Goal: Task Accomplishment & Management: Manage account settings

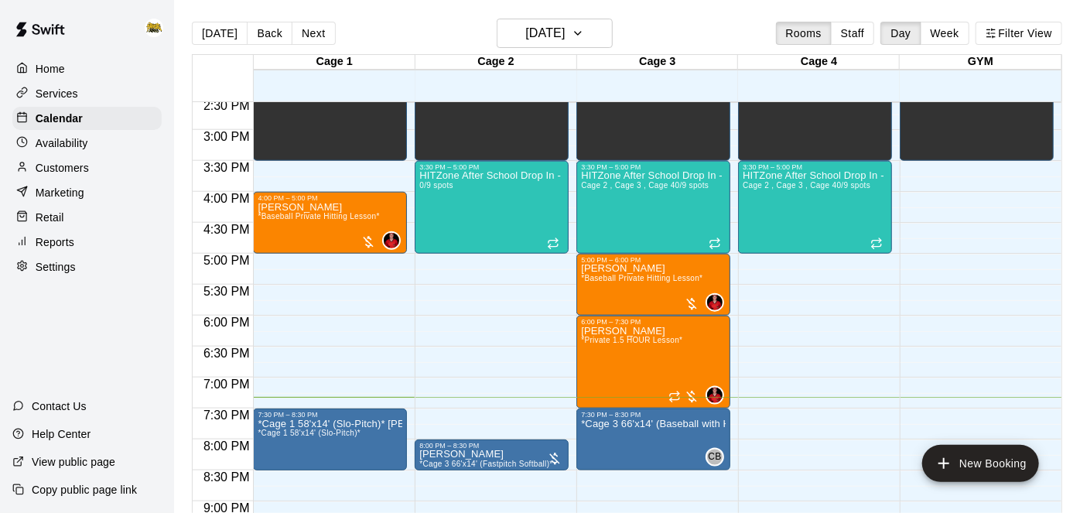
scroll to position [899, 0]
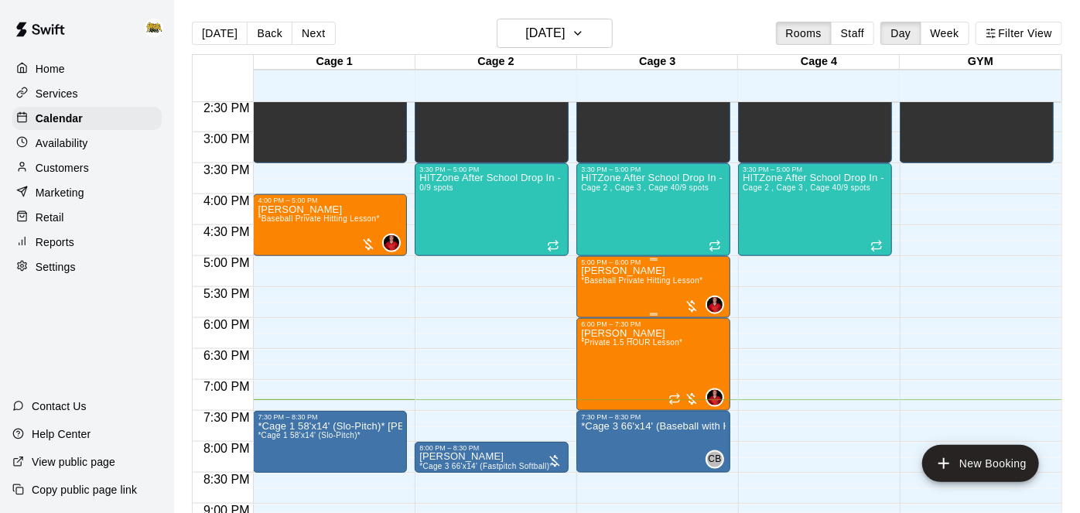
click at [659, 278] on span "*Baseball Private Hitting Lesson*" at bounding box center [642, 280] width 122 height 9
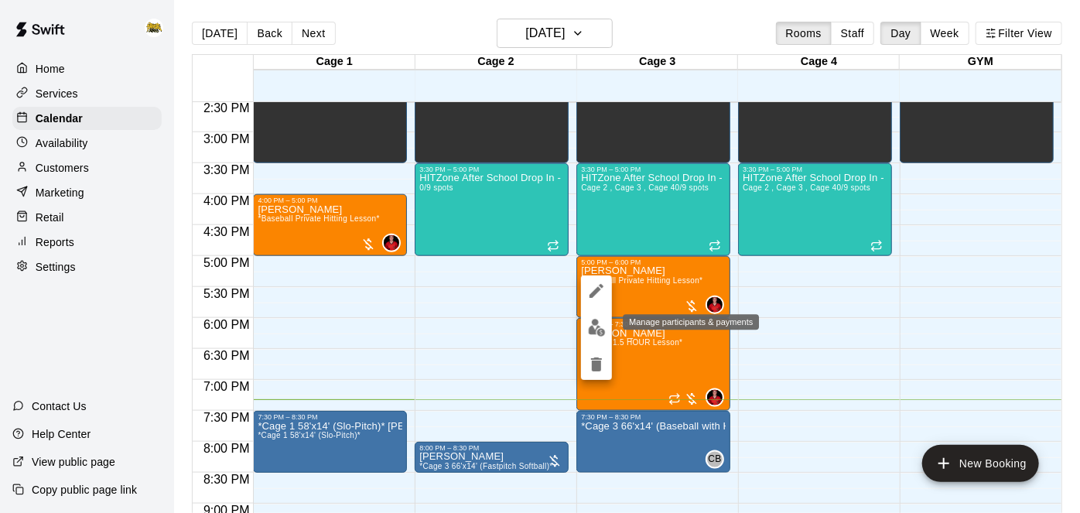
click at [600, 328] on img "edit" at bounding box center [597, 328] width 18 height 18
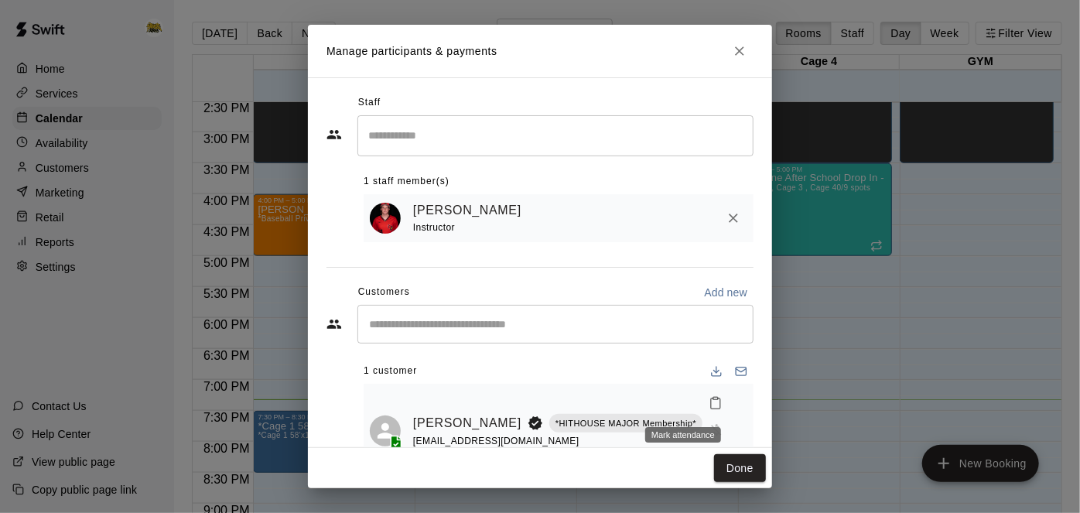
click at [711, 406] on icon "Mark attendance" at bounding box center [715, 404] width 9 height 11
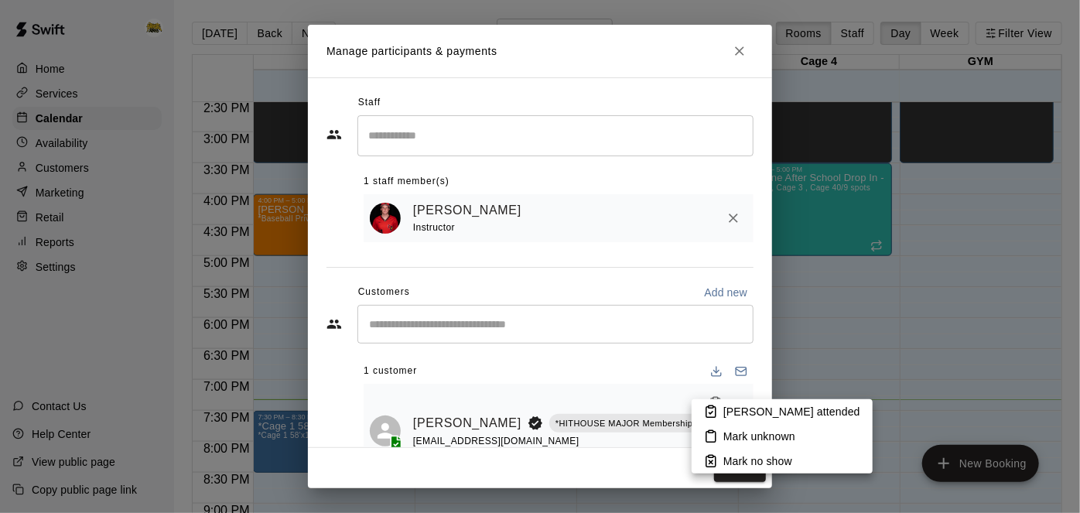
click at [717, 406] on icon at bounding box center [711, 412] width 14 height 14
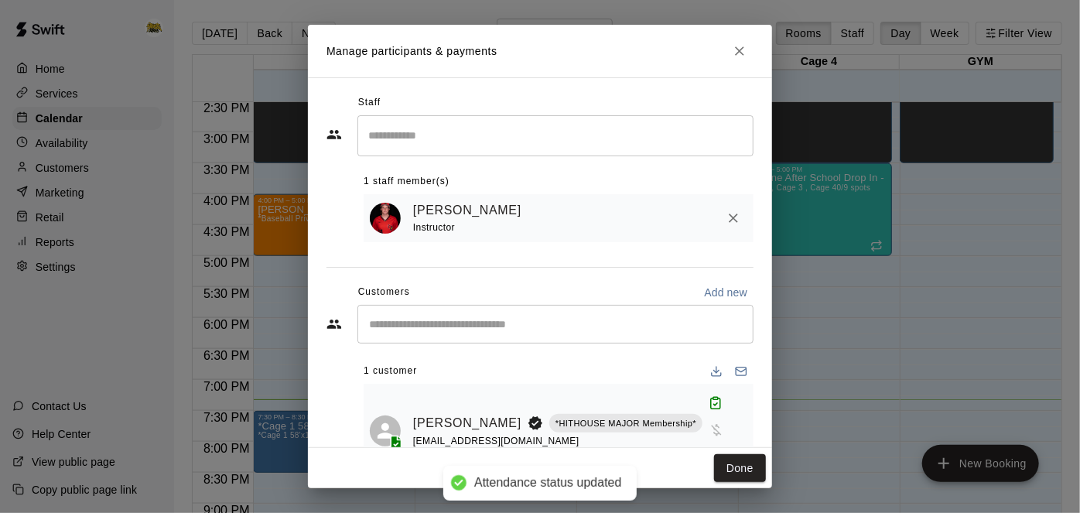
click at [709, 450] on icon "Manage bookings & payment" at bounding box center [716, 457] width 15 height 15
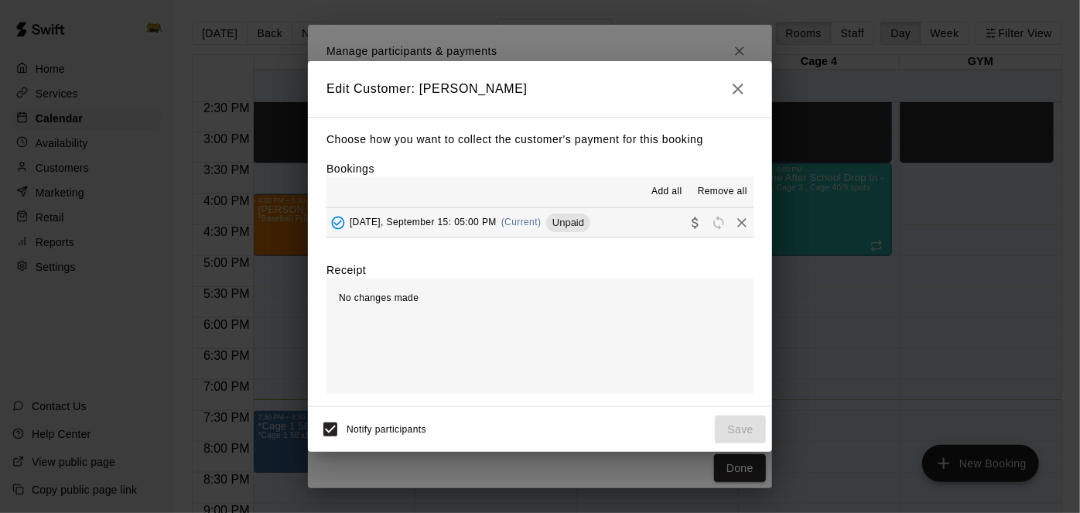
click at [641, 219] on button "[DATE], September 15: 05:00 PM (Current) Unpaid" at bounding box center [540, 222] width 427 height 29
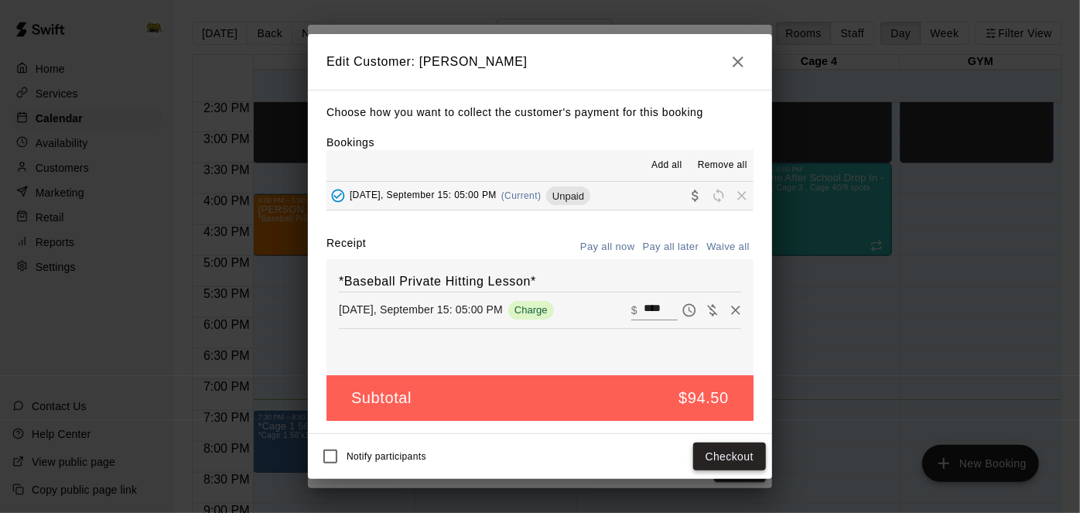
click at [722, 451] on button "Checkout" at bounding box center [729, 457] width 73 height 29
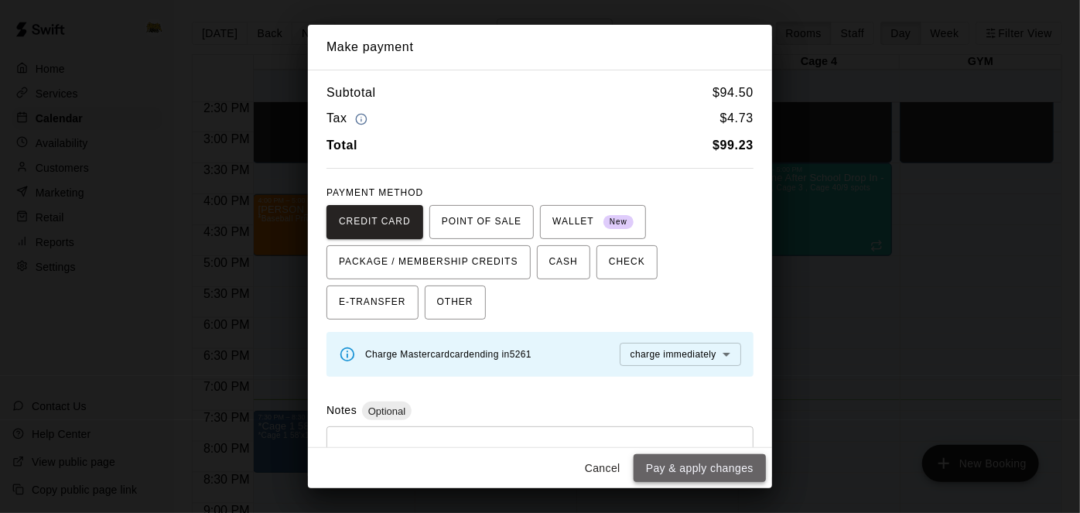
click at [722, 466] on button "Pay & apply changes" at bounding box center [700, 468] width 132 height 29
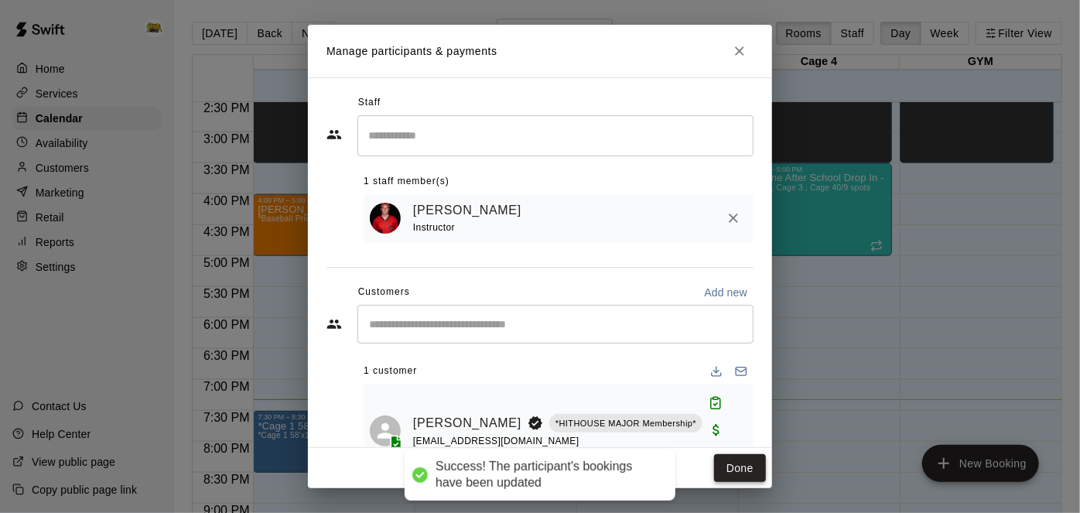
click at [734, 469] on button "Done" at bounding box center [740, 468] width 52 height 29
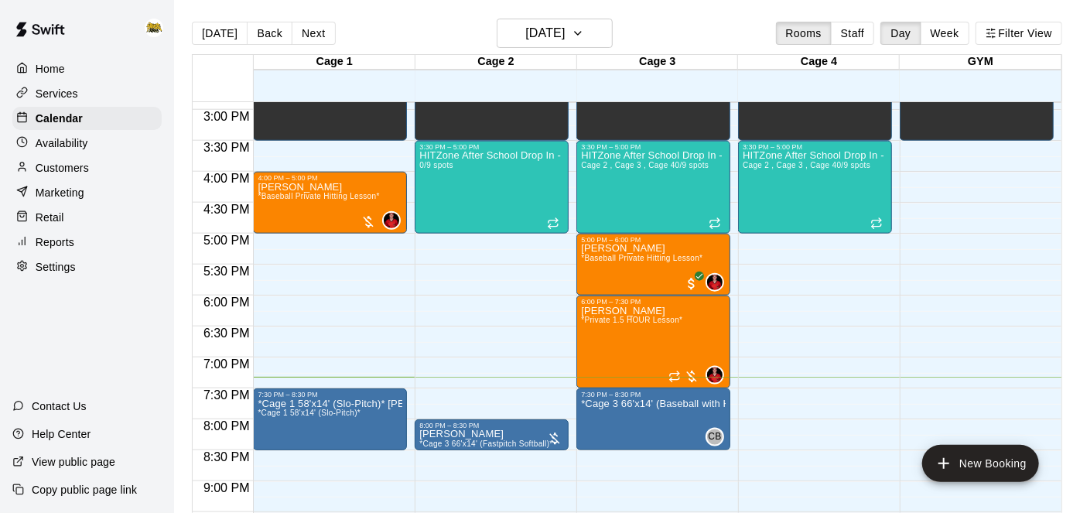
scroll to position [911, 0]
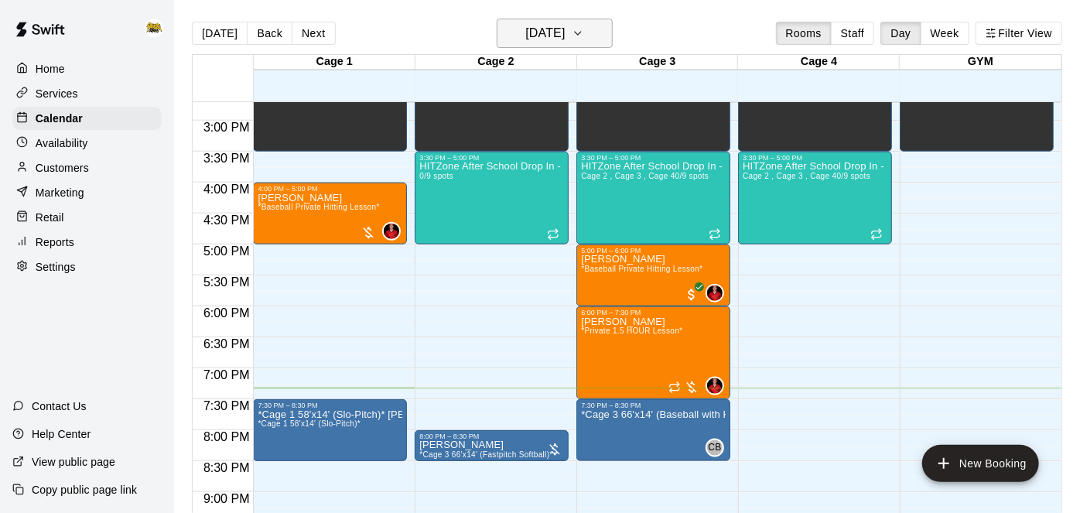
click at [543, 42] on h6 "[DATE]" at bounding box center [544, 33] width 39 height 22
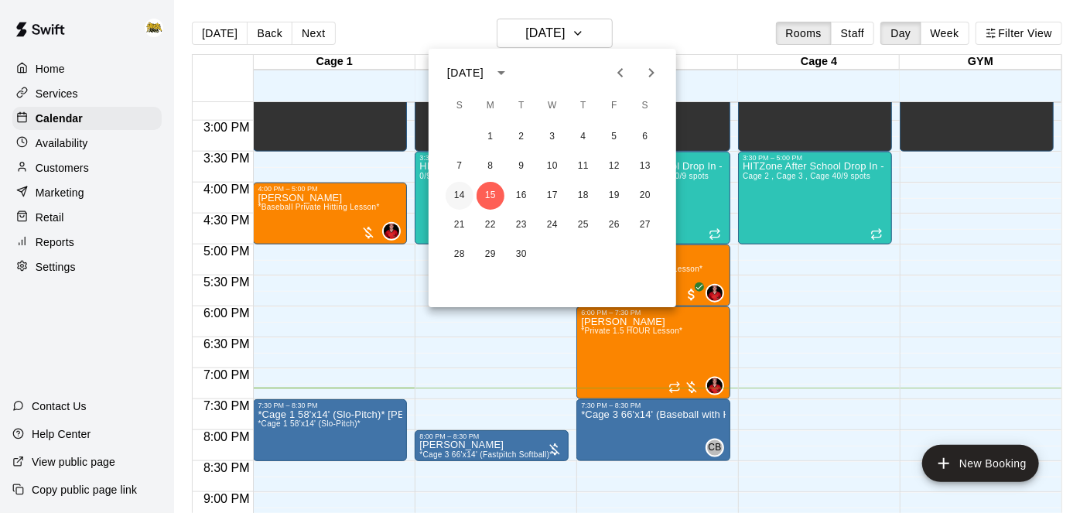
click at [467, 193] on button "14" at bounding box center [460, 196] width 28 height 28
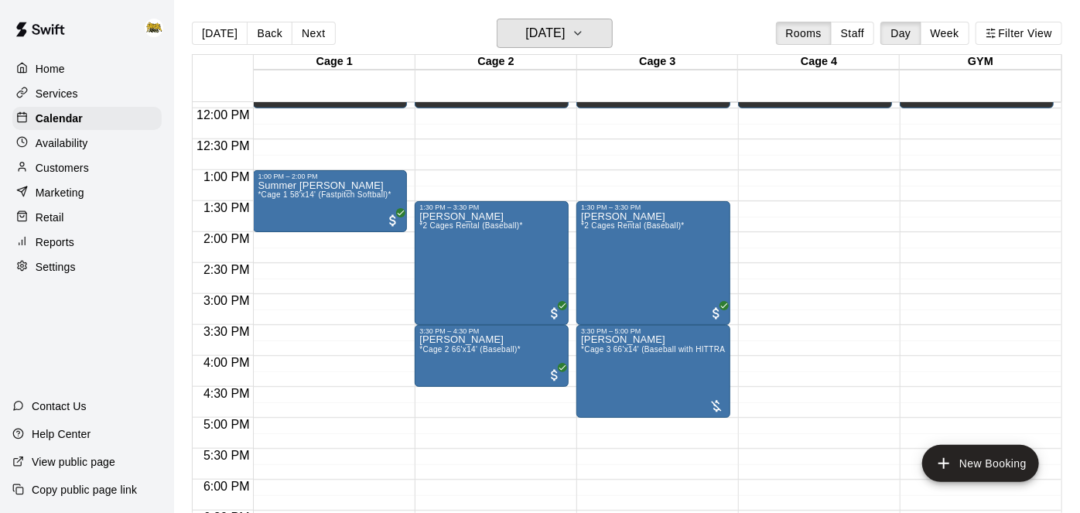
scroll to position [734, 0]
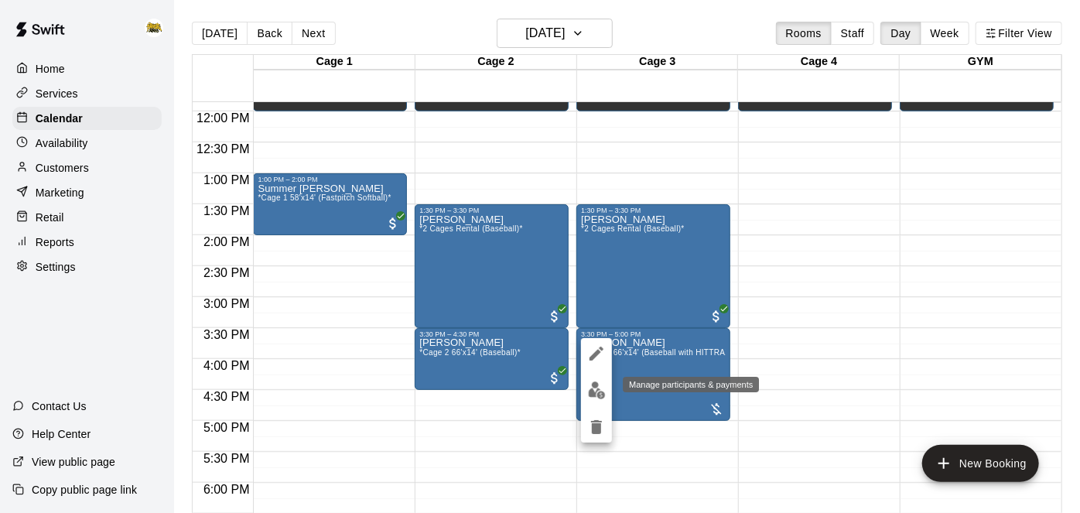
click at [595, 398] on img "edit" at bounding box center [597, 391] width 18 height 18
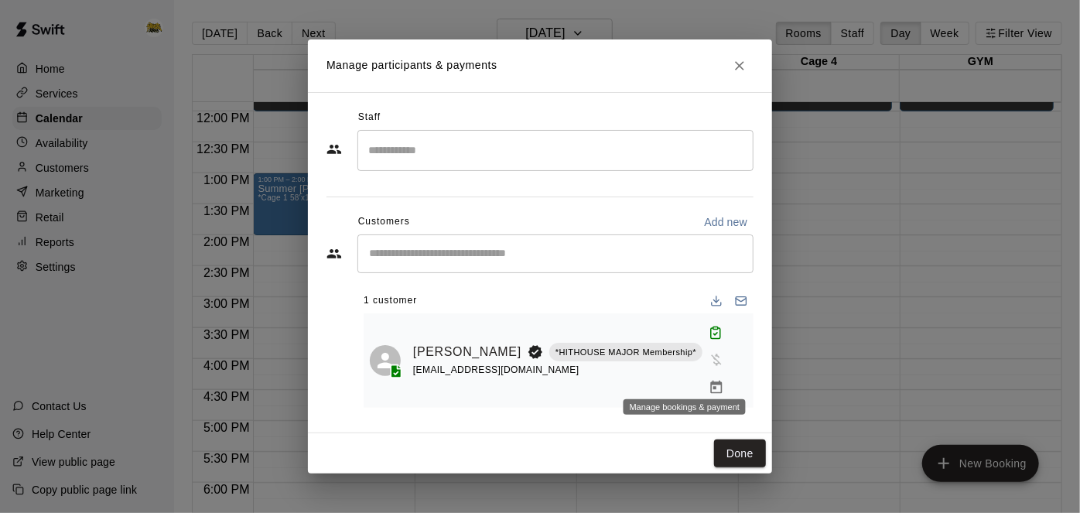
click at [709, 380] on icon "Manage bookings & payment" at bounding box center [716, 387] width 15 height 15
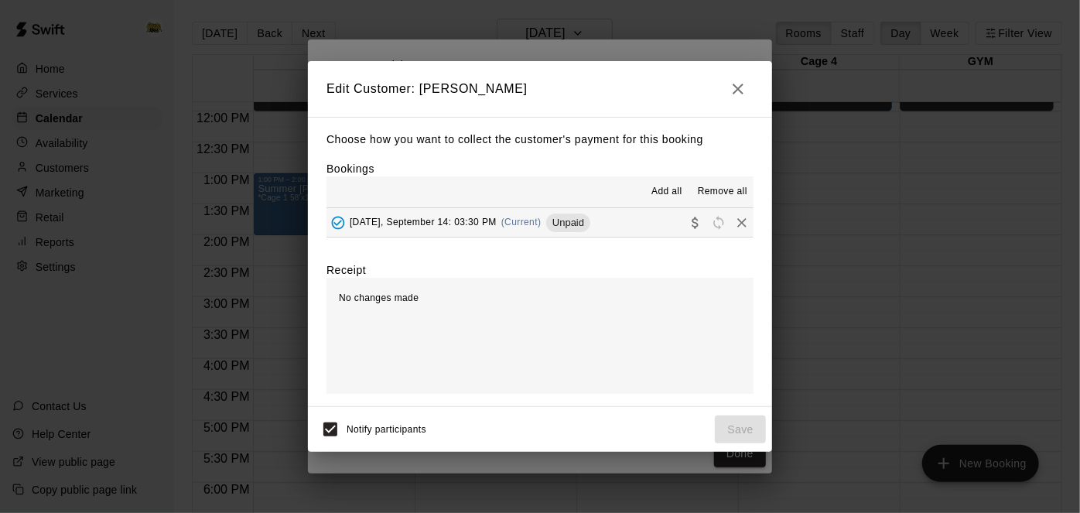
click at [633, 227] on button "[DATE], September 14: 03:30 PM (Current) Unpaid" at bounding box center [540, 222] width 427 height 29
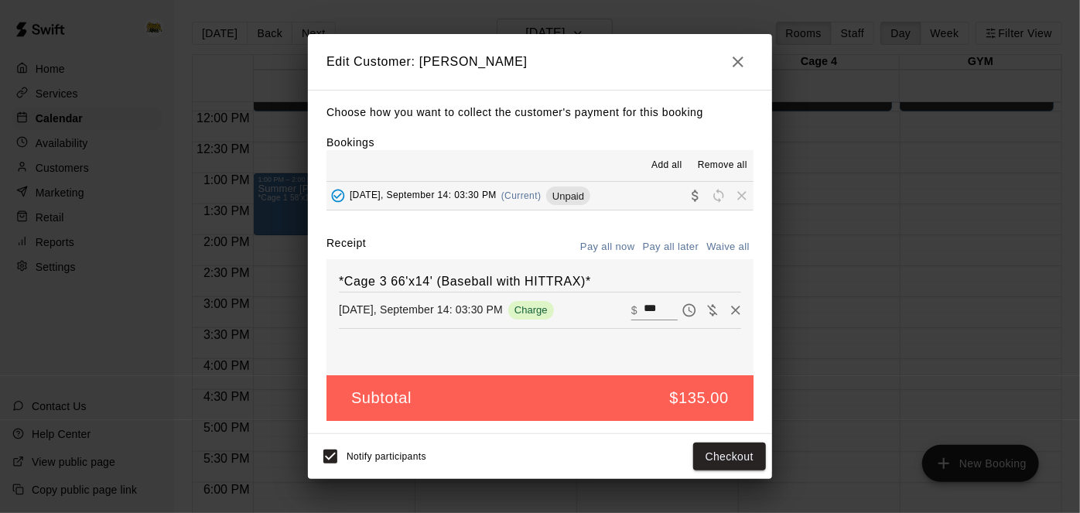
click at [745, 63] on icon "button" at bounding box center [738, 62] width 19 height 19
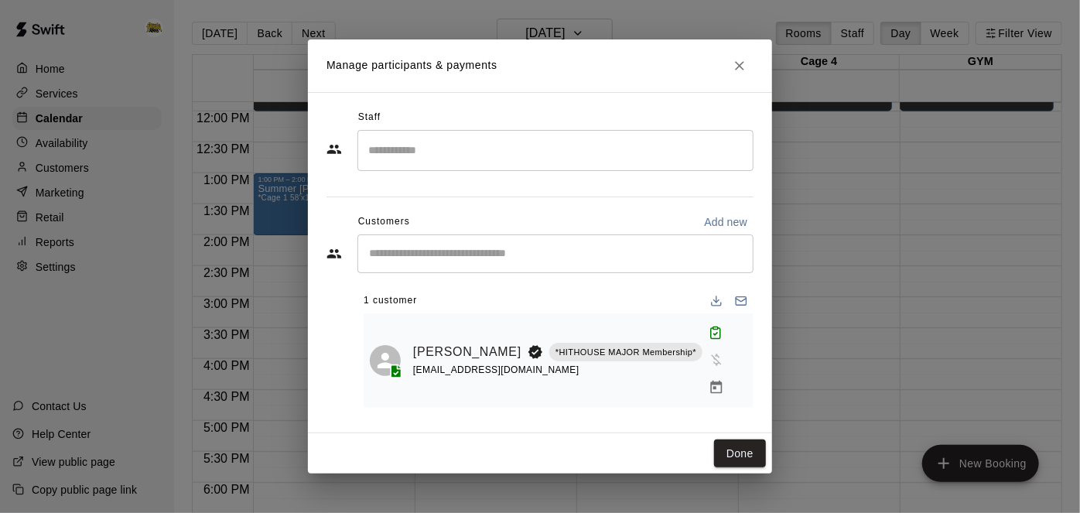
click at [754, 80] on h2 "Manage participants & payments" at bounding box center [540, 65] width 464 height 53
click at [745, 74] on icon "Close" at bounding box center [739, 65] width 15 height 15
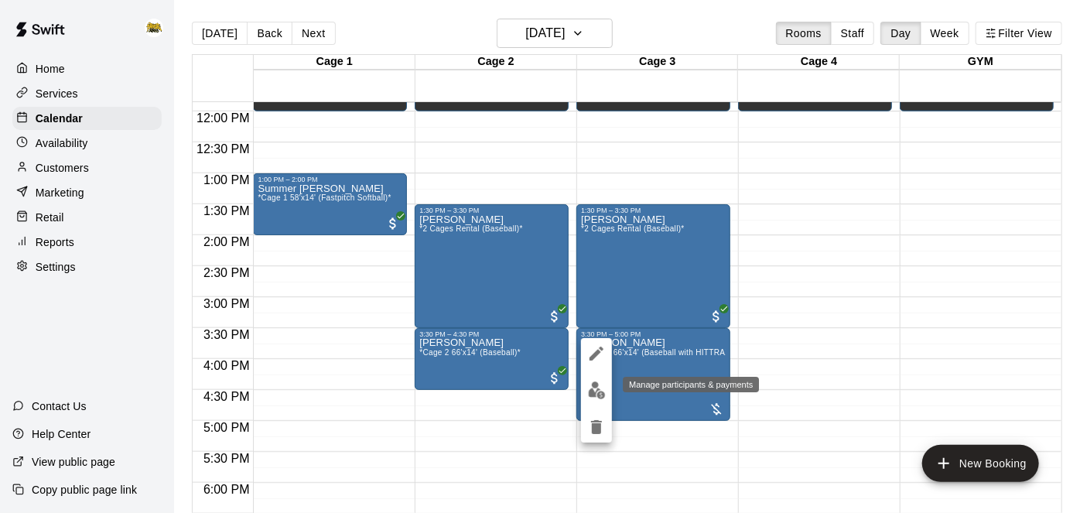
click at [595, 394] on img "edit" at bounding box center [597, 391] width 18 height 18
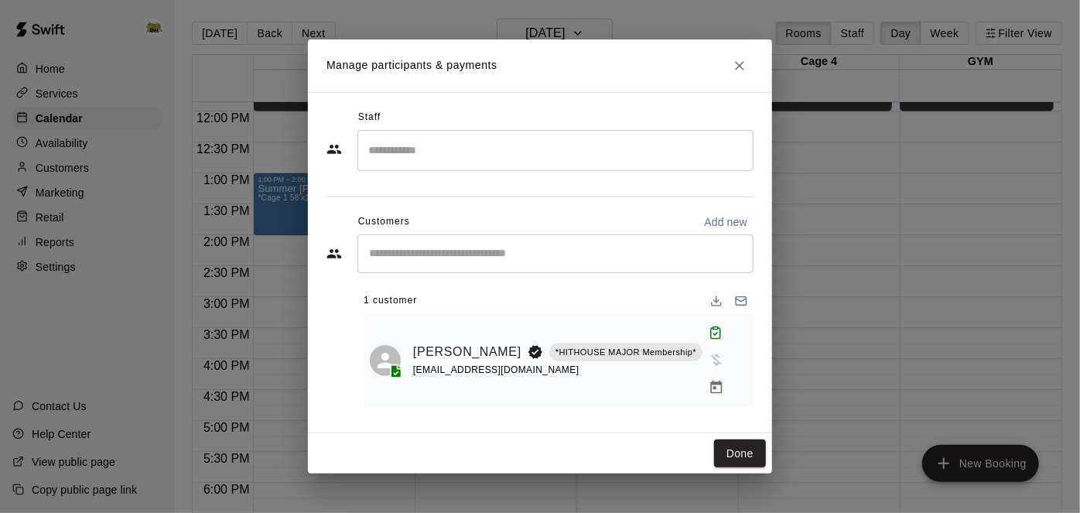
click at [738, 74] on icon "Close" at bounding box center [739, 65] width 15 height 15
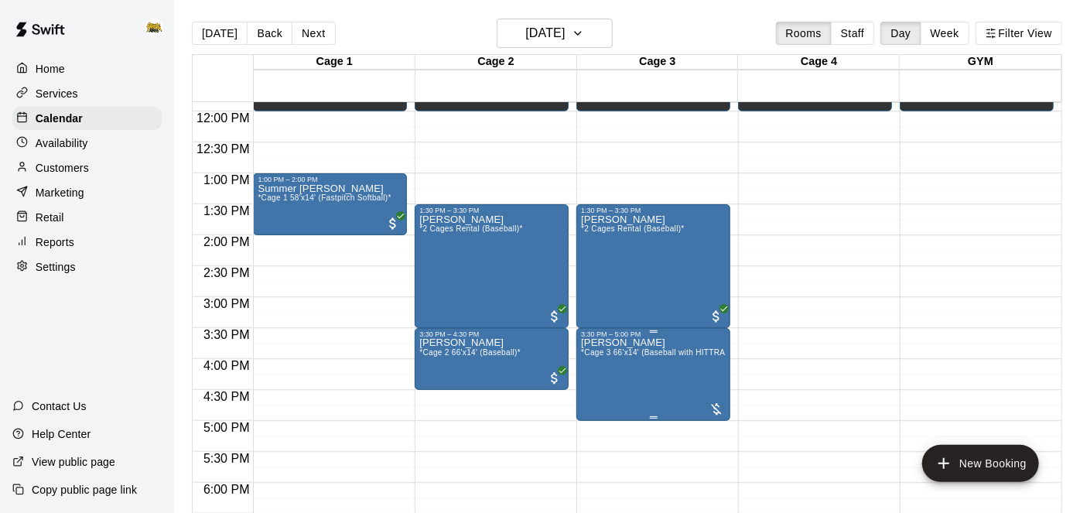
click at [597, 349] on icon "edit" at bounding box center [596, 353] width 19 height 19
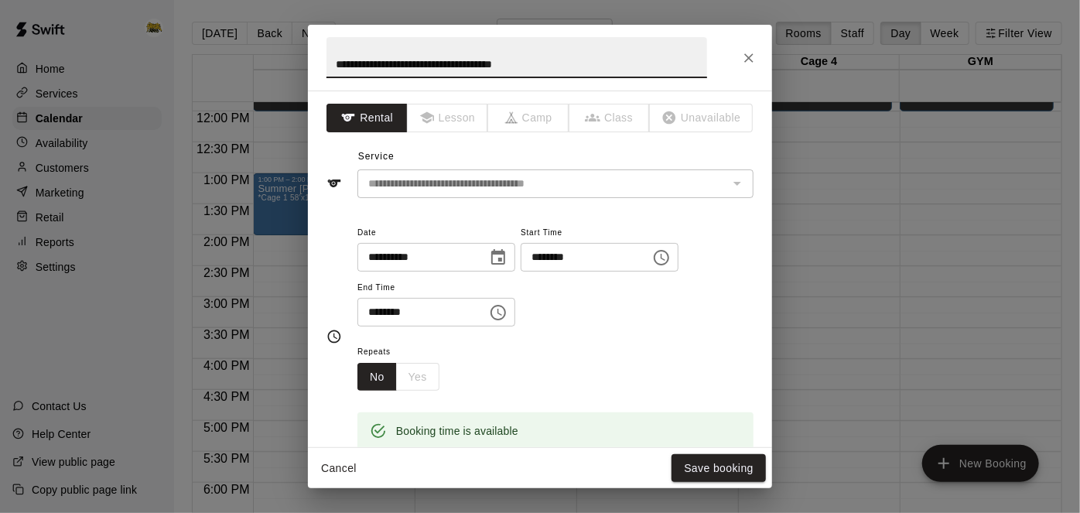
click at [477, 327] on input "********" at bounding box center [417, 312] width 119 height 29
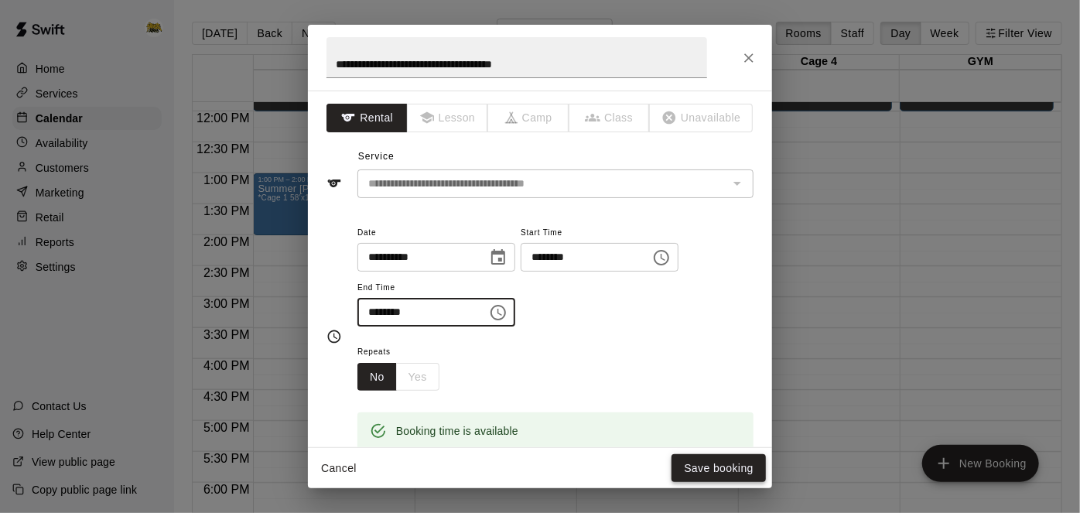
type input "********"
click at [704, 475] on button "Save booking" at bounding box center [719, 468] width 94 height 29
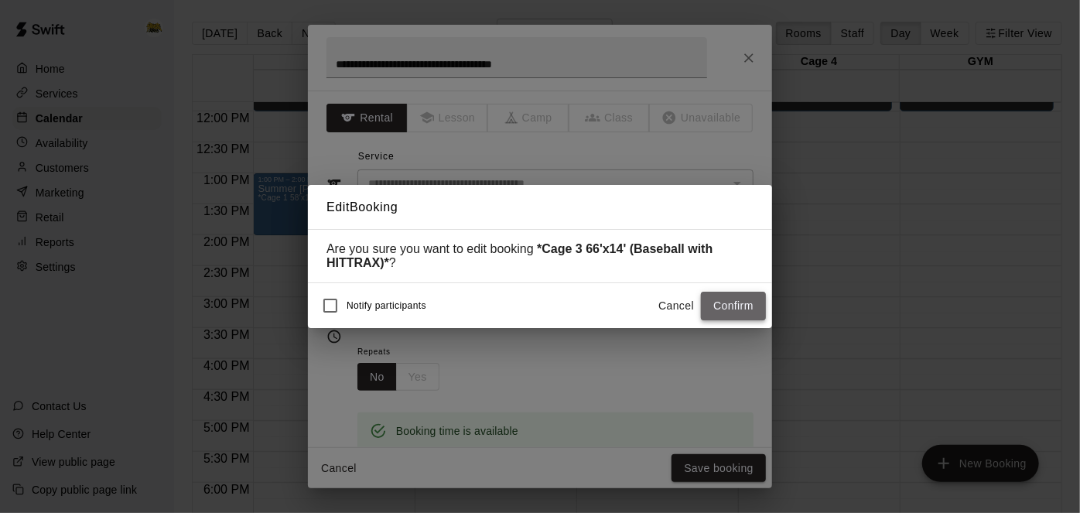
click at [743, 303] on button "Confirm" at bounding box center [733, 306] width 65 height 29
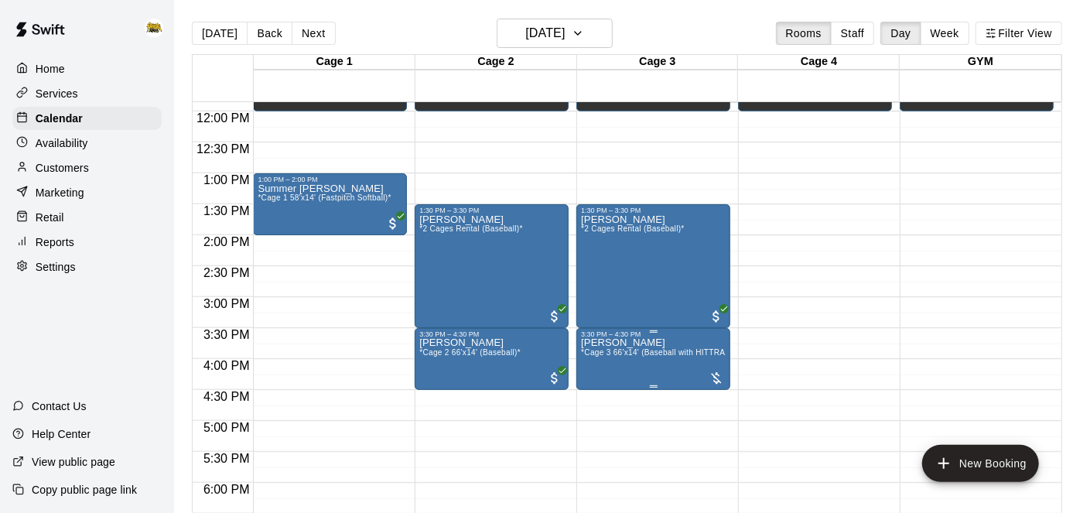
click at [686, 351] on span "*Cage 3 66'x14' (Baseball with HITTRAX)*" at bounding box center [659, 352] width 156 height 9
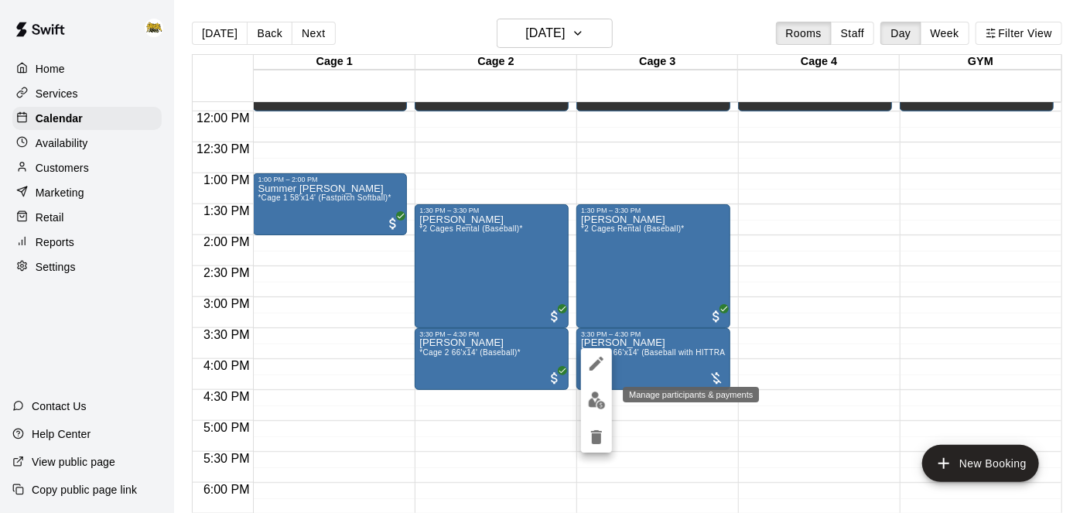
click at [599, 407] on img "edit" at bounding box center [597, 401] width 18 height 18
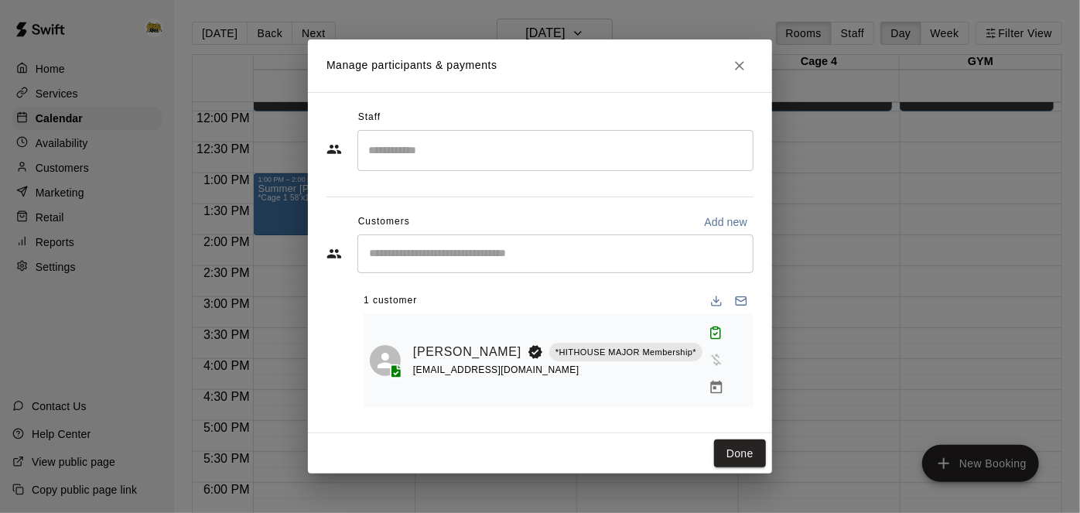
click at [709, 380] on icon "Manage bookings & payment" at bounding box center [716, 387] width 15 height 15
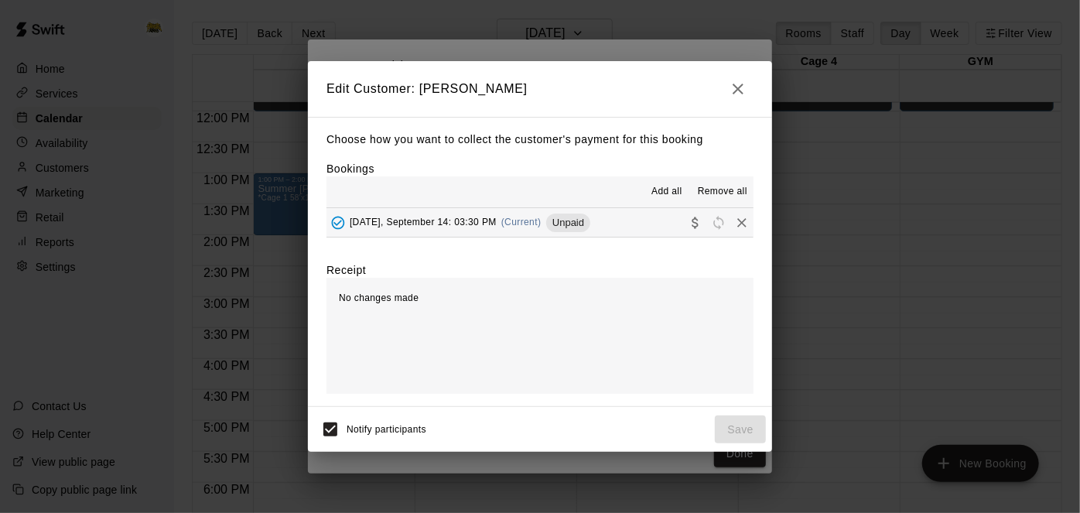
click at [635, 229] on button "[DATE], September 14: 03:30 PM (Current) Unpaid" at bounding box center [540, 222] width 427 height 29
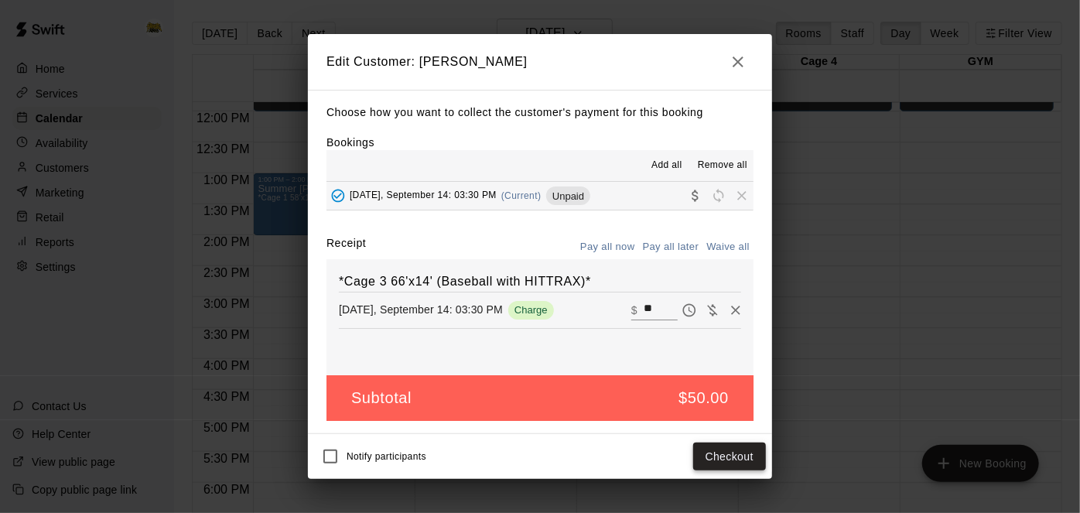
click at [754, 467] on button "Checkout" at bounding box center [729, 457] width 73 height 29
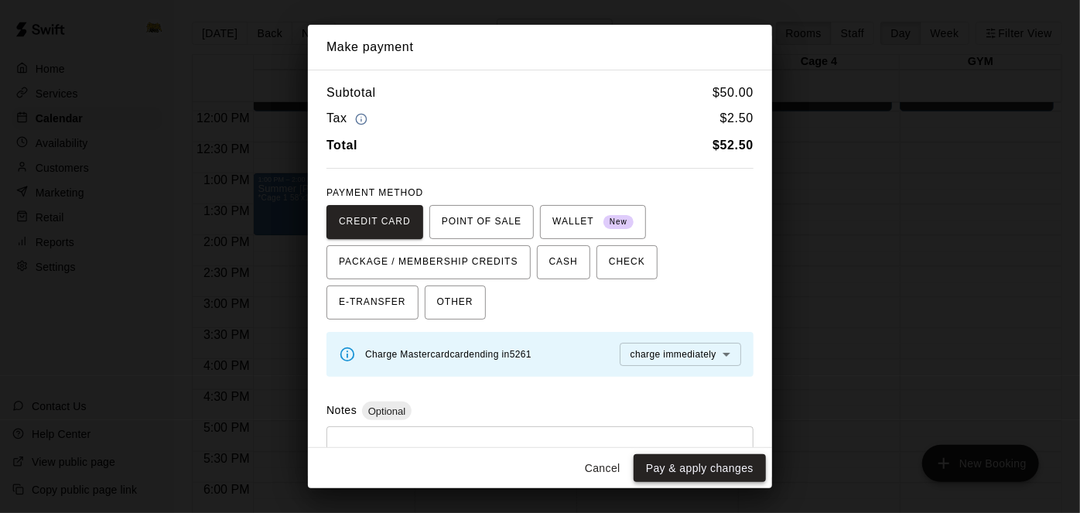
click at [714, 469] on button "Pay & apply changes" at bounding box center [700, 468] width 132 height 29
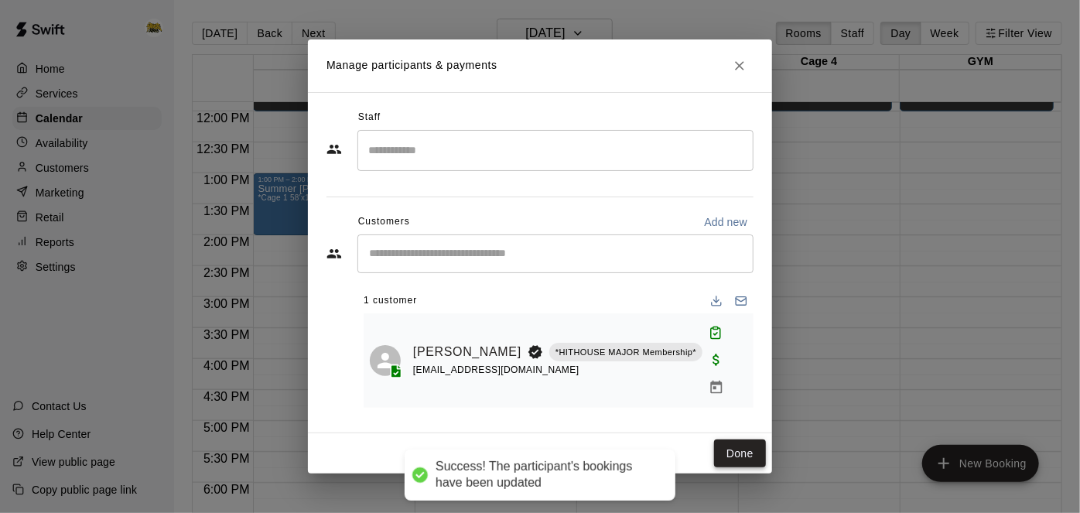
click at [745, 441] on button "Done" at bounding box center [740, 454] width 52 height 29
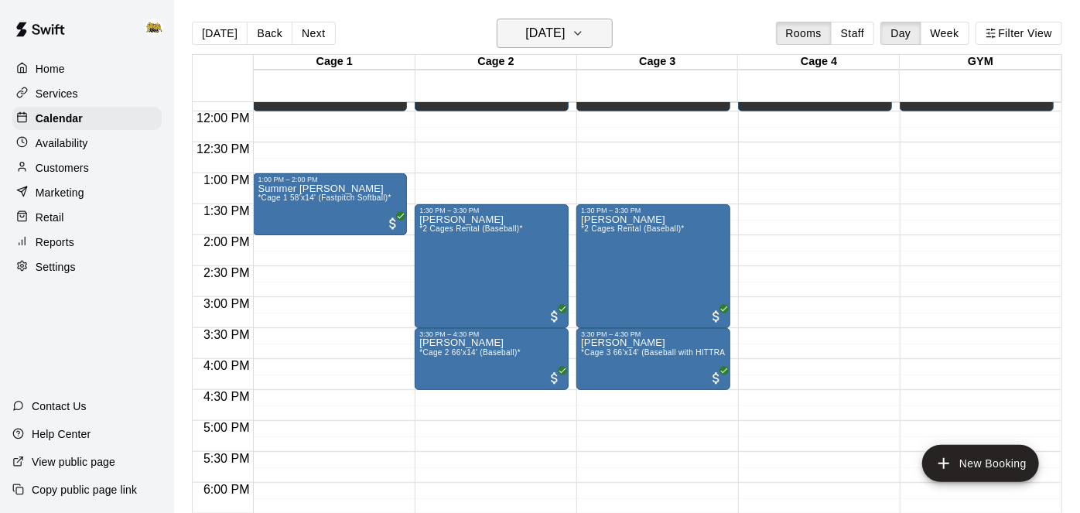
click at [550, 36] on h6 "[DATE]" at bounding box center [544, 33] width 39 height 22
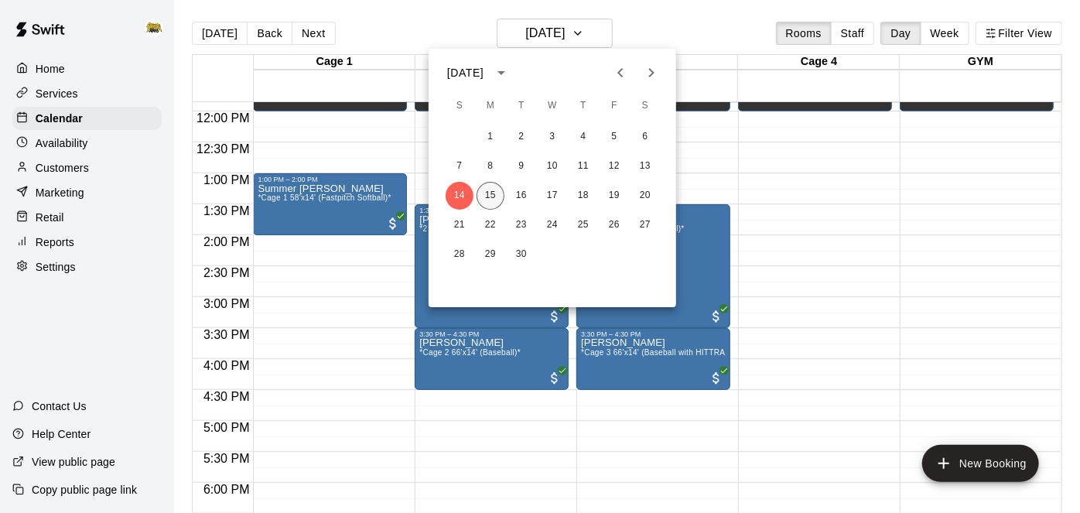
click at [496, 197] on button "15" at bounding box center [491, 196] width 28 height 28
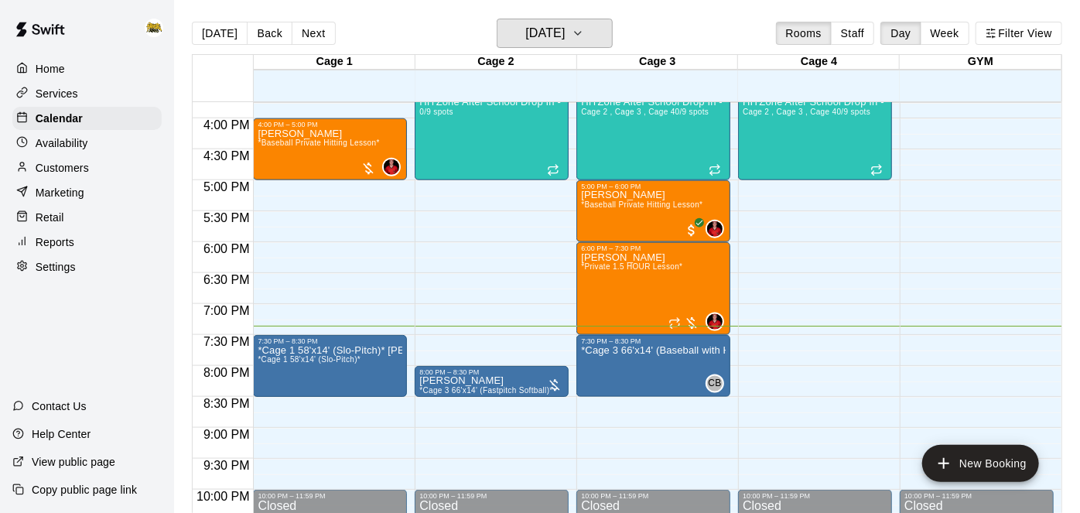
scroll to position [981, 0]
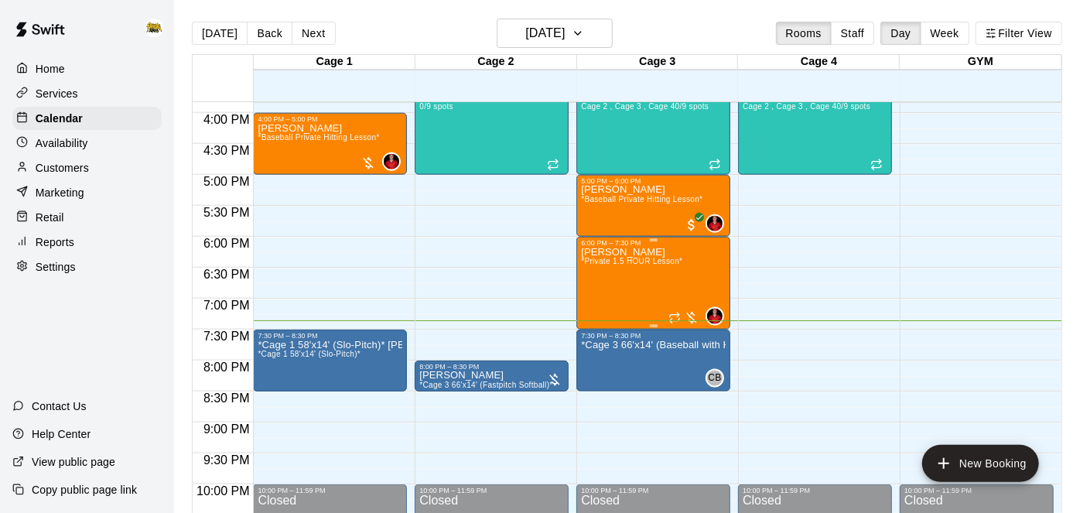
click at [652, 269] on div "[PERSON_NAME] *Private 1.5 HOUR Lesson*" at bounding box center [631, 503] width 101 height 513
click at [598, 302] on img "edit" at bounding box center [597, 298] width 18 height 18
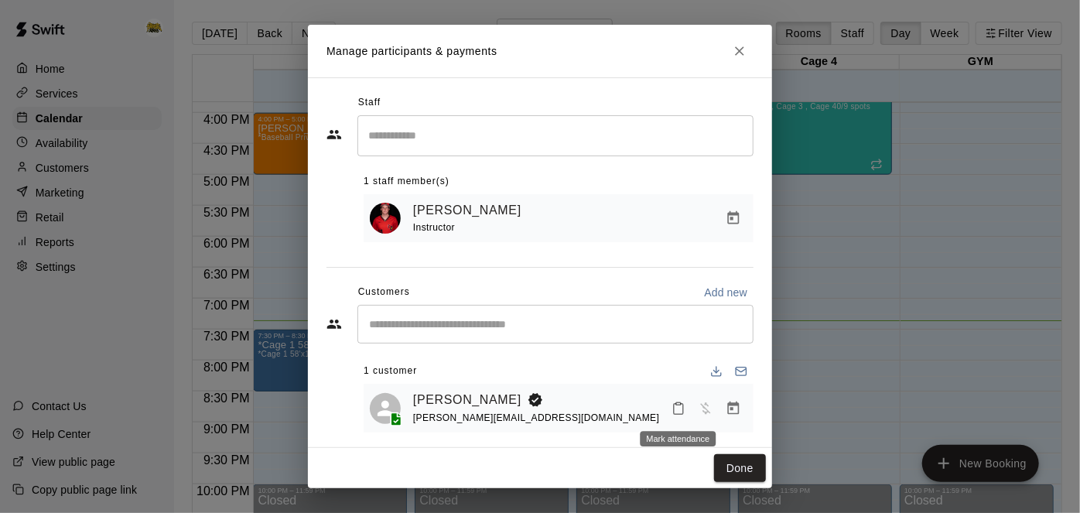
click at [684, 407] on icon "Mark attendance" at bounding box center [679, 409] width 14 height 14
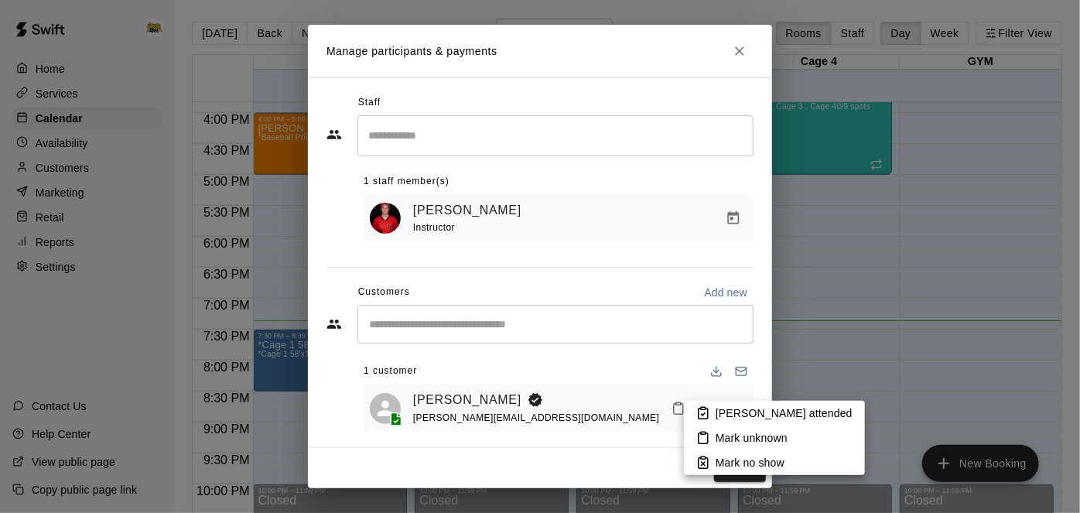
click at [713, 414] on li "[PERSON_NAME] attended" at bounding box center [774, 413] width 181 height 25
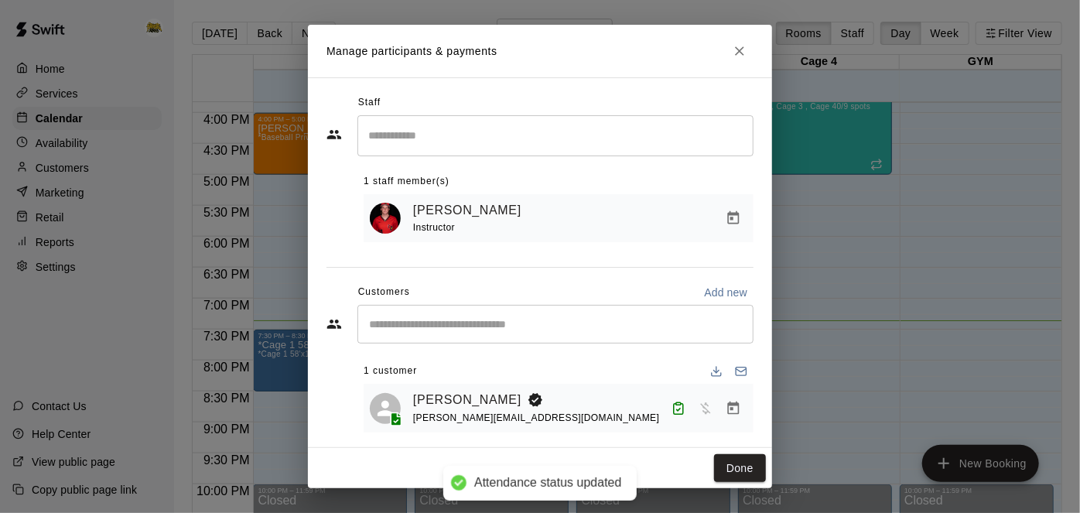
click at [729, 413] on icon "Manage bookings & payment" at bounding box center [733, 408] width 15 height 15
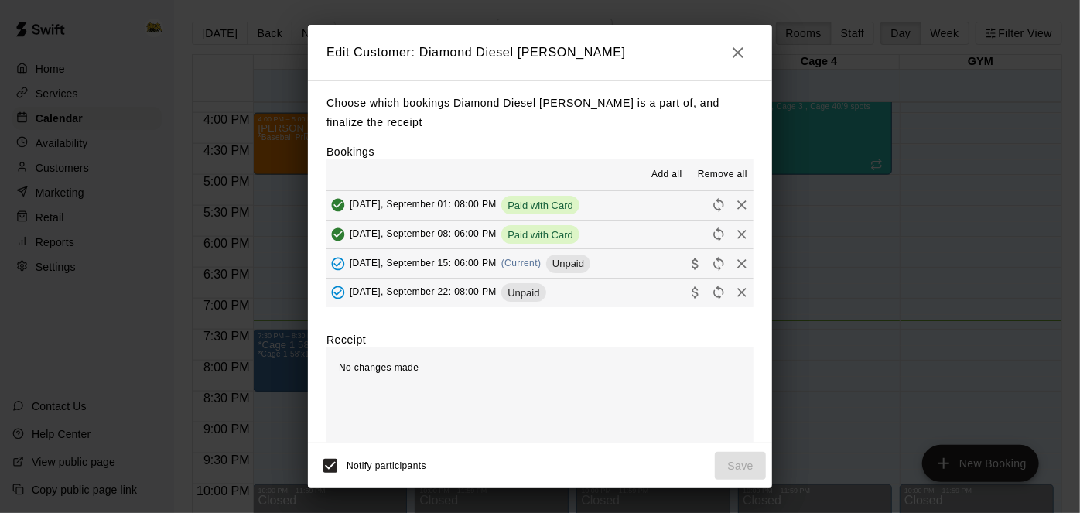
click at [613, 261] on button "[DATE], September 15: 06:00 PM (Current) Unpaid" at bounding box center [540, 263] width 427 height 29
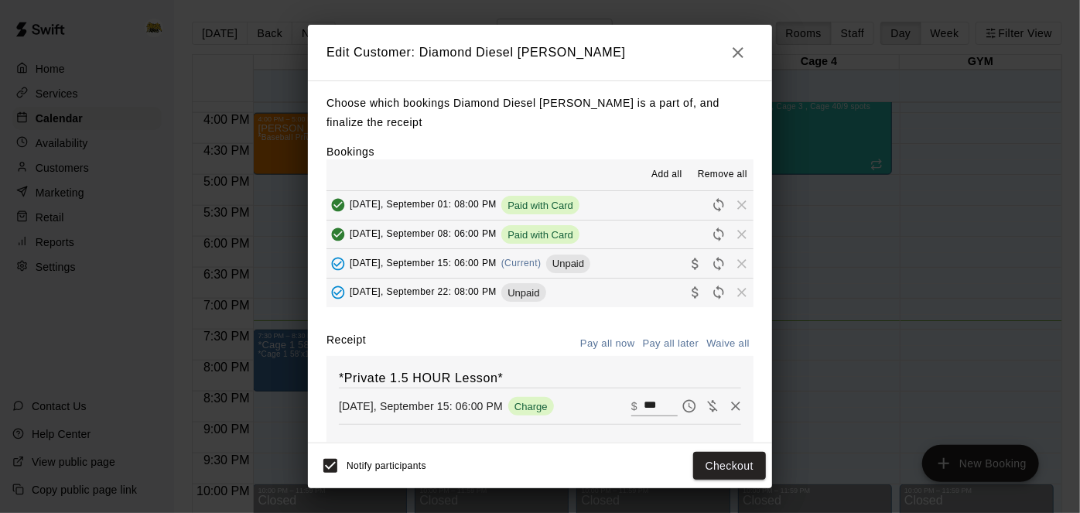
scroll to position [86, 0]
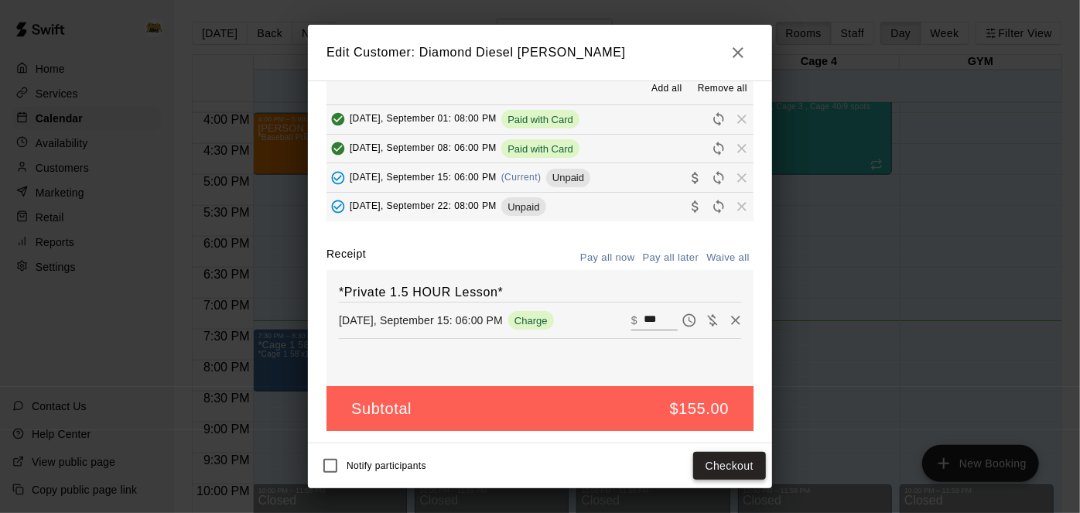
click at [734, 474] on button "Checkout" at bounding box center [729, 466] width 73 height 29
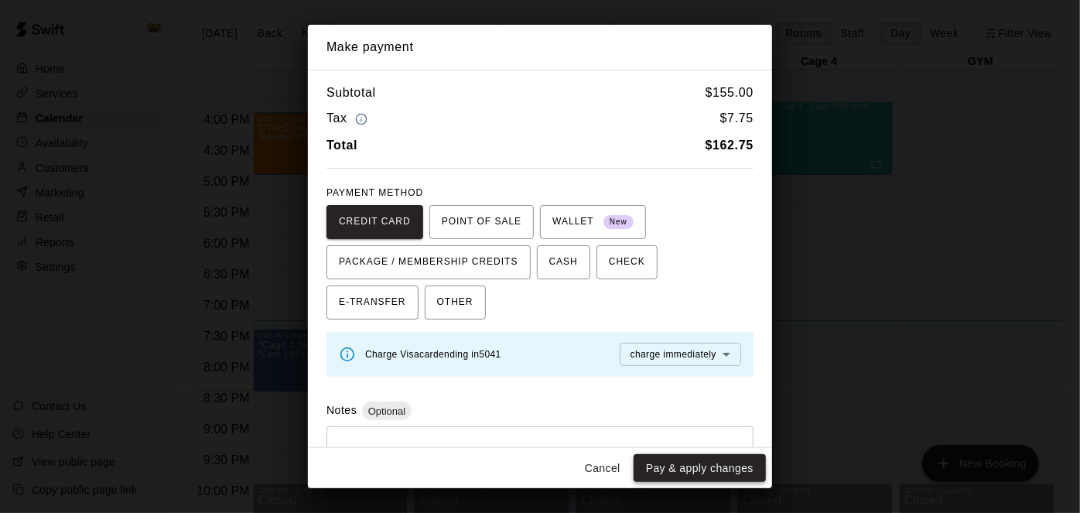
click at [708, 465] on button "Pay & apply changes" at bounding box center [700, 468] width 132 height 29
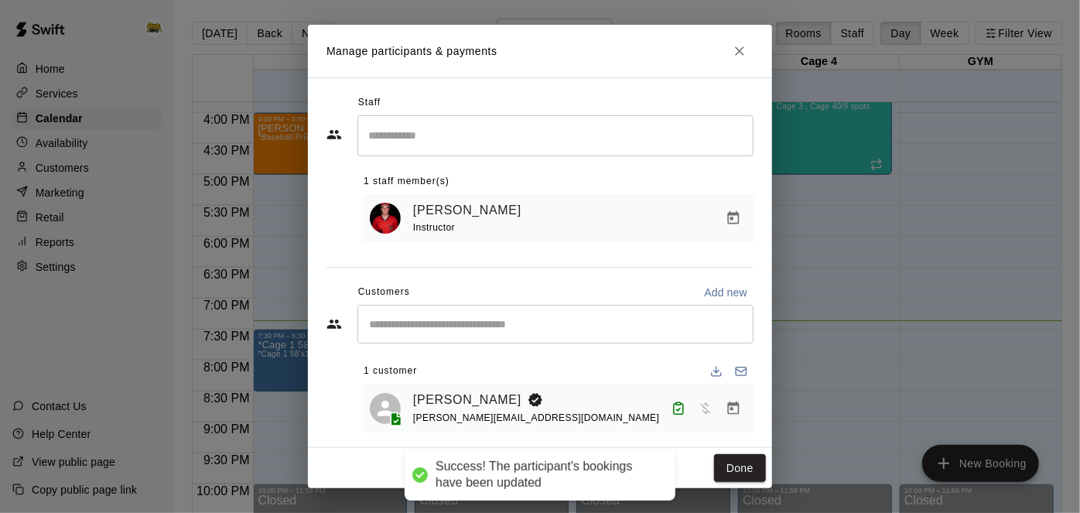
scroll to position [13, 0]
click at [751, 472] on button "Done" at bounding box center [740, 468] width 52 height 29
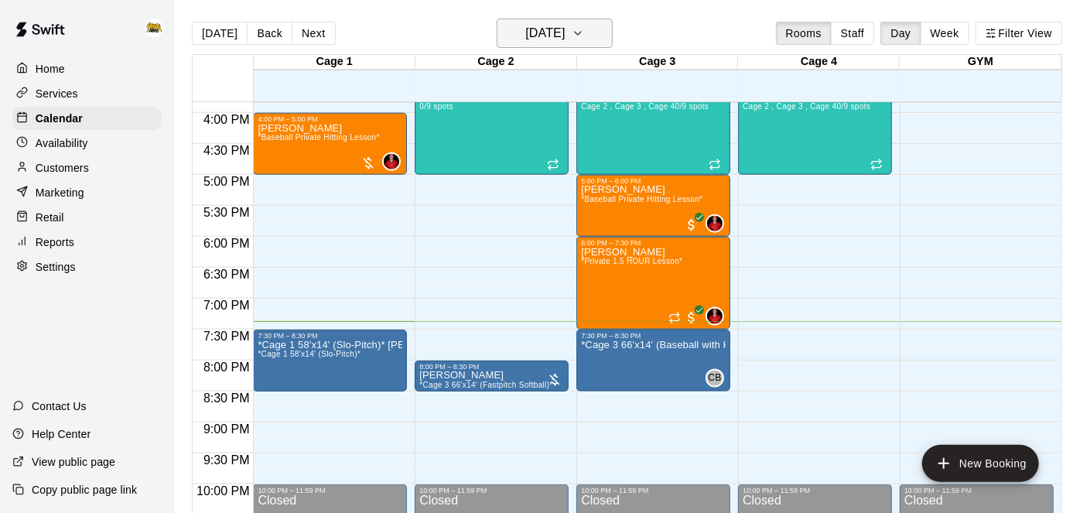
click at [564, 47] on button "[DATE]" at bounding box center [555, 33] width 116 height 29
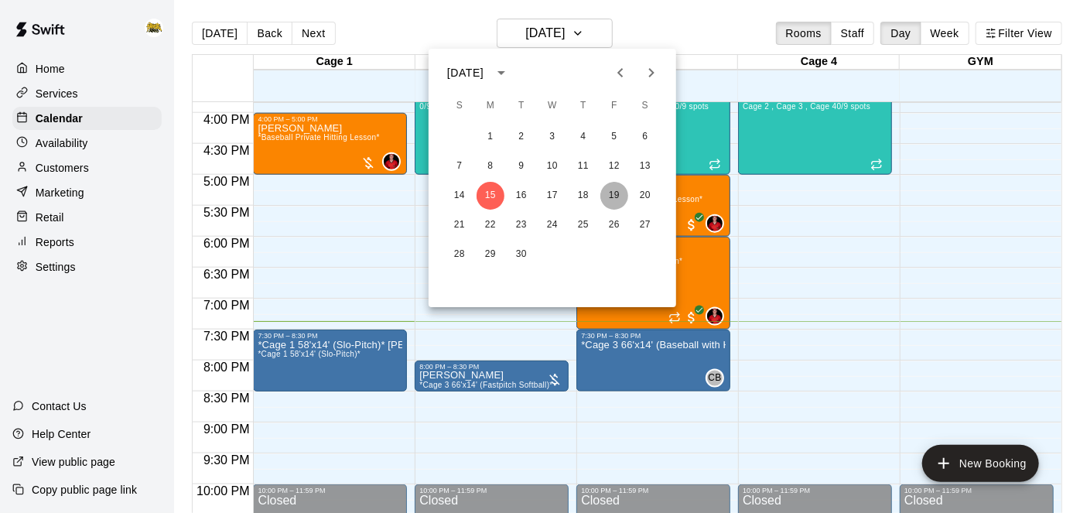
click at [619, 198] on button "19" at bounding box center [615, 196] width 28 height 28
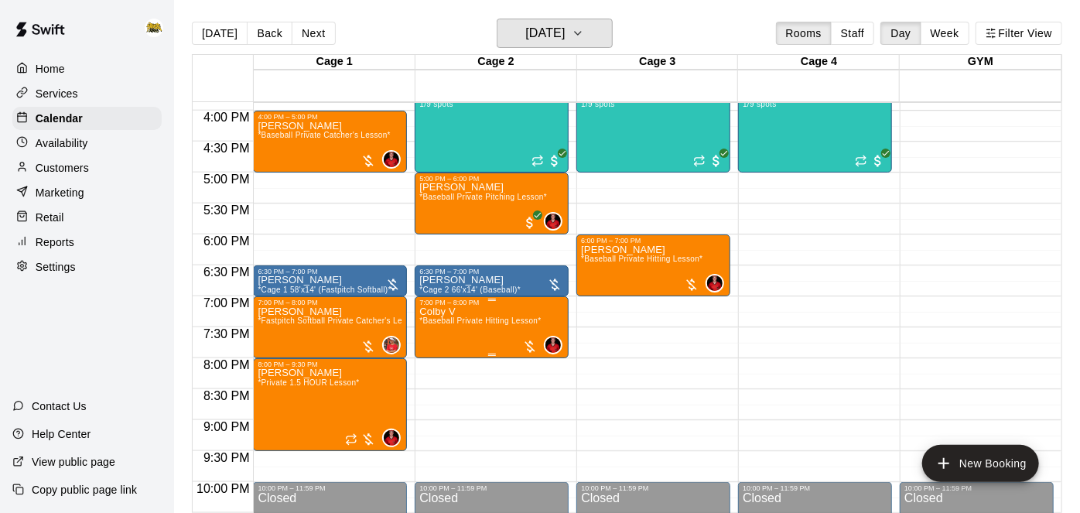
scroll to position [984, 0]
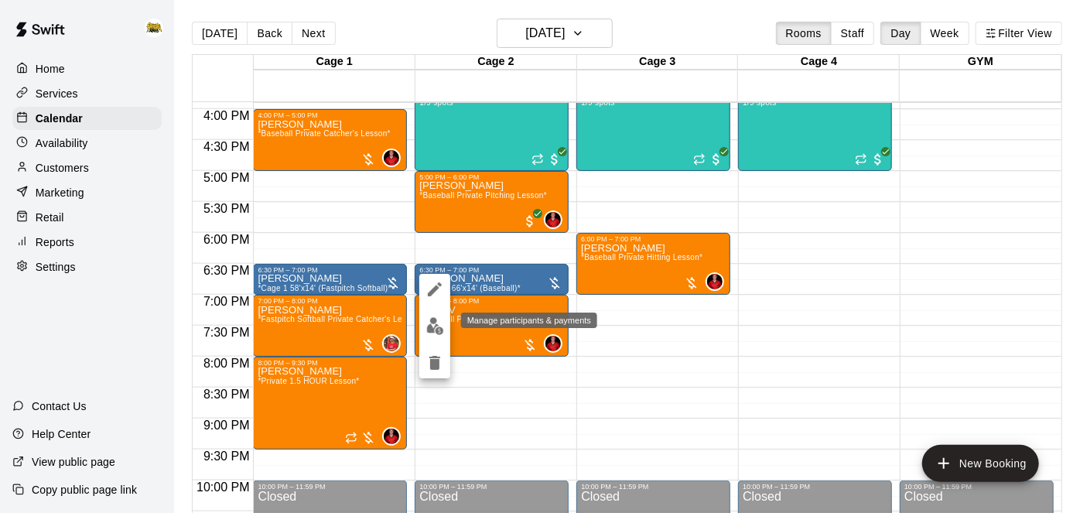
click at [436, 333] on img "edit" at bounding box center [435, 326] width 18 height 18
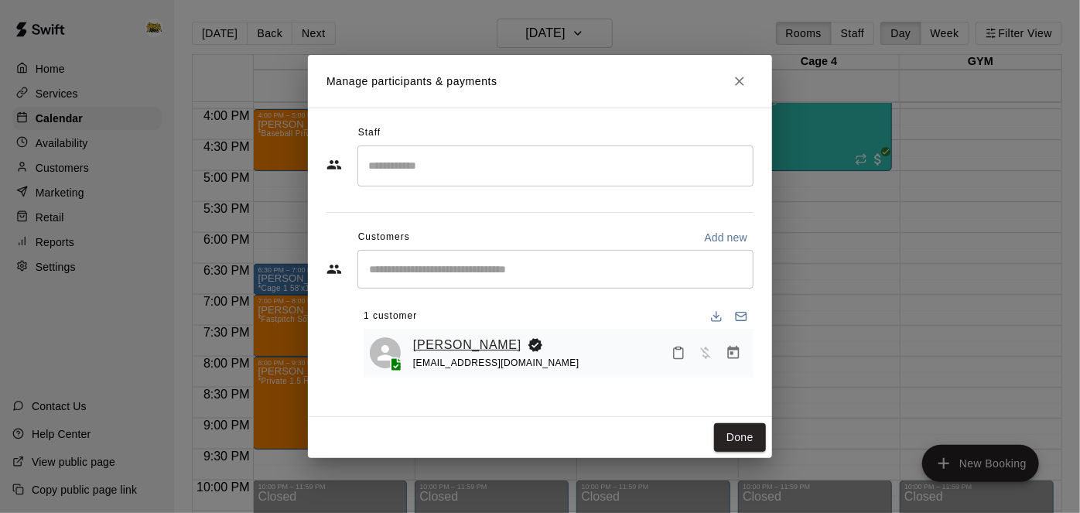
click at [487, 344] on link "[PERSON_NAME]" at bounding box center [467, 345] width 108 height 20
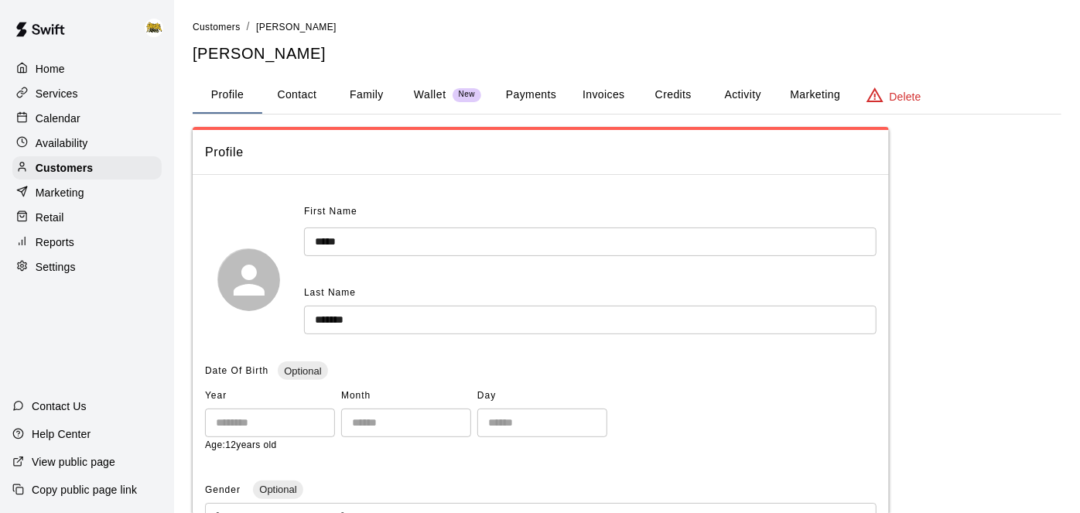
click at [375, 98] on button "Family" at bounding box center [367, 95] width 70 height 37
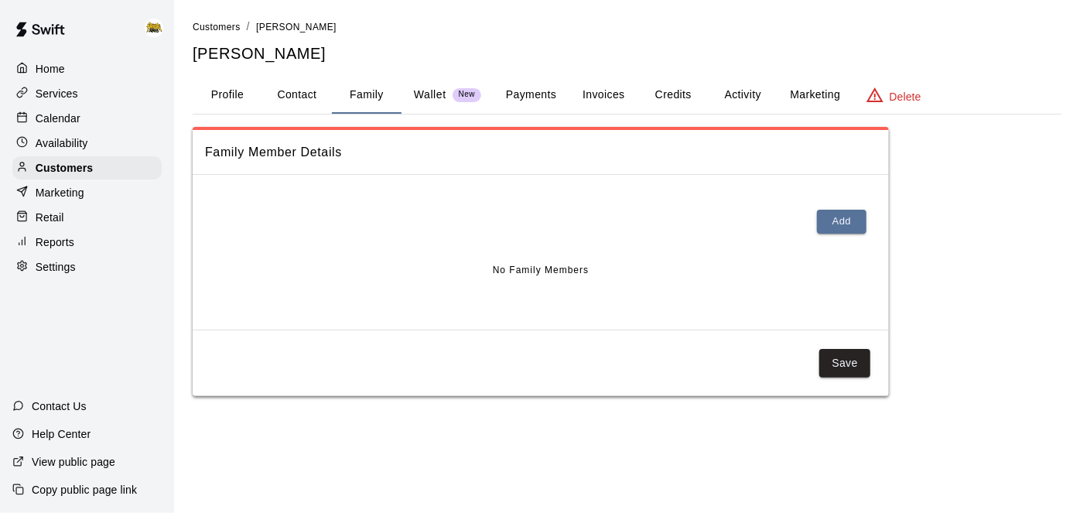
click at [224, 94] on button "Profile" at bounding box center [228, 95] width 70 height 37
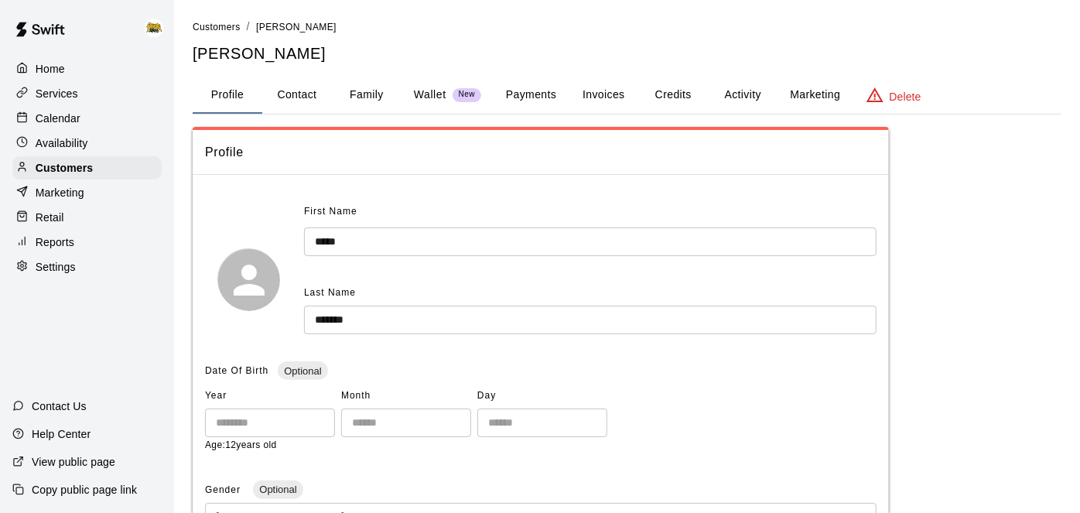
click at [89, 122] on div "Calendar" at bounding box center [86, 118] width 149 height 23
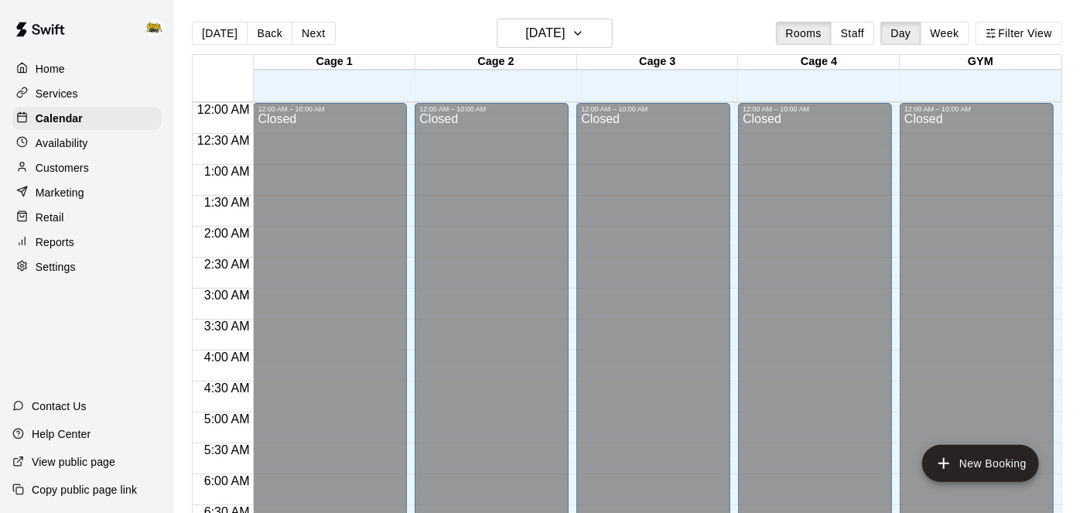
scroll to position [1011, 0]
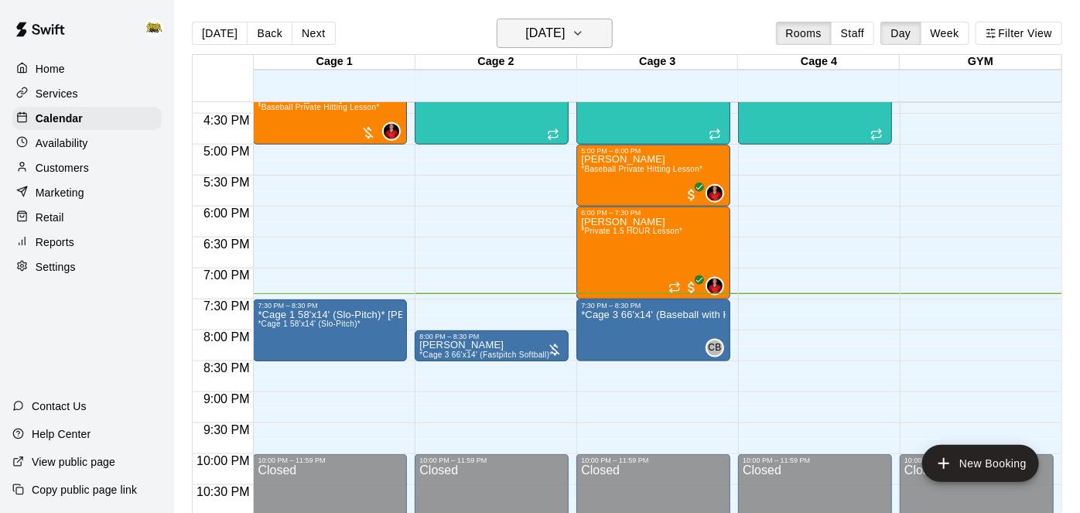
click at [549, 43] on h6 "[DATE]" at bounding box center [544, 33] width 39 height 22
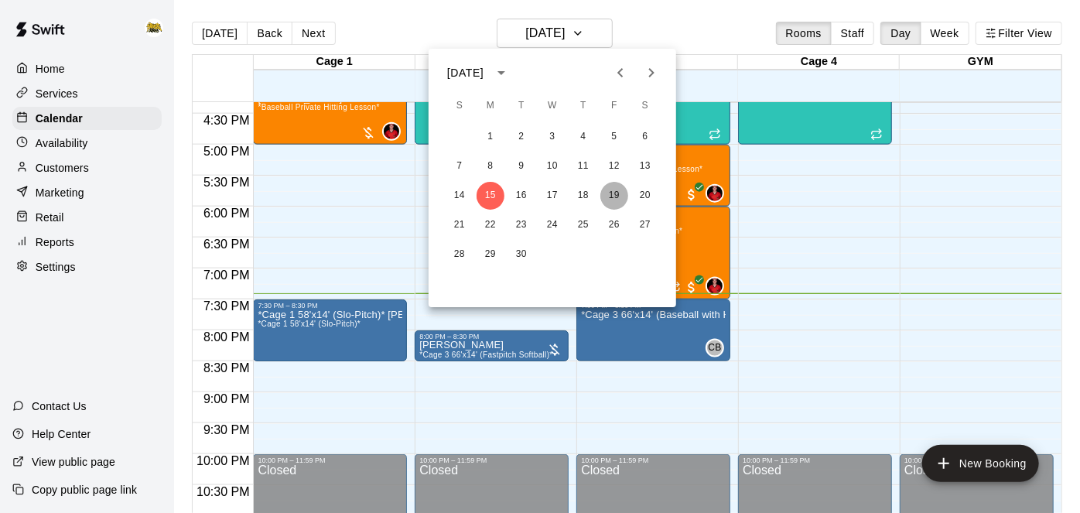
click at [618, 204] on button "19" at bounding box center [615, 196] width 28 height 28
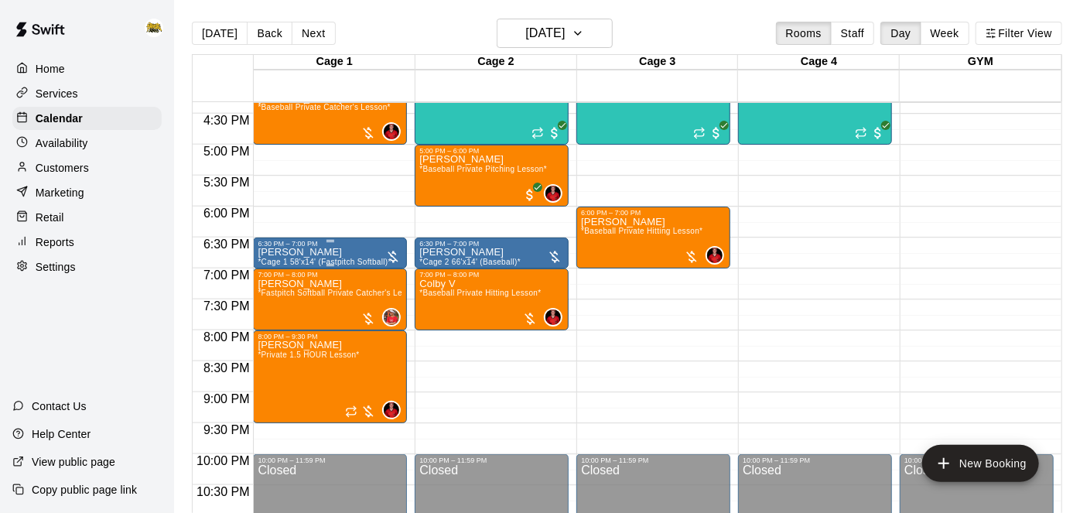
click at [365, 253] on div "[PERSON_NAME] *Cage 1 58'x14' (Fastpitch Softball)*" at bounding box center [324, 504] width 133 height 513
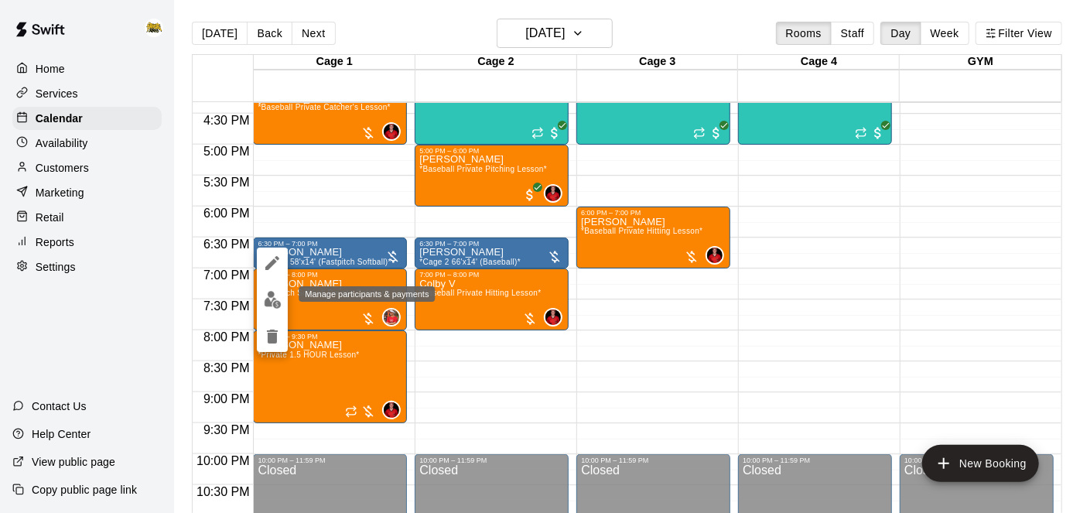
click at [272, 303] on img "edit" at bounding box center [273, 300] width 18 height 18
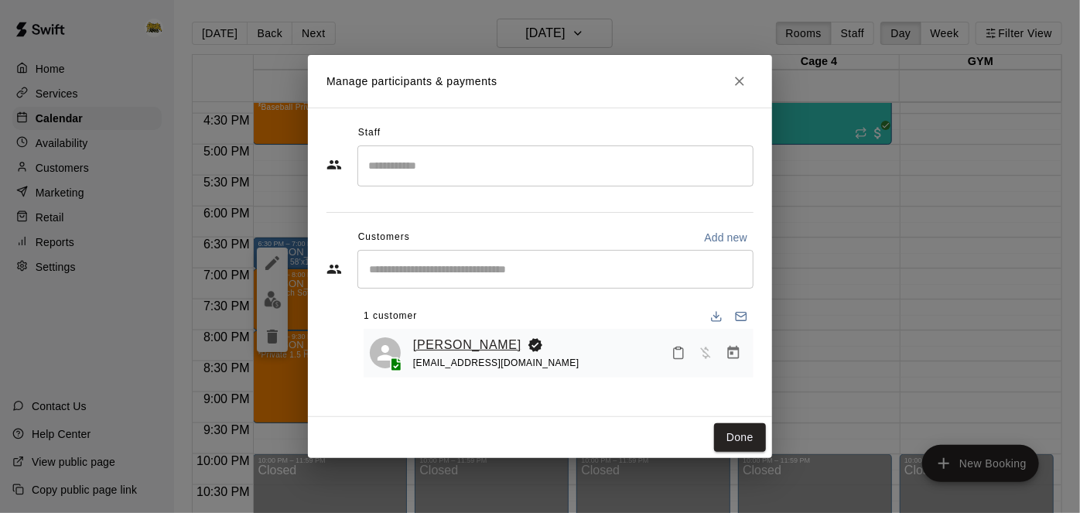
click at [447, 340] on link "[PERSON_NAME]" at bounding box center [467, 345] width 108 height 20
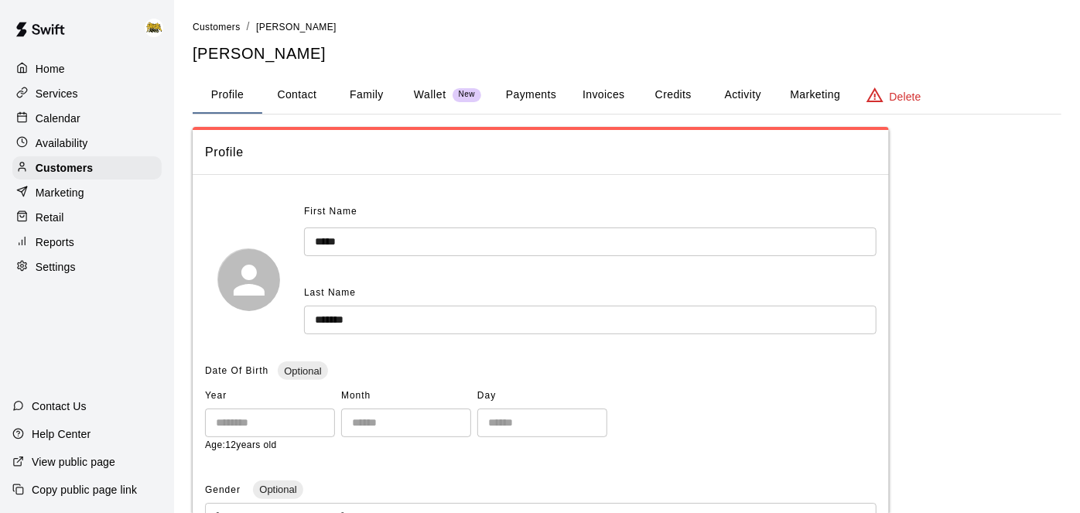
click at [375, 98] on button "Family" at bounding box center [367, 95] width 70 height 37
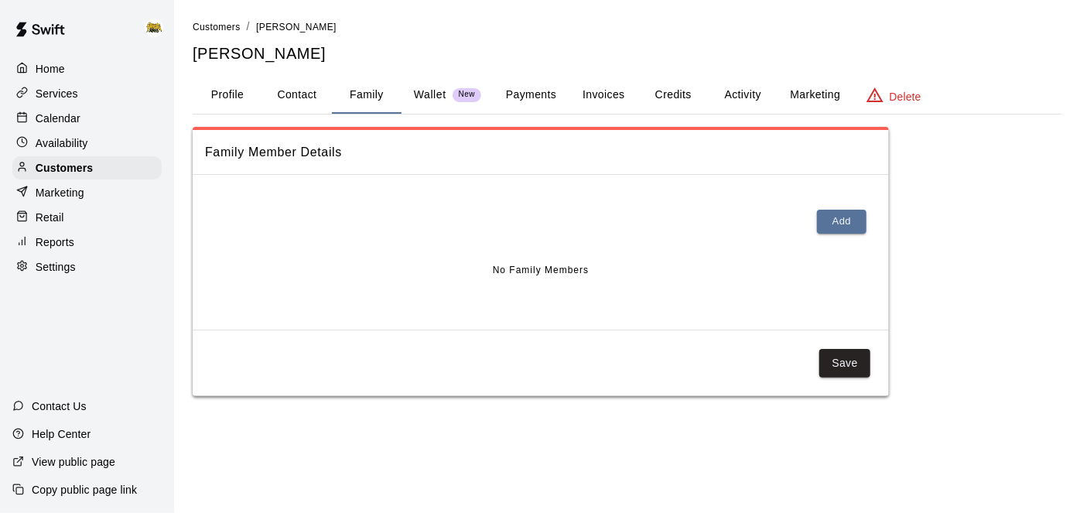
click at [763, 92] on button "Activity" at bounding box center [743, 95] width 70 height 37
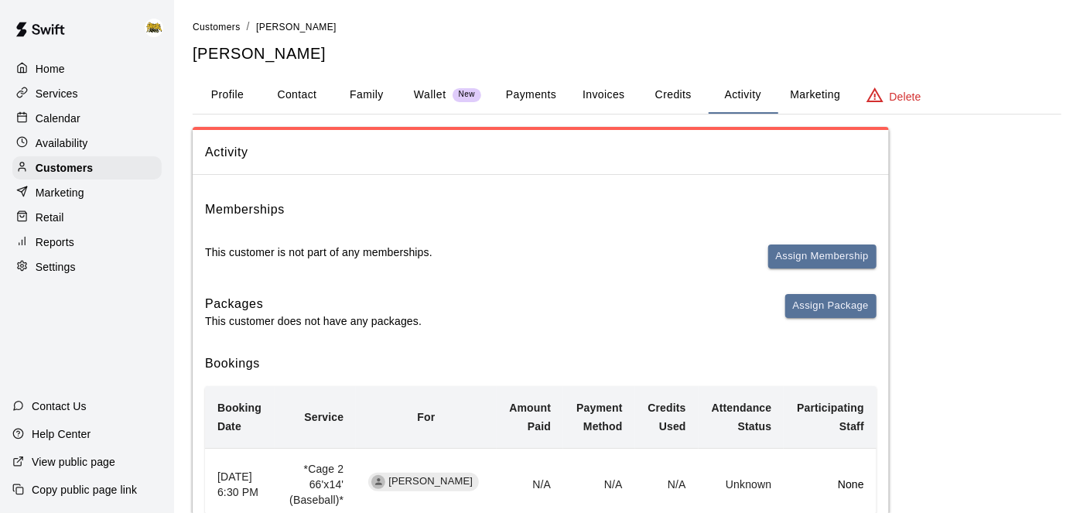
click at [370, 95] on button "Family" at bounding box center [367, 95] width 70 height 37
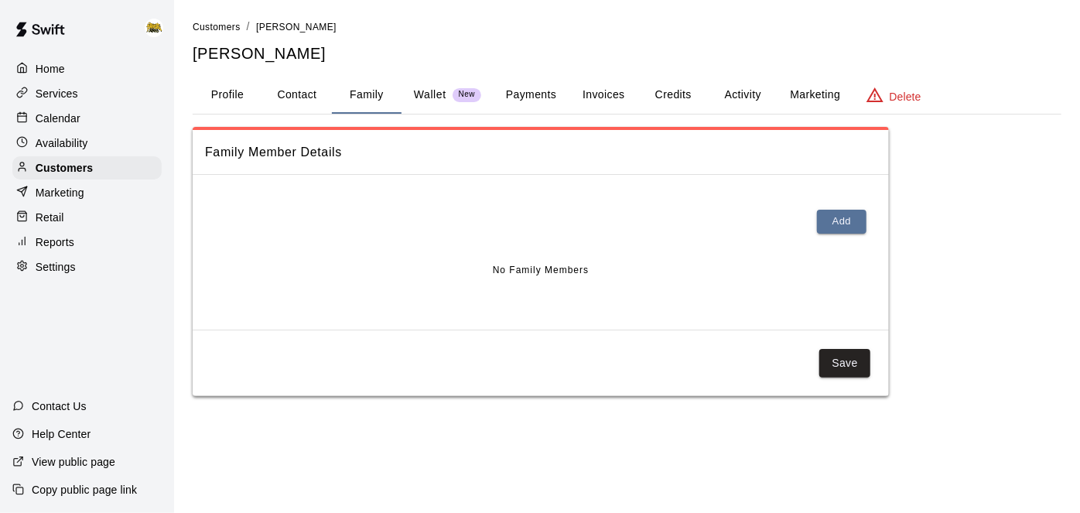
click at [223, 98] on button "Profile" at bounding box center [228, 95] width 70 height 37
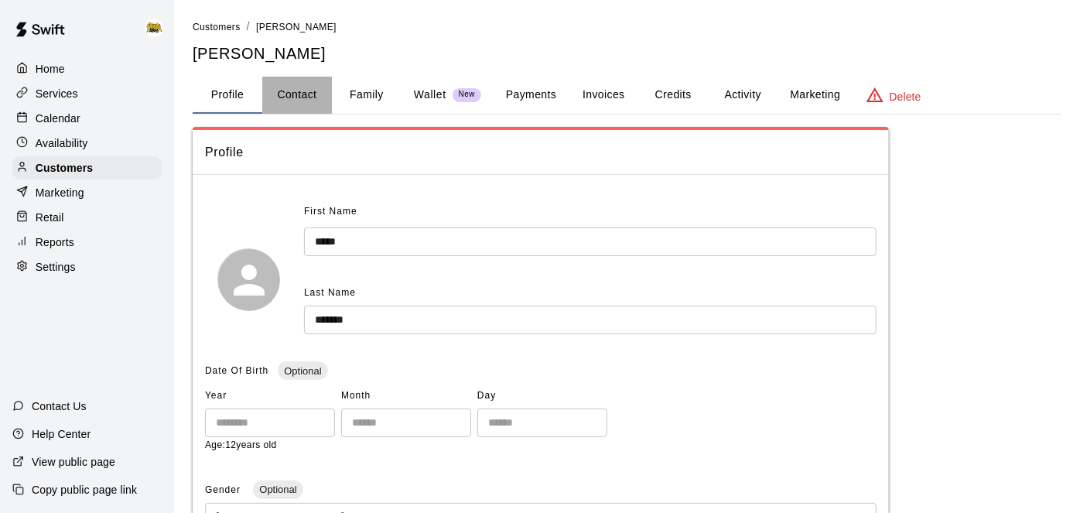
click at [309, 98] on button "Contact" at bounding box center [297, 95] width 70 height 37
select select "**"
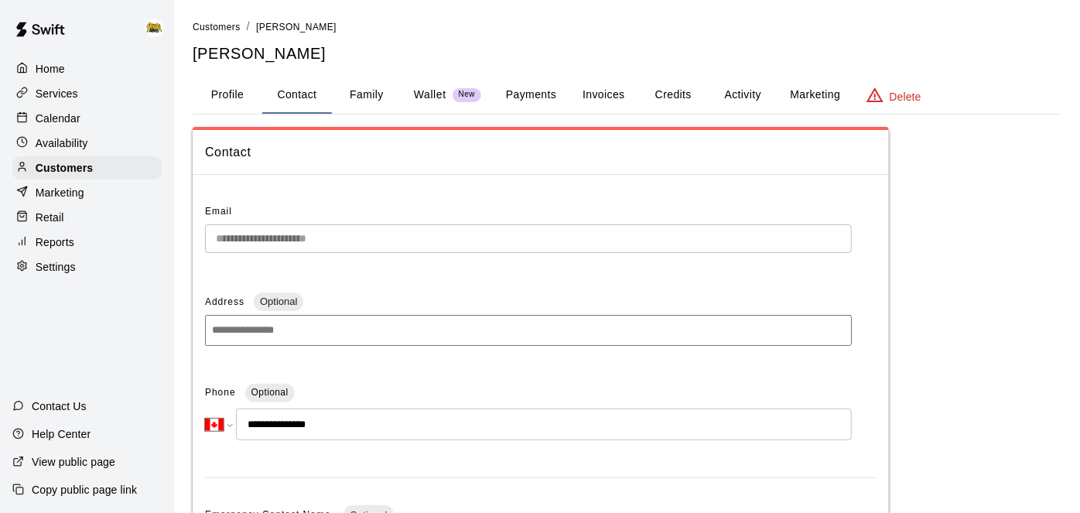
click at [229, 101] on button "Profile" at bounding box center [228, 95] width 70 height 37
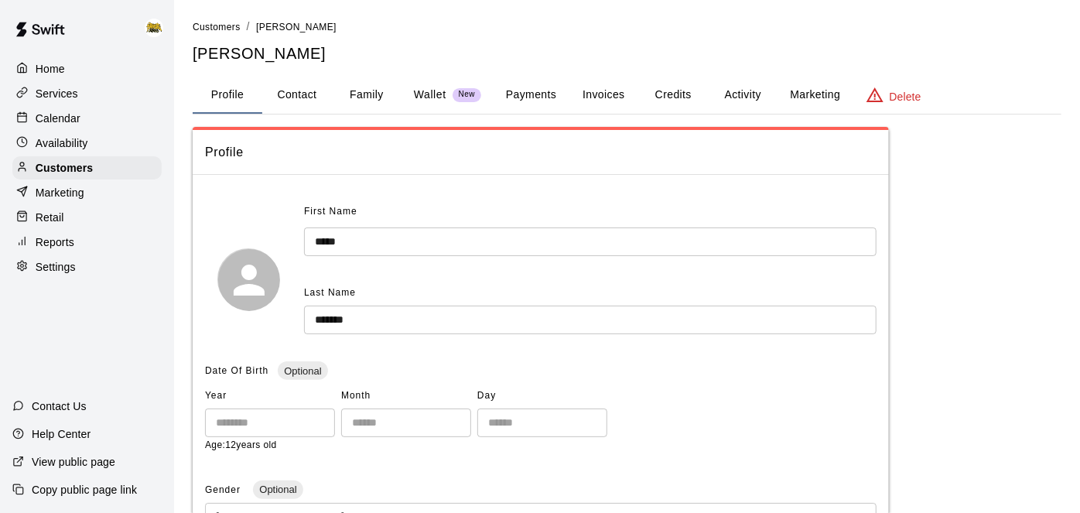
click at [70, 115] on p "Calendar" at bounding box center [58, 118] width 45 height 15
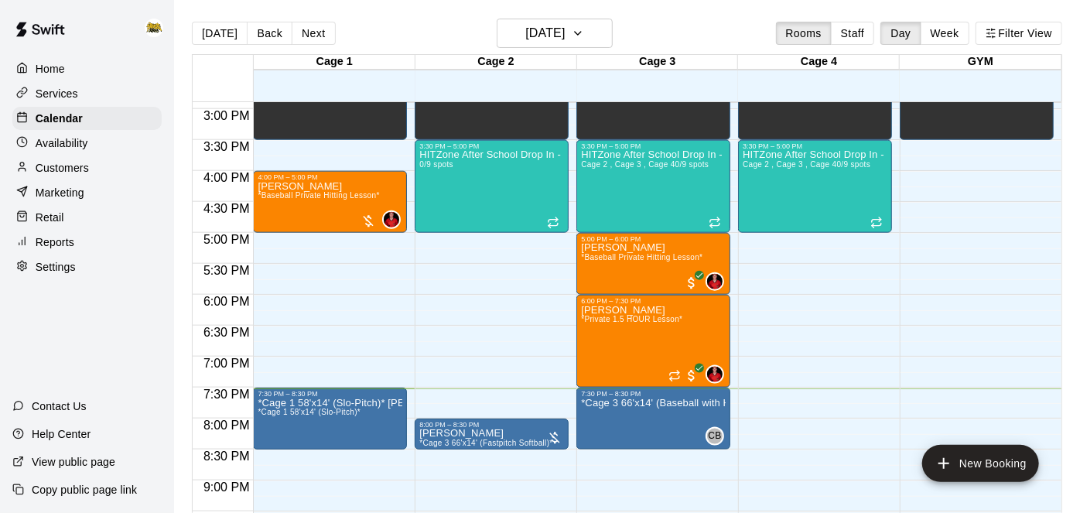
scroll to position [920, 0]
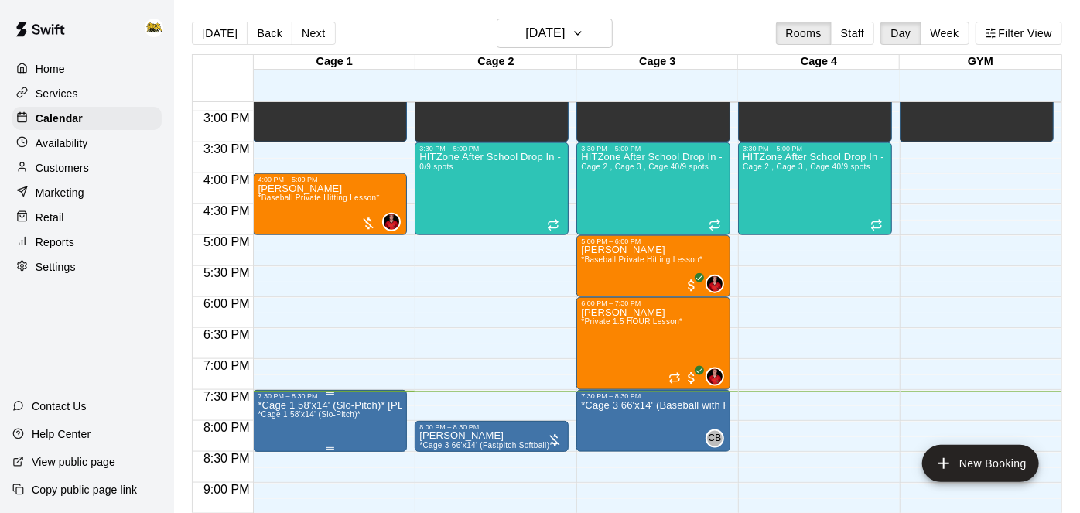
click at [319, 413] on span "*Cage 1 58'x14' (Slo-Pitch)*" at bounding box center [309, 414] width 103 height 9
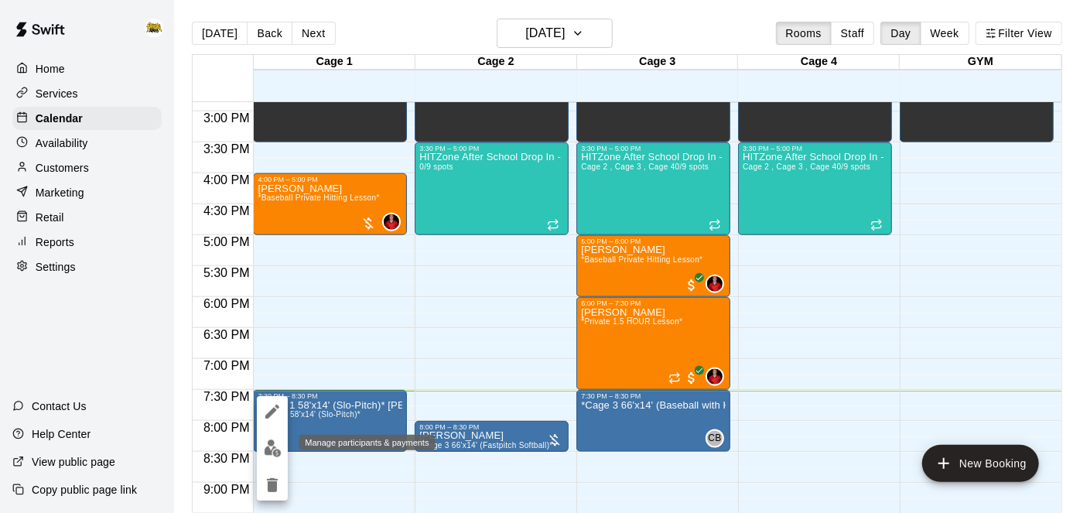
click at [276, 449] on img "edit" at bounding box center [273, 449] width 18 height 18
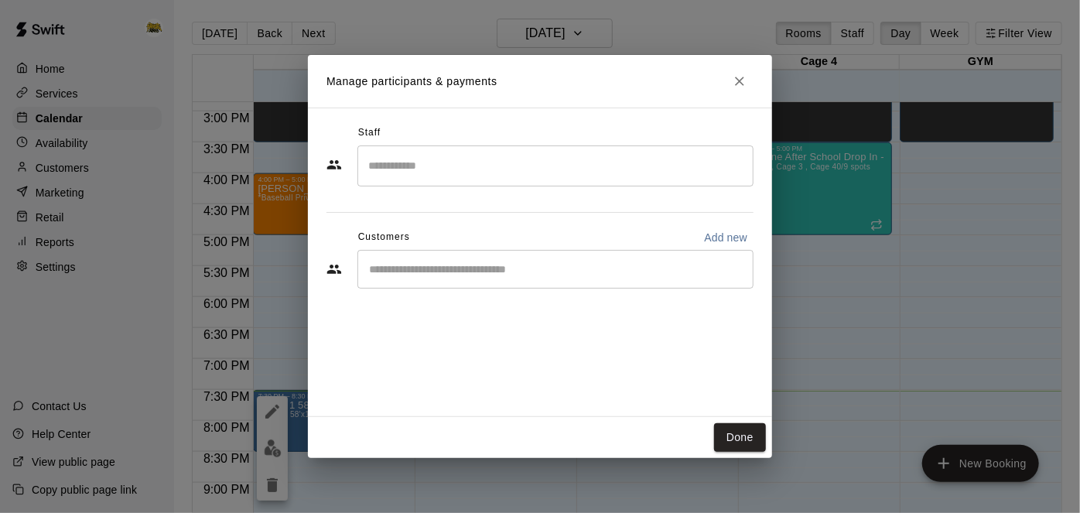
click at [85, 172] on div "Manage participants & payments Staff ​ Customers Add new ​ Done" at bounding box center [540, 256] width 1080 height 513
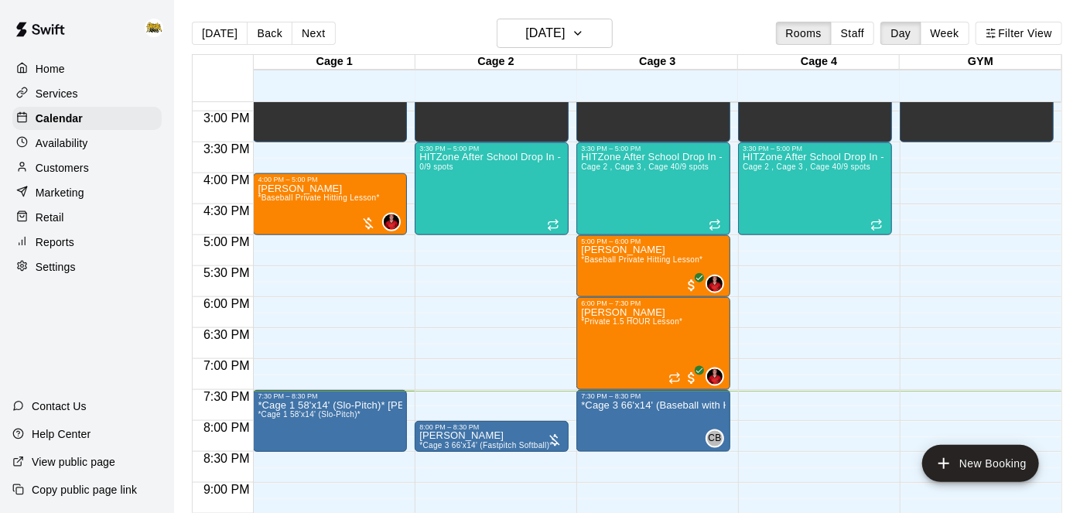
click at [81, 169] on p "Customers" at bounding box center [62, 167] width 53 height 15
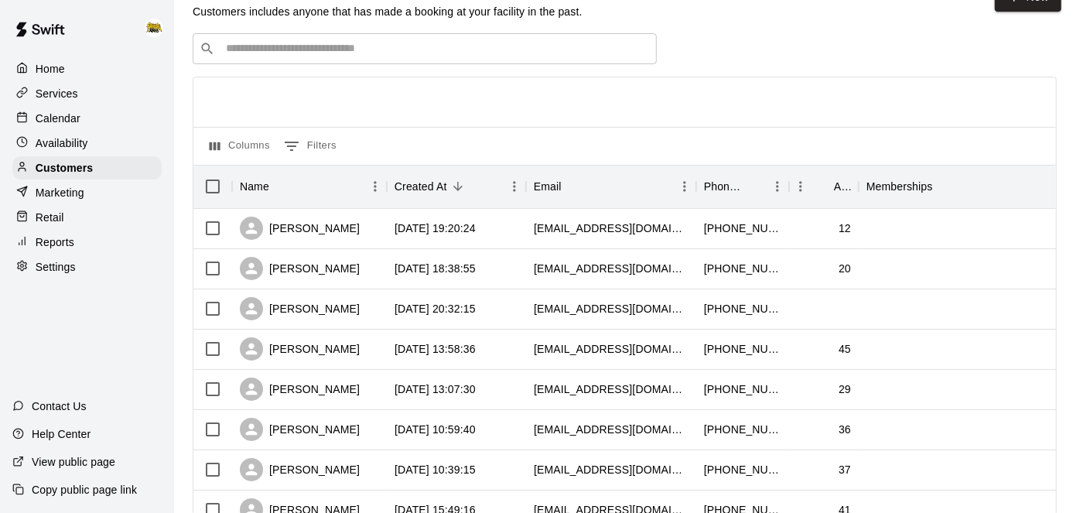
scroll to position [39, 0]
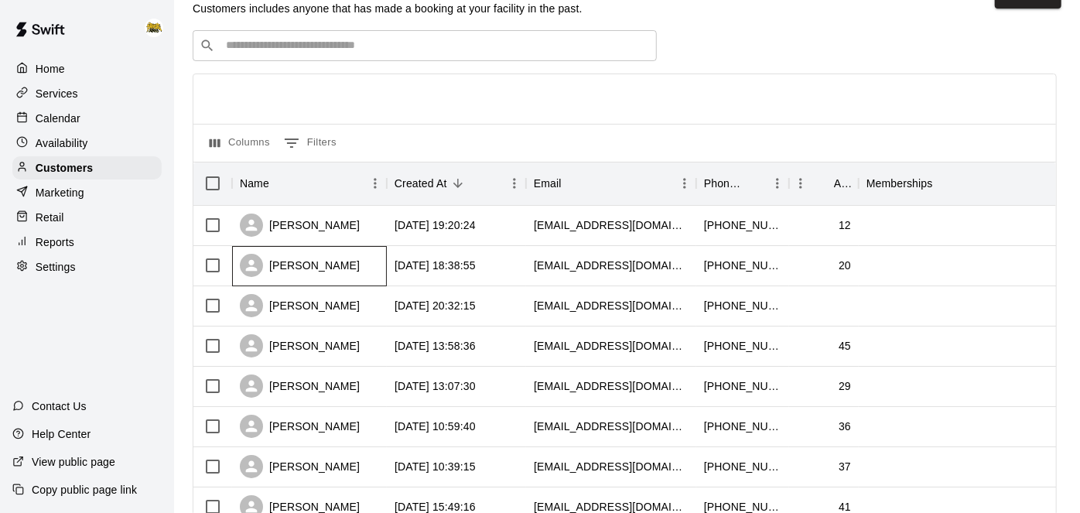
click at [371, 262] on div "[PERSON_NAME]" at bounding box center [309, 266] width 155 height 40
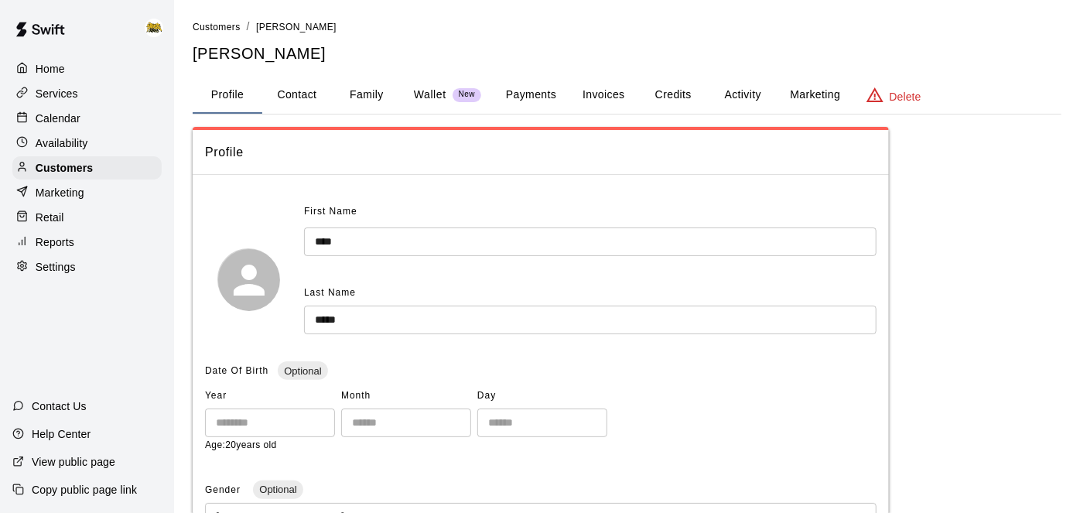
click at [388, 91] on button "Family" at bounding box center [367, 95] width 70 height 37
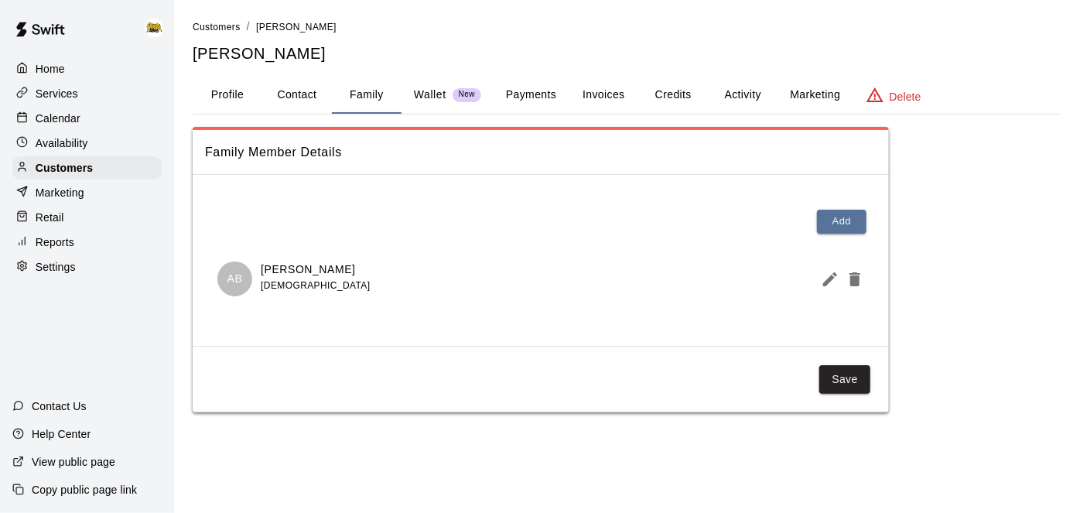
click at [231, 100] on button "Profile" at bounding box center [228, 95] width 70 height 37
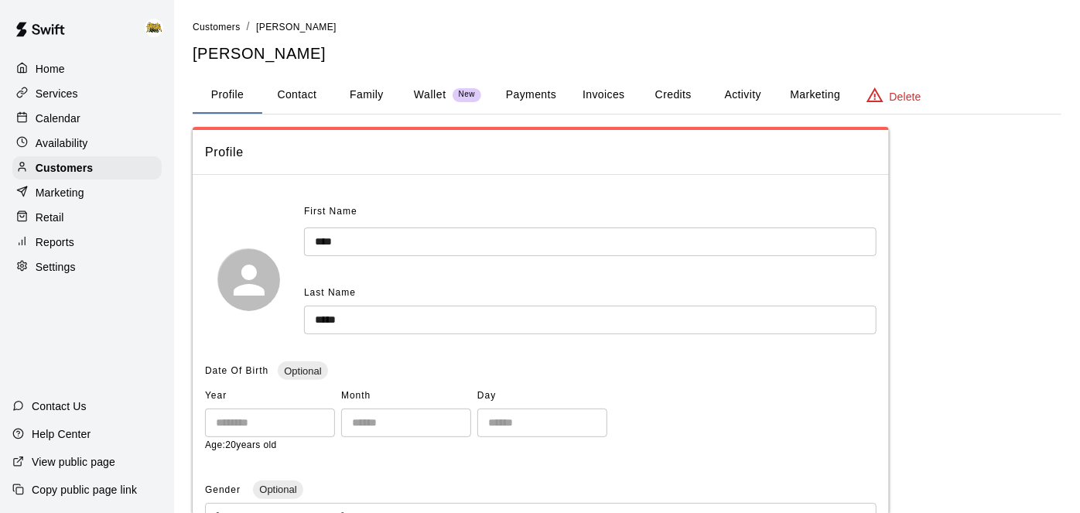
click at [323, 239] on input "****" at bounding box center [590, 242] width 573 height 29
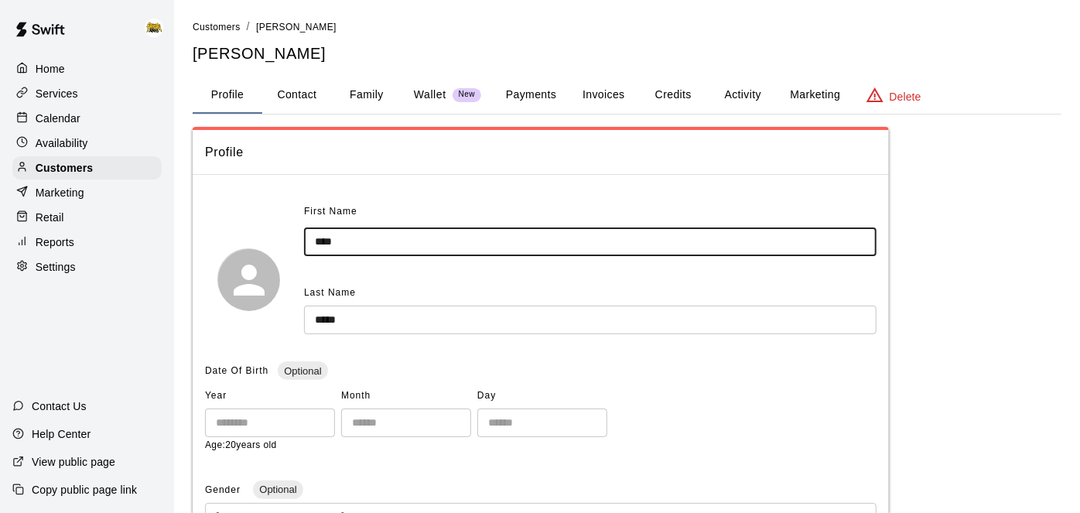
type input "****"
click at [323, 322] on input "*****" at bounding box center [590, 320] width 573 height 29
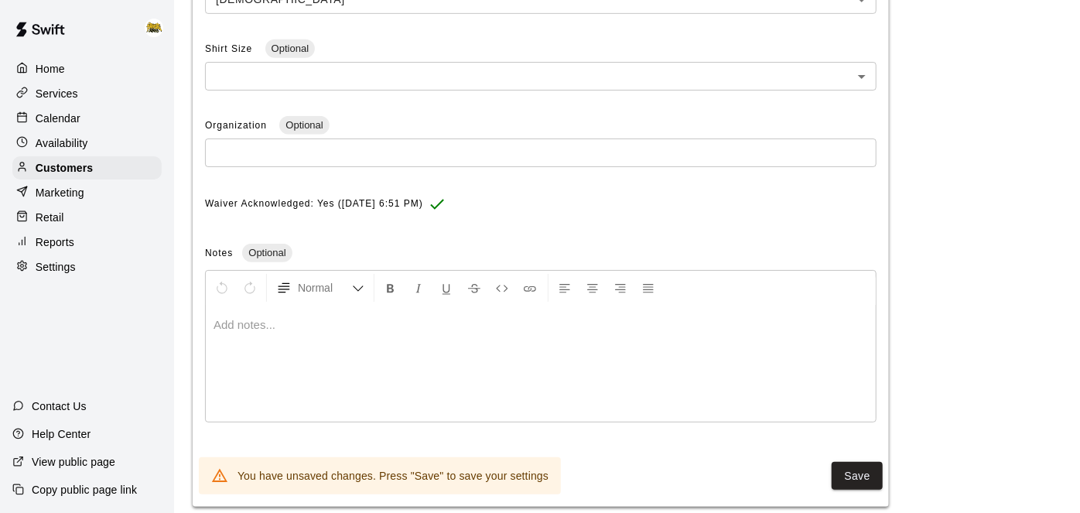
scroll to position [517, 0]
type input "*****"
click at [862, 477] on button "Save" at bounding box center [857, 477] width 51 height 29
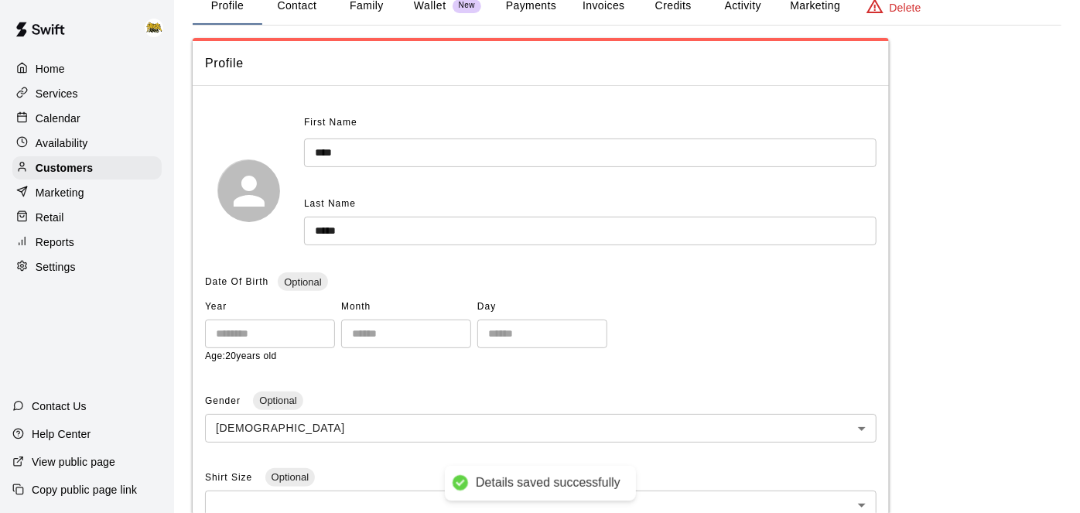
scroll to position [74, 0]
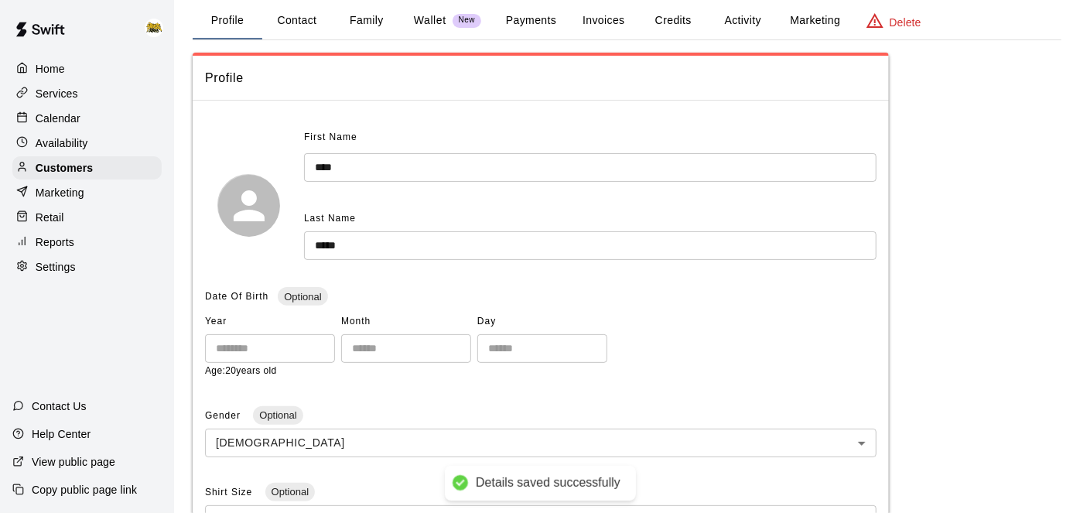
click at [87, 116] on div "Calendar" at bounding box center [86, 118] width 149 height 23
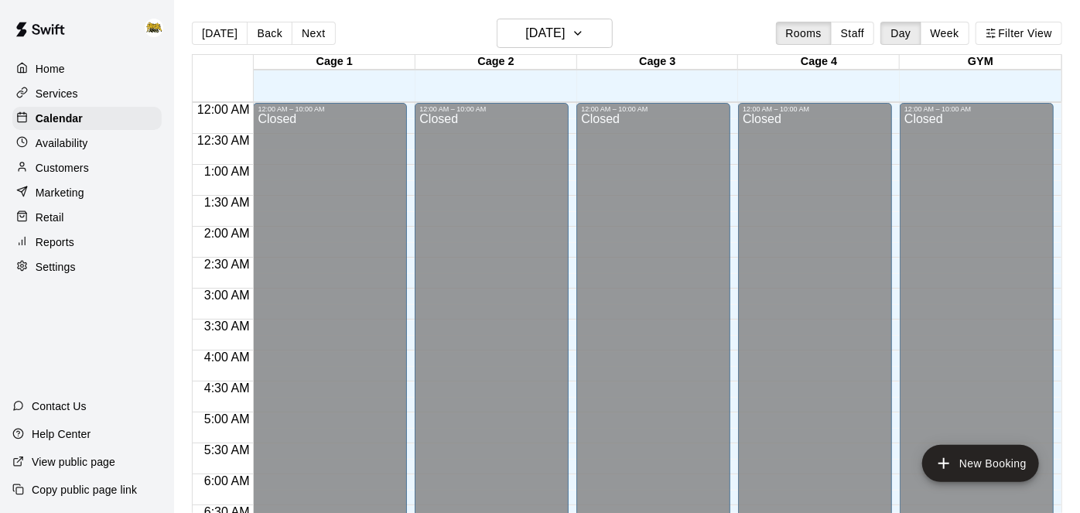
scroll to position [1011, 0]
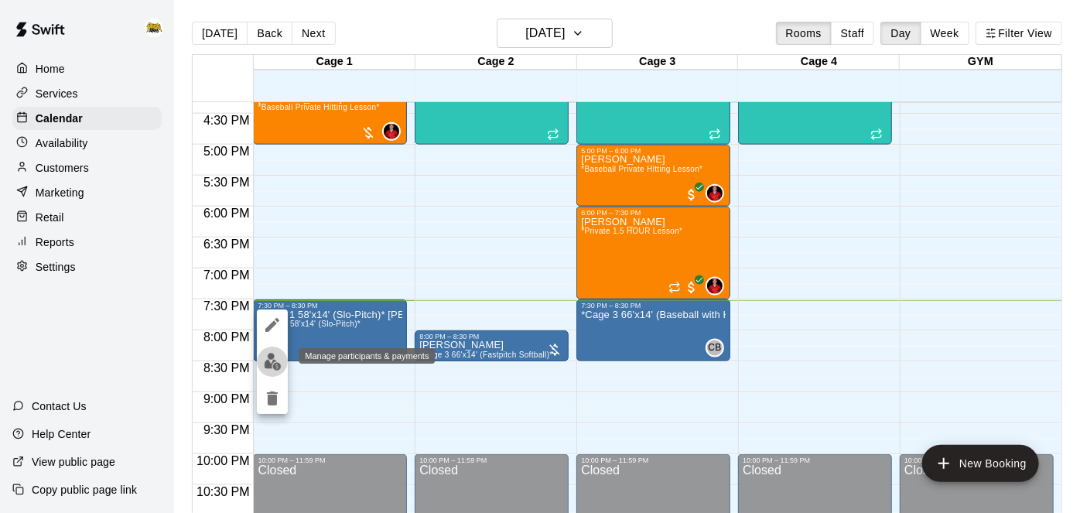
click at [271, 369] on img "edit" at bounding box center [273, 362] width 18 height 18
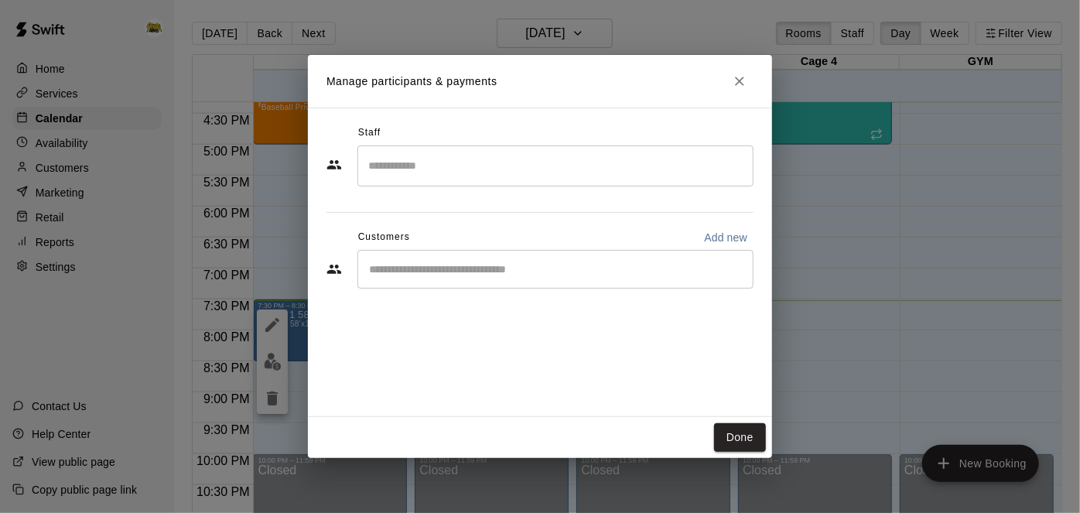
click at [568, 275] on input "Start typing to search customers..." at bounding box center [556, 269] width 382 height 15
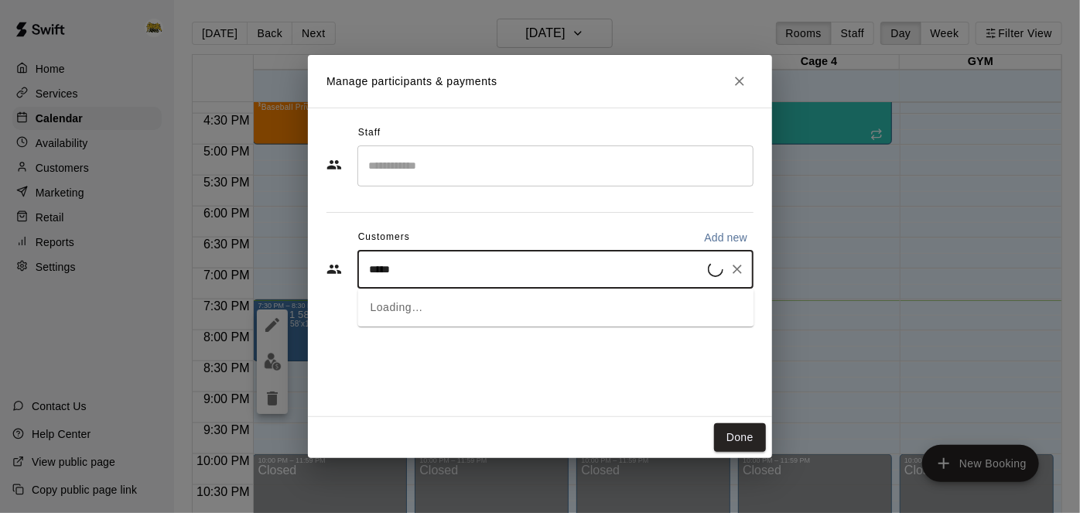
type input "******"
click at [526, 322] on div "[PERSON_NAME] [EMAIL_ADDRESS][DOMAIN_NAME]" at bounding box center [572, 313] width 341 height 33
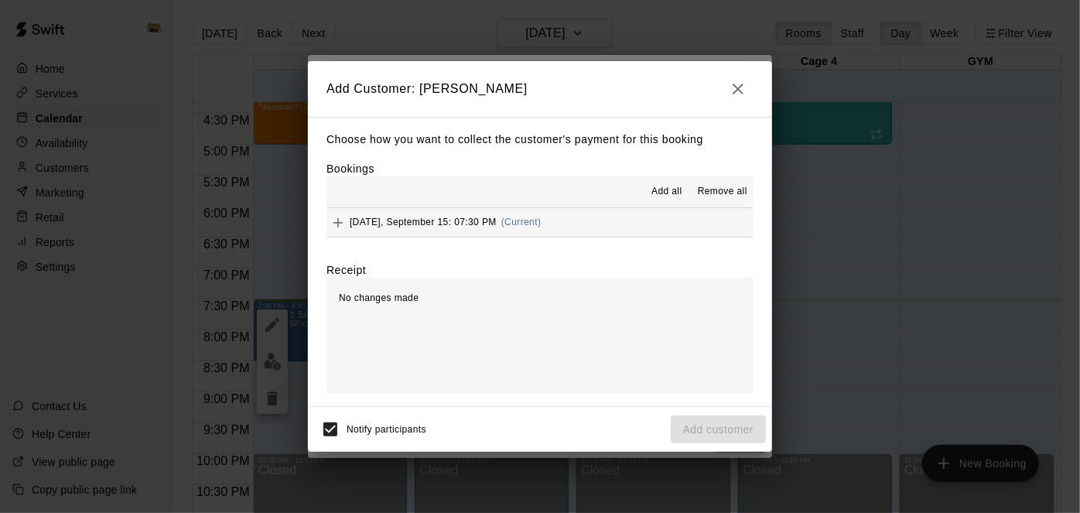
click at [637, 225] on button "[DATE], September 15: 07:30 PM (Current)" at bounding box center [540, 222] width 427 height 29
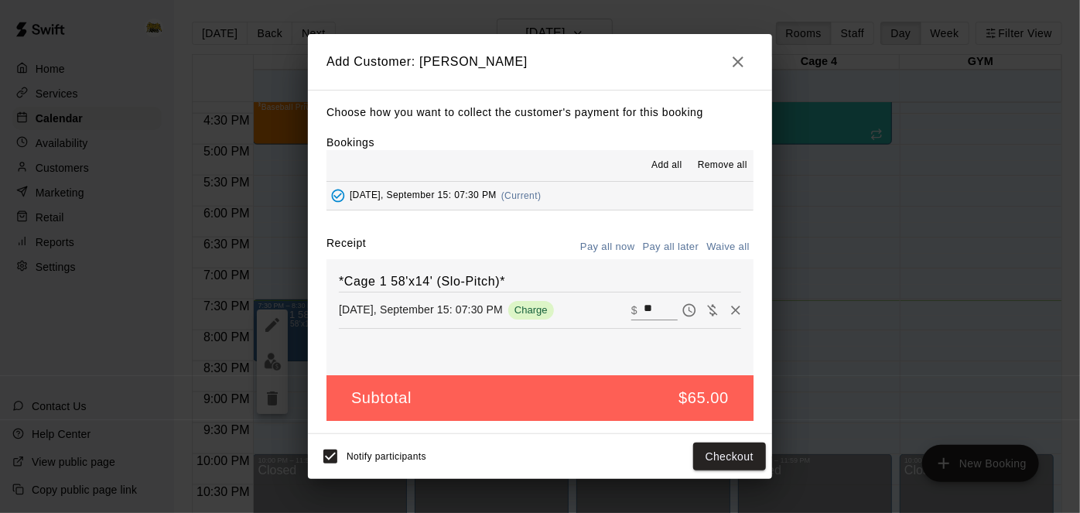
click at [684, 243] on button "Pay all later" at bounding box center [671, 247] width 64 height 24
click at [688, 467] on button "Add customer" at bounding box center [718, 457] width 95 height 29
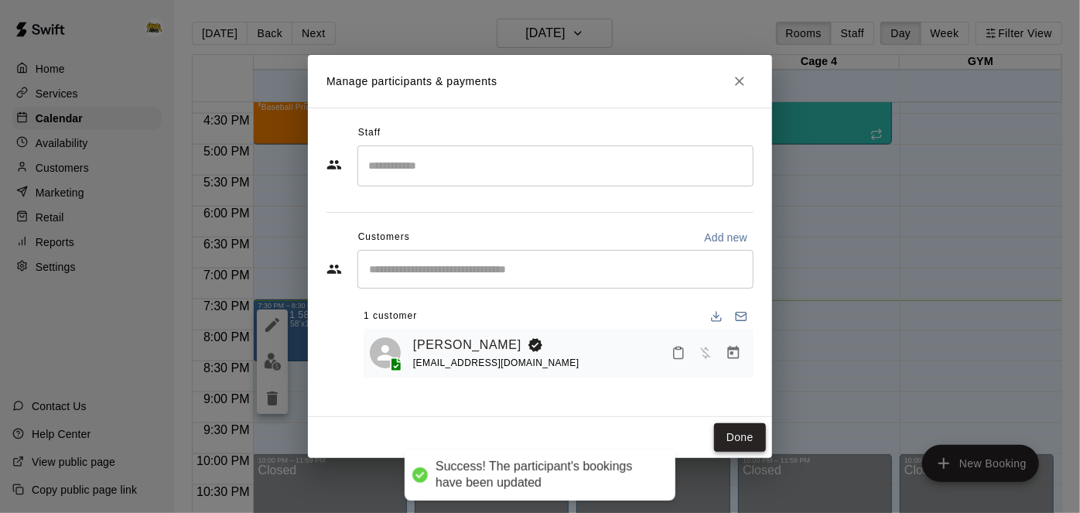
click at [752, 432] on button "Done" at bounding box center [740, 437] width 52 height 29
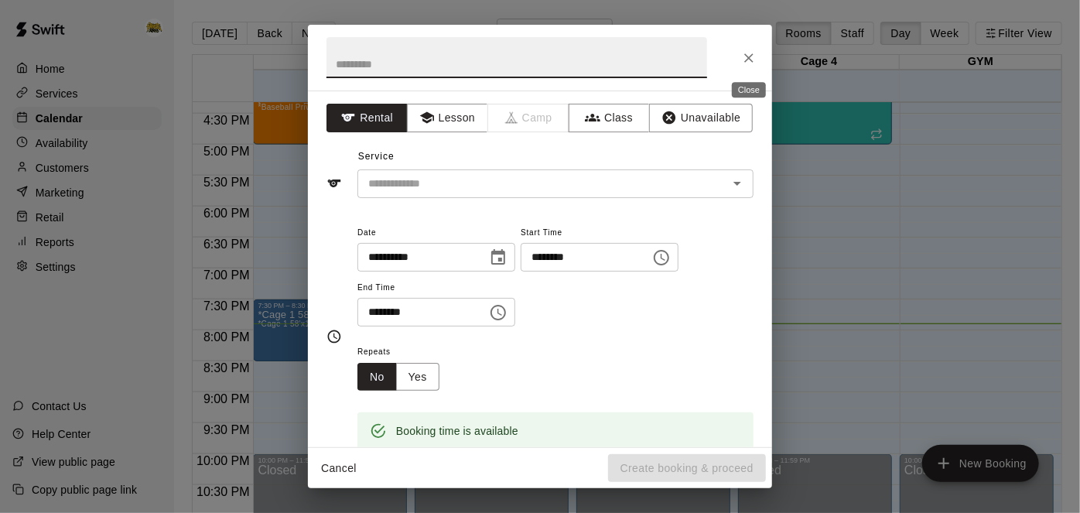
click at [756, 61] on icon "Close" at bounding box center [748, 57] width 15 height 15
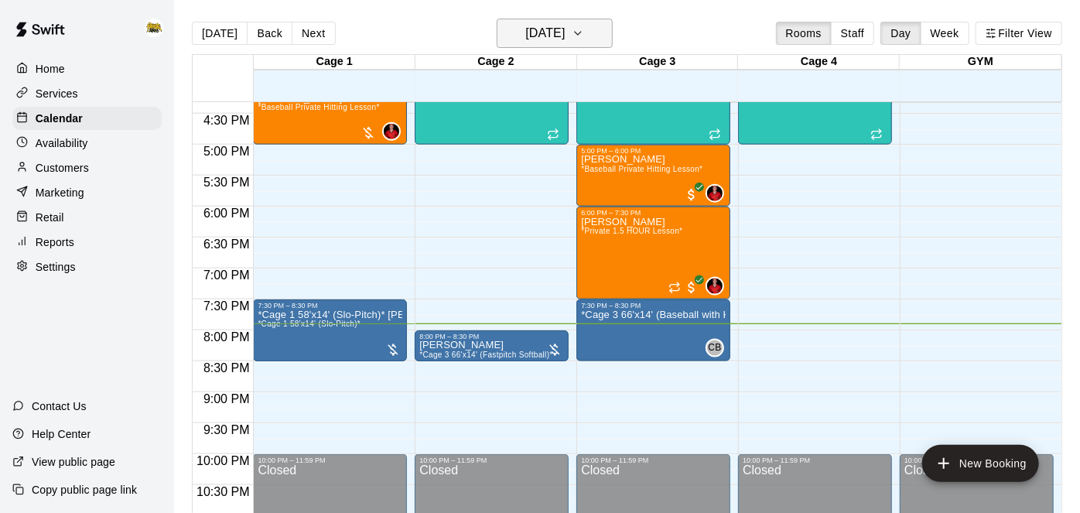
click at [546, 26] on h6 "[DATE]" at bounding box center [544, 33] width 39 height 22
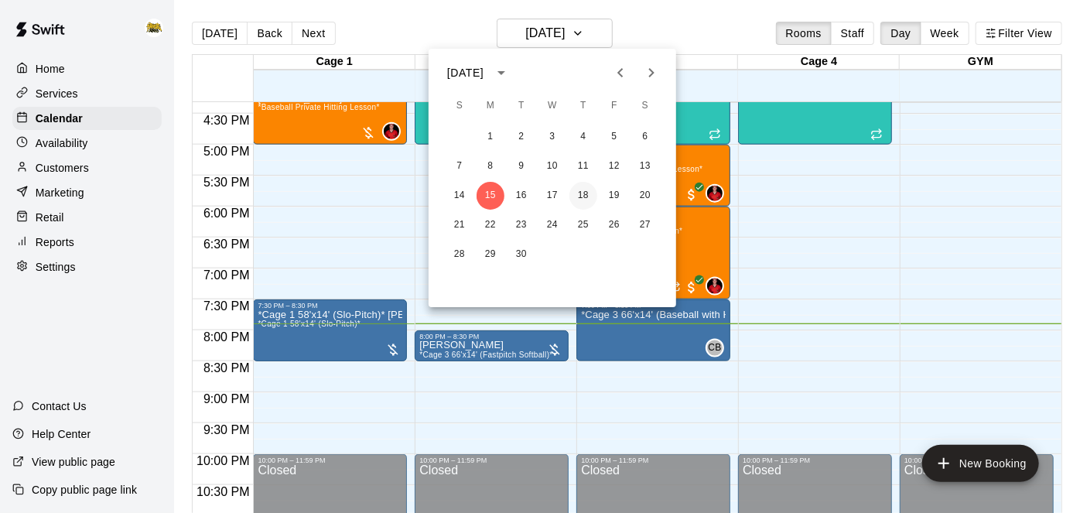
click at [584, 195] on button "18" at bounding box center [584, 196] width 28 height 28
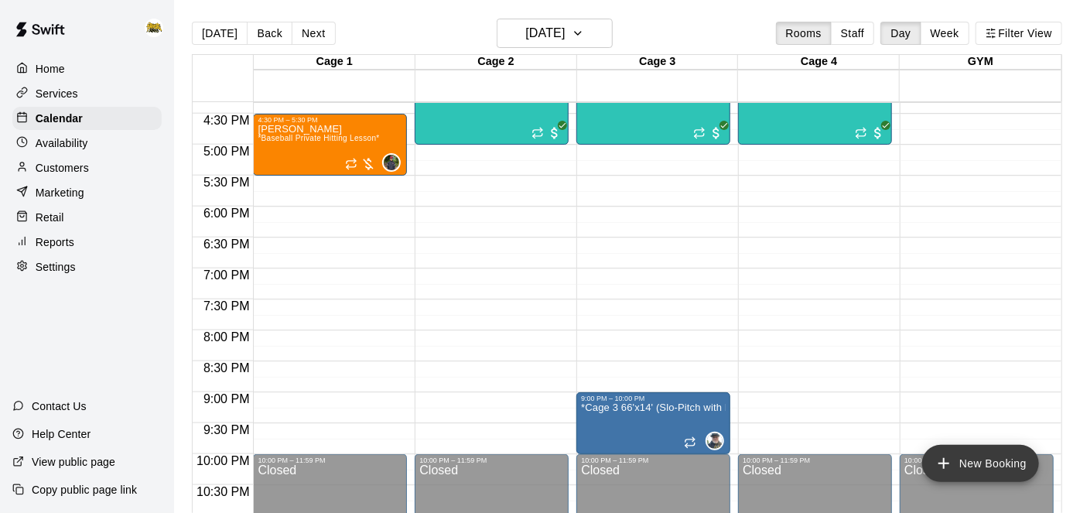
click at [938, 466] on icon "add" at bounding box center [944, 463] width 19 height 19
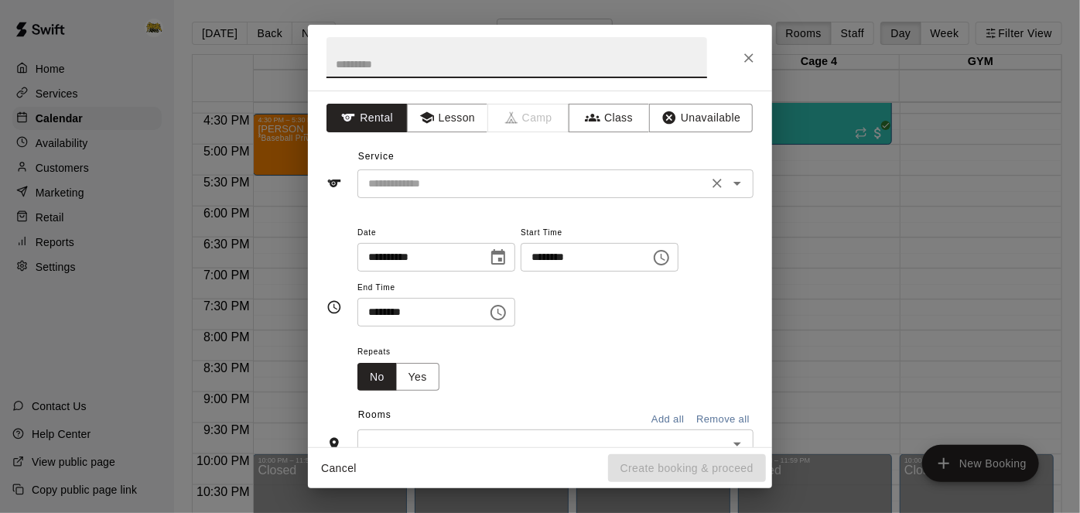
click at [732, 182] on icon "Open" at bounding box center [737, 183] width 19 height 19
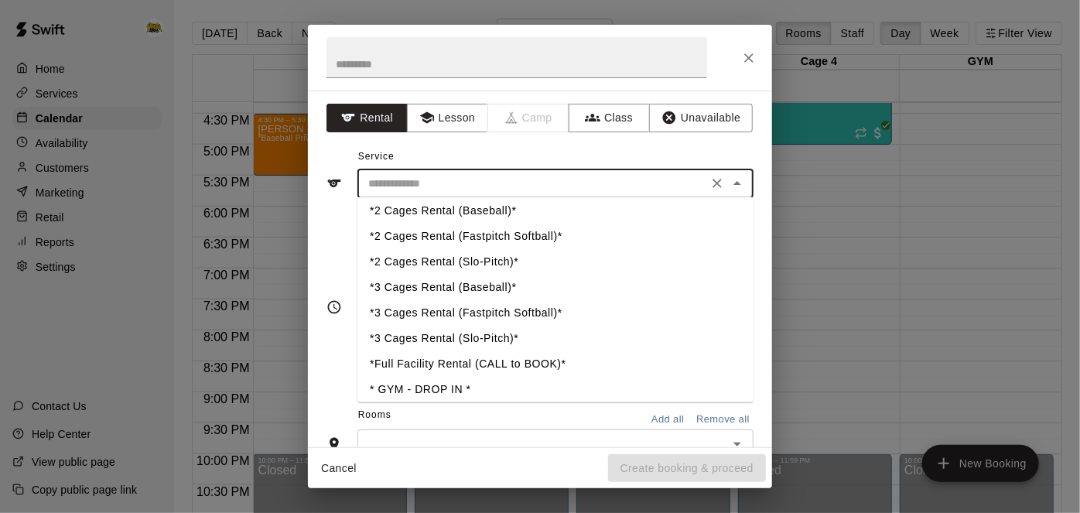
scroll to position [341, 0]
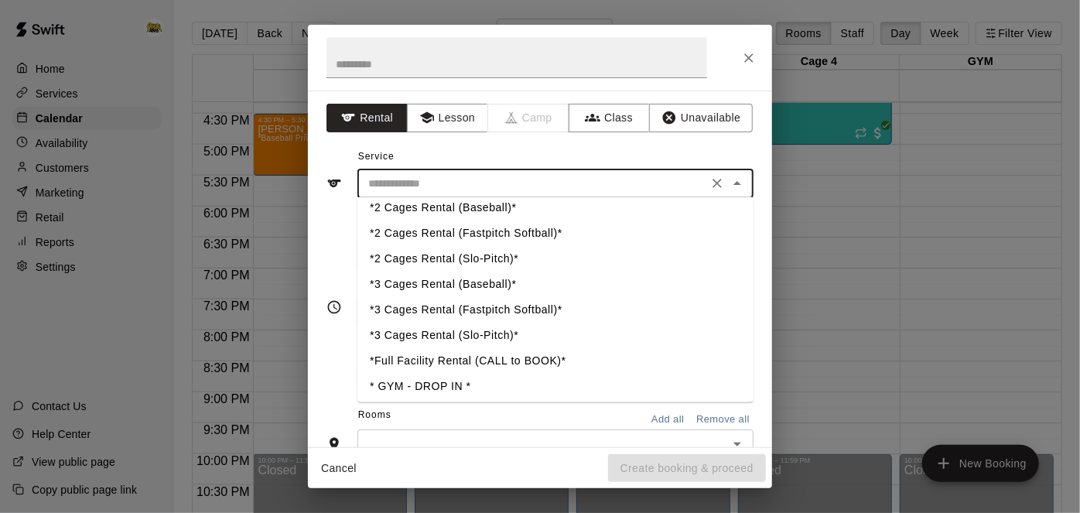
click at [535, 309] on li "*3 Cages Rental (Fastpitch Softball)*" at bounding box center [556, 310] width 396 height 26
type input "**********"
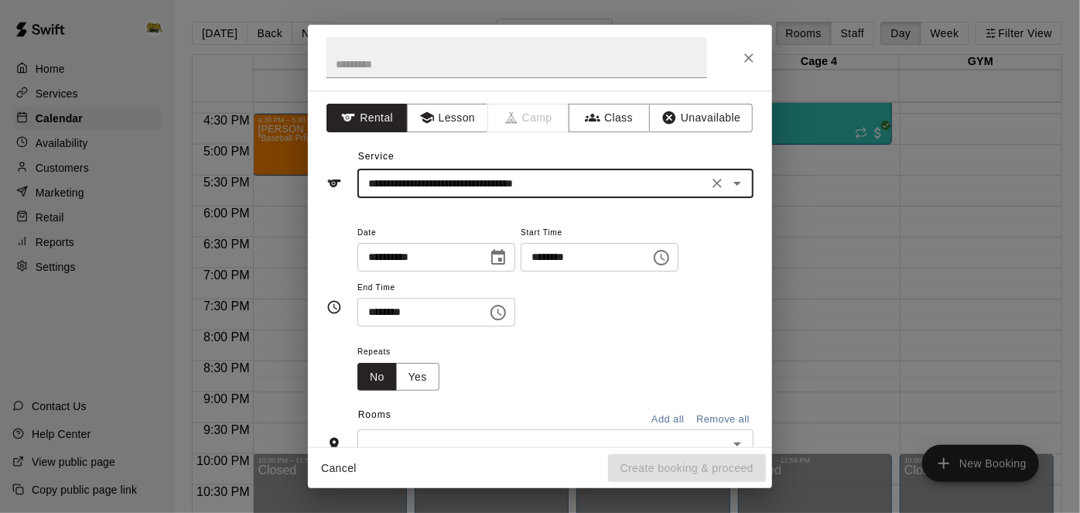
click at [521, 272] on input "********" at bounding box center [580, 257] width 119 height 29
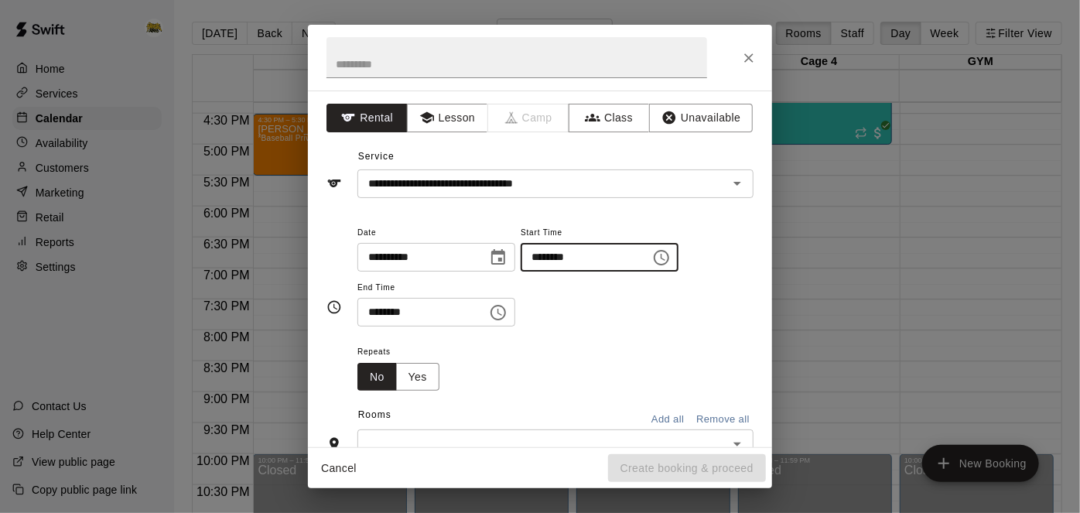
type input "********"
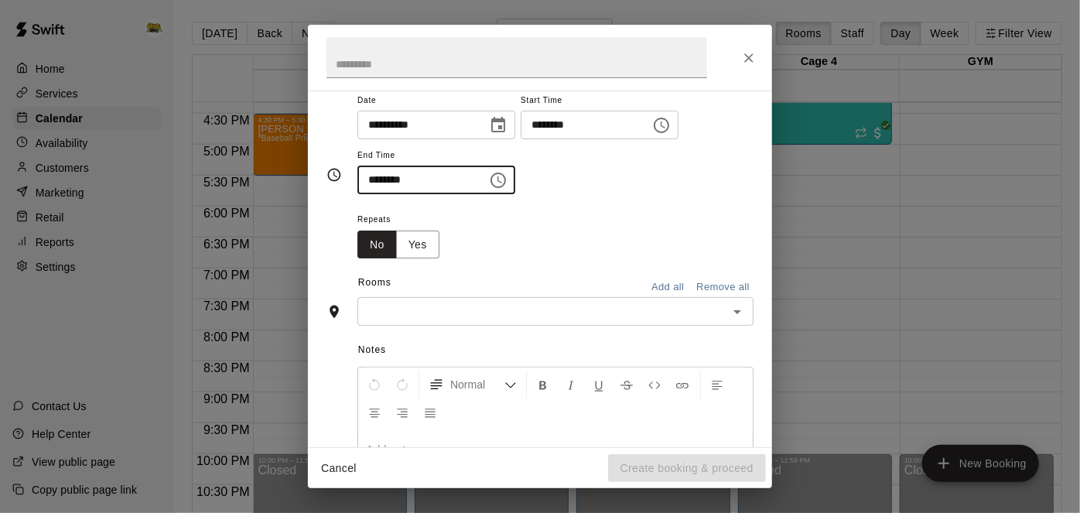
scroll to position [132, 0]
type input "********"
click at [676, 300] on button "Add all" at bounding box center [668, 288] width 50 height 24
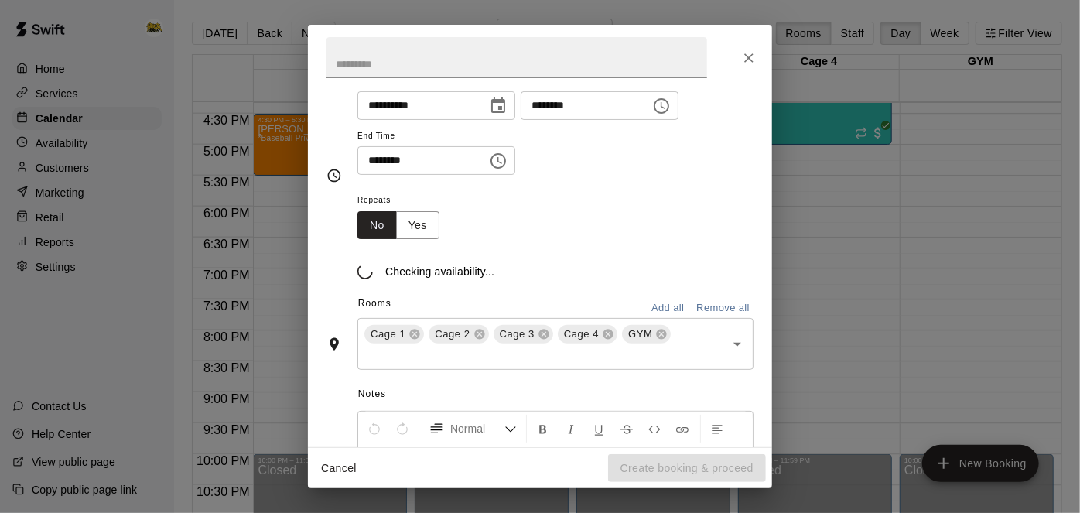
scroll to position [161, 0]
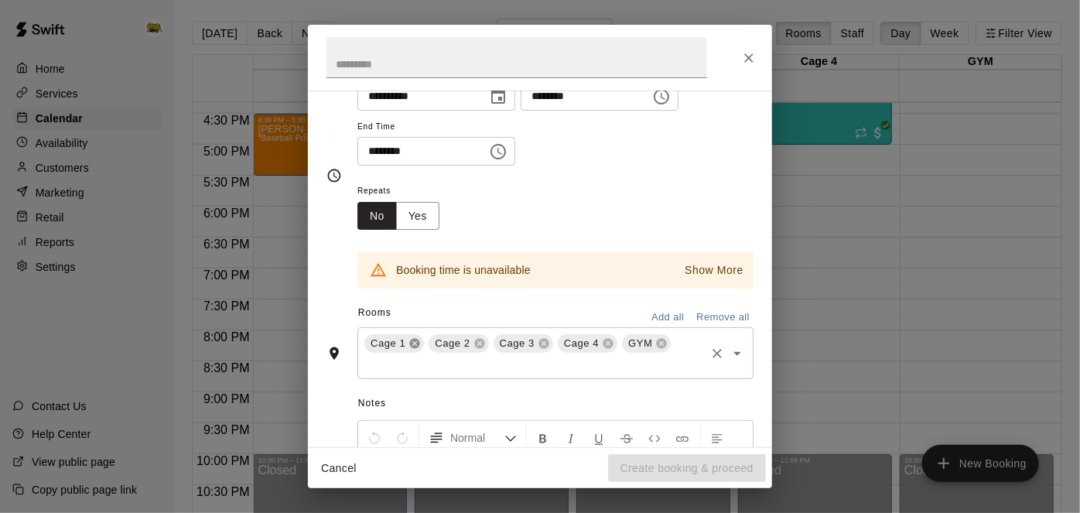
click at [416, 349] on icon at bounding box center [415, 344] width 10 height 10
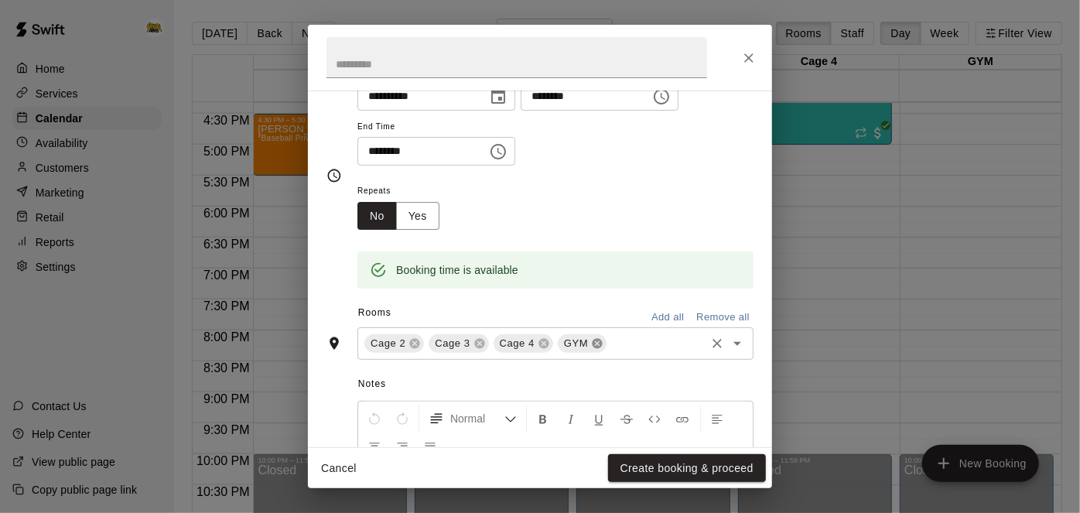
click at [595, 349] on icon at bounding box center [597, 344] width 10 height 10
click at [674, 467] on button "Create booking & proceed" at bounding box center [687, 468] width 158 height 29
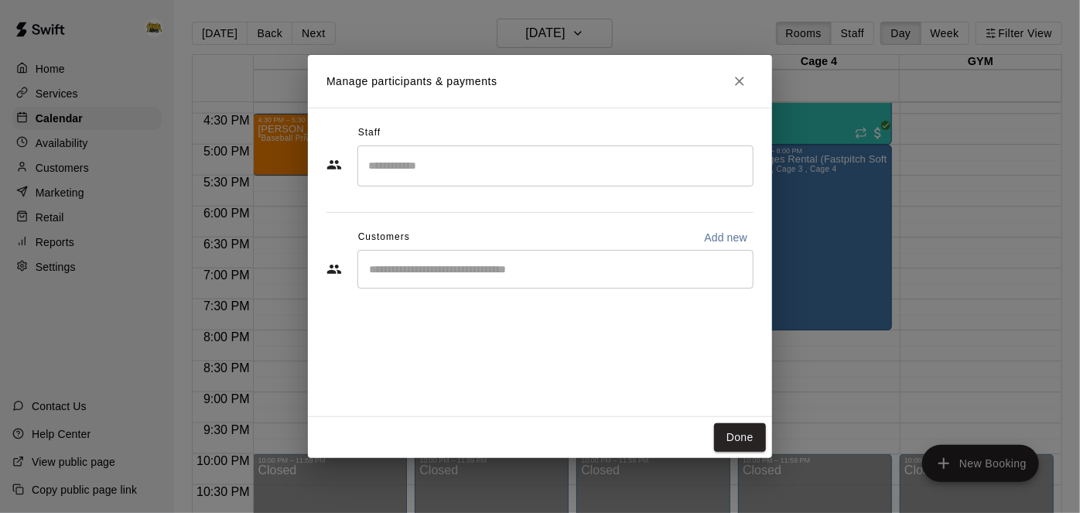
click at [643, 271] on input "Start typing to search customers..." at bounding box center [556, 269] width 382 height 15
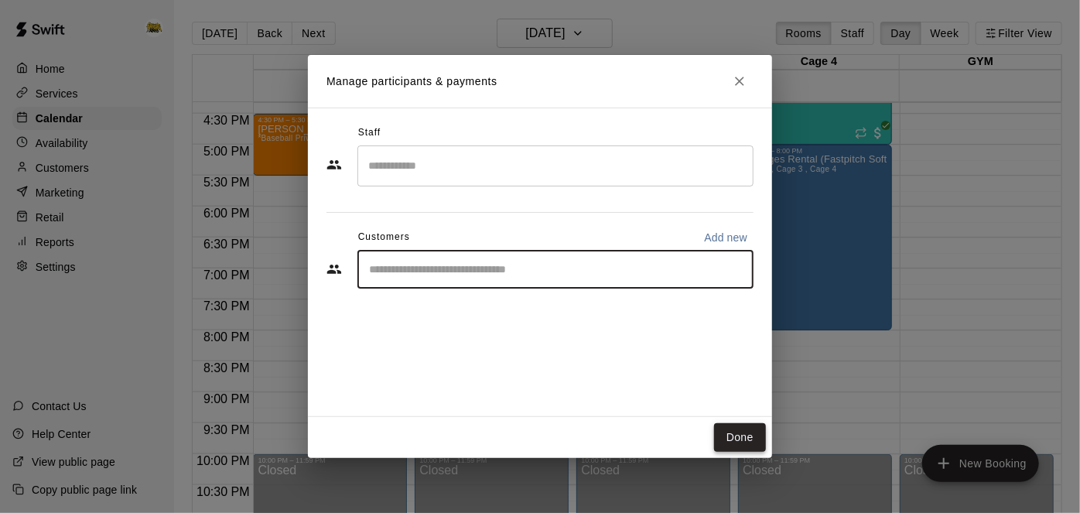
click at [743, 449] on button "Done" at bounding box center [740, 437] width 52 height 29
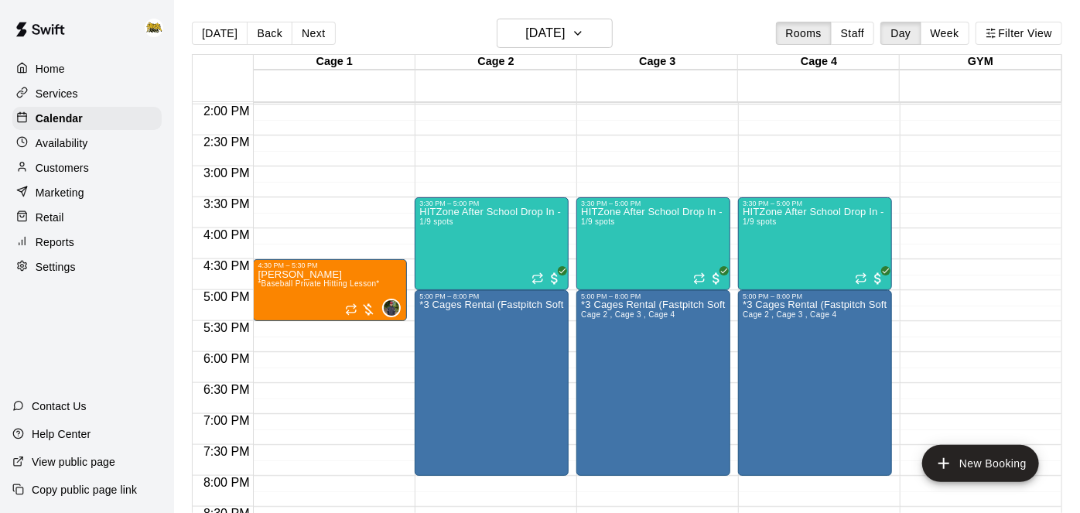
scroll to position [864, 0]
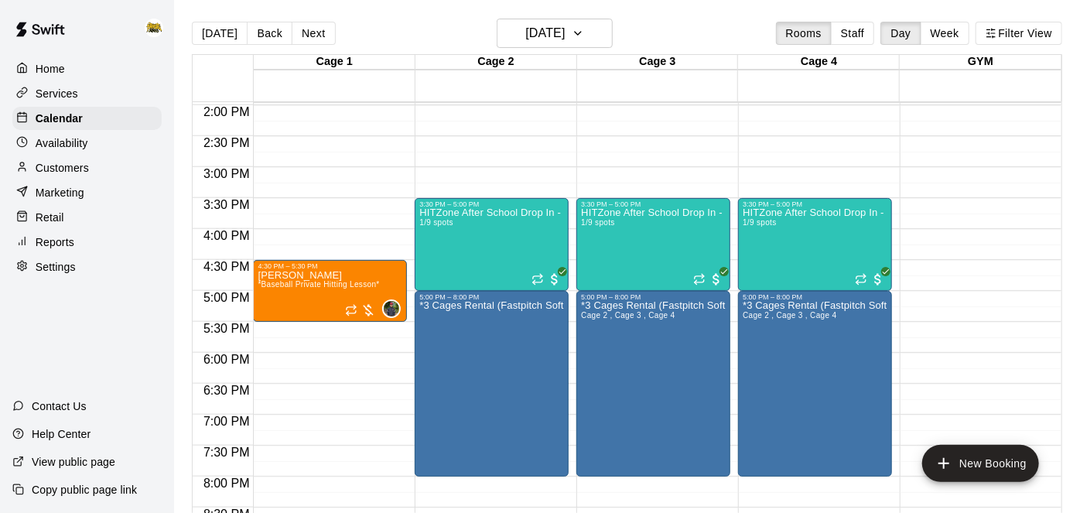
click at [63, 73] on p "Home" at bounding box center [50, 68] width 29 height 15
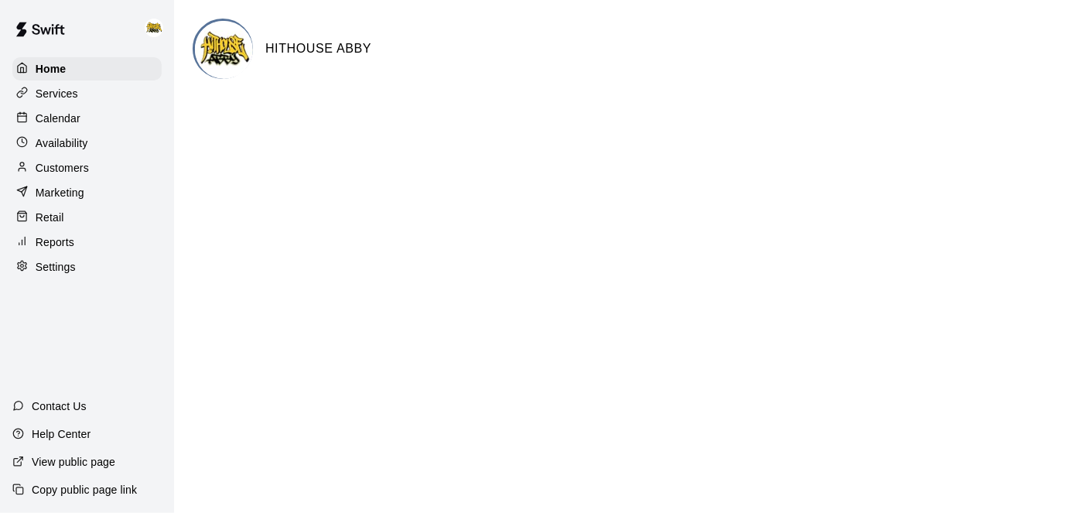
click at [93, 120] on div "Calendar" at bounding box center [86, 118] width 149 height 23
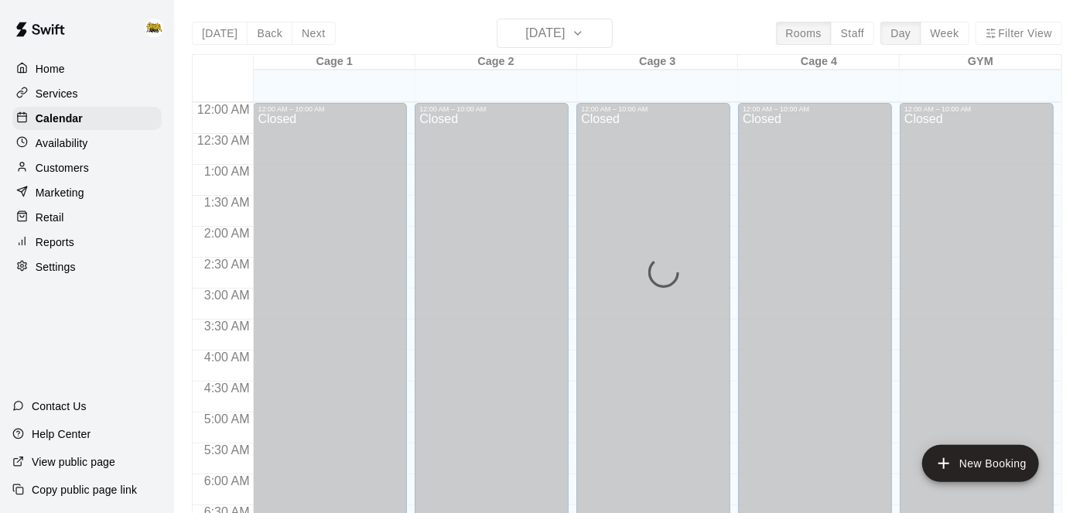
scroll to position [1011, 0]
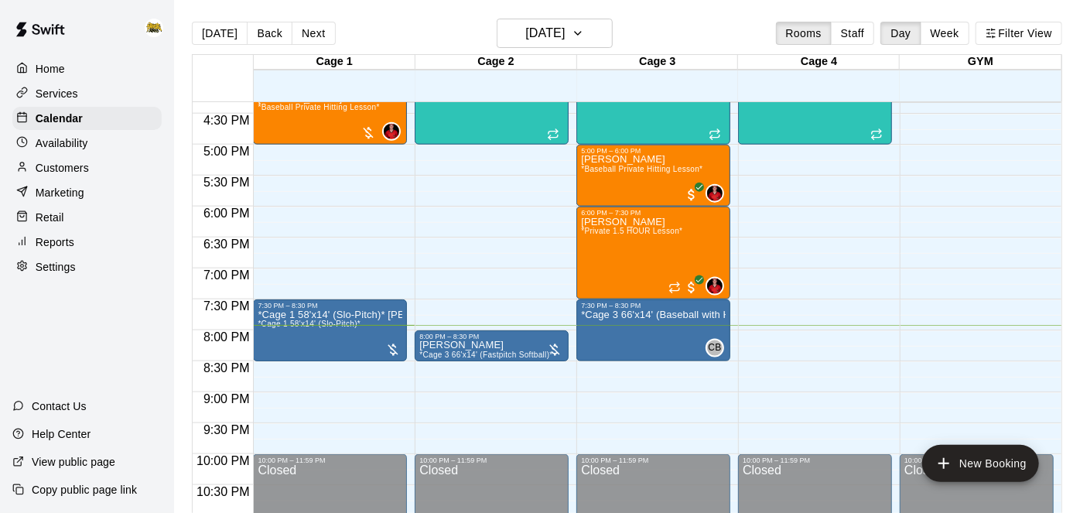
click at [77, 97] on div "Services" at bounding box center [86, 93] width 149 height 23
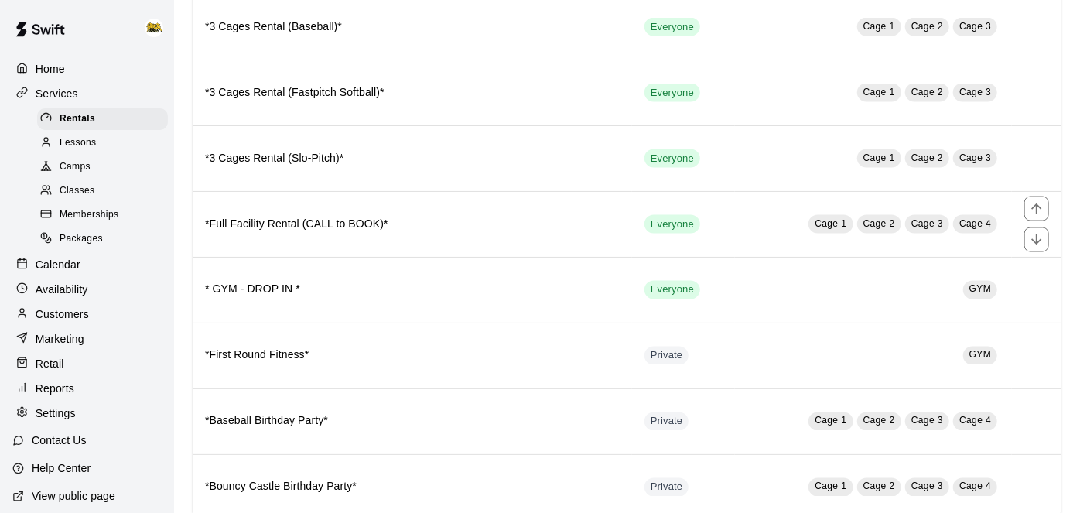
scroll to position [1210, 0]
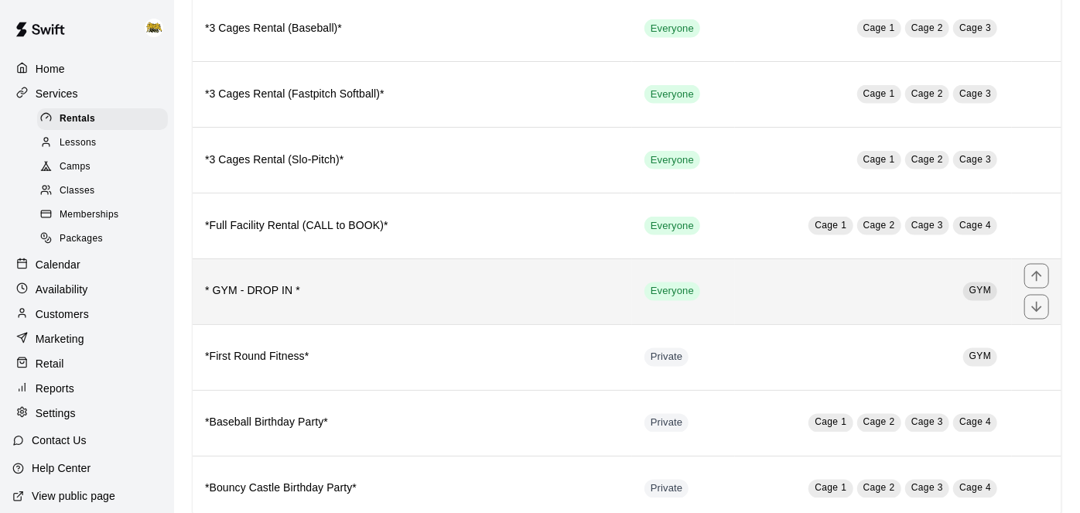
click at [471, 280] on th "* GYM - DROP IN *" at bounding box center [413, 291] width 440 height 66
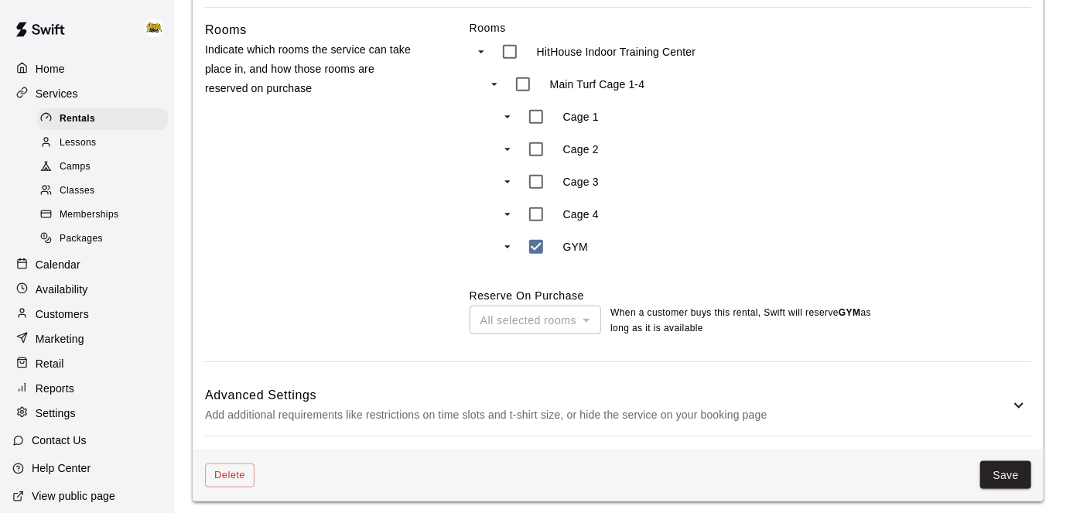
scroll to position [691, 0]
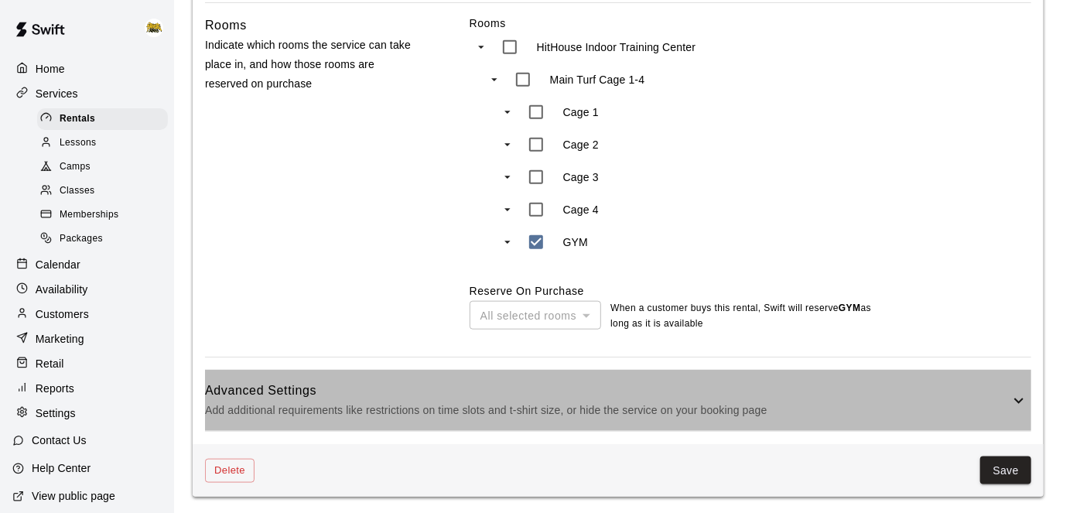
click at [1018, 400] on icon at bounding box center [1019, 401] width 19 height 19
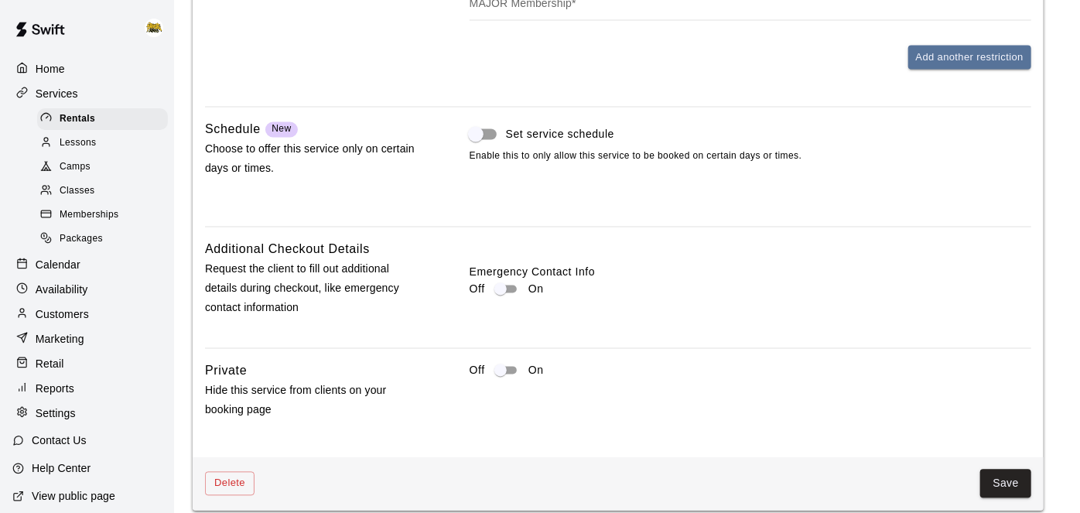
scroll to position [1416, 0]
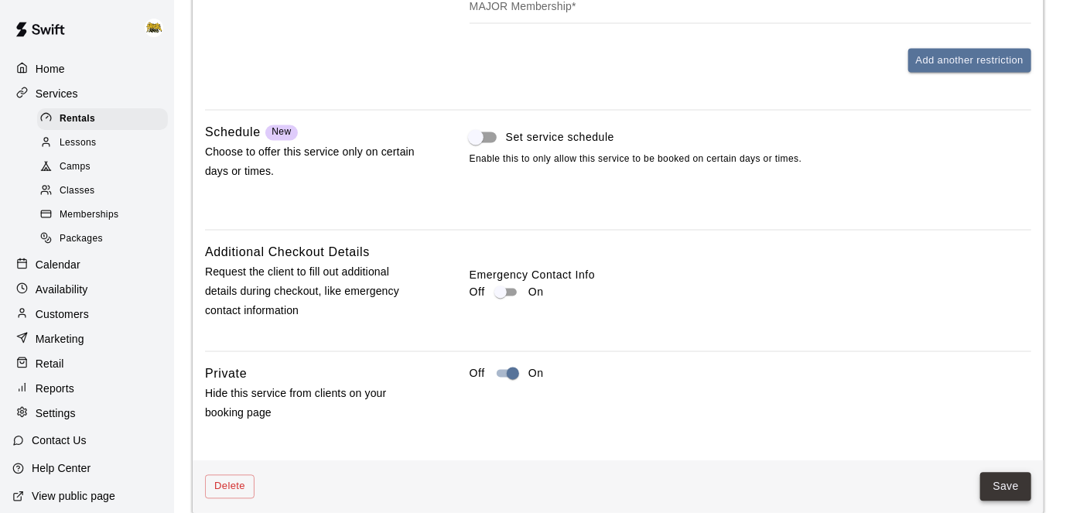
click at [1001, 479] on button "Save" at bounding box center [1006, 487] width 51 height 29
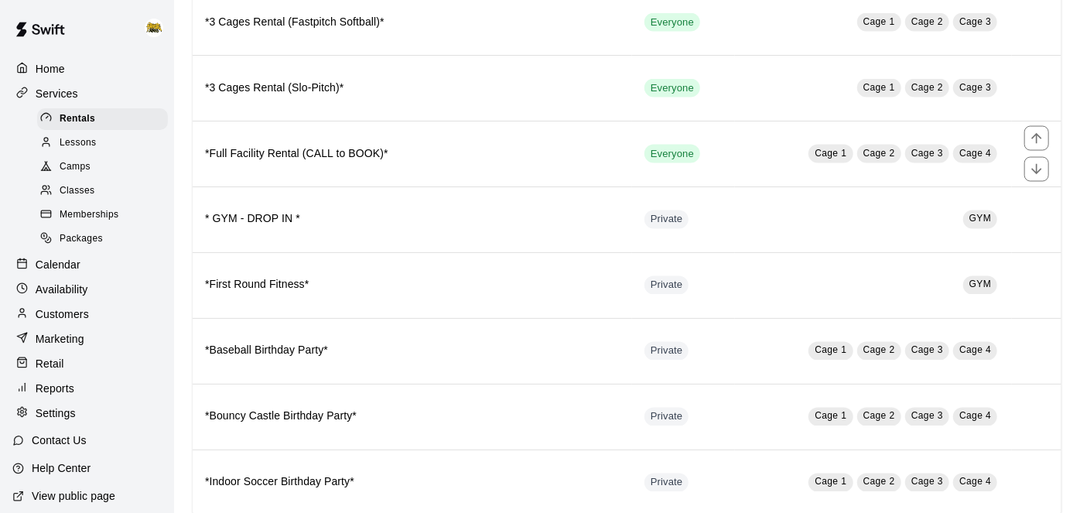
scroll to position [1283, 0]
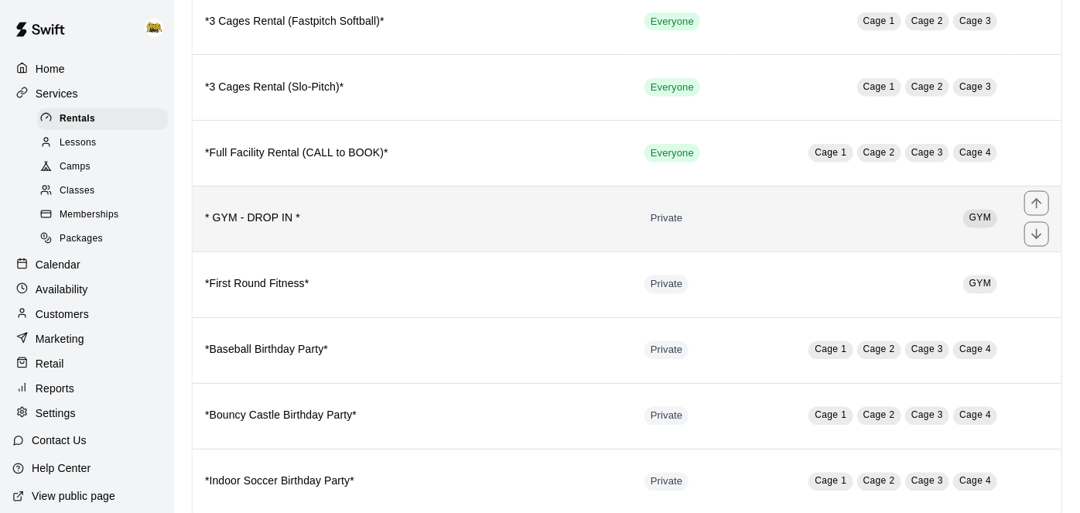
click at [487, 211] on h6 "* GYM - DROP IN *" at bounding box center [412, 219] width 415 height 17
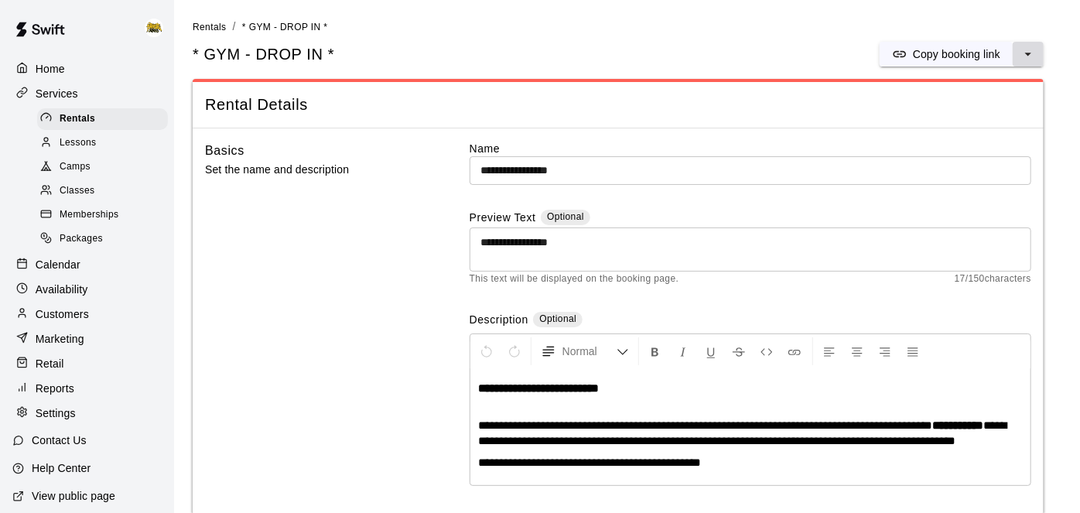
click at [1025, 51] on icon "select merge strategy" at bounding box center [1028, 53] width 15 height 15
click at [941, 118] on h6 "Duplicate rental" at bounding box center [967, 111] width 77 height 17
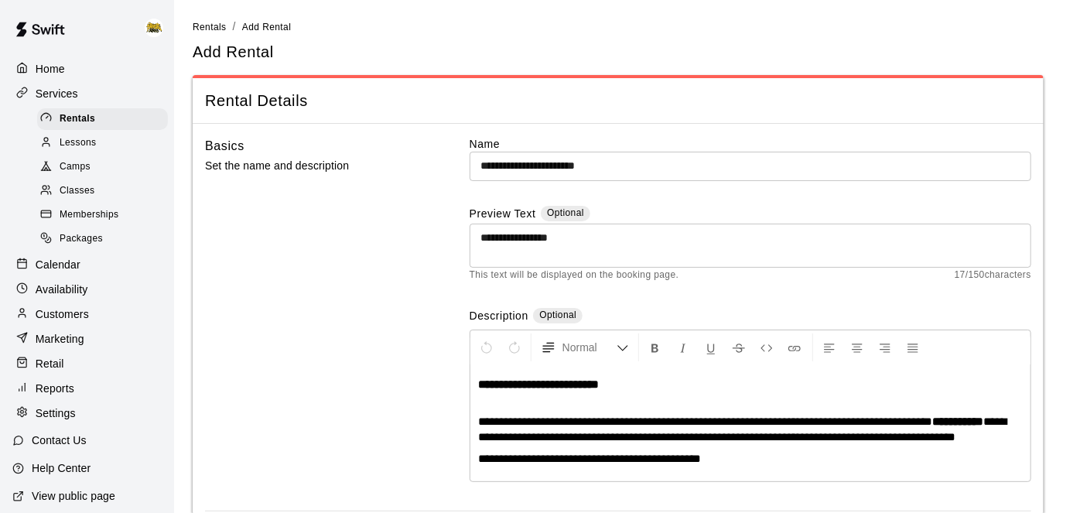
click at [513, 165] on input "**********" at bounding box center [751, 166] width 562 height 29
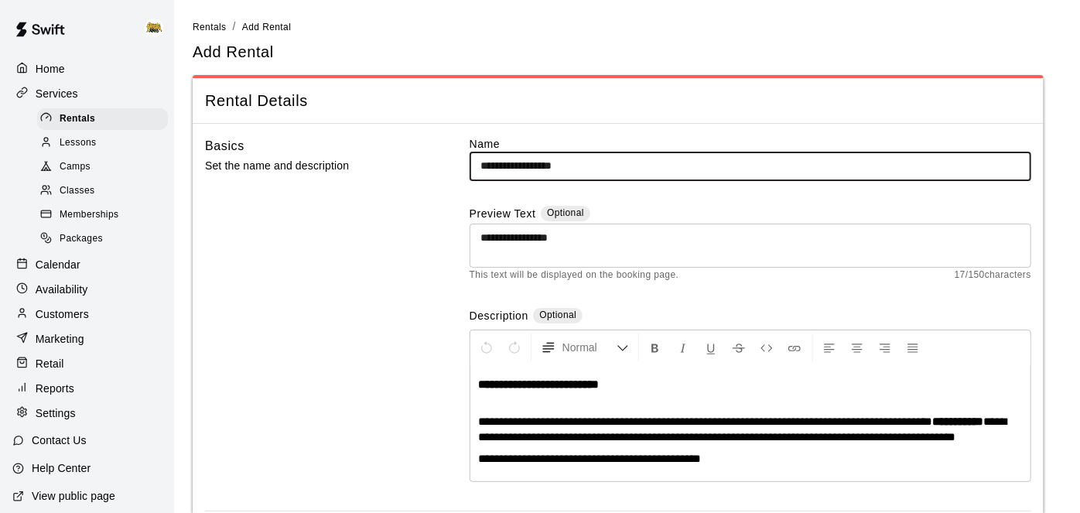
type input "**********"
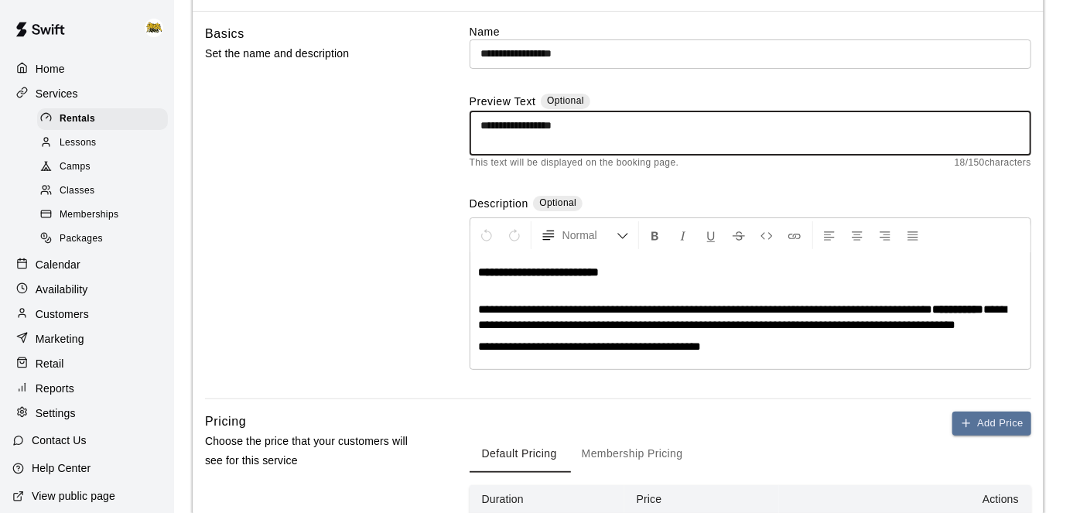
scroll to position [111, 0]
type textarea "**********"
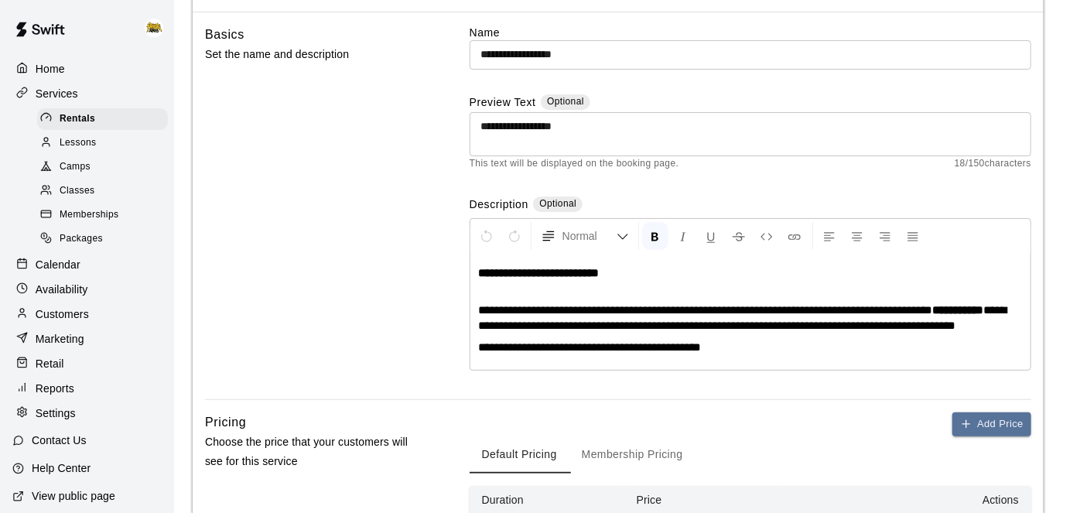
click at [513, 269] on strong "**********" at bounding box center [538, 273] width 121 height 12
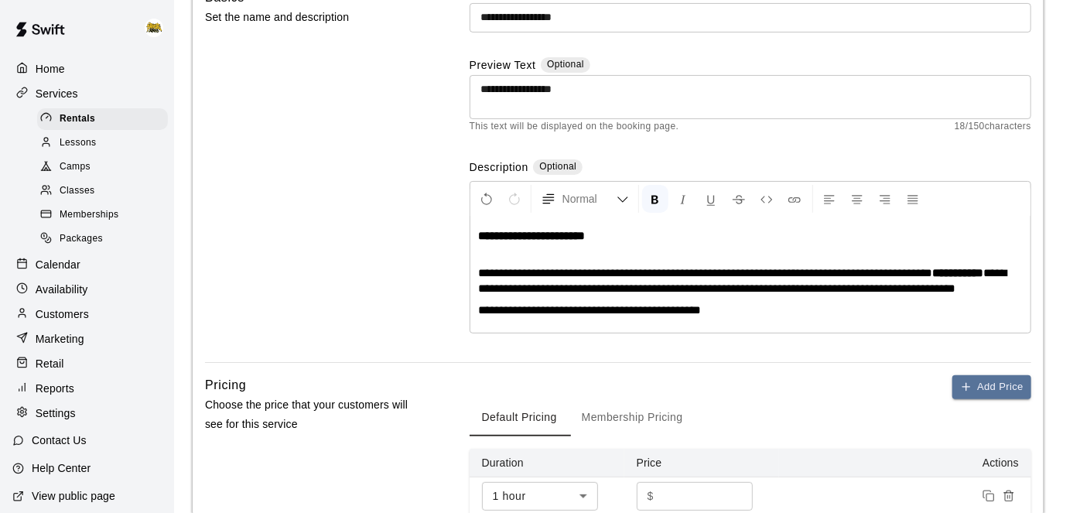
scroll to position [162, 0]
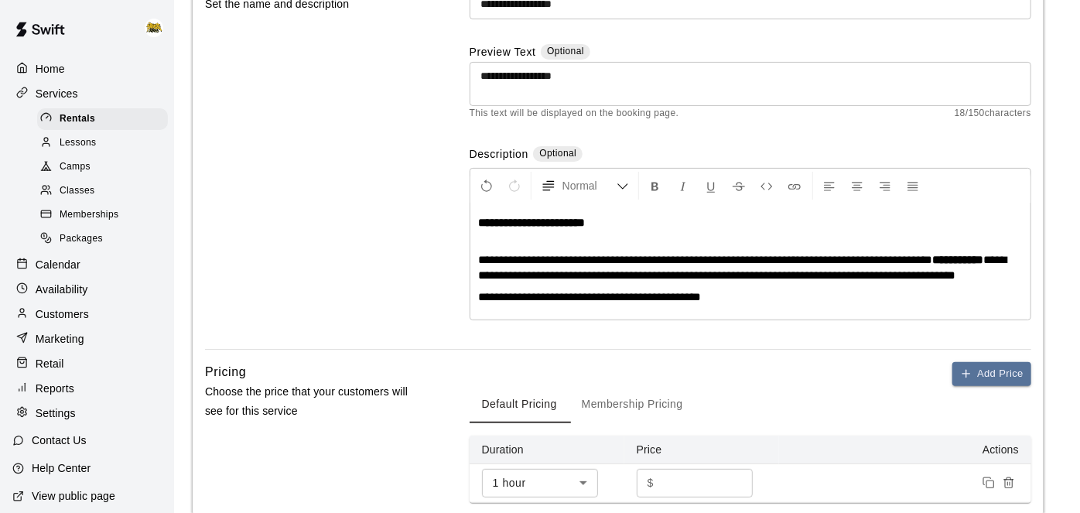
click at [832, 258] on span "**********" at bounding box center [705, 260] width 455 height 12
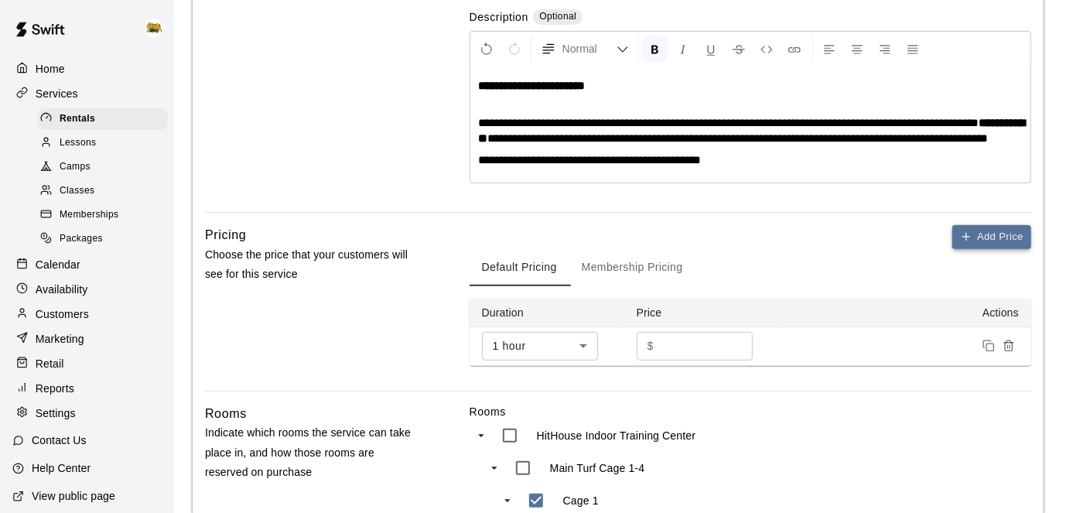
scroll to position [306, 0]
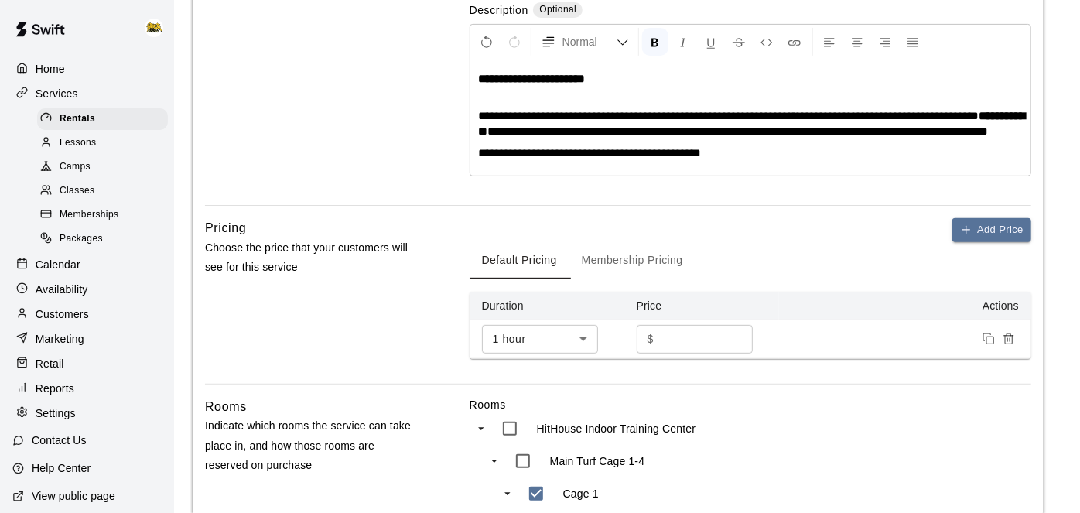
click at [723, 351] on input "*" at bounding box center [706, 339] width 93 height 29
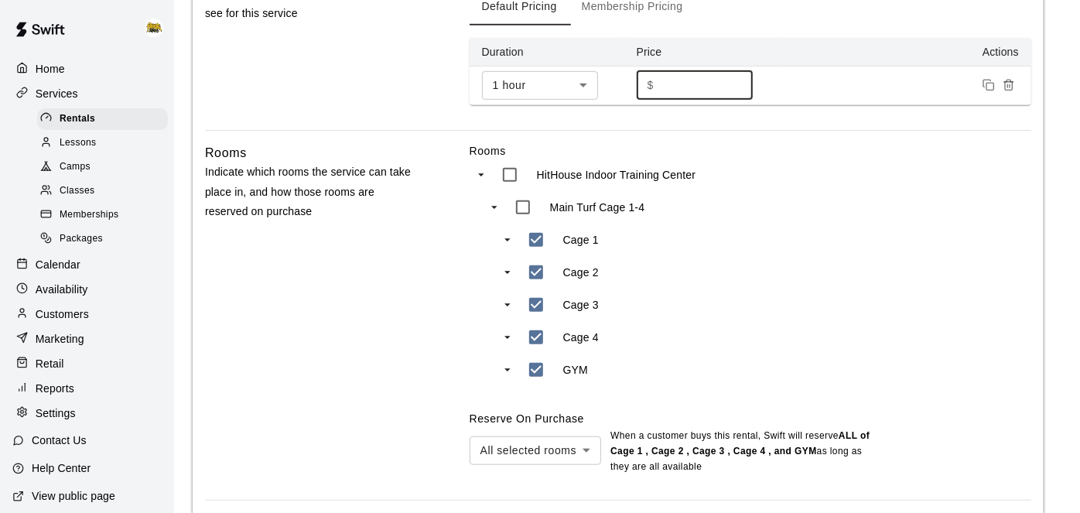
scroll to position [559, 0]
type input "**"
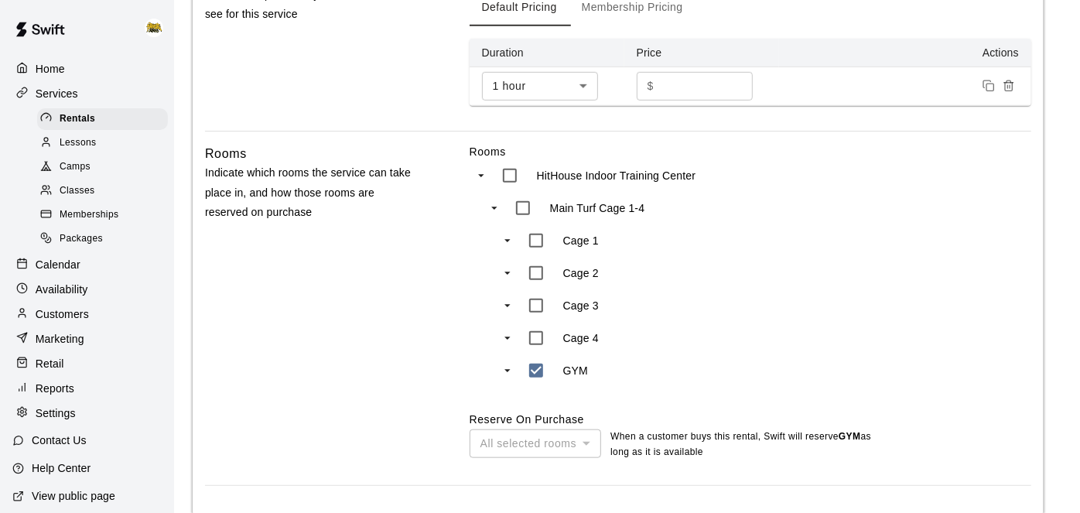
scroll to position [699, 0]
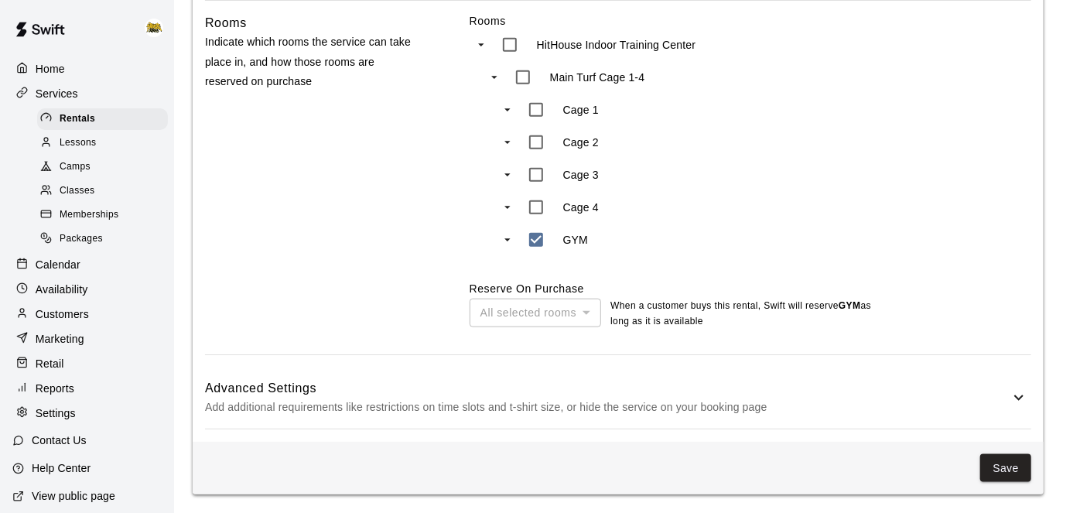
click at [1020, 400] on icon at bounding box center [1019, 398] width 19 height 19
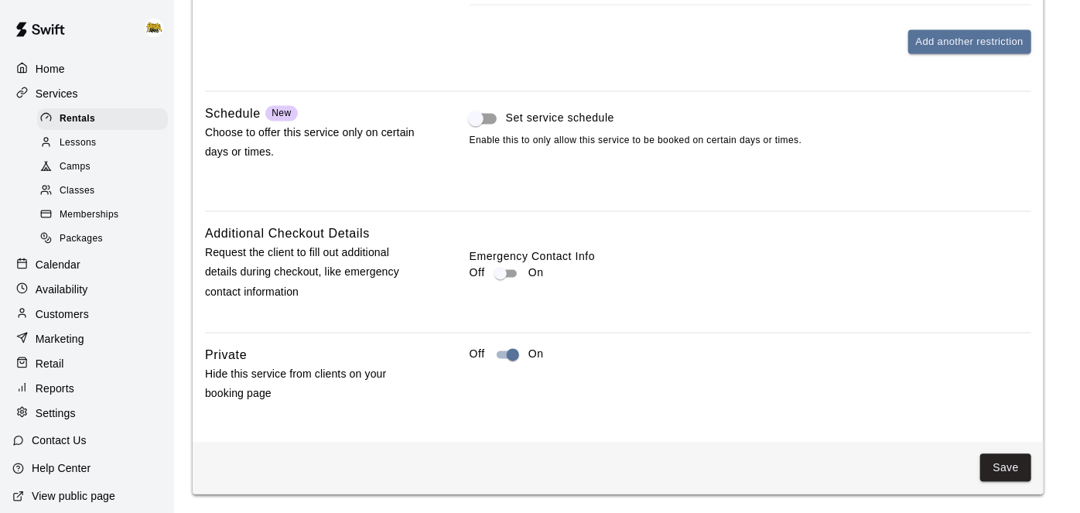
scroll to position [1434, 0]
click at [1008, 471] on button "Save" at bounding box center [1006, 468] width 51 height 29
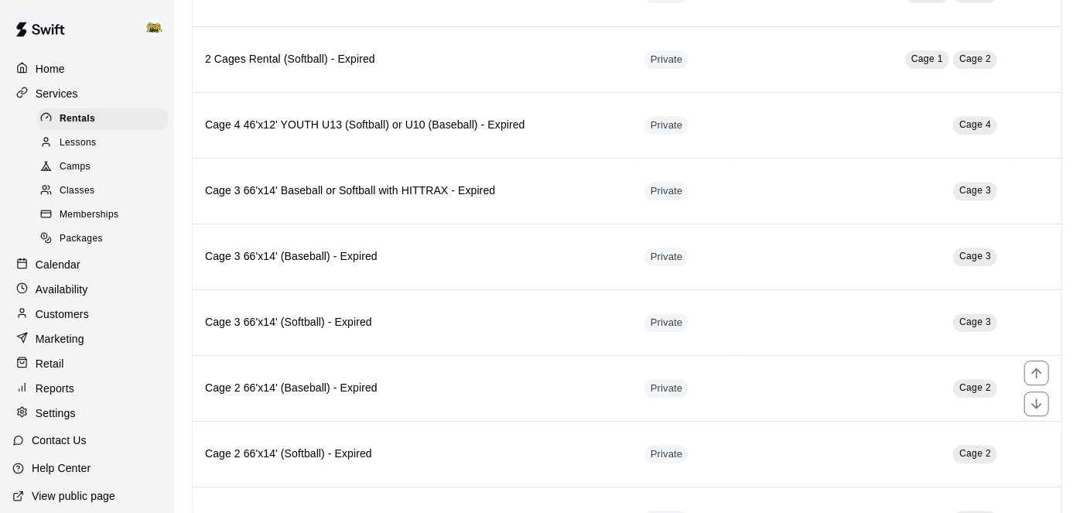
scroll to position [2066, 0]
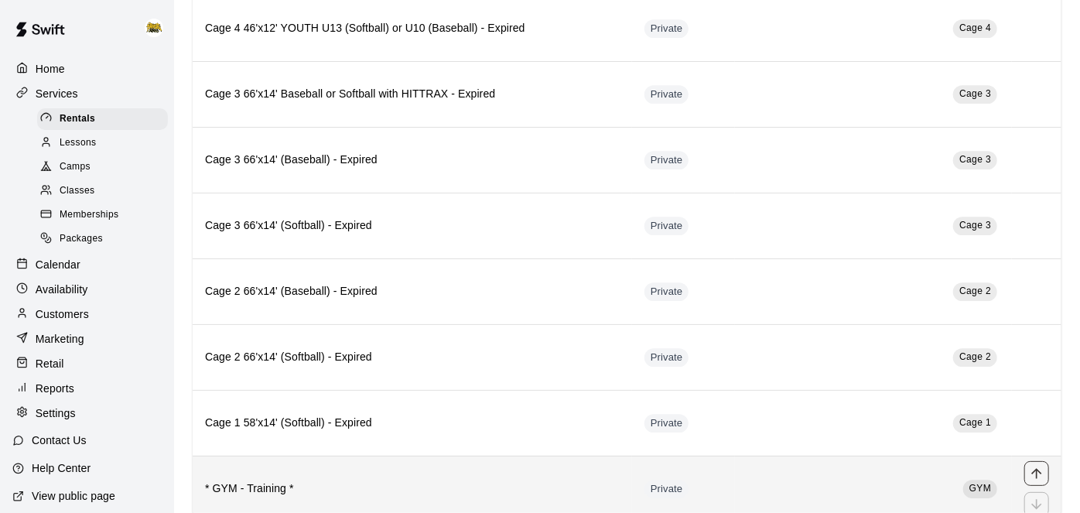
click at [1038, 466] on icon "move item up" at bounding box center [1036, 473] width 15 height 15
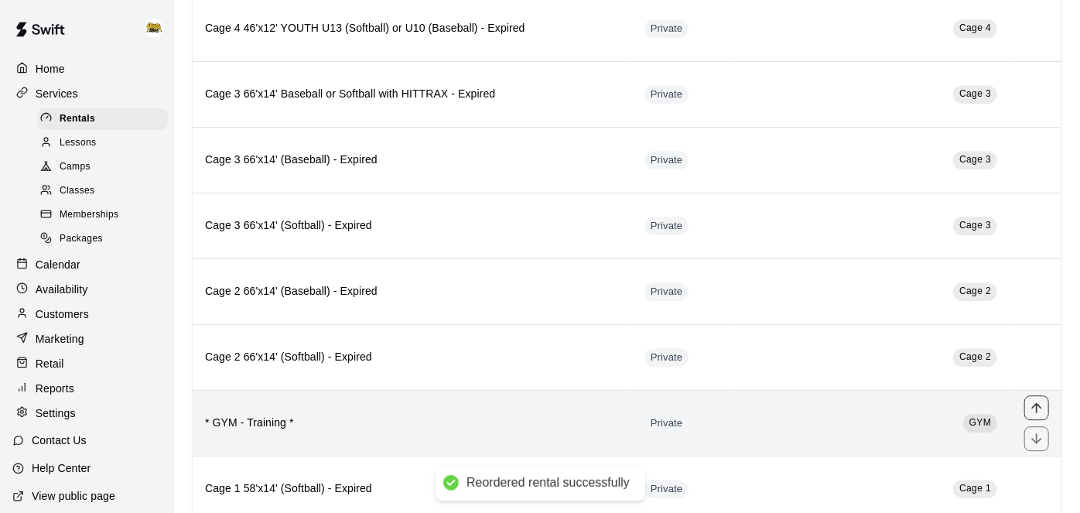
click at [1038, 402] on icon "move item up" at bounding box center [1037, 407] width 10 height 10
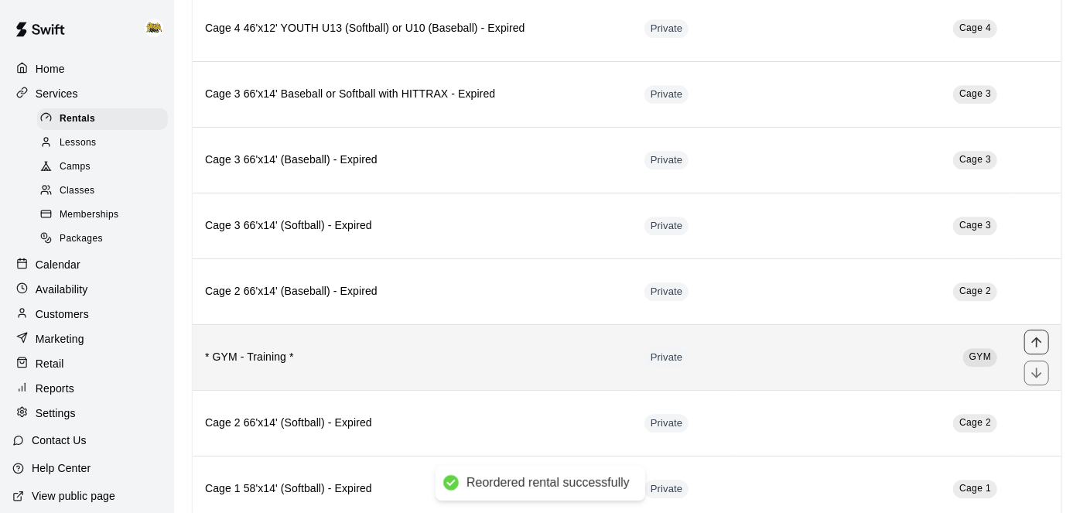
click at [1032, 334] on icon "move item up" at bounding box center [1036, 341] width 15 height 15
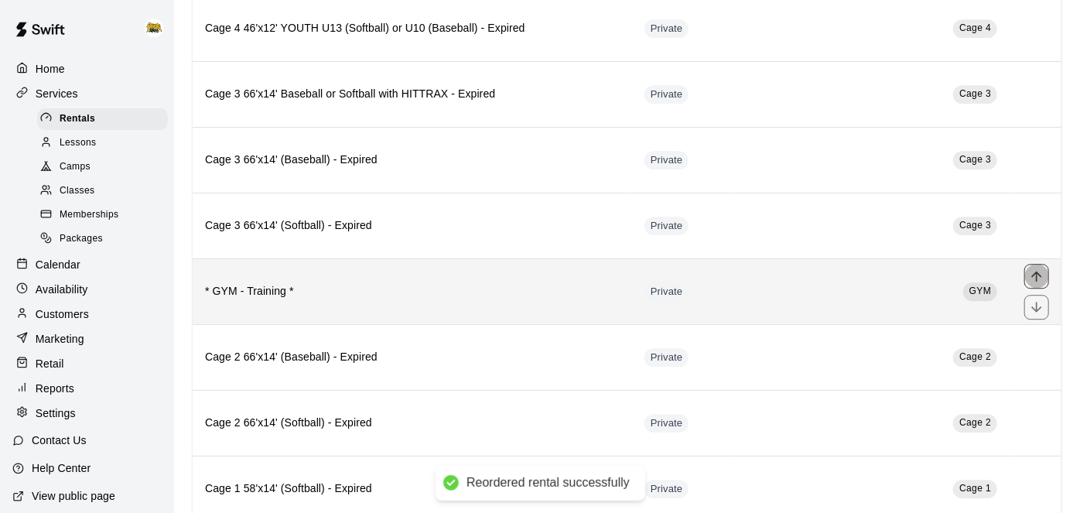
click at [1040, 269] on icon "move item up" at bounding box center [1036, 276] width 15 height 15
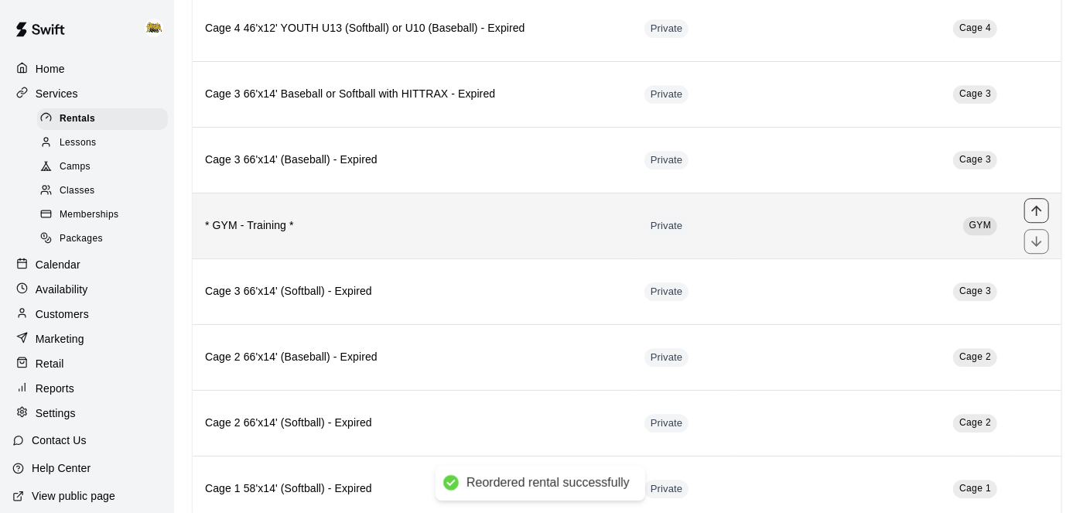
click at [1037, 205] on icon "move item up" at bounding box center [1037, 210] width 10 height 10
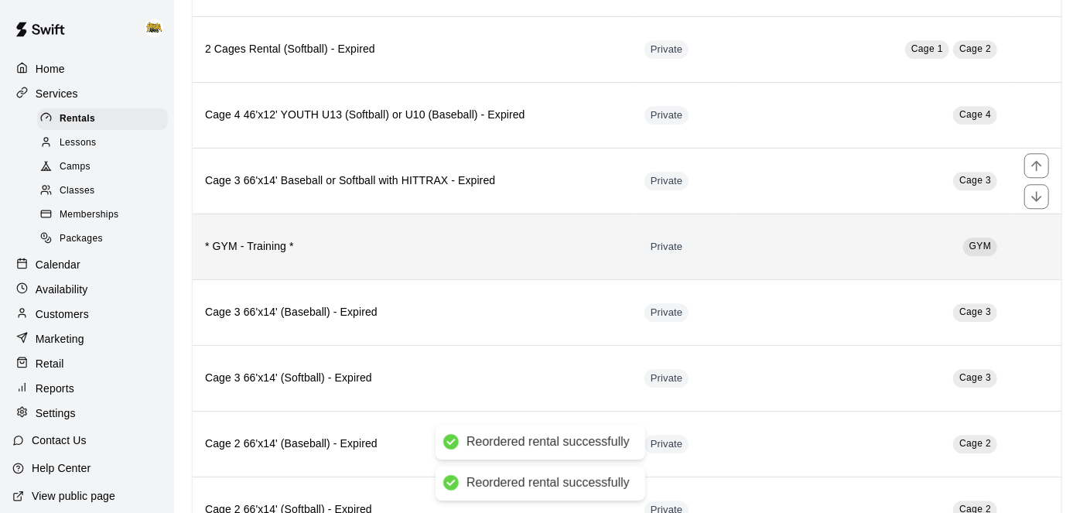
scroll to position [1975, 0]
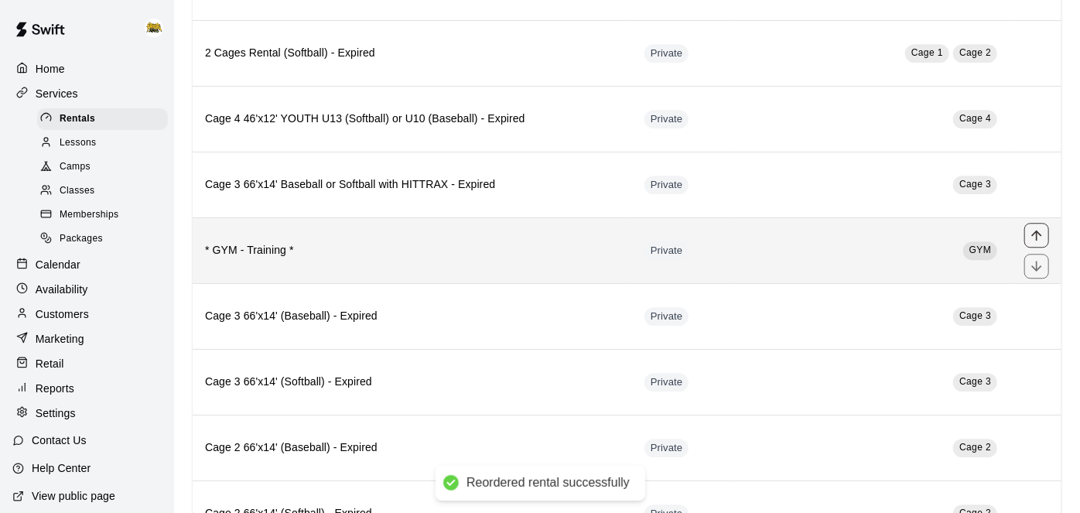
click at [1039, 223] on button "move item up" at bounding box center [1037, 235] width 25 height 25
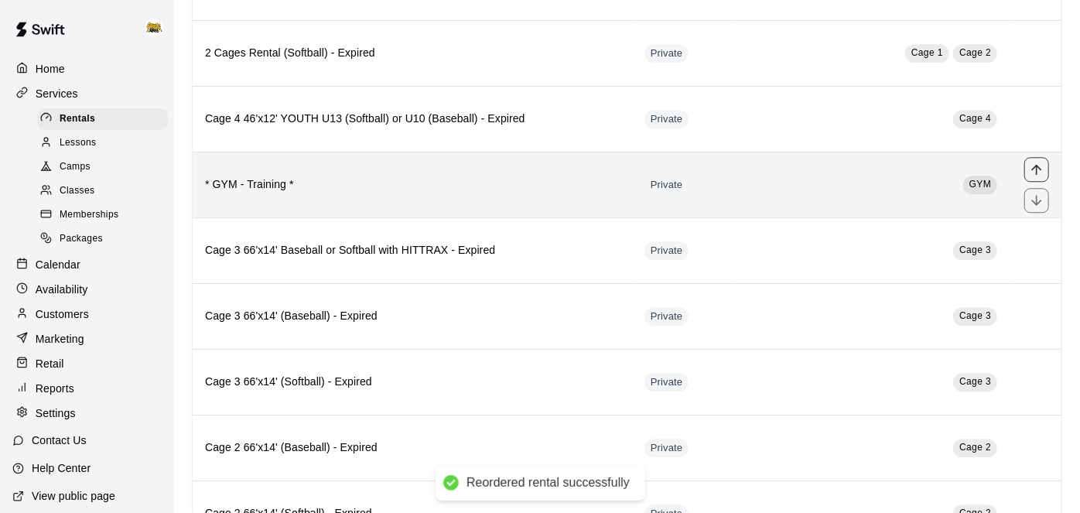
click at [1032, 162] on icon "move item up" at bounding box center [1036, 169] width 15 height 15
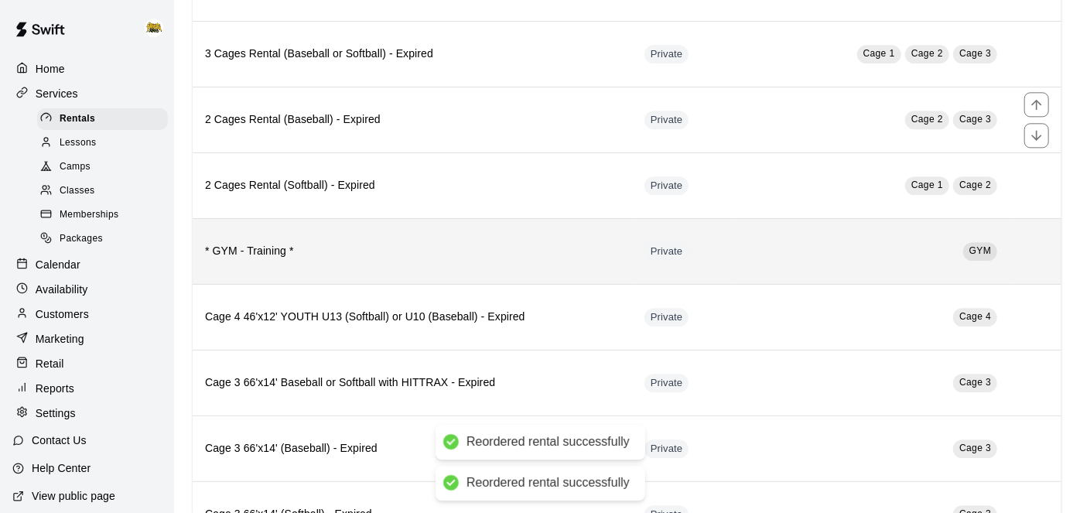
scroll to position [1820, 0]
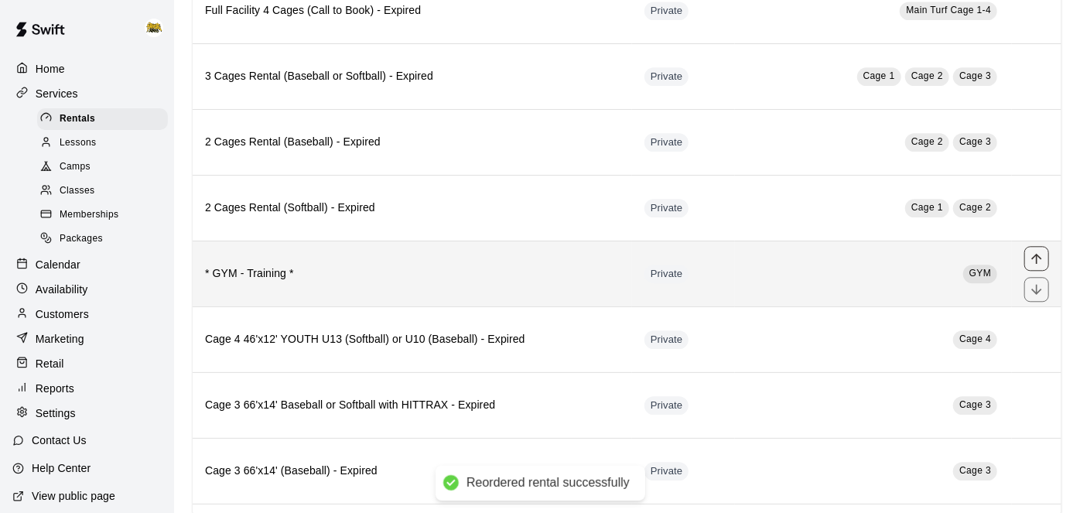
click at [1041, 251] on icon "move item up" at bounding box center [1036, 258] width 15 height 15
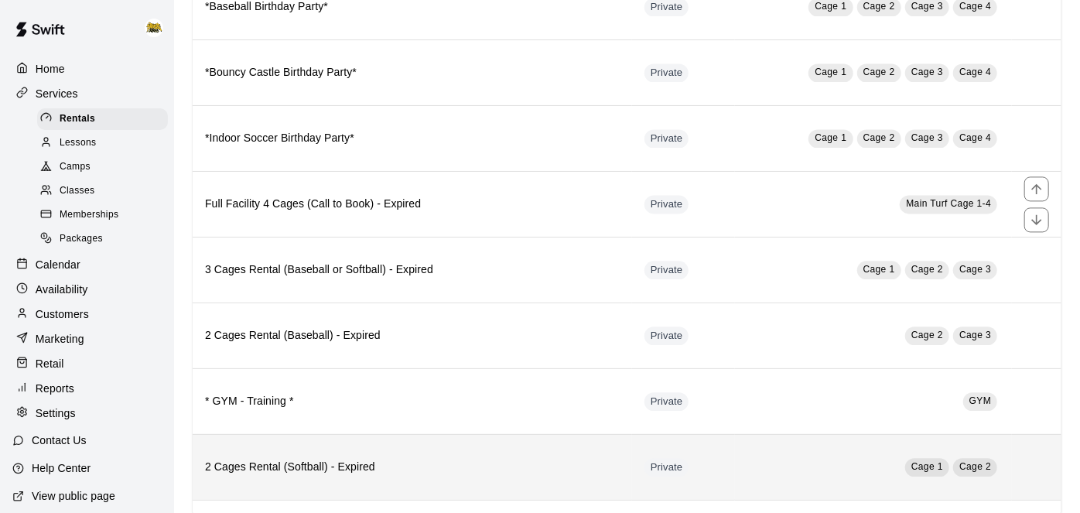
scroll to position [1628, 0]
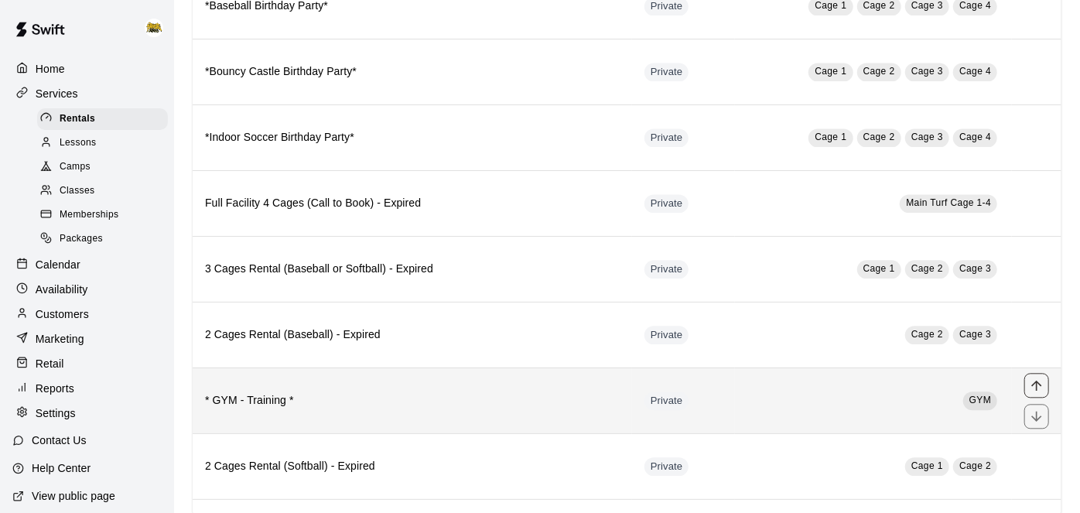
click at [1031, 378] on icon "move item up" at bounding box center [1036, 385] width 15 height 15
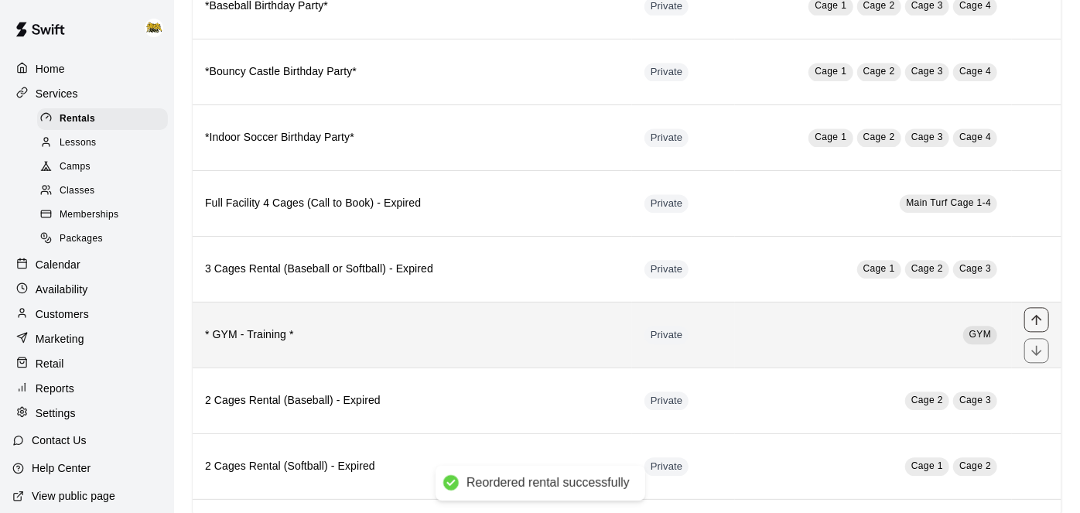
click at [1042, 312] on icon "move item up" at bounding box center [1036, 319] width 15 height 15
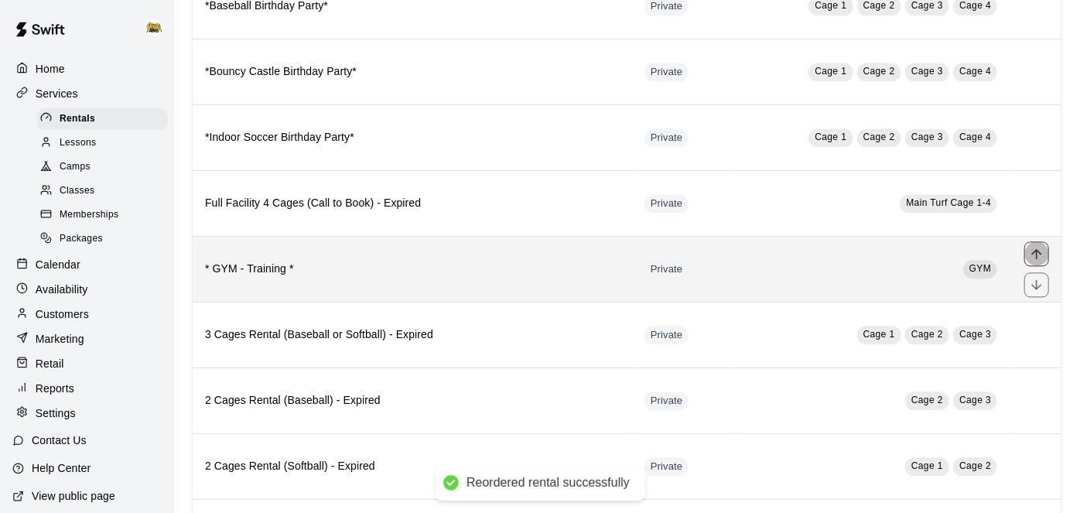
click at [1036, 248] on icon "move item up" at bounding box center [1037, 253] width 10 height 10
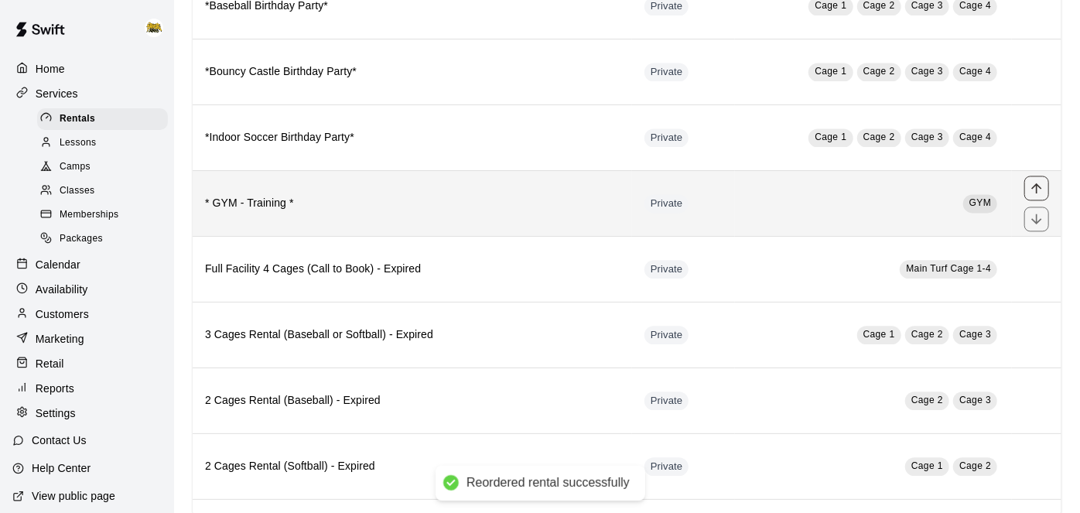
click at [1037, 183] on icon "move item up" at bounding box center [1037, 188] width 10 height 10
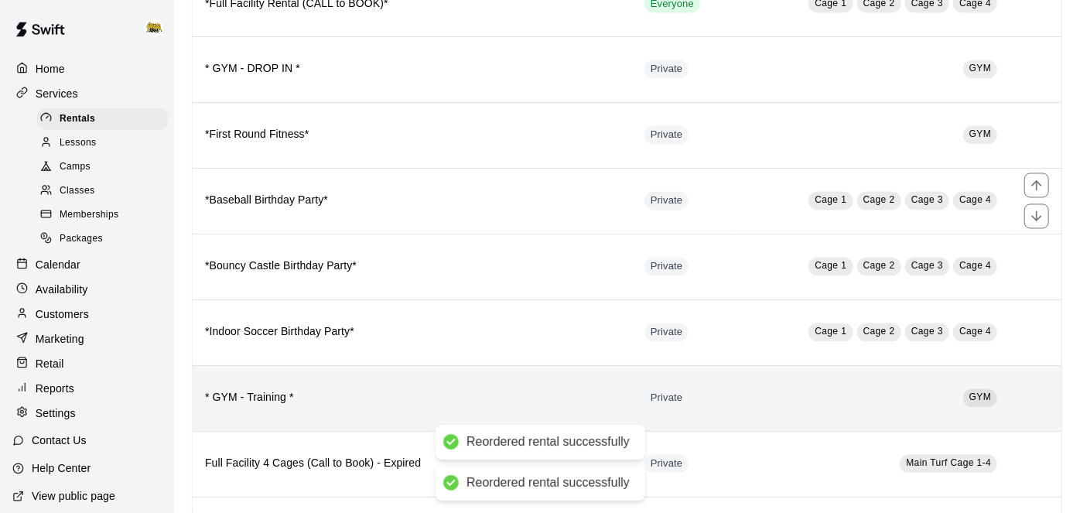
scroll to position [1430, 0]
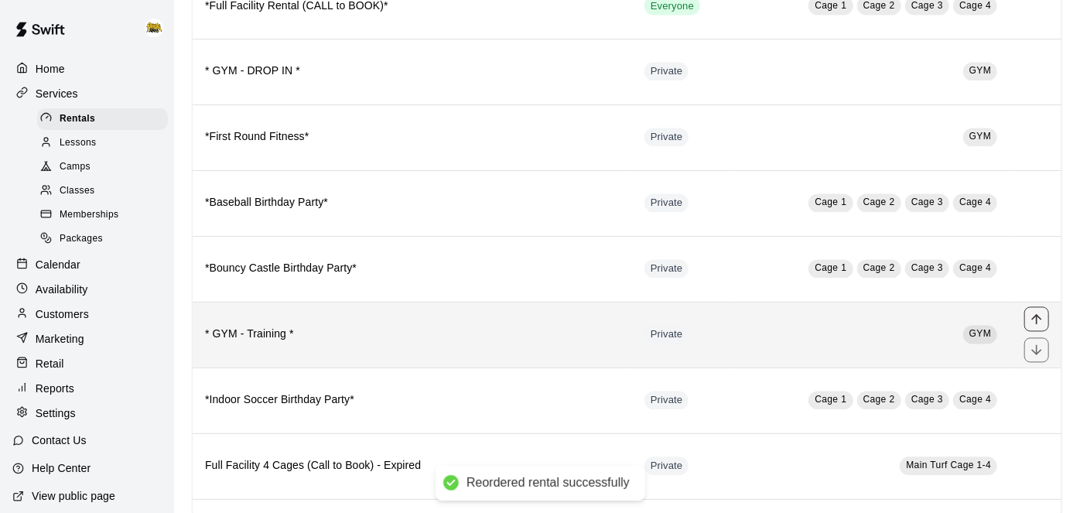
click at [1042, 312] on icon "move item up" at bounding box center [1036, 319] width 15 height 15
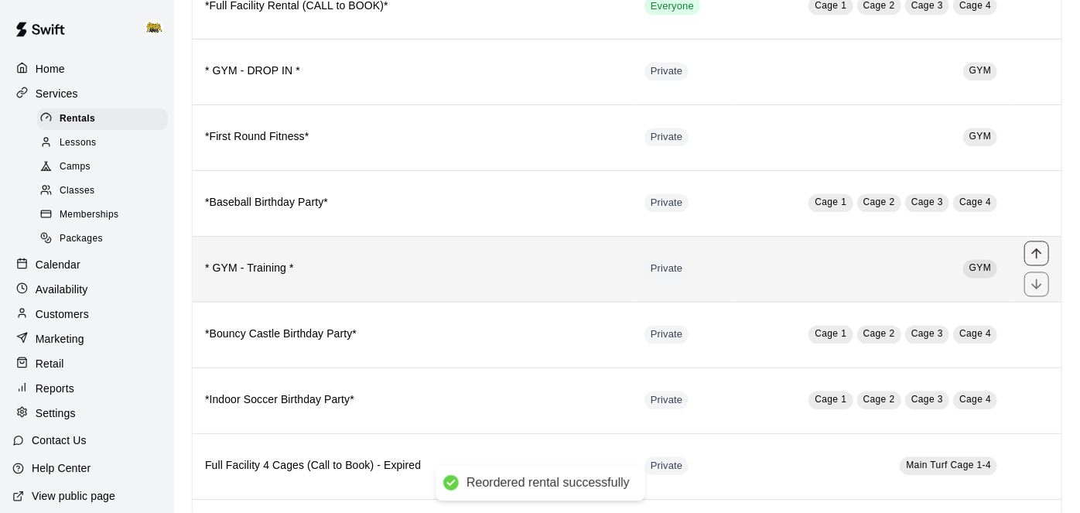
click at [1039, 246] on icon "move item up" at bounding box center [1036, 253] width 15 height 15
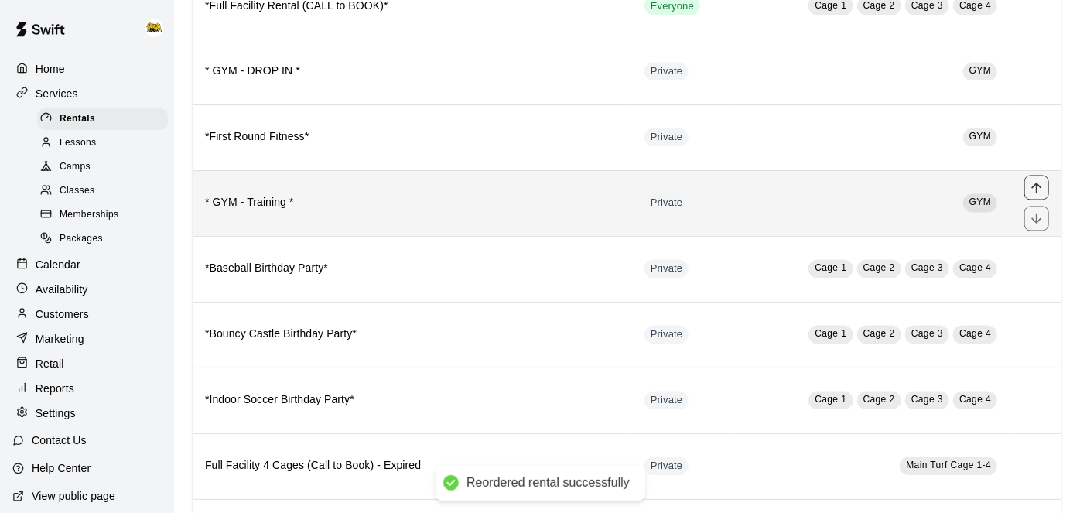
click at [1035, 180] on icon "move item up" at bounding box center [1036, 187] width 15 height 15
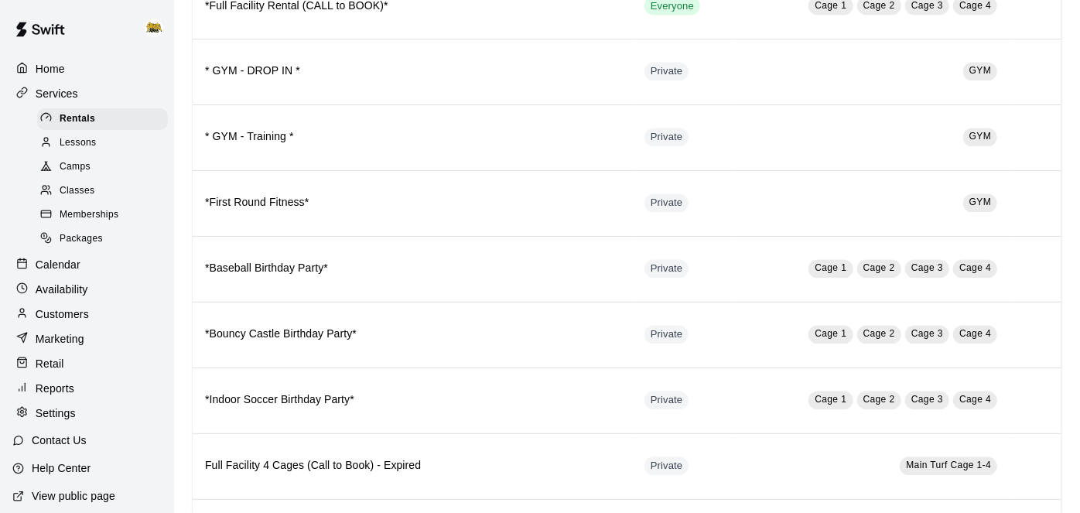
click at [63, 307] on p "Customers" at bounding box center [62, 313] width 53 height 15
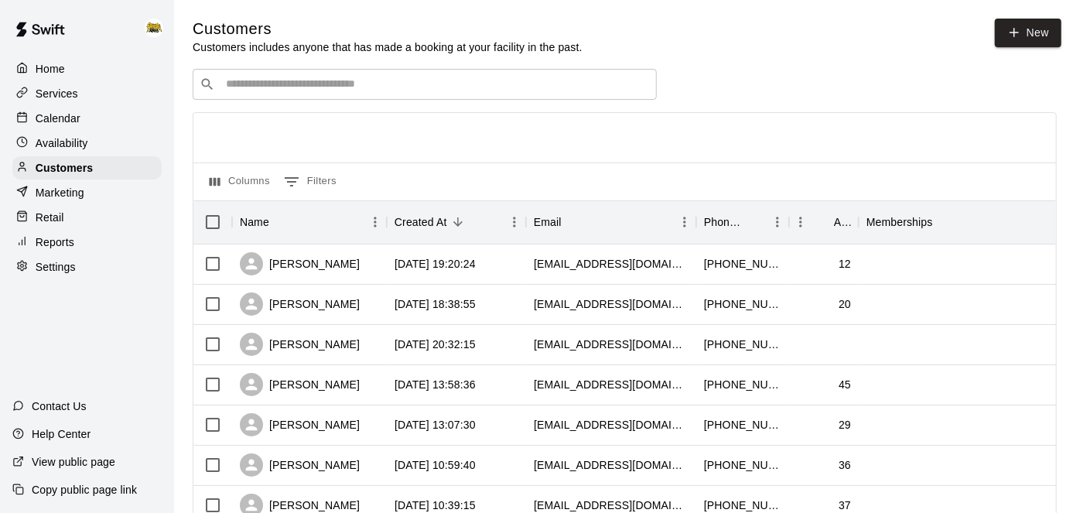
click at [261, 85] on input "Search customers by name or email" at bounding box center [435, 84] width 429 height 15
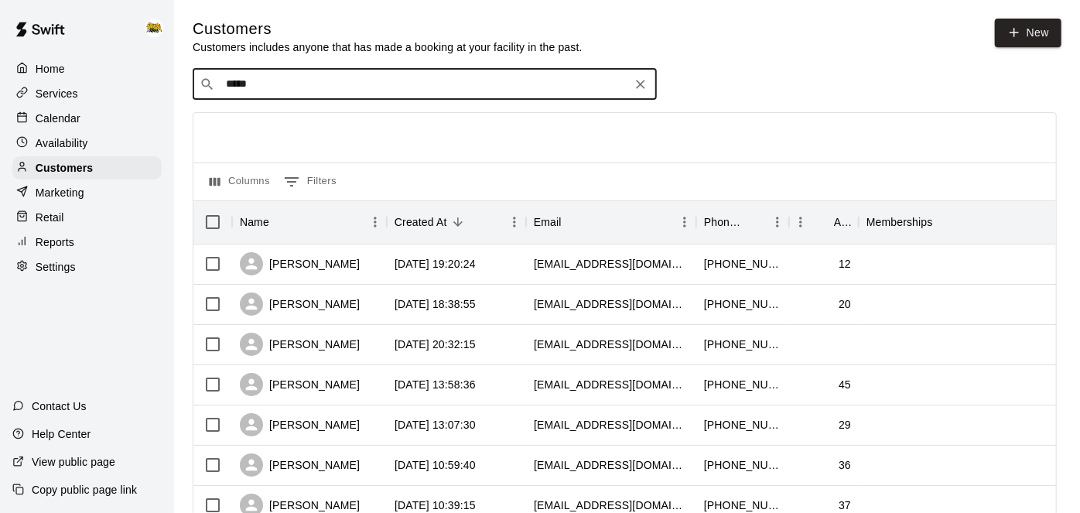
type input "******"
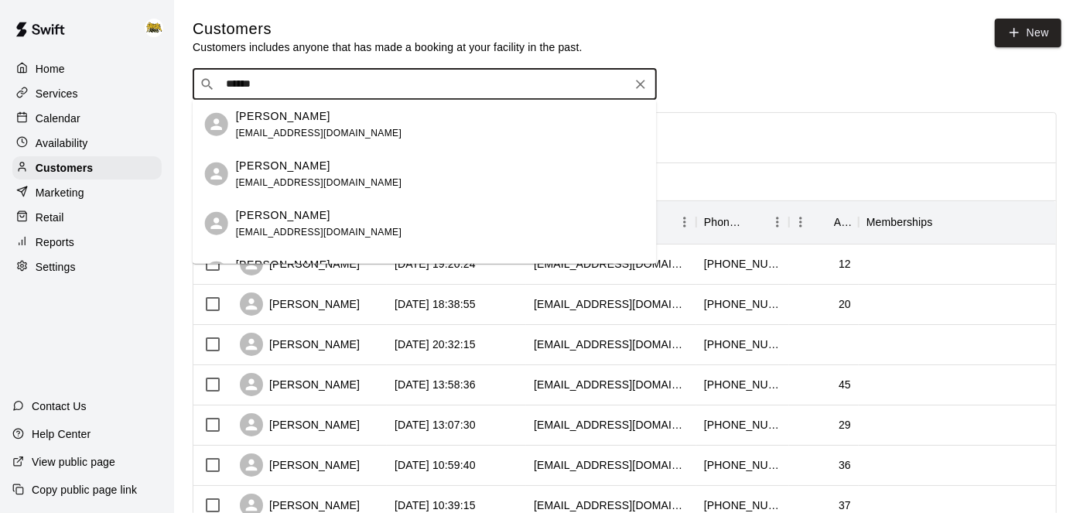
click at [296, 217] on p "[PERSON_NAME]" at bounding box center [283, 215] width 94 height 16
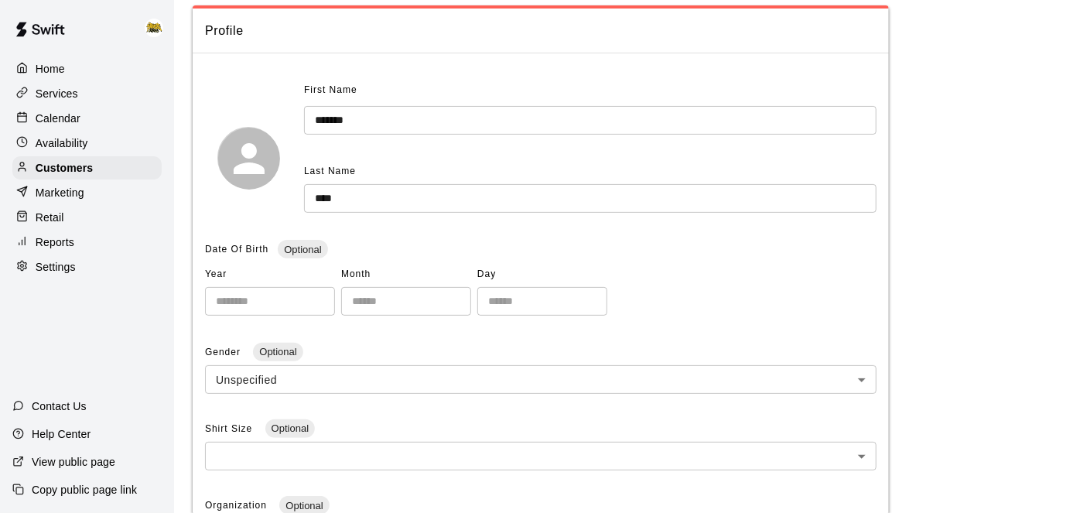
scroll to position [5, 0]
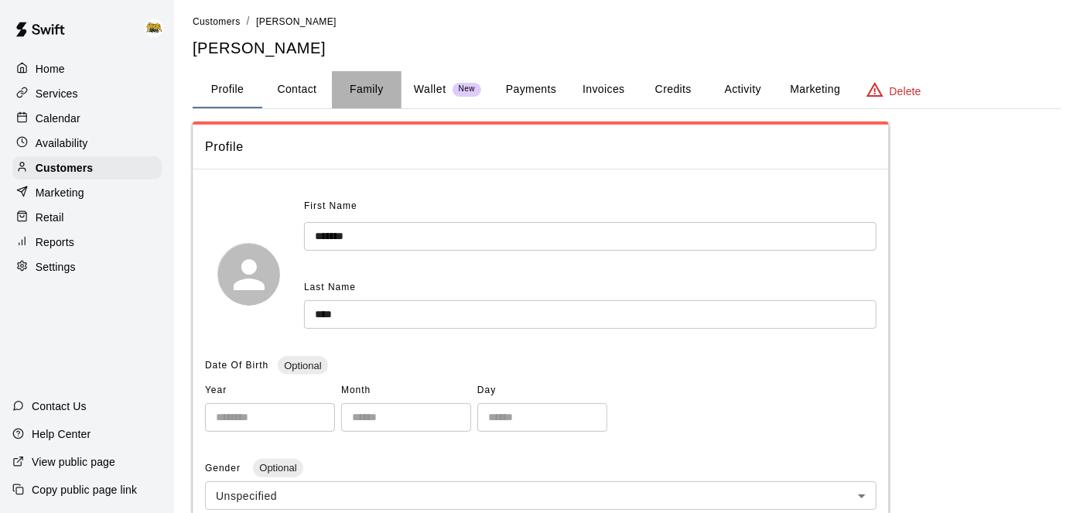
click at [374, 87] on button "Family" at bounding box center [367, 89] width 70 height 37
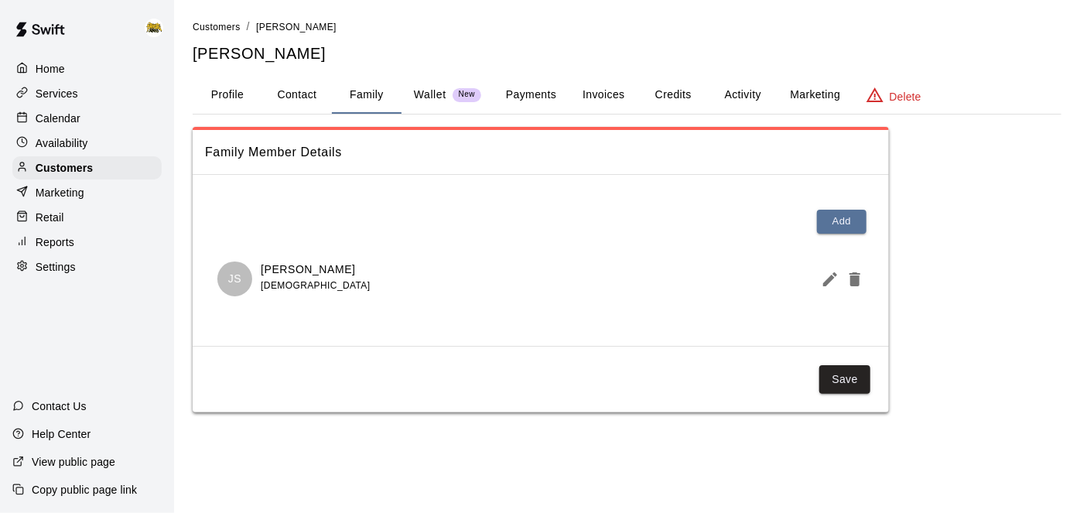
scroll to position [0, 0]
click at [729, 102] on button "Activity" at bounding box center [743, 95] width 70 height 37
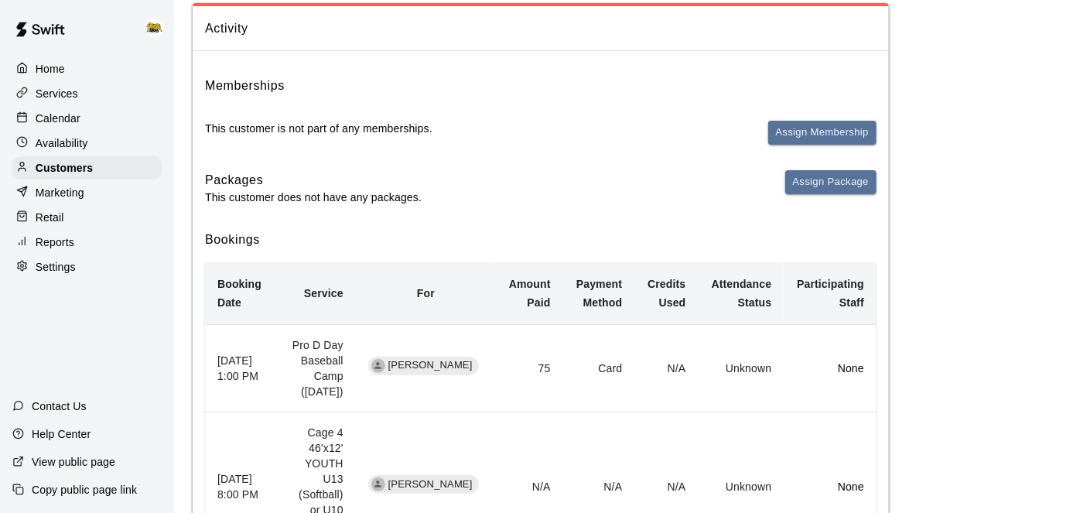
scroll to position [124, 0]
click at [63, 74] on p "Home" at bounding box center [50, 68] width 29 height 15
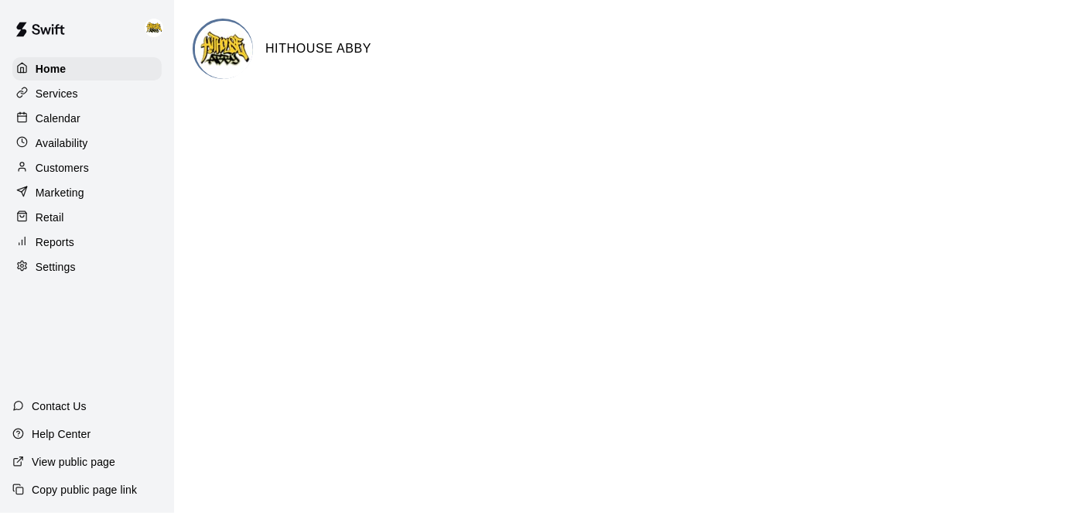
click at [68, 122] on p "Calendar" at bounding box center [58, 118] width 45 height 15
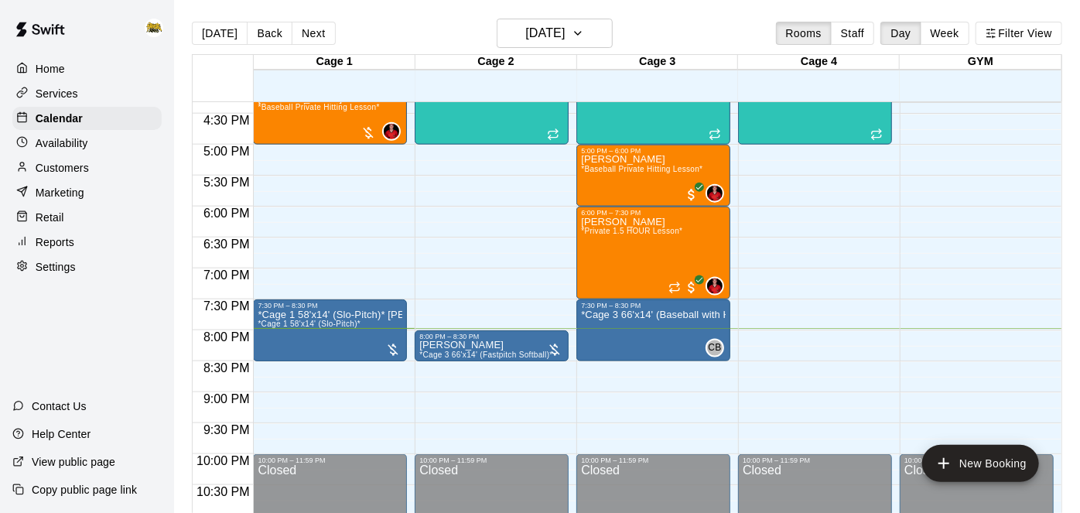
scroll to position [1057, 0]
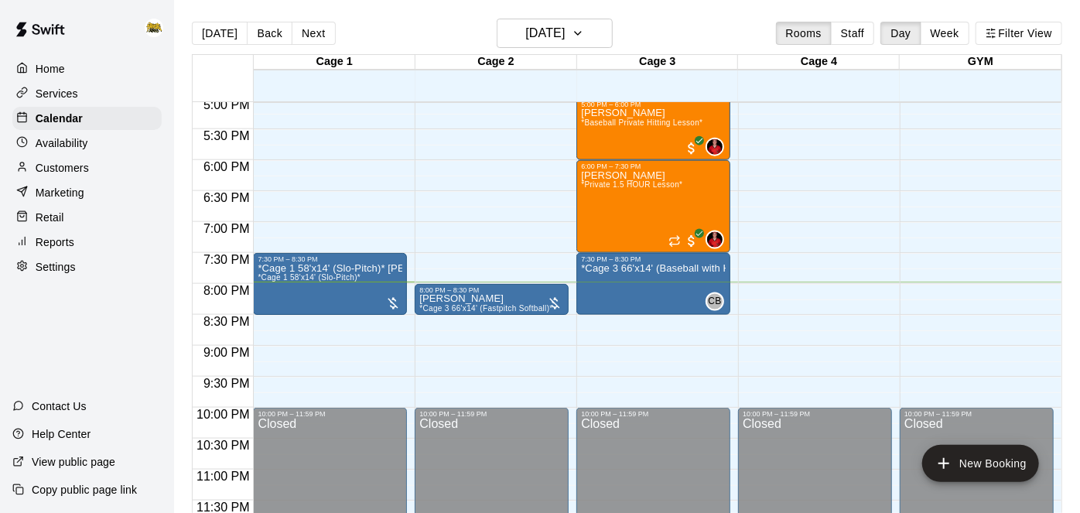
click at [63, 73] on p "Home" at bounding box center [50, 68] width 29 height 15
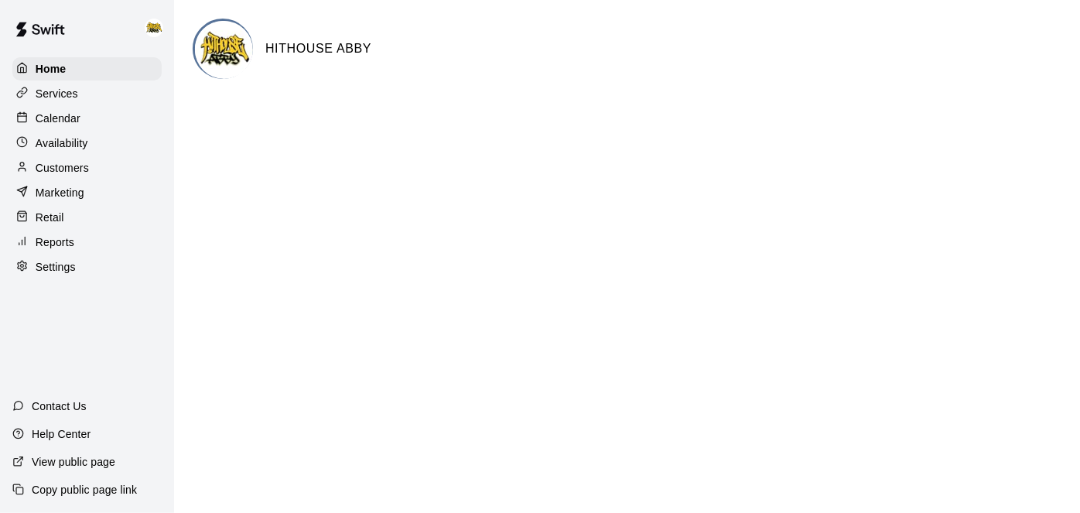
click at [97, 120] on div "Calendar" at bounding box center [86, 118] width 149 height 23
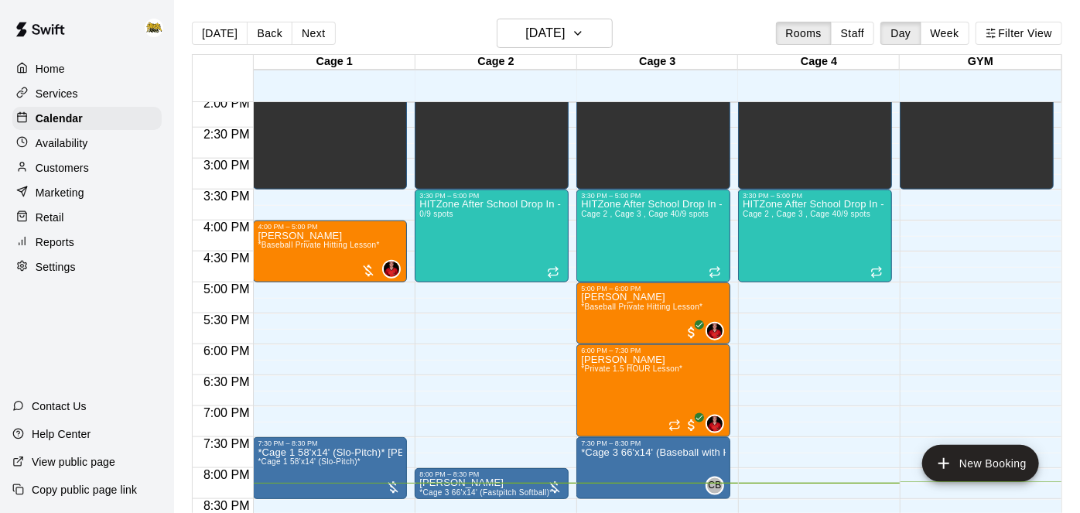
scroll to position [893, 0]
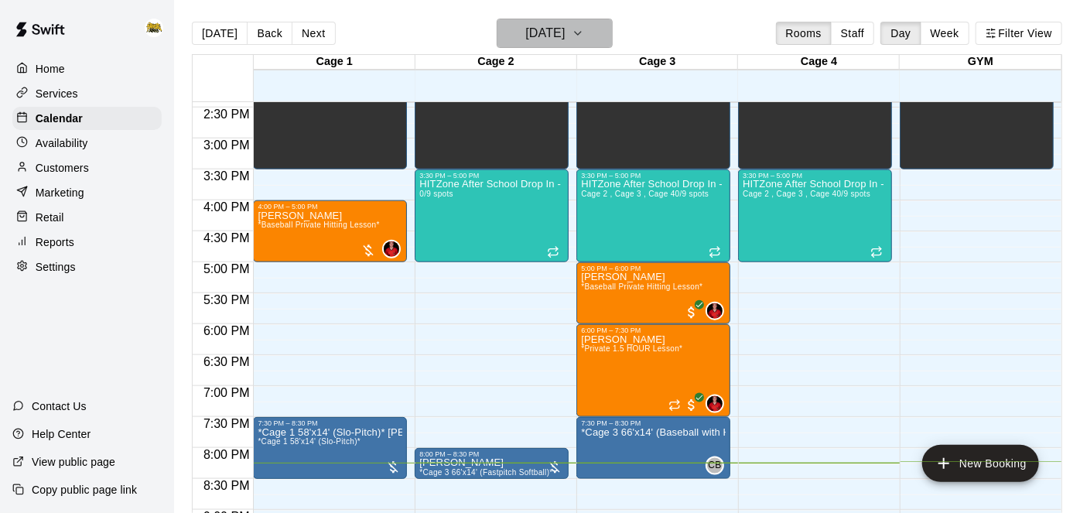
click at [608, 31] on button "[DATE]" at bounding box center [555, 33] width 116 height 29
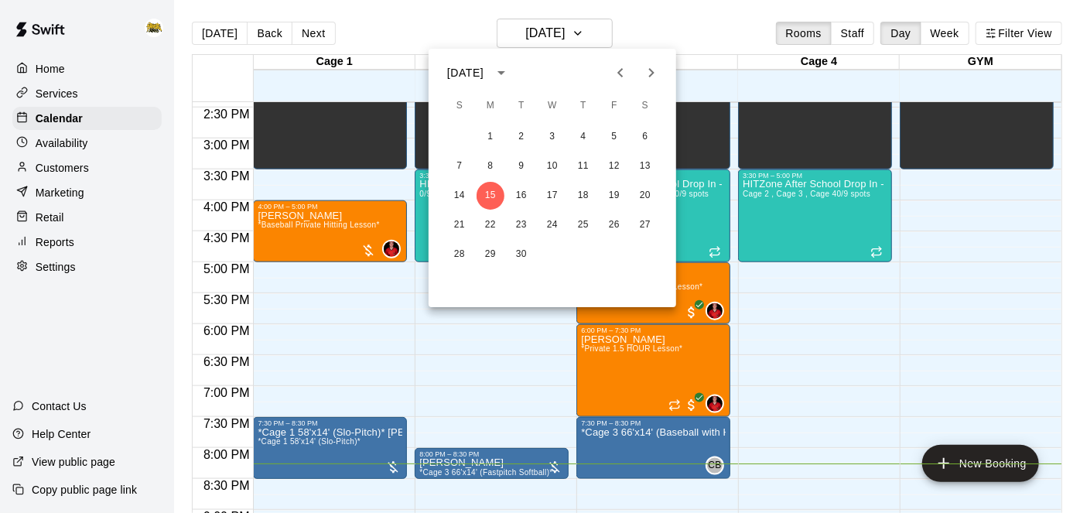
click at [929, 346] on div at bounding box center [540, 256] width 1080 height 513
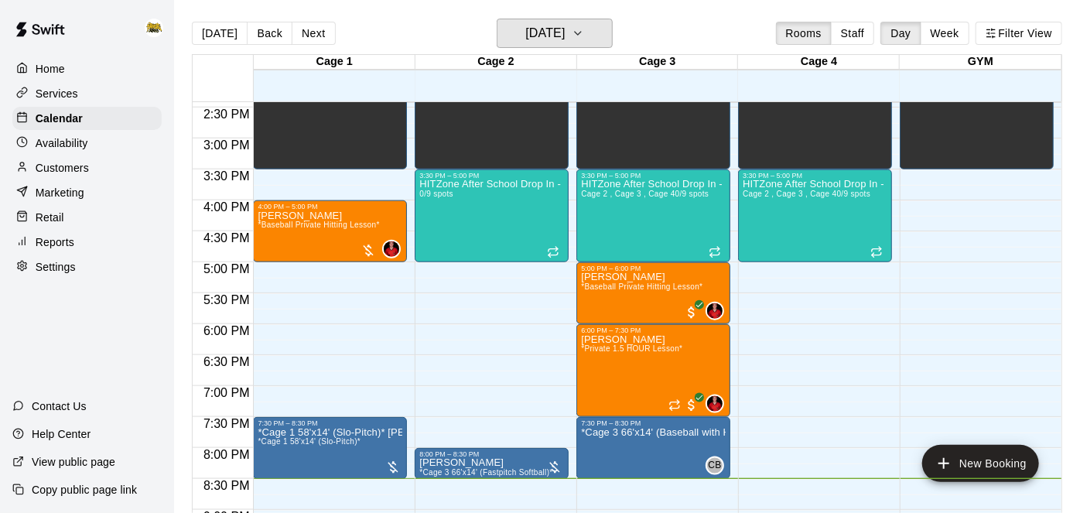
scroll to position [972, 0]
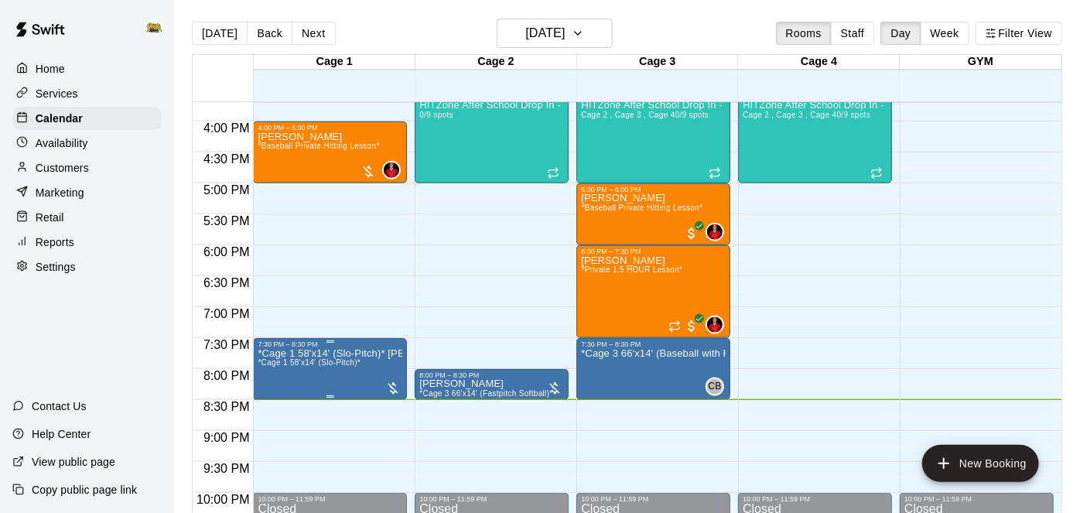
click at [324, 363] on span "*Cage 1 58'x14' (Slo-Pitch)*" at bounding box center [309, 362] width 103 height 9
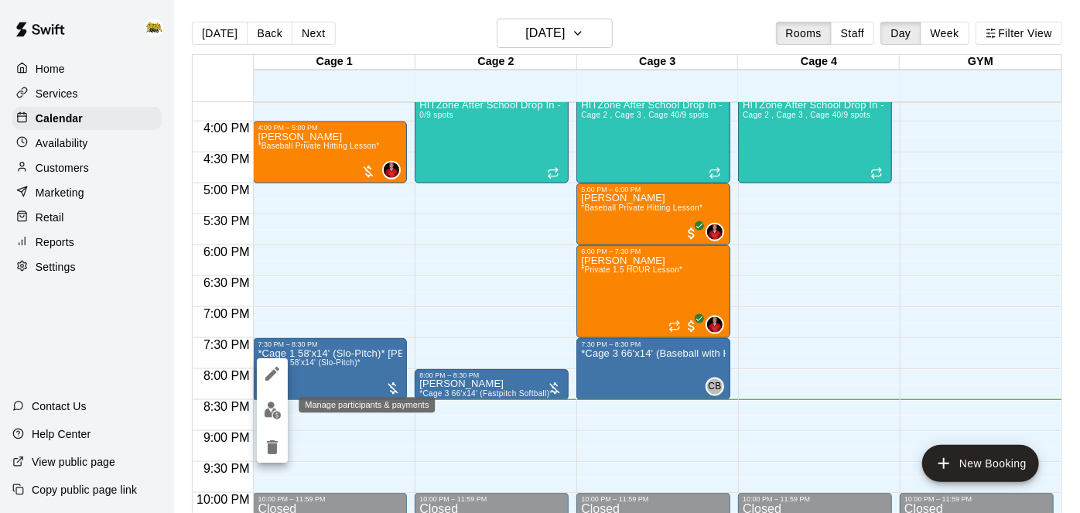
click at [272, 411] on img "edit" at bounding box center [273, 411] width 18 height 18
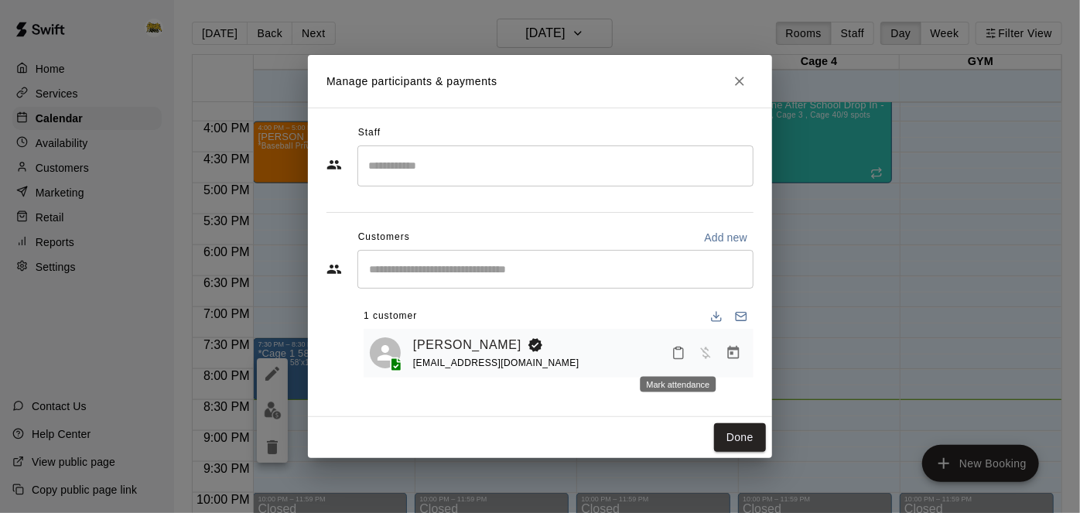
click at [680, 352] on icon "Mark attendance" at bounding box center [679, 353] width 14 height 14
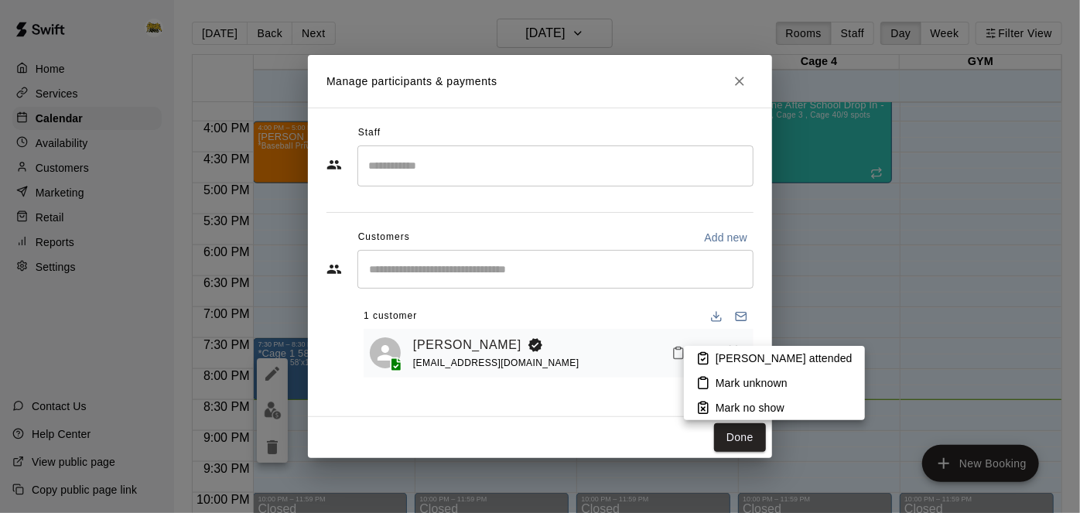
click at [728, 358] on p "[PERSON_NAME] attended" at bounding box center [784, 358] width 137 height 15
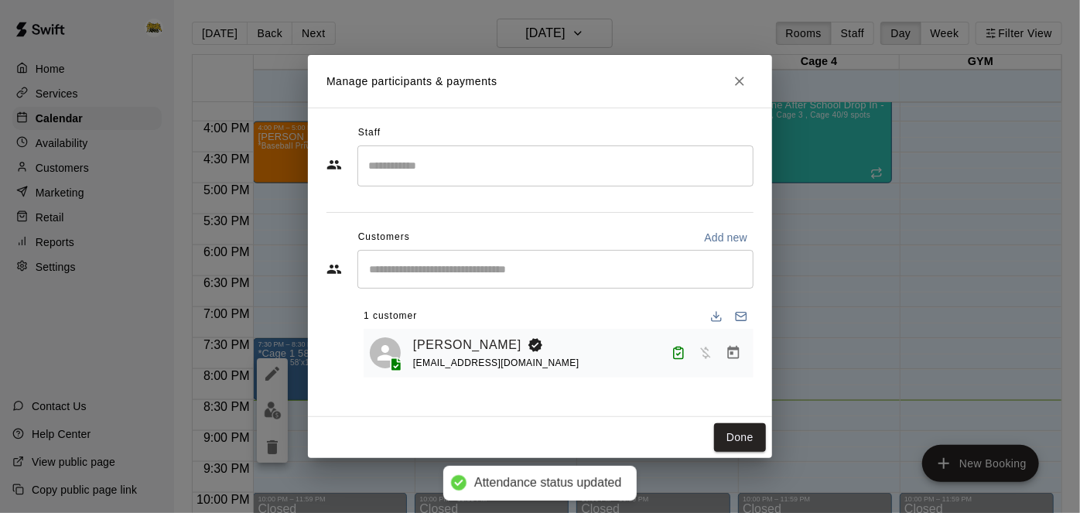
click at [733, 356] on icon "Manage bookings & payment" at bounding box center [733, 352] width 15 height 15
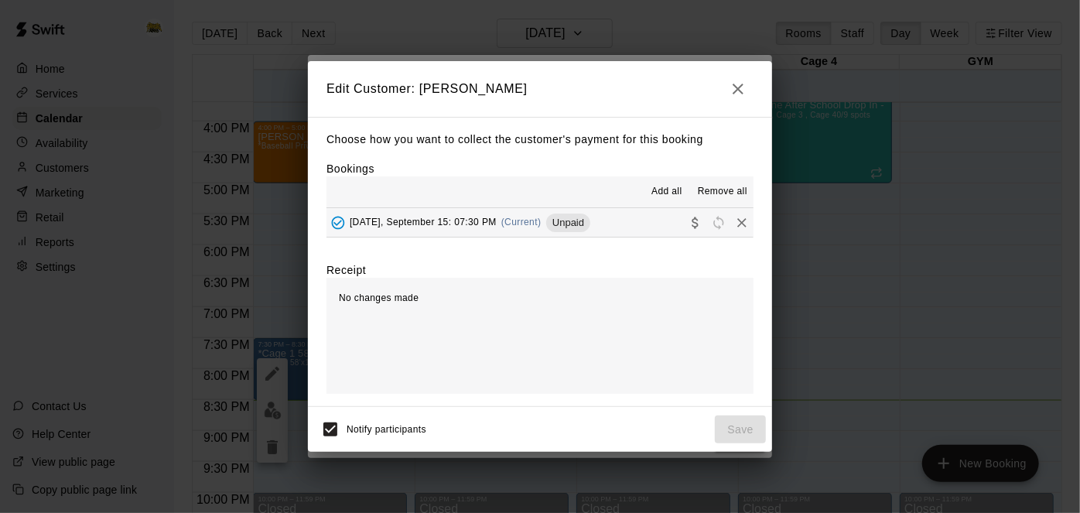
click at [626, 226] on button "[DATE], September 15: 07:30 PM (Current) Unpaid" at bounding box center [540, 222] width 427 height 29
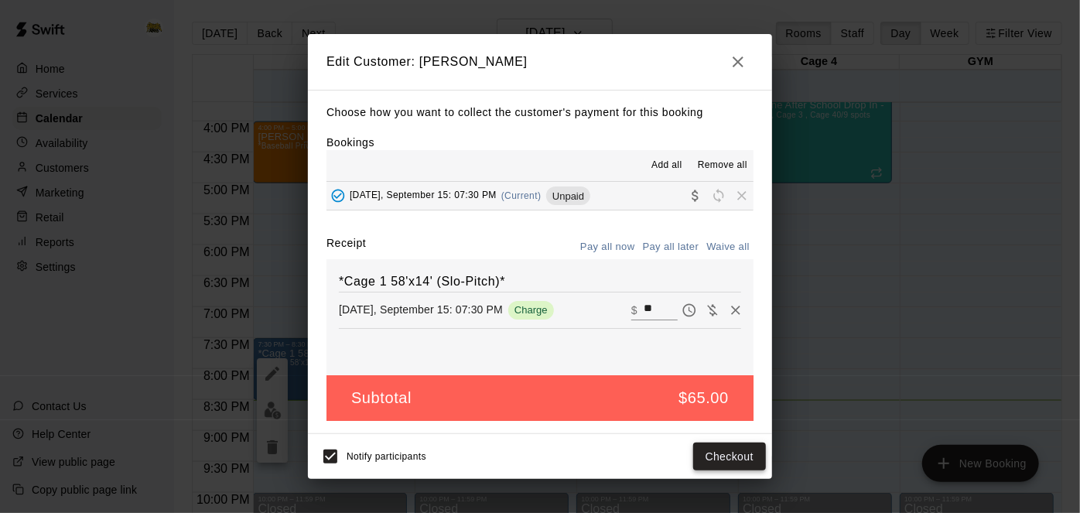
click at [713, 453] on button "Checkout" at bounding box center [729, 457] width 73 height 29
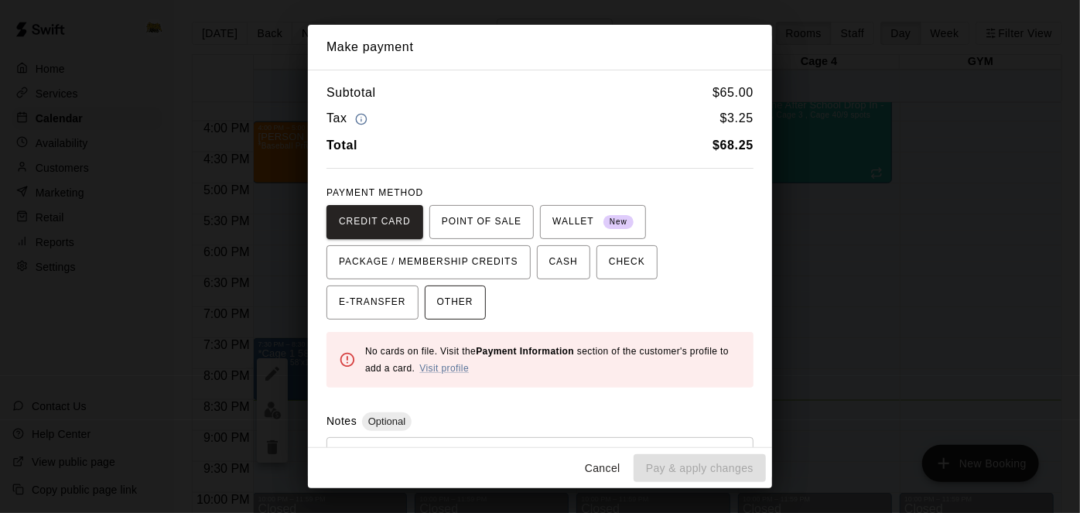
click at [437, 305] on span "OTHER" at bounding box center [455, 302] width 36 height 25
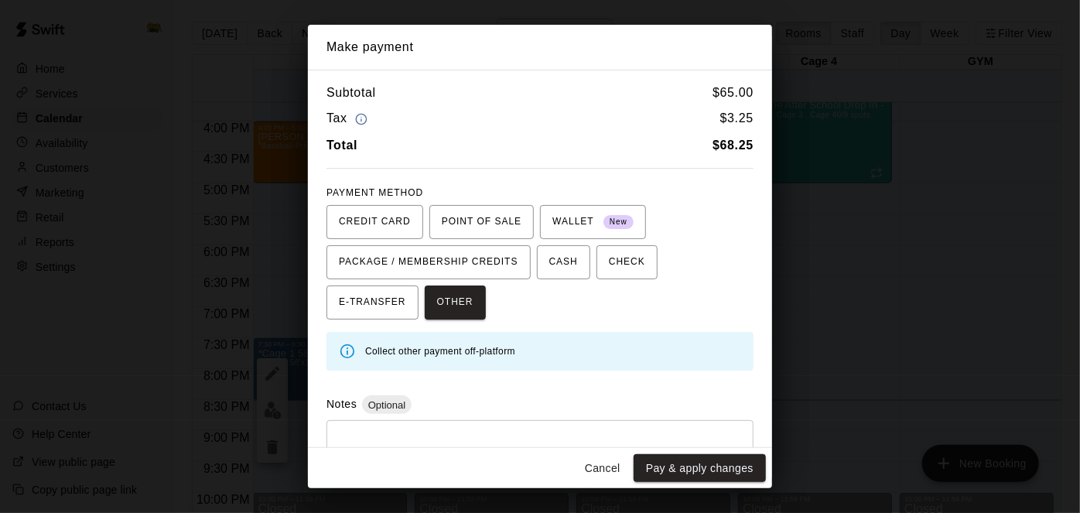
click at [526, 416] on div "Notes Optional * ​" at bounding box center [540, 443] width 427 height 97
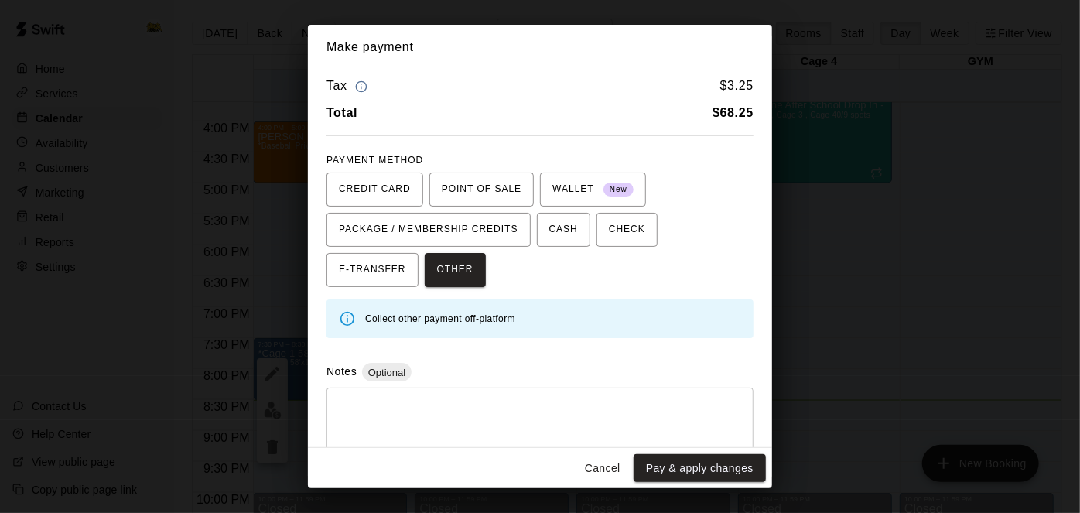
scroll to position [55, 0]
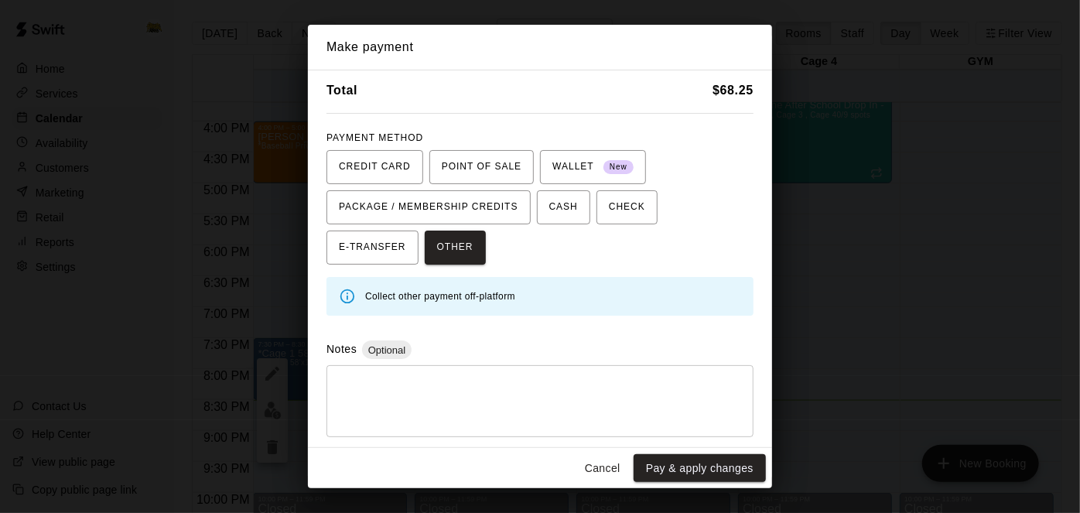
click at [526, 416] on textarea at bounding box center [540, 401] width 406 height 46
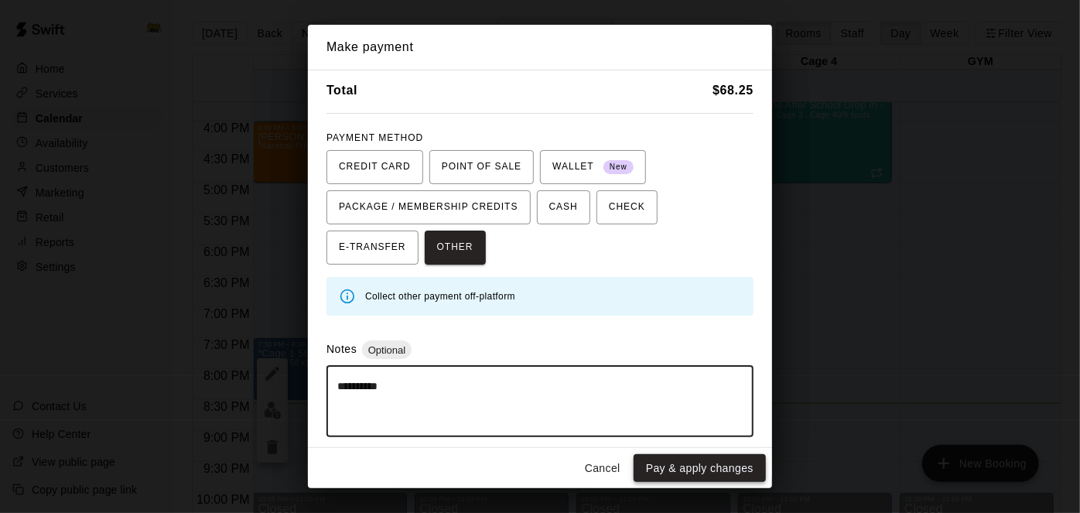
type textarea "**********"
click at [731, 462] on button "Pay & apply changes" at bounding box center [700, 468] width 132 height 29
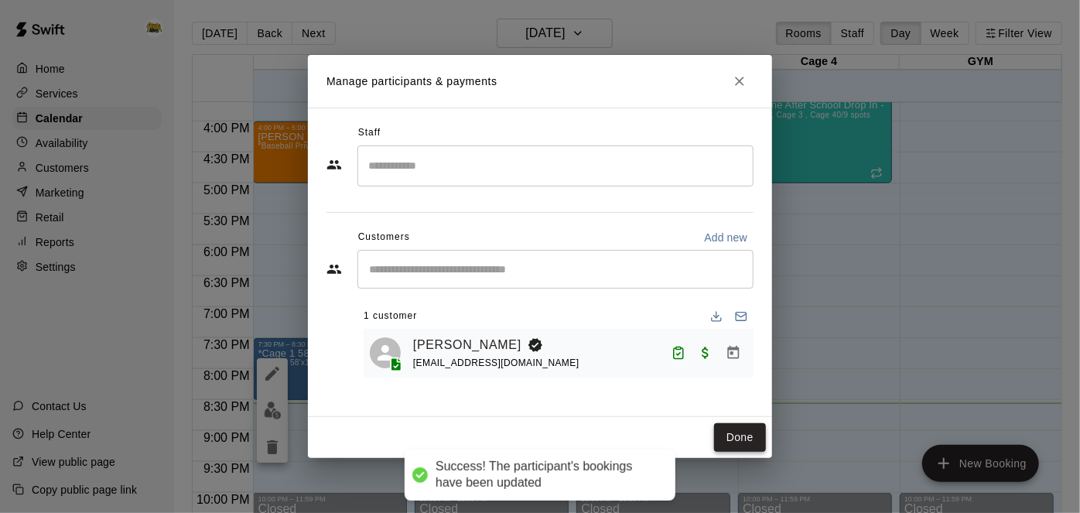
click at [740, 442] on button "Done" at bounding box center [740, 437] width 52 height 29
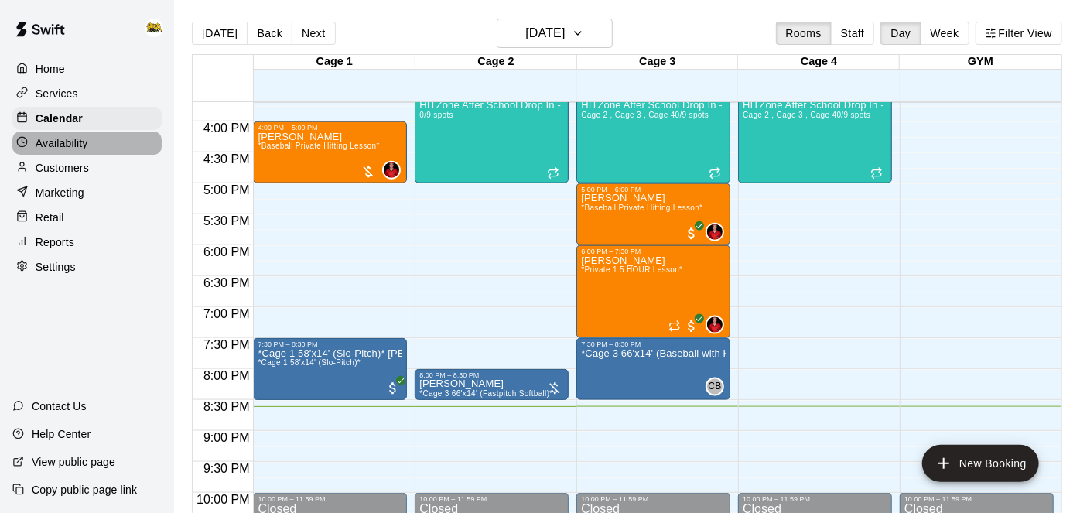
click at [76, 144] on p "Availability" at bounding box center [62, 142] width 53 height 15
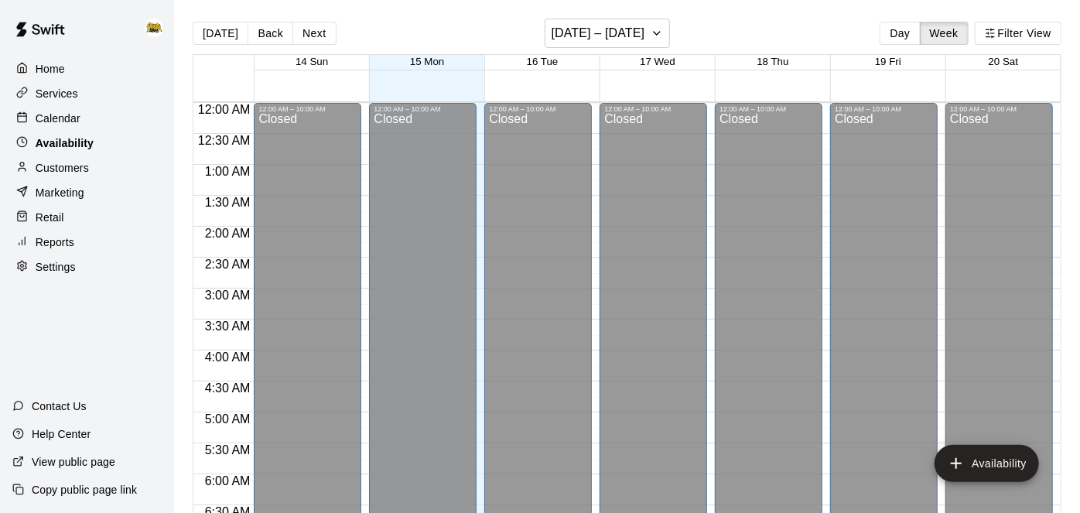
scroll to position [1057, 0]
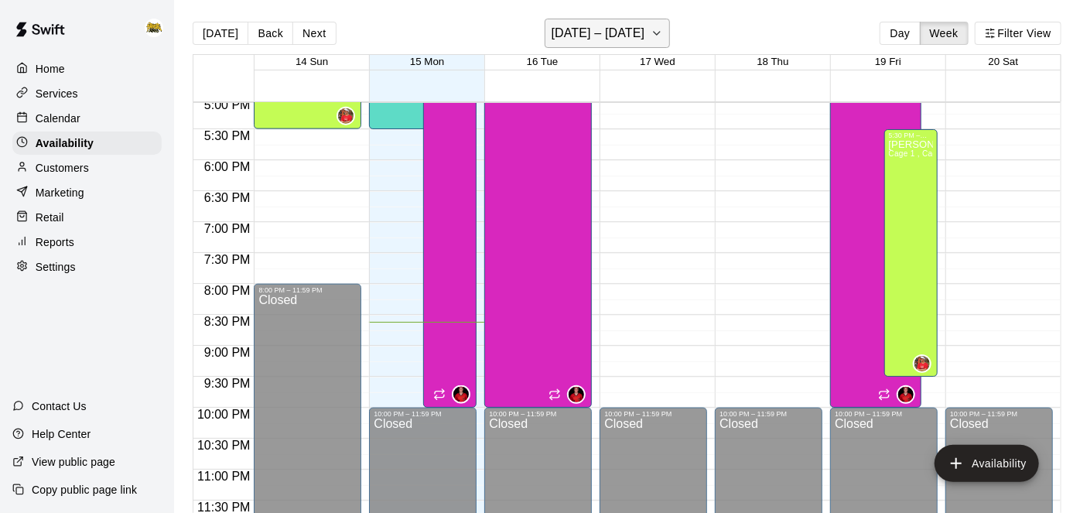
click at [655, 44] on button "[DATE] – [DATE]" at bounding box center [608, 33] width 126 height 29
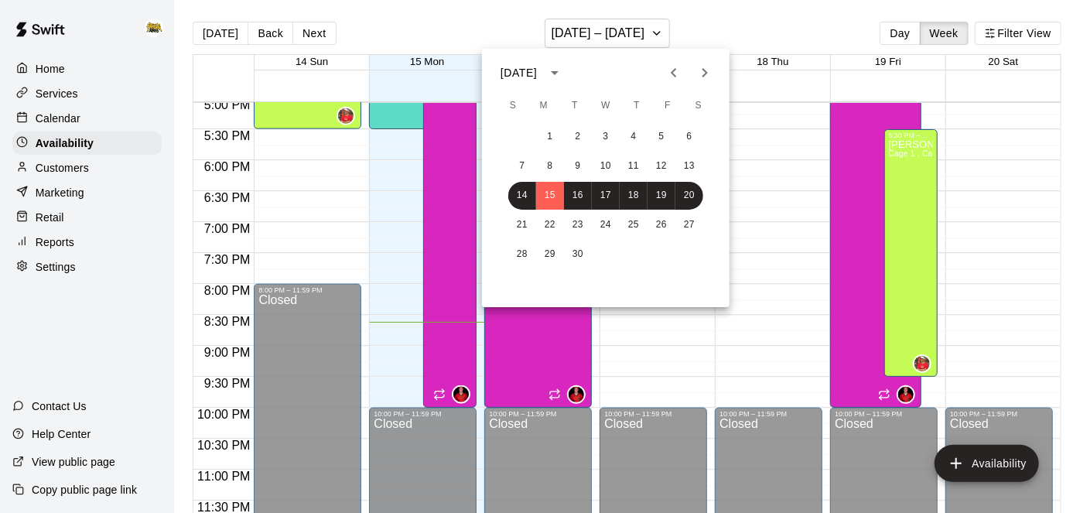
click at [703, 80] on icon "Next month" at bounding box center [705, 72] width 19 height 19
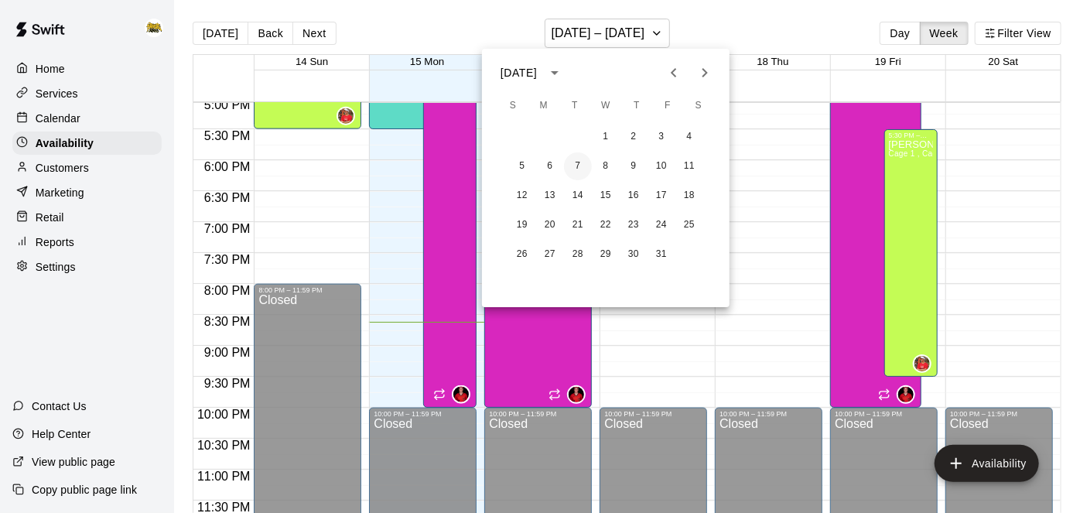
click at [579, 166] on button "7" at bounding box center [578, 166] width 28 height 28
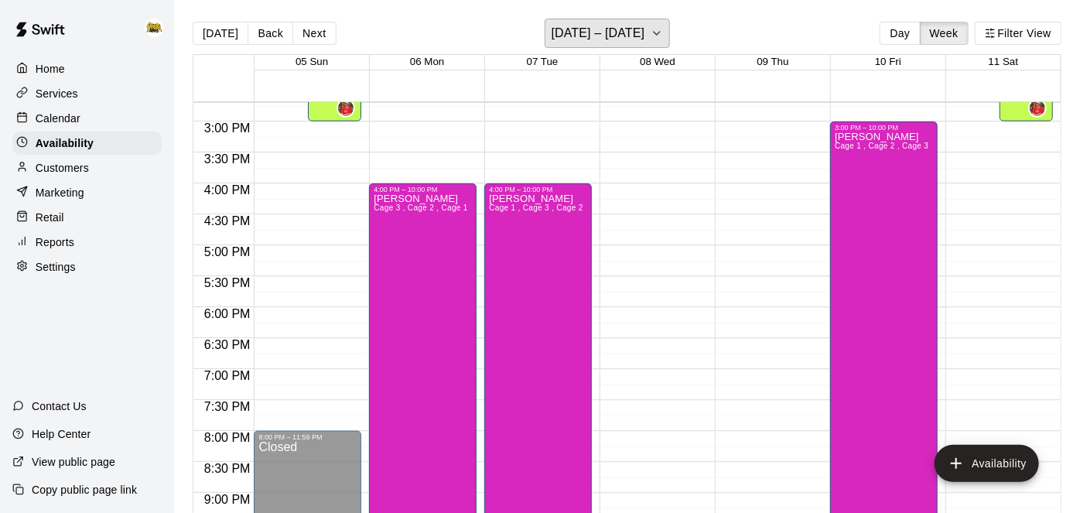
scroll to position [926, 0]
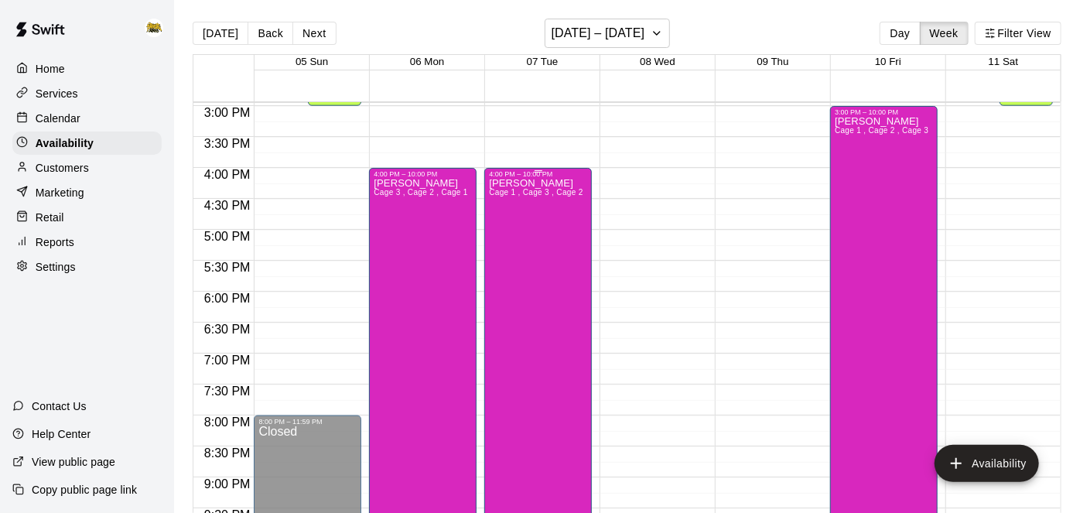
click at [546, 240] on div "[PERSON_NAME] 1 , Cage 3 , Cage 2" at bounding box center [536, 434] width 94 height 513
click at [511, 231] on icon "delete" at bounding box center [504, 230] width 19 height 19
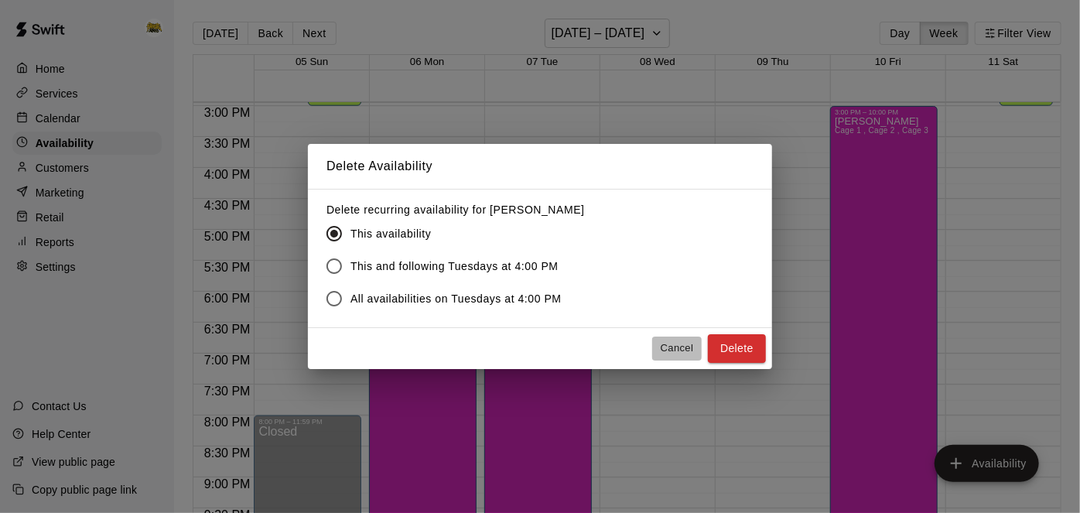
click at [668, 354] on button "Cancel" at bounding box center [677, 349] width 50 height 24
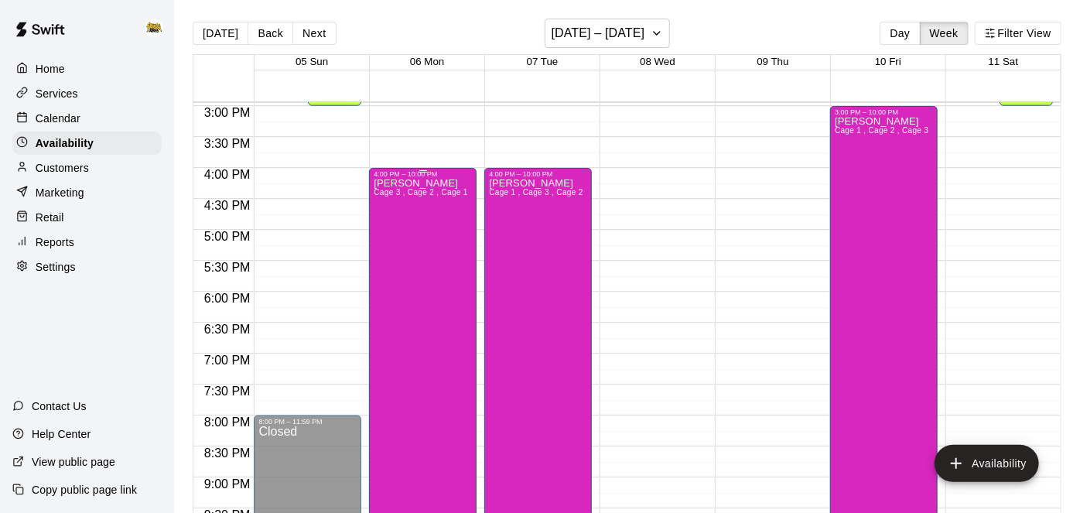
click at [416, 217] on div "[PERSON_NAME] 3 , Cage 2 , Cage 1" at bounding box center [421, 434] width 94 height 513
click at [567, 293] on div at bounding box center [540, 256] width 1080 height 513
click at [556, 236] on div "[PERSON_NAME] 1 , Cage 3 , Cage 2" at bounding box center [536, 434] width 94 height 513
click at [509, 190] on icon "edit" at bounding box center [504, 193] width 19 height 19
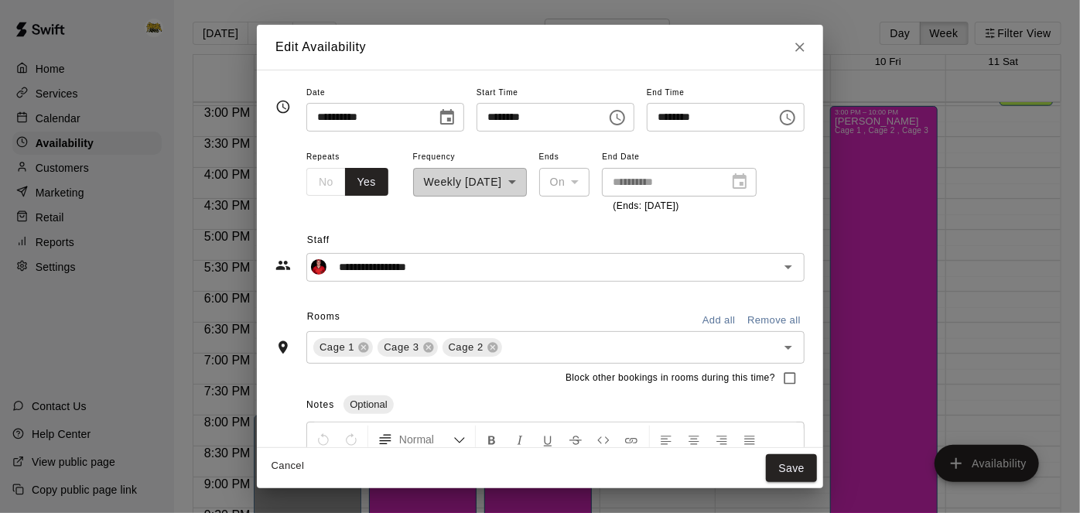
click at [263, 470] on button "Cancel" at bounding box center [288, 466] width 50 height 24
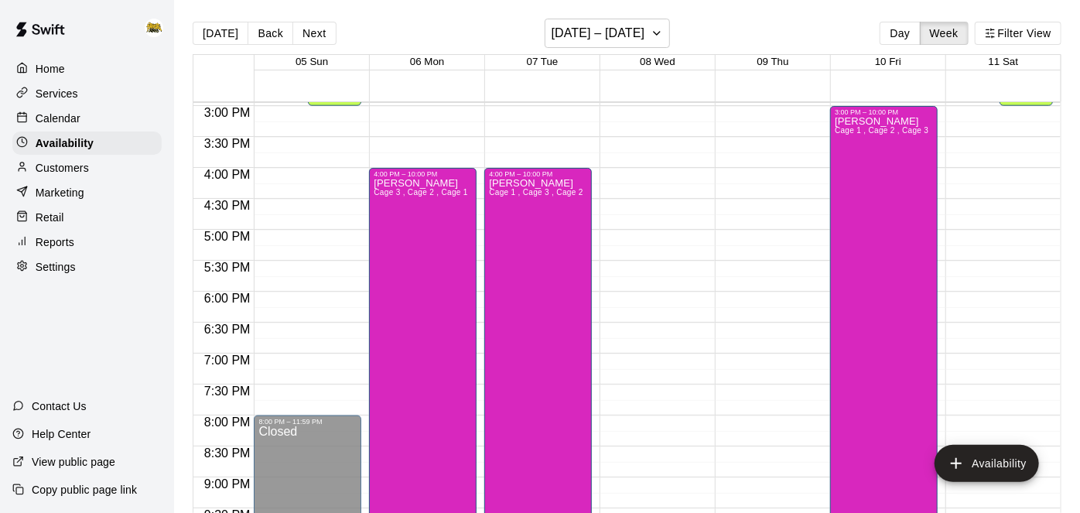
type input "**********"
click at [524, 306] on div "[PERSON_NAME] 1 , Cage 3 , Cage 2" at bounding box center [536, 434] width 94 height 513
click at [505, 237] on icon "delete" at bounding box center [504, 231] width 11 height 14
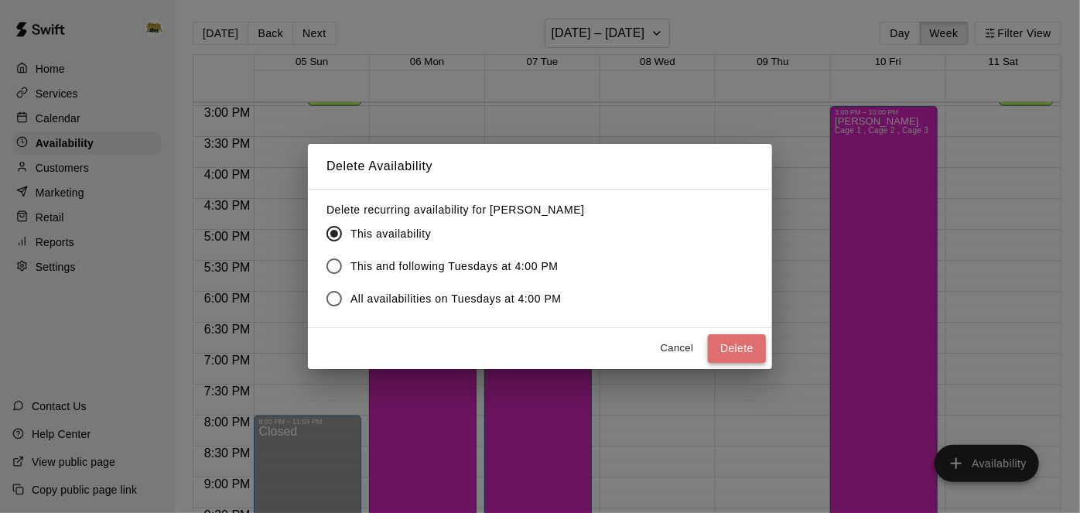
click at [731, 352] on button "Delete" at bounding box center [737, 348] width 58 height 29
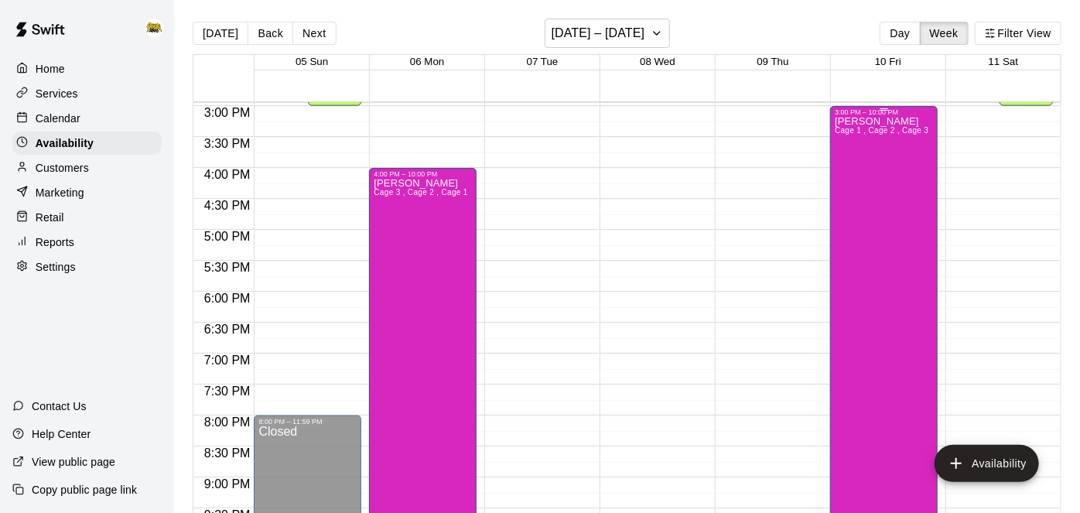
click at [868, 231] on div "[PERSON_NAME] 1 , Cage 2 , Cage 3" at bounding box center [882, 372] width 94 height 513
click at [860, 176] on button "delete" at bounding box center [850, 168] width 31 height 31
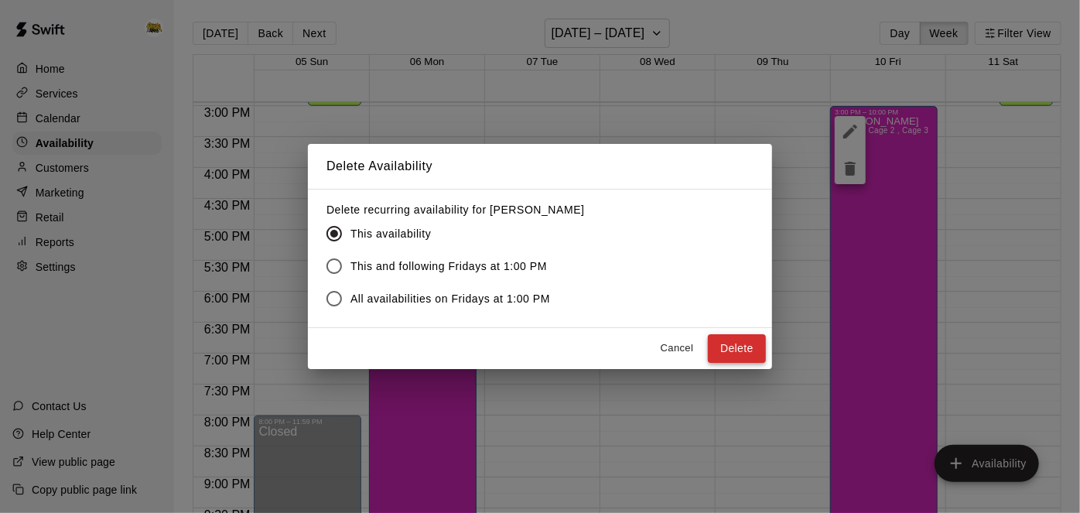
click at [750, 347] on button "Delete" at bounding box center [737, 348] width 58 height 29
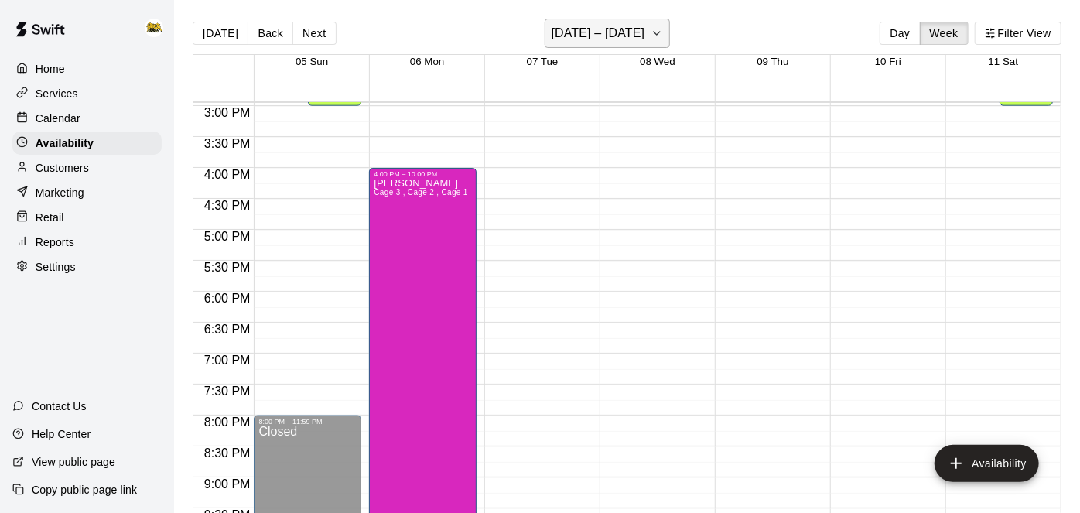
click at [651, 32] on icon "button" at bounding box center [657, 33] width 12 height 19
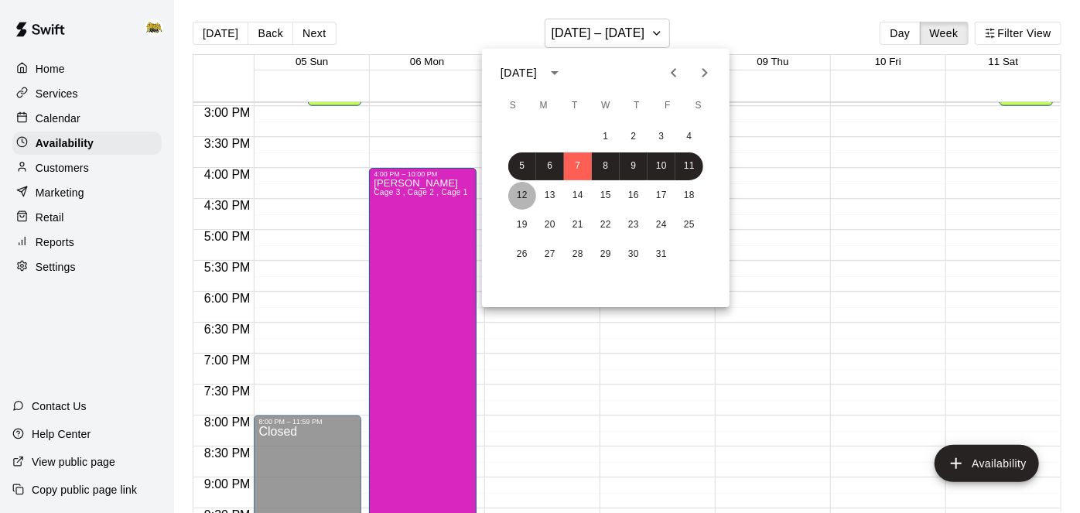
click at [519, 195] on button "12" at bounding box center [522, 196] width 28 height 28
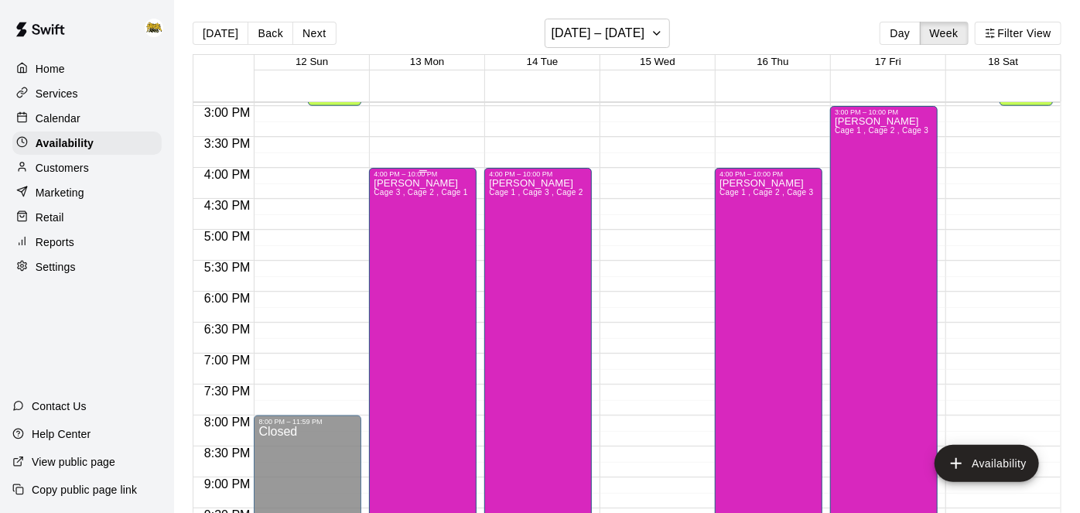
click at [421, 223] on div "[PERSON_NAME] 3 , Cage 2 , Cage 1" at bounding box center [421, 434] width 94 height 513
click at [395, 235] on icon "delete" at bounding box center [389, 230] width 19 height 19
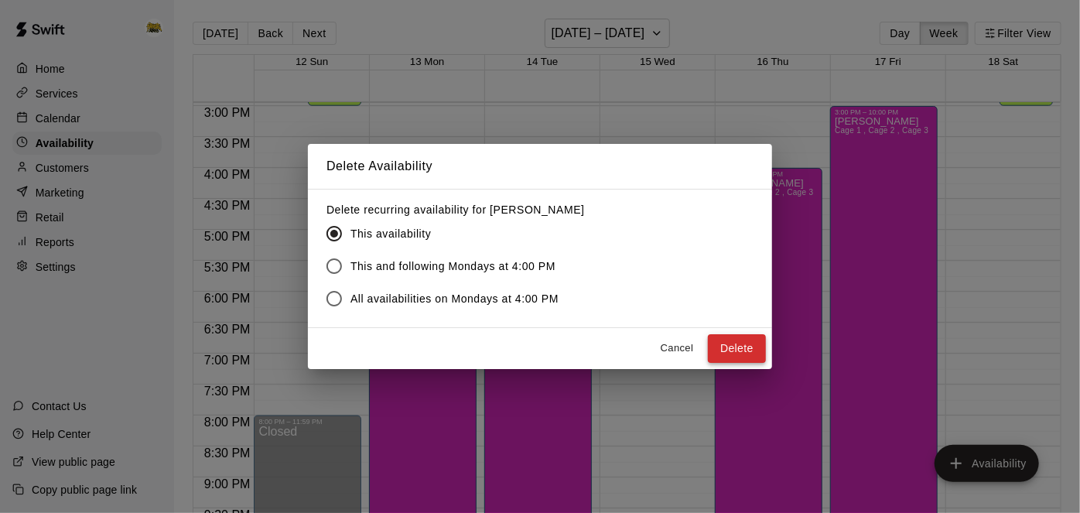
click at [737, 350] on button "Delete" at bounding box center [737, 348] width 58 height 29
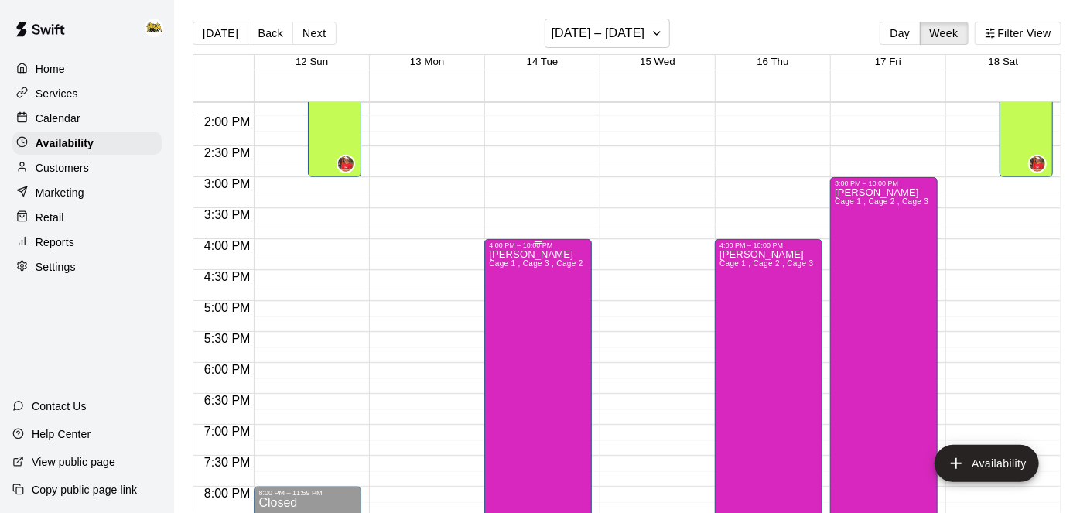
scroll to position [852, 0]
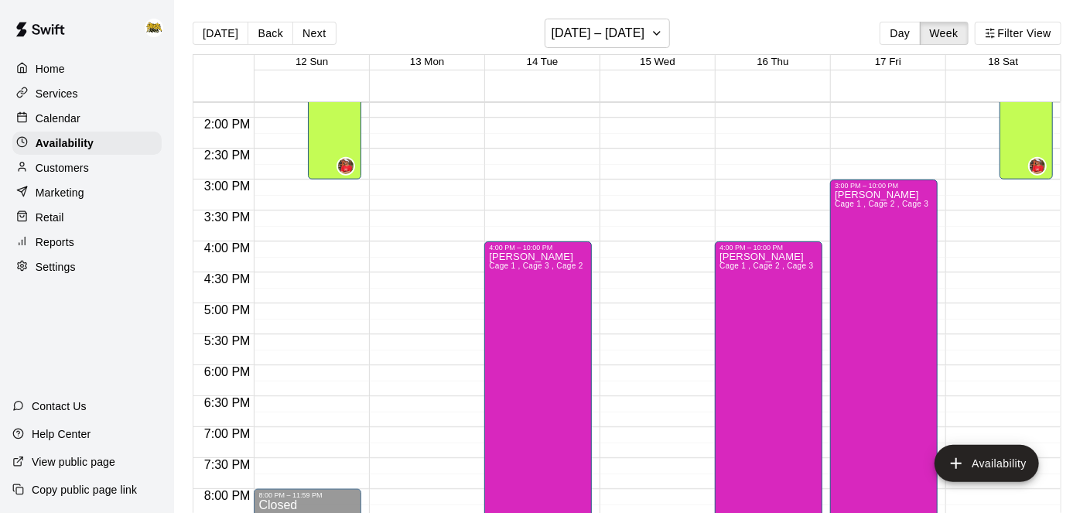
click at [72, 121] on p "Calendar" at bounding box center [58, 118] width 45 height 15
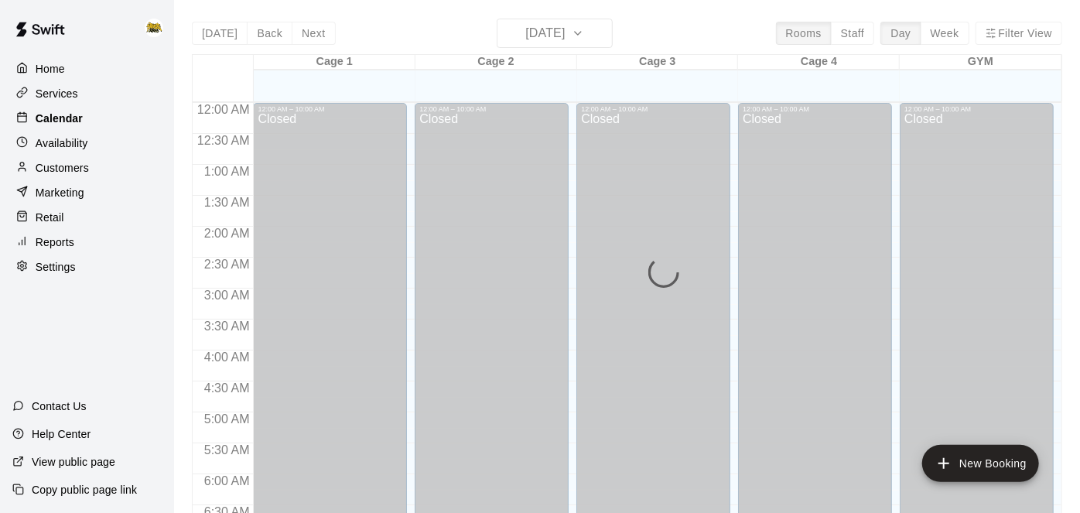
scroll to position [1011, 0]
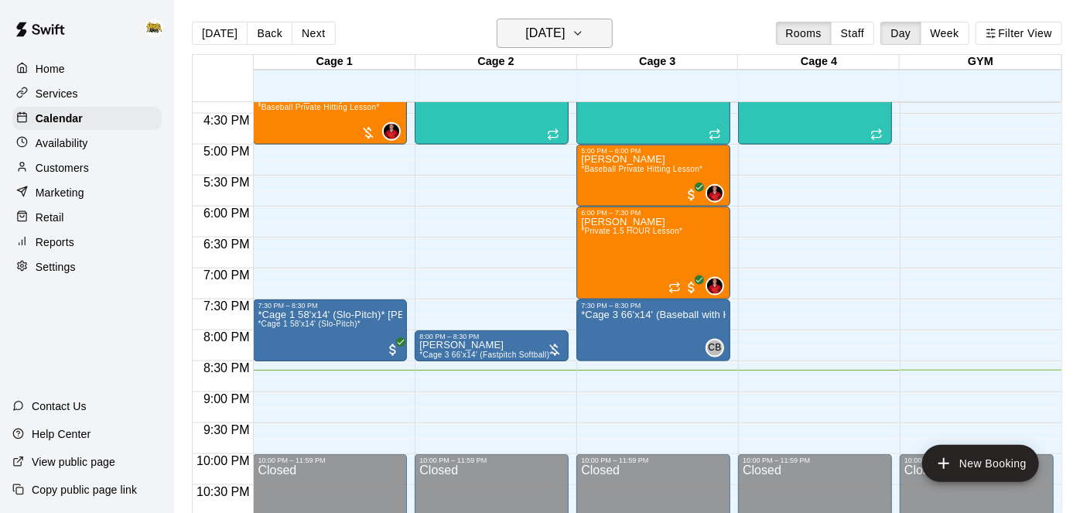
click at [565, 43] on h6 "[DATE]" at bounding box center [544, 33] width 39 height 22
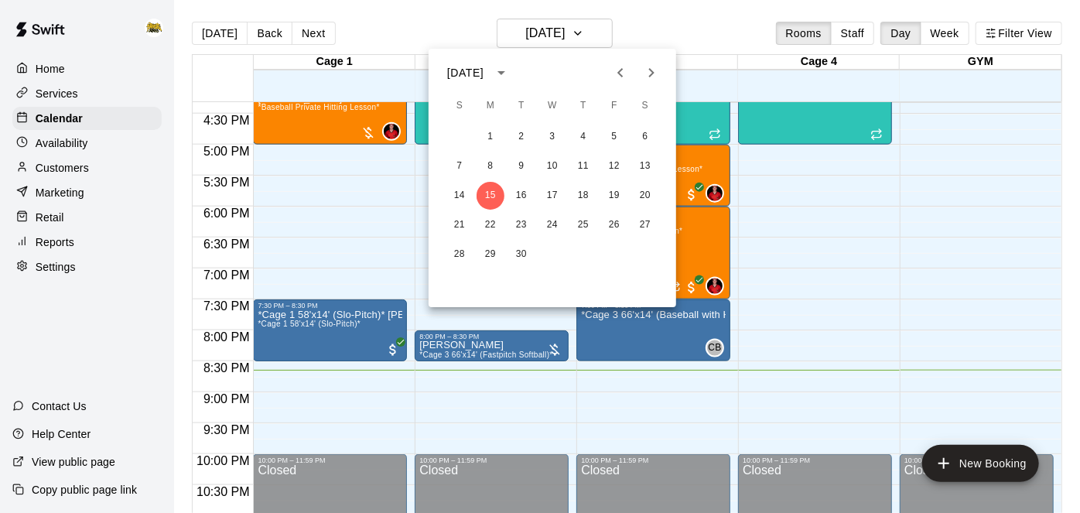
click at [659, 74] on icon "Next month" at bounding box center [651, 72] width 19 height 19
click at [529, 164] on button "7" at bounding box center [522, 166] width 28 height 28
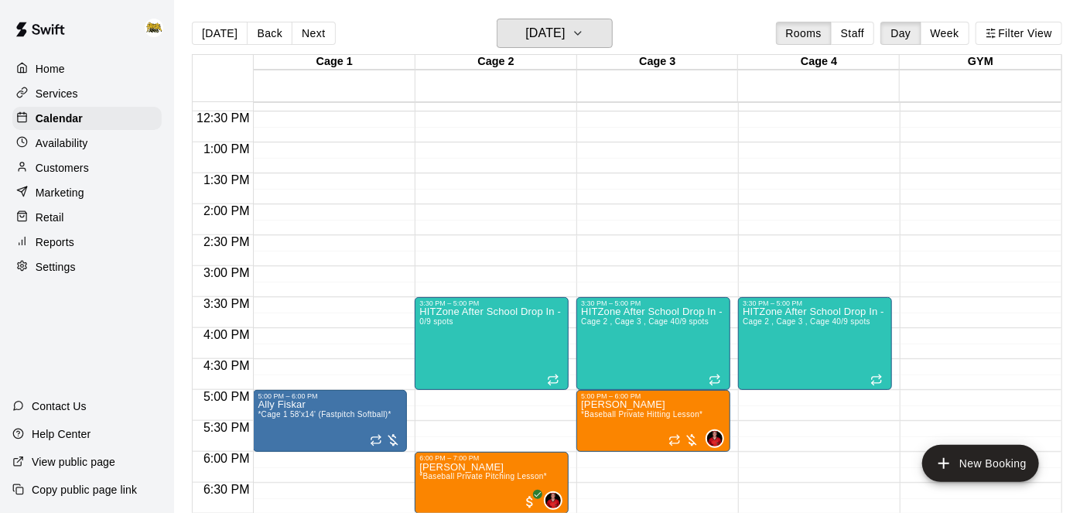
scroll to position [905, 0]
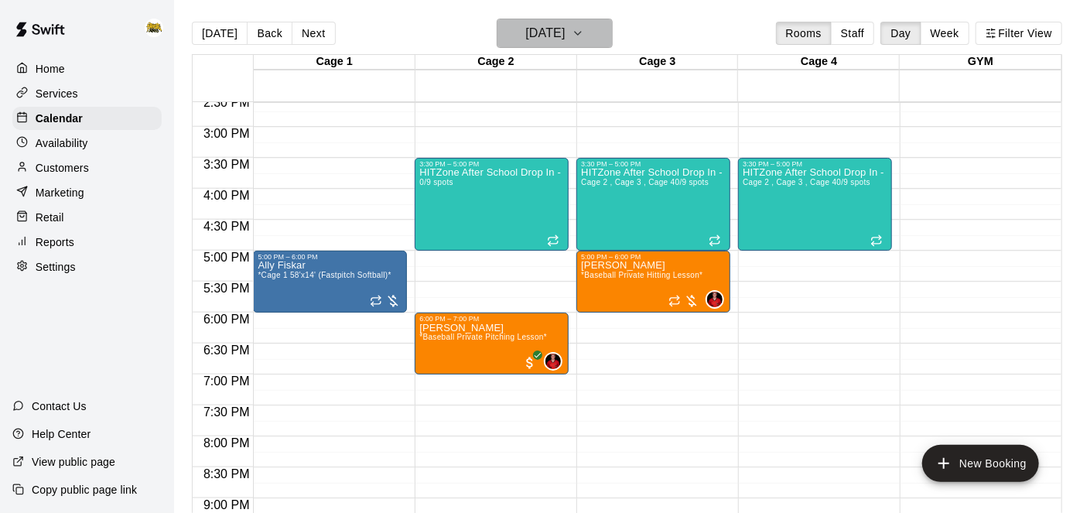
click at [599, 47] on button "[DATE]" at bounding box center [555, 33] width 116 height 29
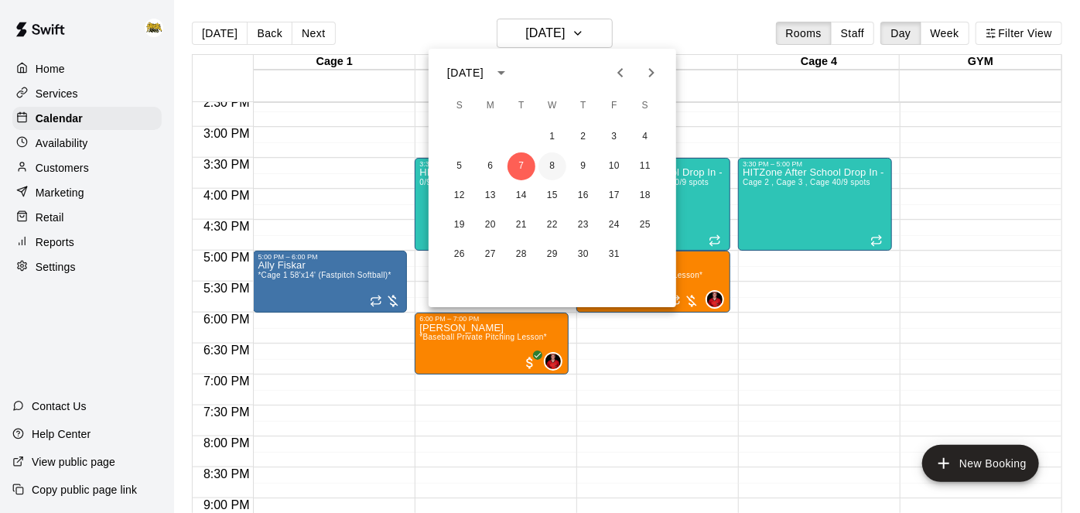
click at [554, 162] on button "8" at bounding box center [553, 166] width 28 height 28
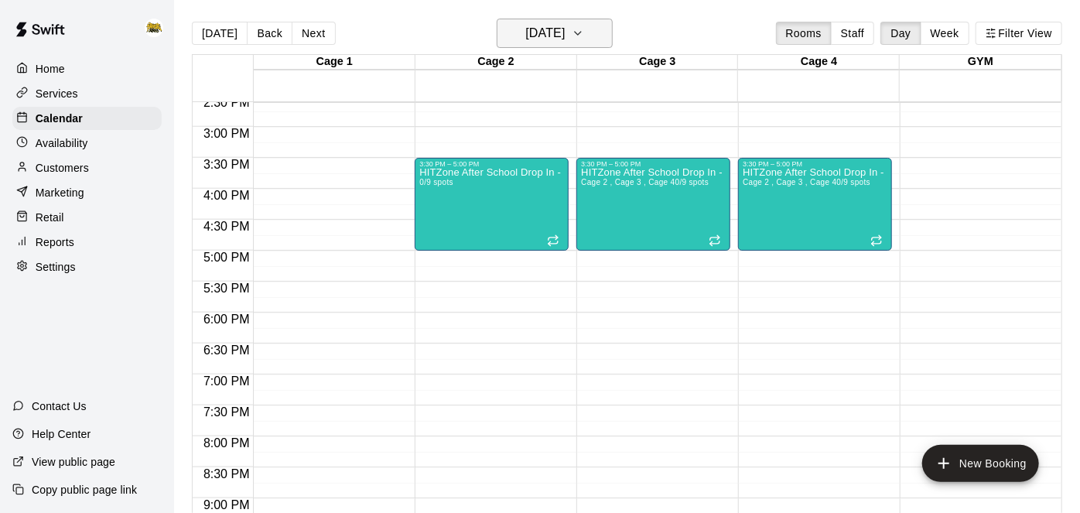
click at [565, 25] on h6 "[DATE]" at bounding box center [544, 33] width 39 height 22
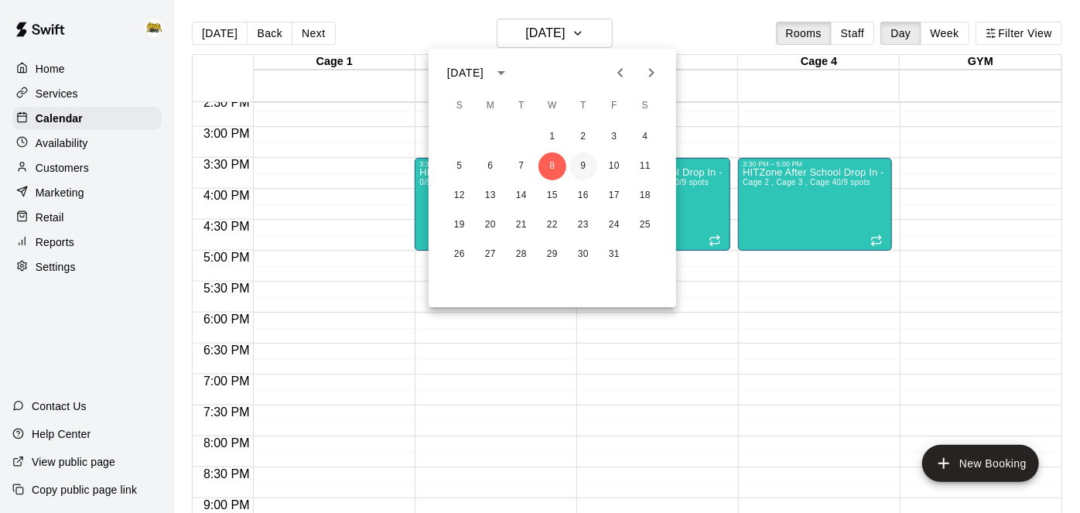
click at [584, 160] on button "9" at bounding box center [584, 166] width 28 height 28
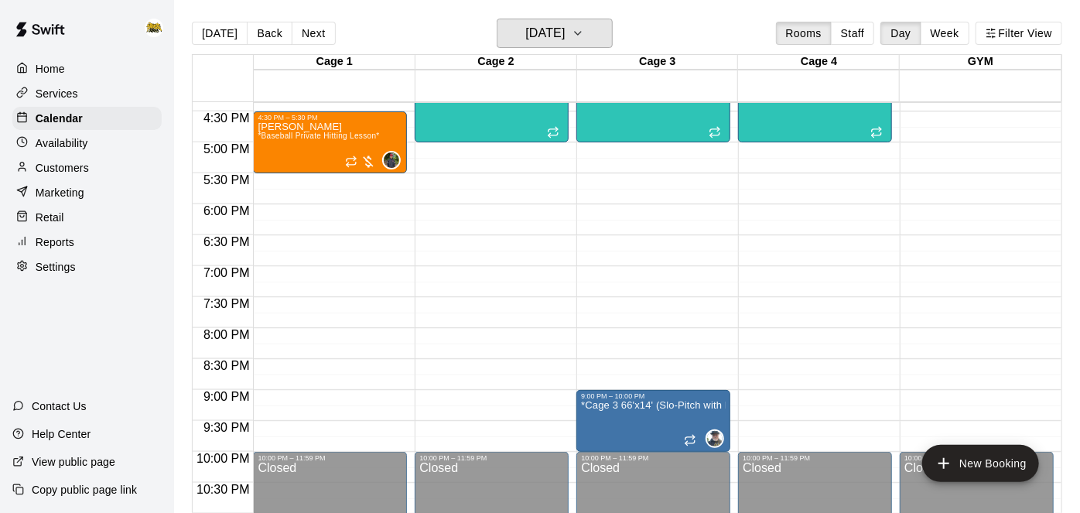
scroll to position [825, 0]
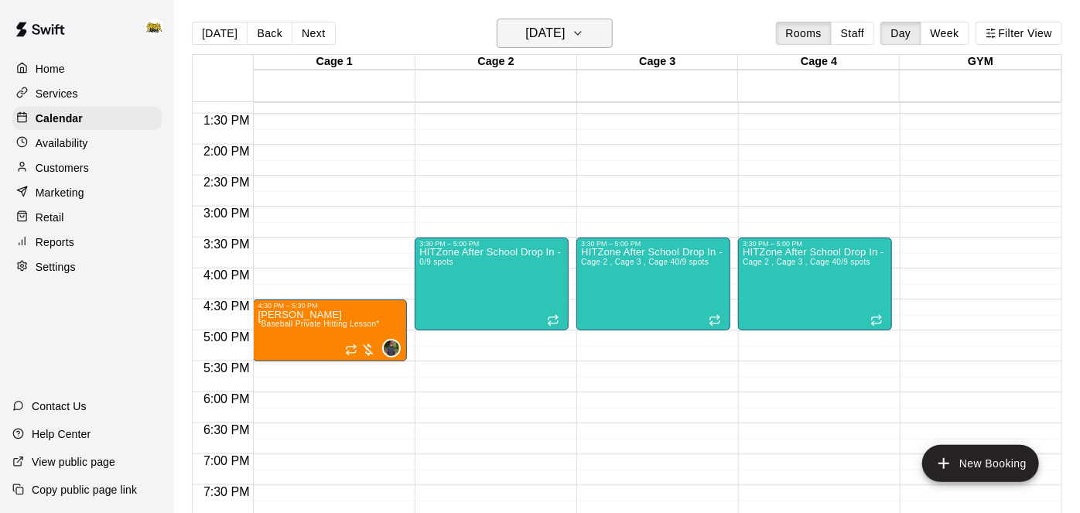
click at [593, 32] on button "[DATE]" at bounding box center [555, 33] width 116 height 29
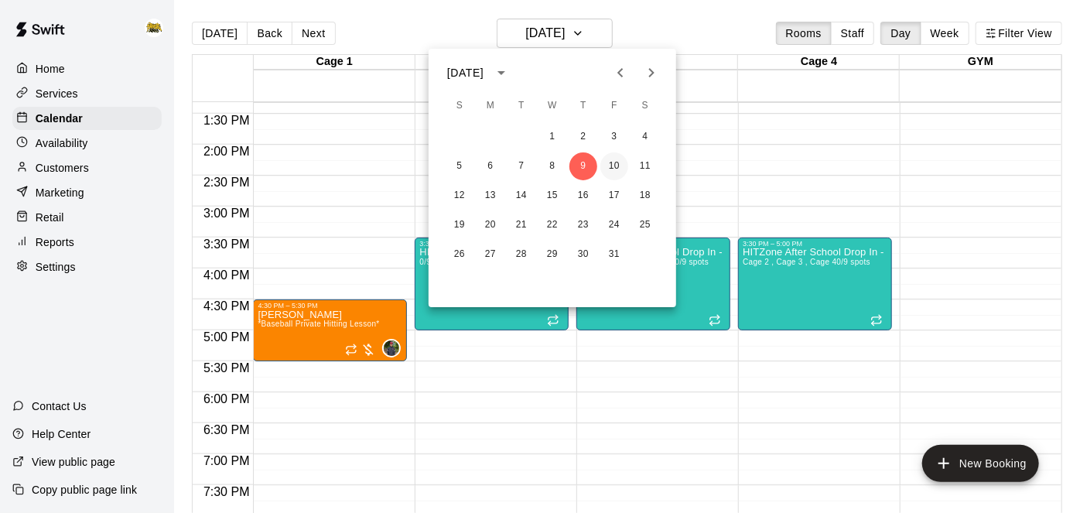
click at [616, 165] on button "10" at bounding box center [615, 166] width 28 height 28
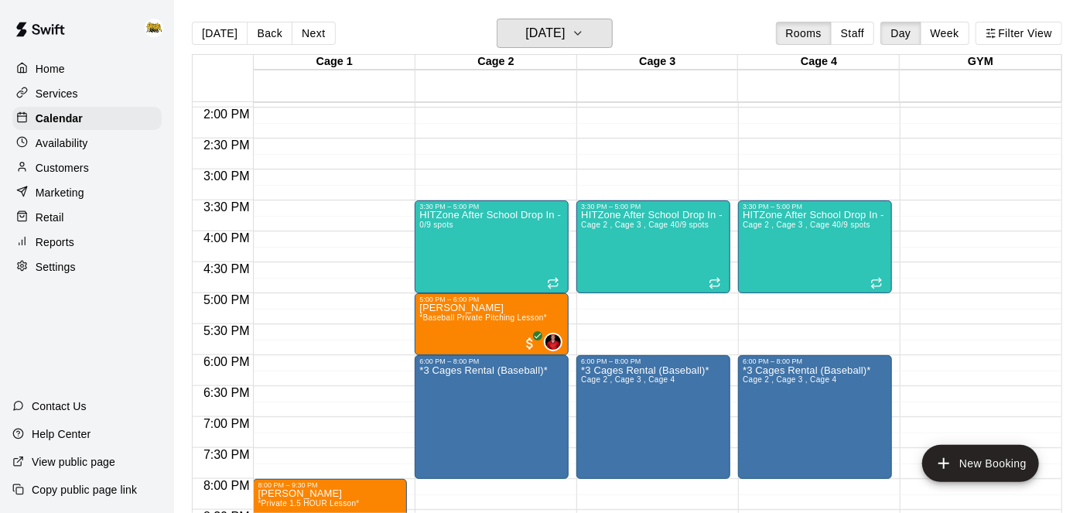
scroll to position [862, 0]
click at [584, 36] on icon "button" at bounding box center [578, 33] width 12 height 19
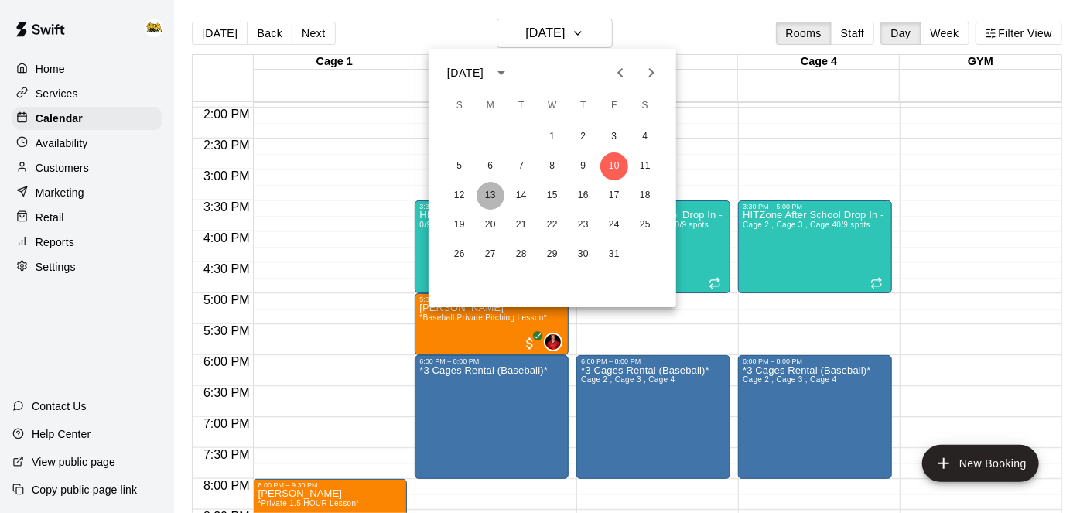
click at [491, 194] on button "13" at bounding box center [491, 196] width 28 height 28
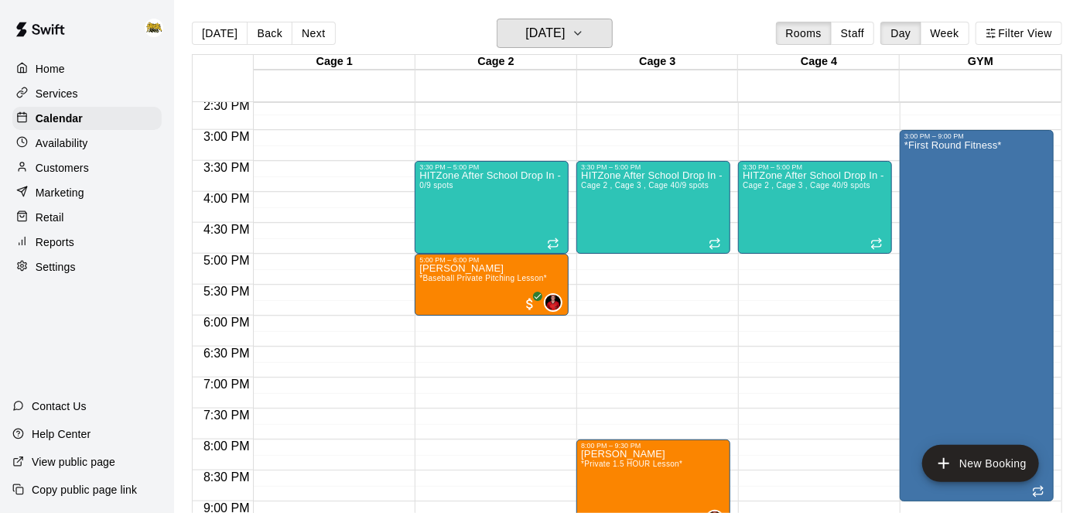
scroll to position [899, 0]
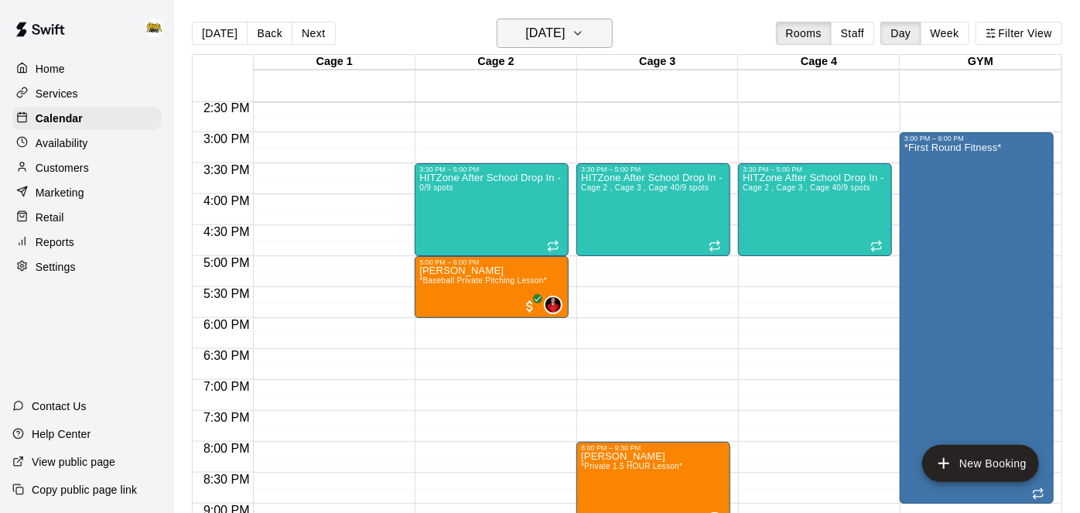
click at [584, 36] on icon "button" at bounding box center [578, 33] width 12 height 19
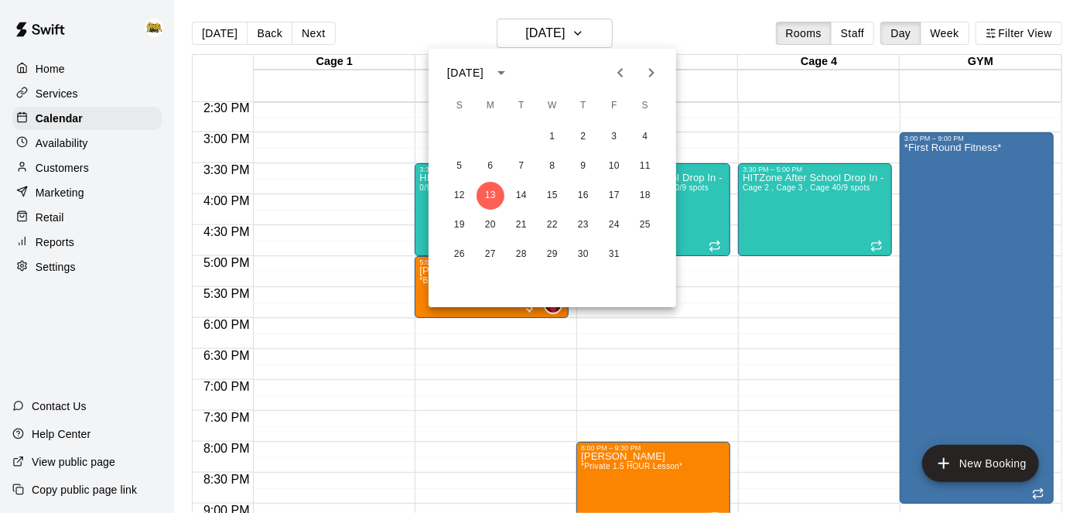
click at [919, 203] on div at bounding box center [540, 256] width 1080 height 513
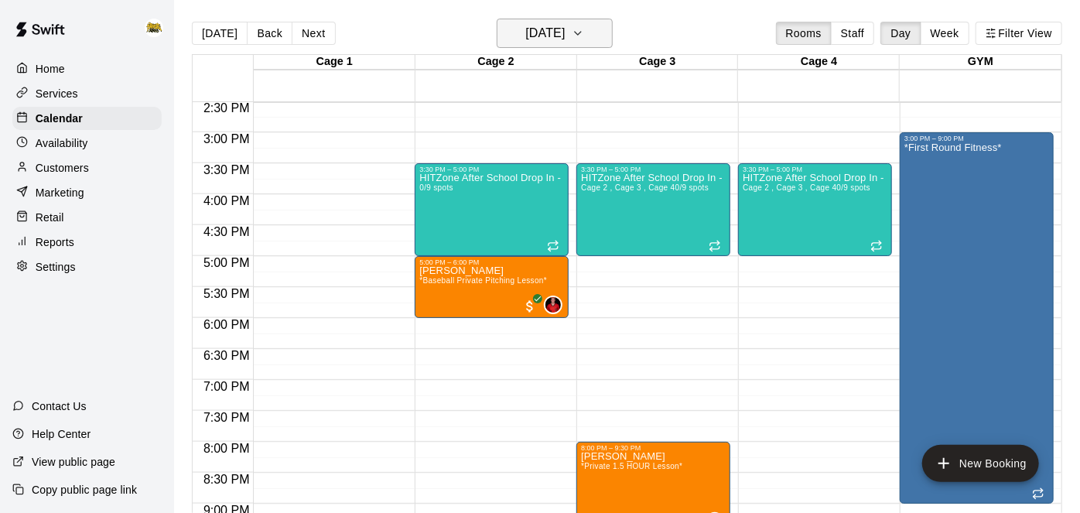
click at [581, 33] on icon "button" at bounding box center [578, 33] width 6 height 3
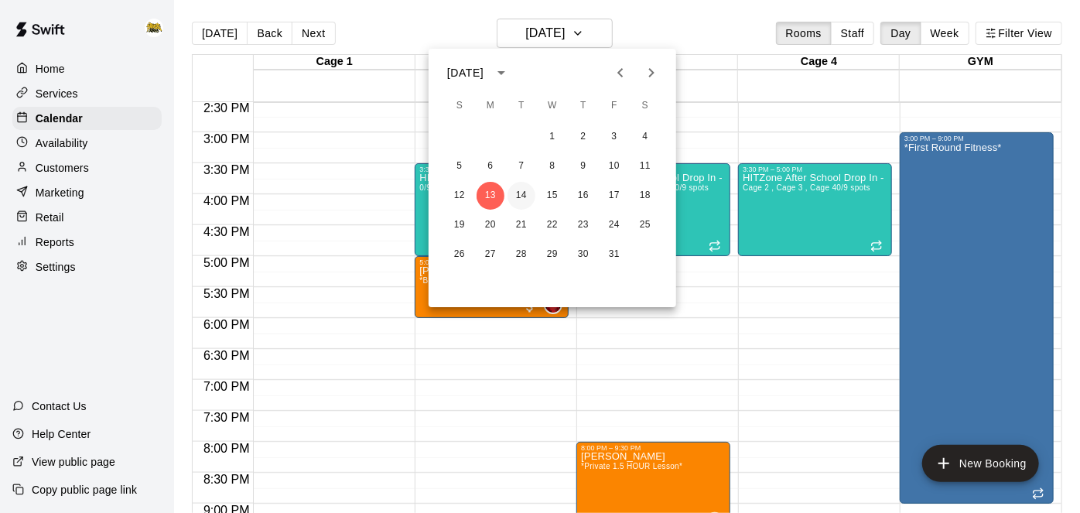
click at [529, 193] on button "14" at bounding box center [522, 196] width 28 height 28
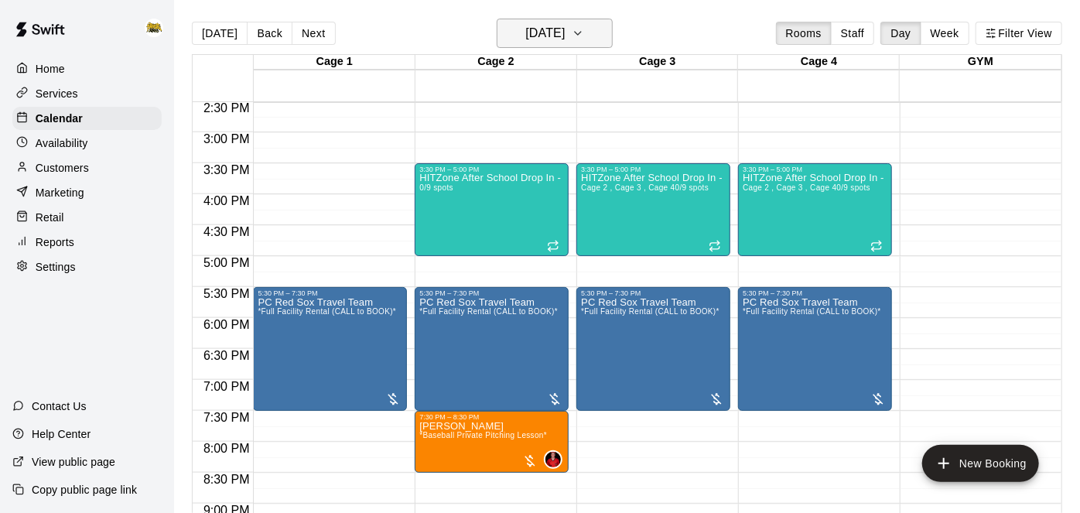
click at [565, 43] on h6 "[DATE]" at bounding box center [544, 33] width 39 height 22
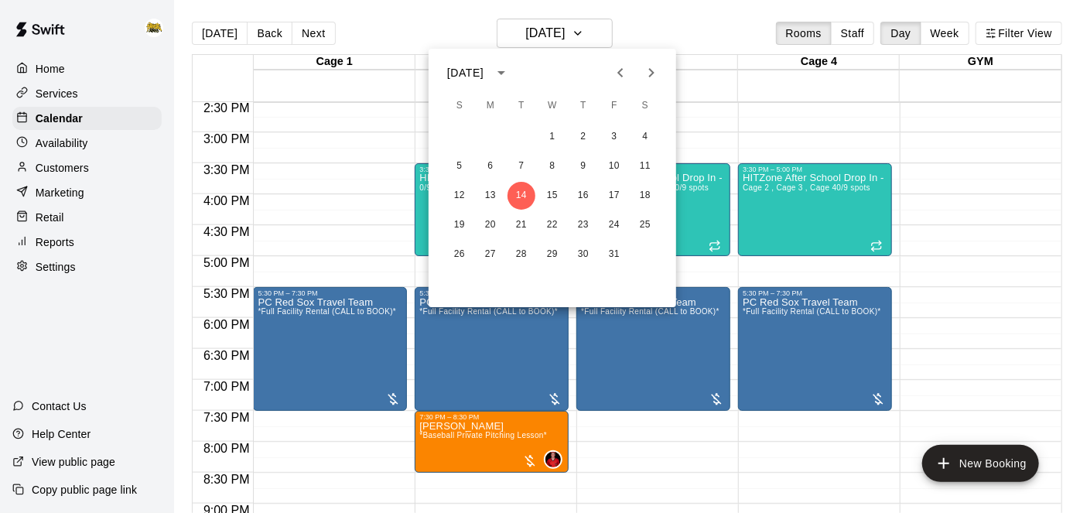
click at [340, 189] on div at bounding box center [540, 256] width 1080 height 513
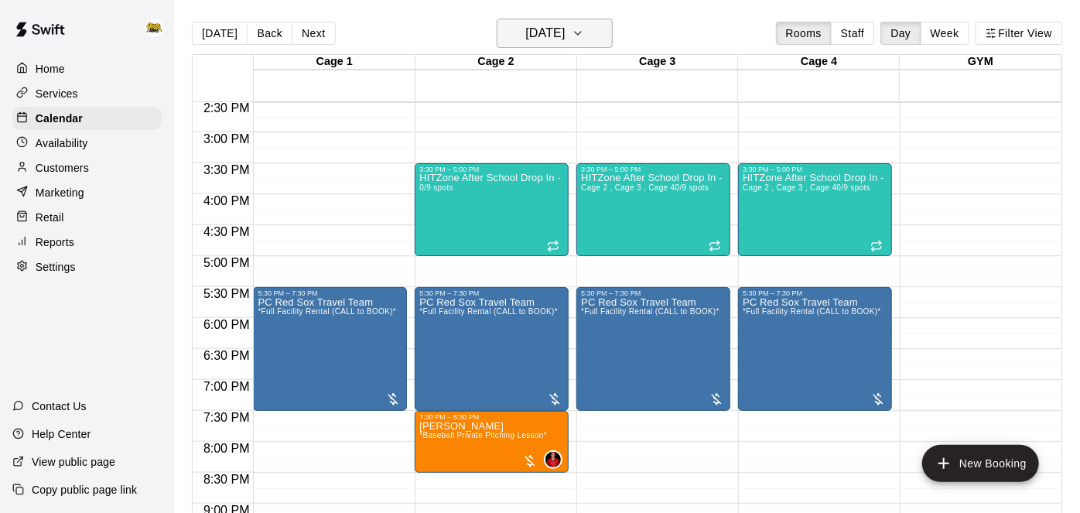
click at [590, 39] on button "[DATE]" at bounding box center [555, 33] width 116 height 29
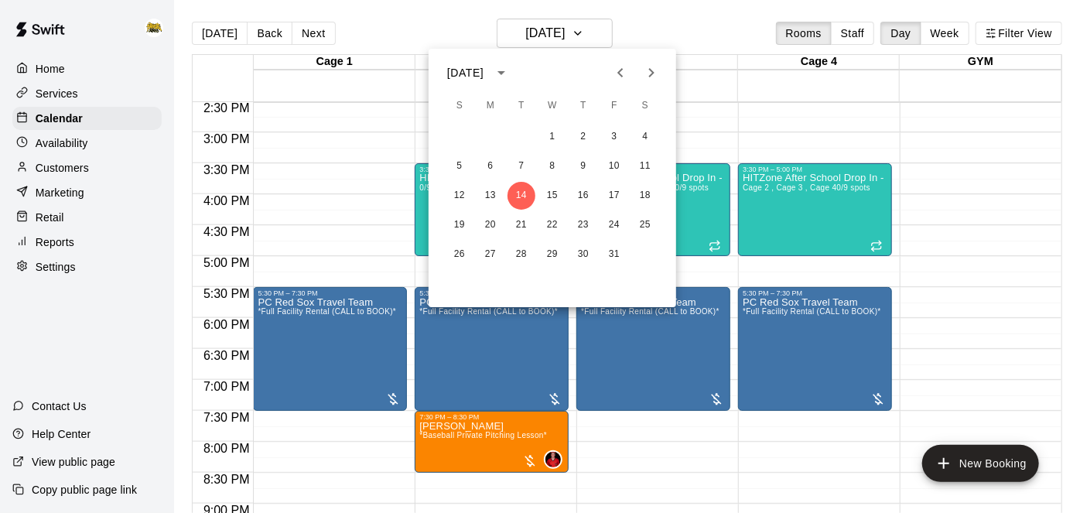
click at [619, 72] on icon "Previous month" at bounding box center [620, 72] width 5 height 9
click at [501, 187] on button "15" at bounding box center [491, 196] width 28 height 28
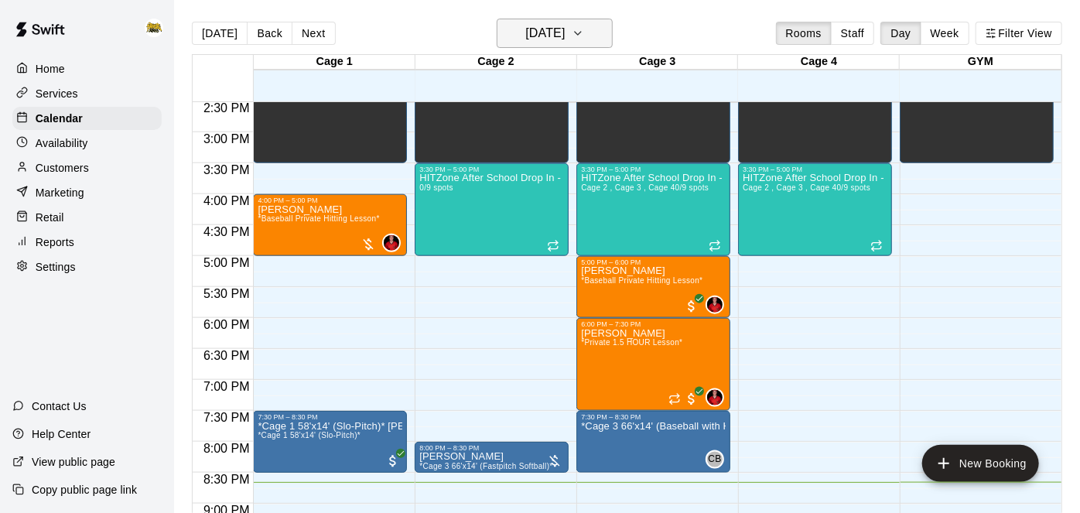
click at [565, 37] on h6 "[DATE]" at bounding box center [544, 33] width 39 height 22
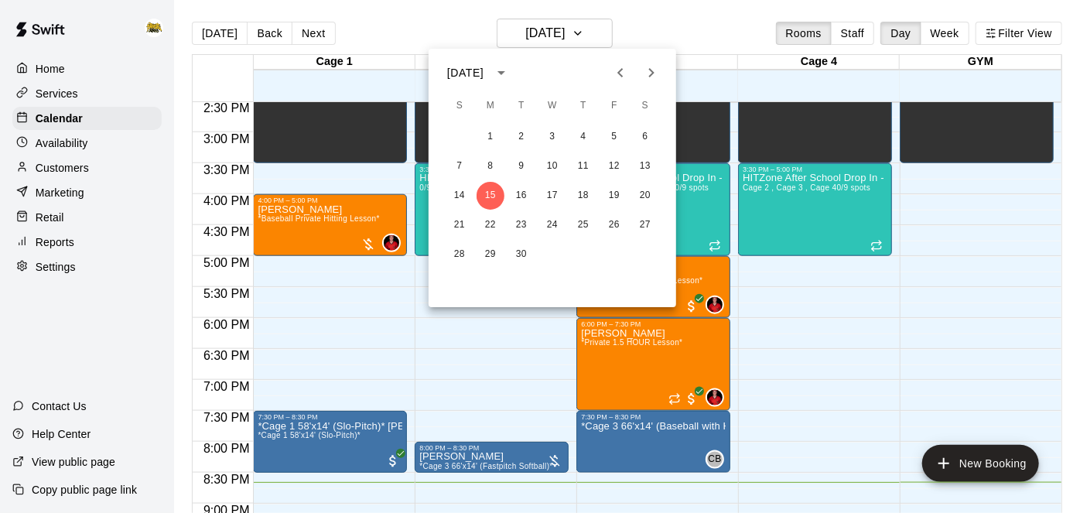
click at [656, 74] on icon "Next month" at bounding box center [651, 72] width 19 height 19
click at [496, 165] on button "6" at bounding box center [491, 166] width 28 height 28
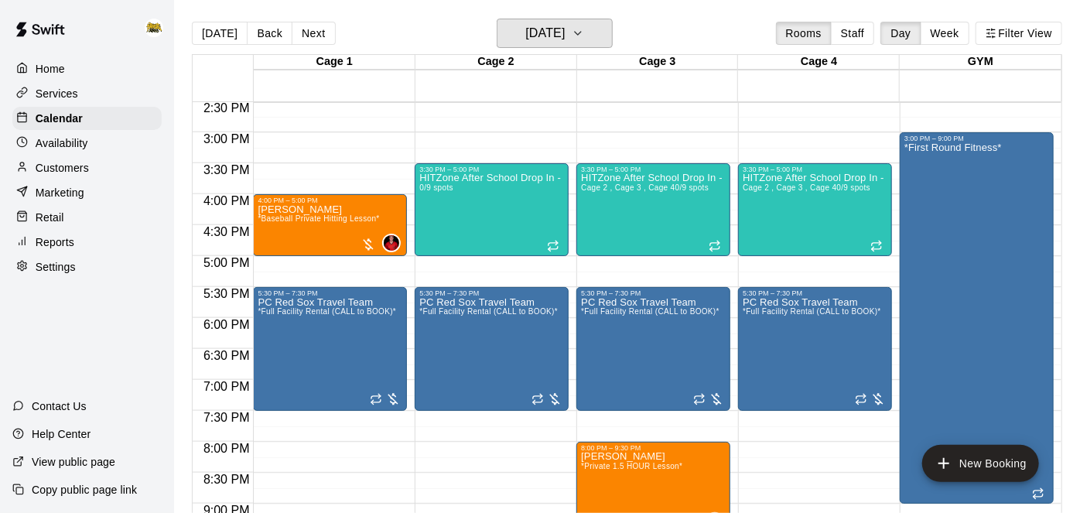
scroll to position [918, 0]
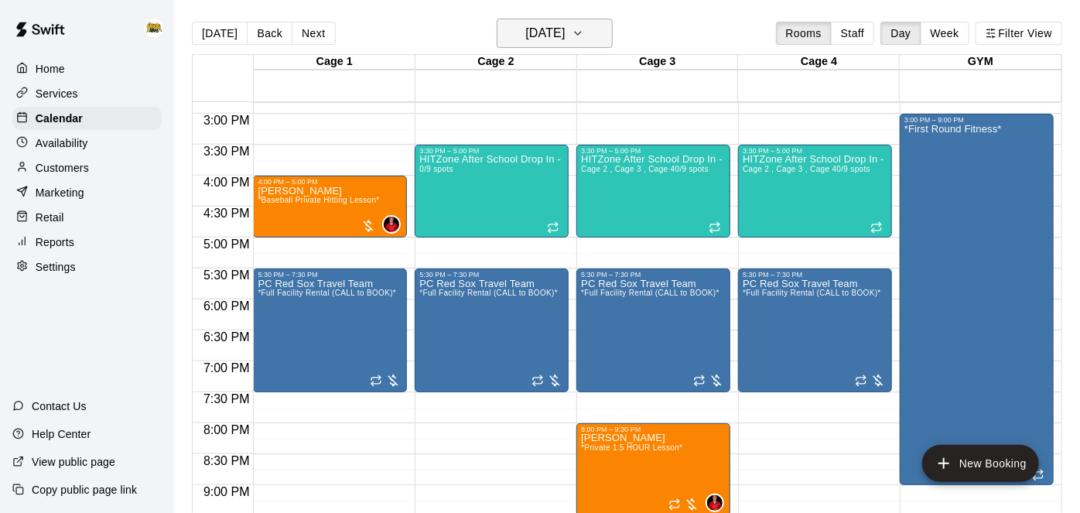
click at [590, 37] on button "[DATE]" at bounding box center [555, 33] width 116 height 29
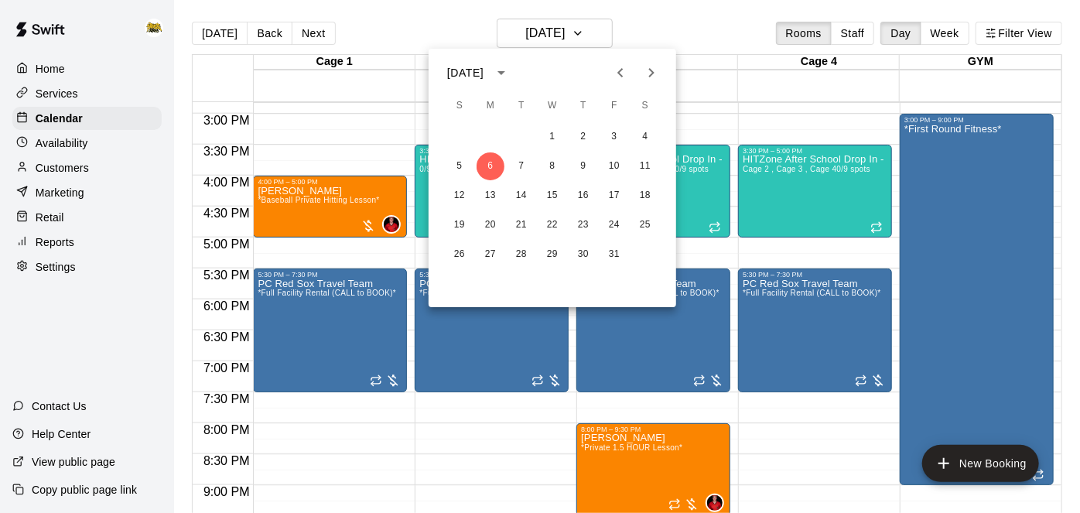
click at [615, 82] on button "Previous month" at bounding box center [620, 72] width 31 height 31
click at [492, 202] on button "15" at bounding box center [491, 196] width 28 height 28
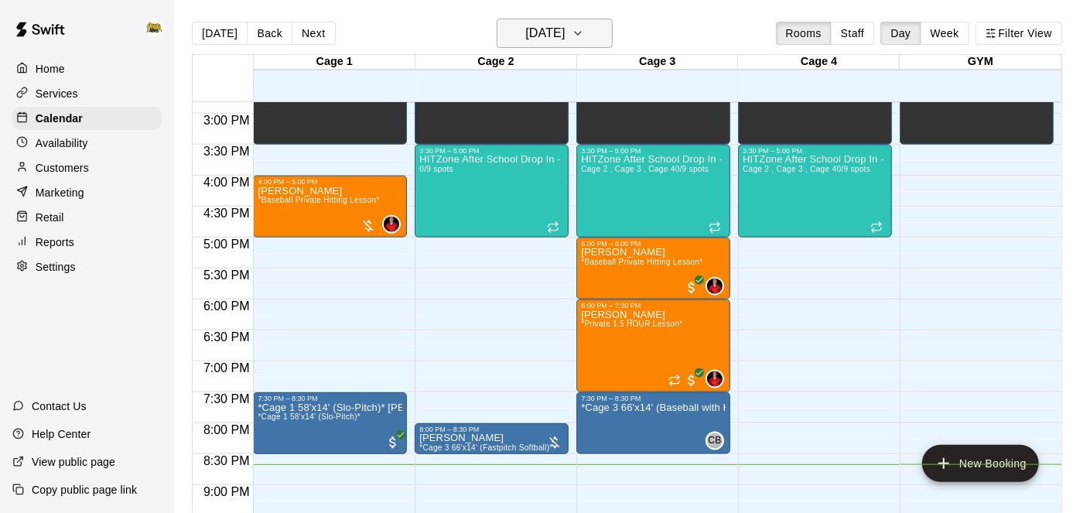
click at [599, 45] on button "[DATE]" at bounding box center [555, 33] width 116 height 29
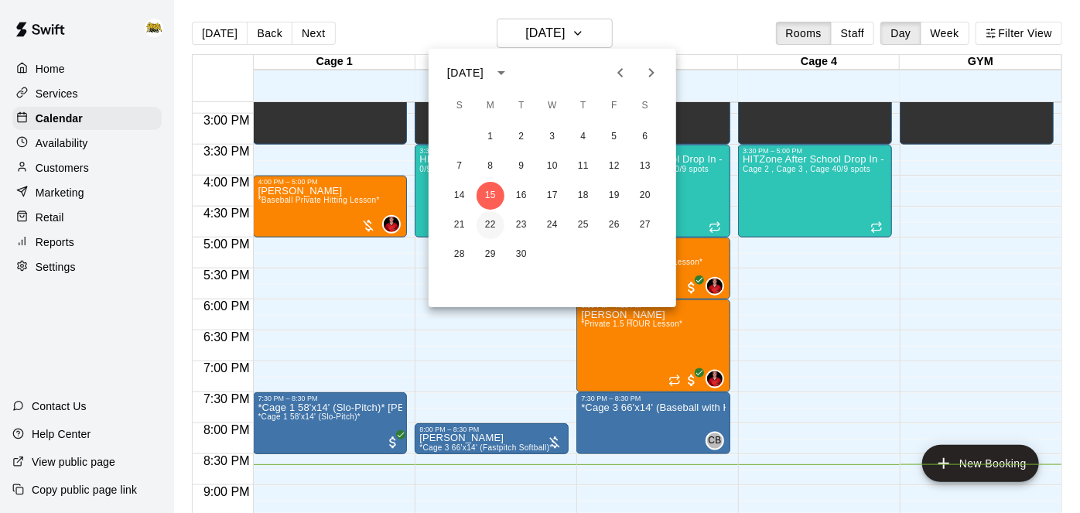
click at [484, 224] on button "22" at bounding box center [491, 225] width 28 height 28
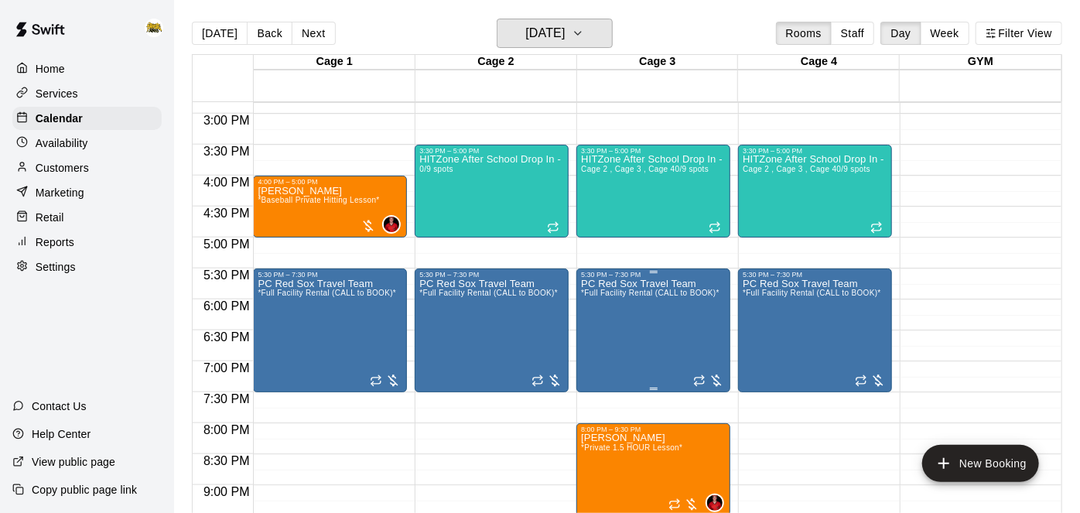
scroll to position [954, 0]
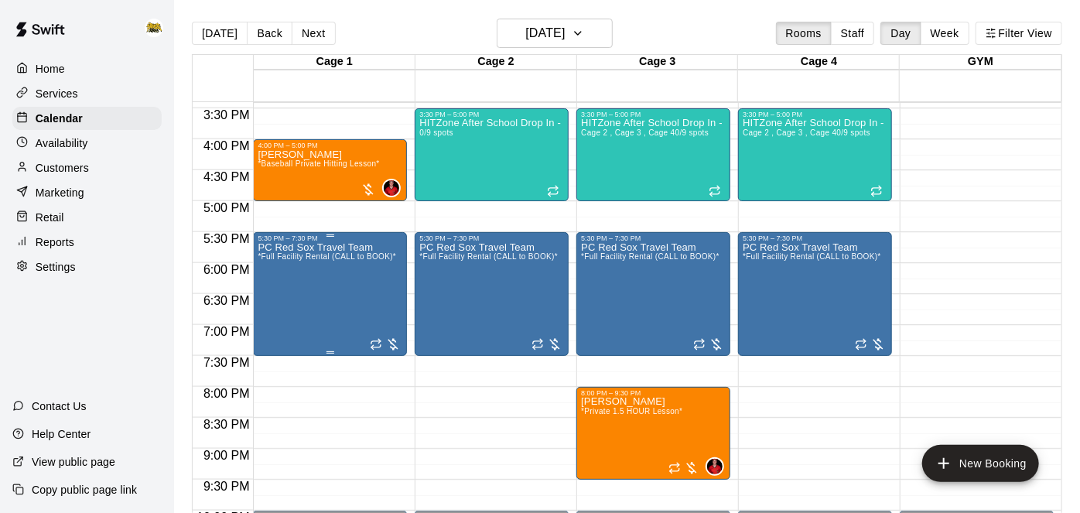
click at [327, 276] on div "PC Red Sox Travel Team *Full Facility Rental (CALL to BOOK)*" at bounding box center [327, 498] width 139 height 513
click at [545, 39] on div at bounding box center [540, 256] width 1080 height 513
click at [546, 27] on h6 "[DATE]" at bounding box center [544, 33] width 39 height 22
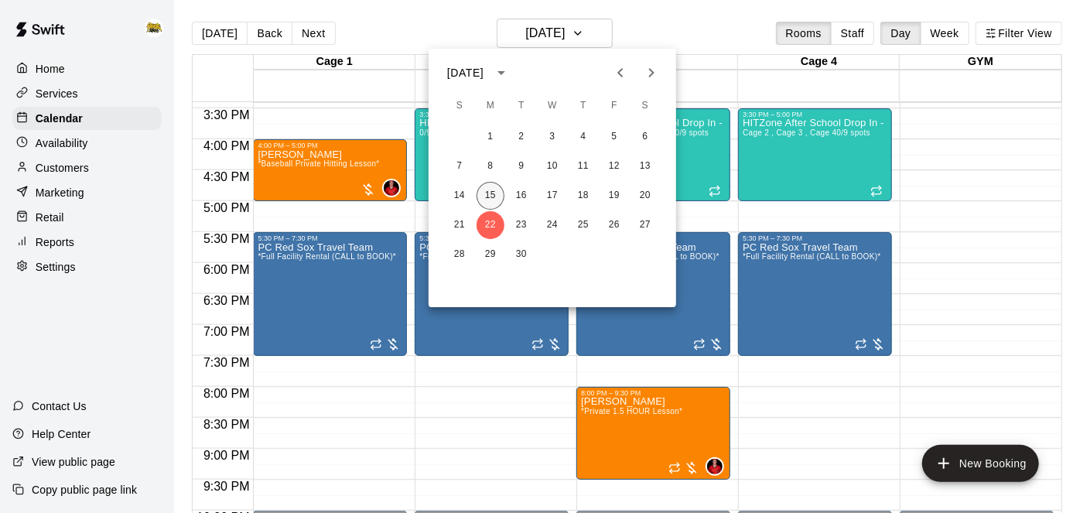
click at [488, 196] on button "15" at bounding box center [491, 196] width 28 height 28
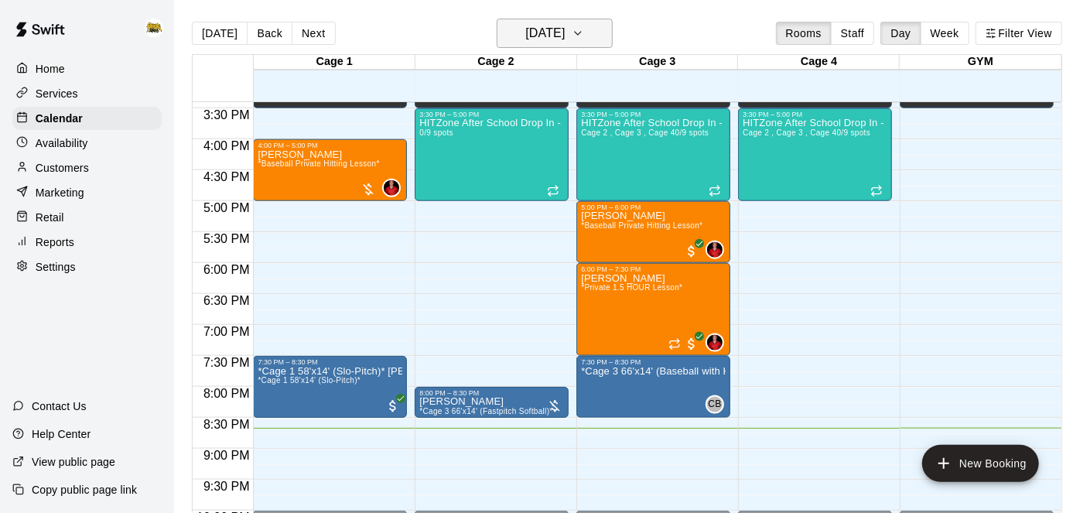
click at [581, 34] on icon "button" at bounding box center [578, 33] width 6 height 3
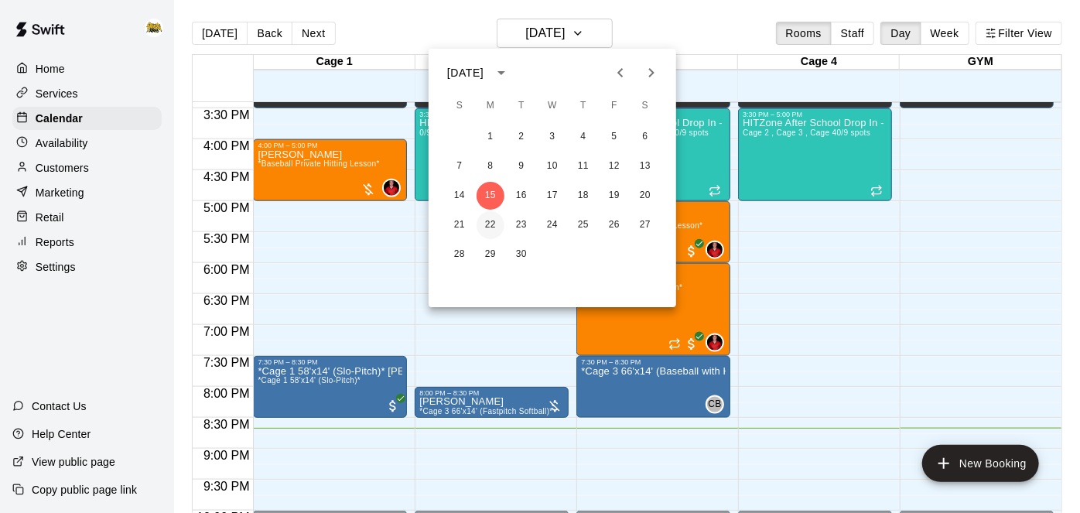
click at [491, 224] on button "22" at bounding box center [491, 225] width 28 height 28
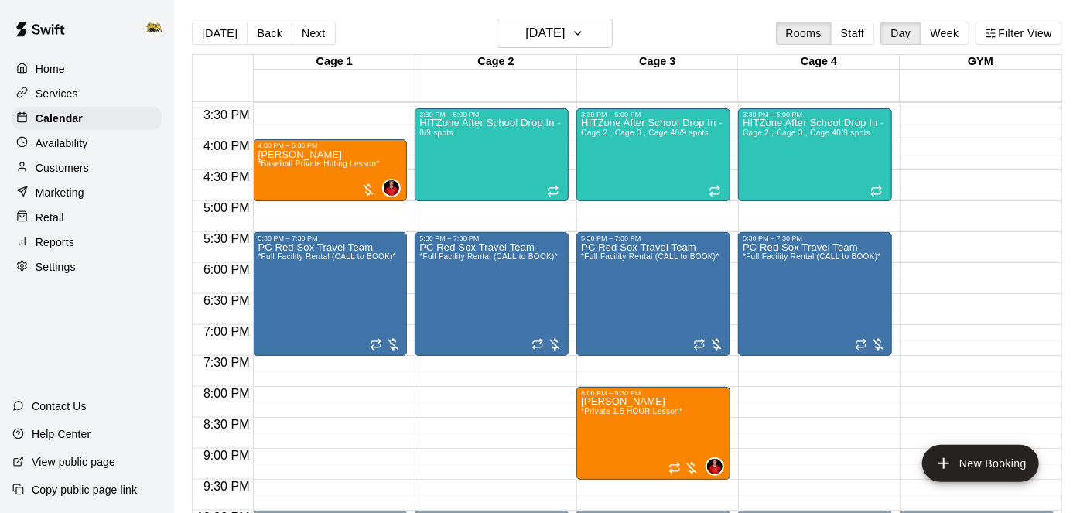
click at [598, 15] on main "[DATE] Back [DATE][DATE] Rooms Staff Day Week Filter View Cage 1 22 Mon Cage 2 …" at bounding box center [627, 269] width 906 height 538
click at [587, 42] on button "[DATE]" at bounding box center [555, 33] width 116 height 29
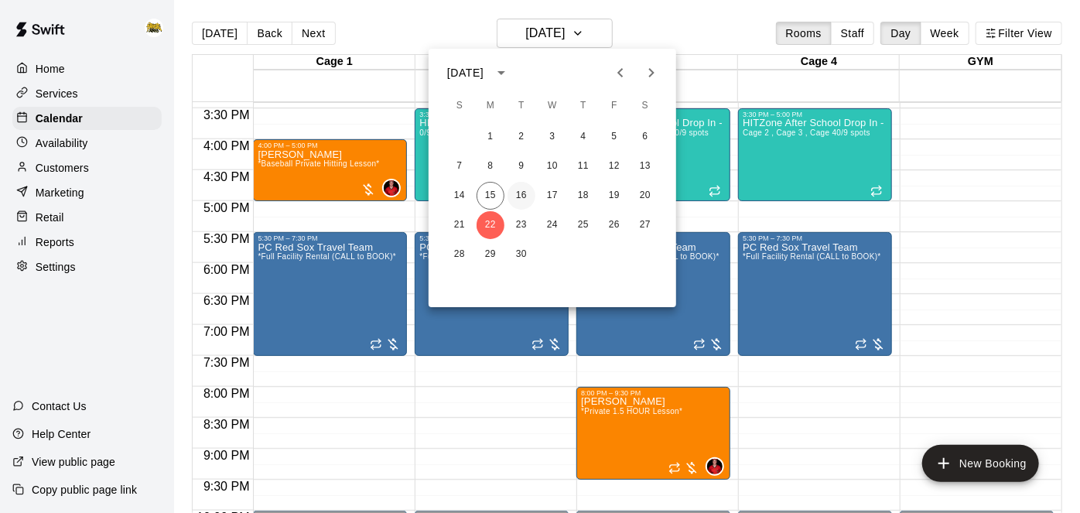
click at [531, 193] on button "16" at bounding box center [522, 196] width 28 height 28
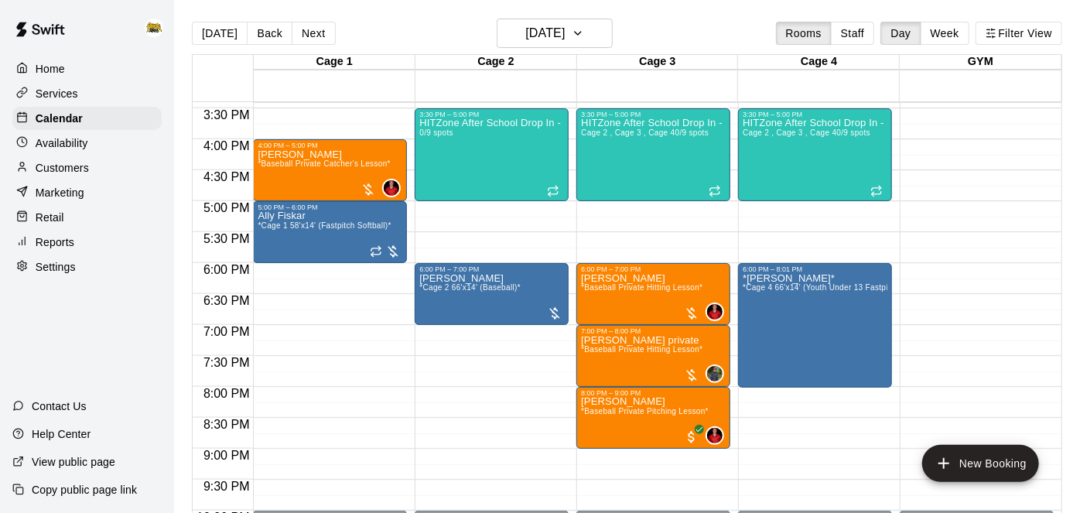
click at [80, 141] on p "Availability" at bounding box center [62, 142] width 53 height 15
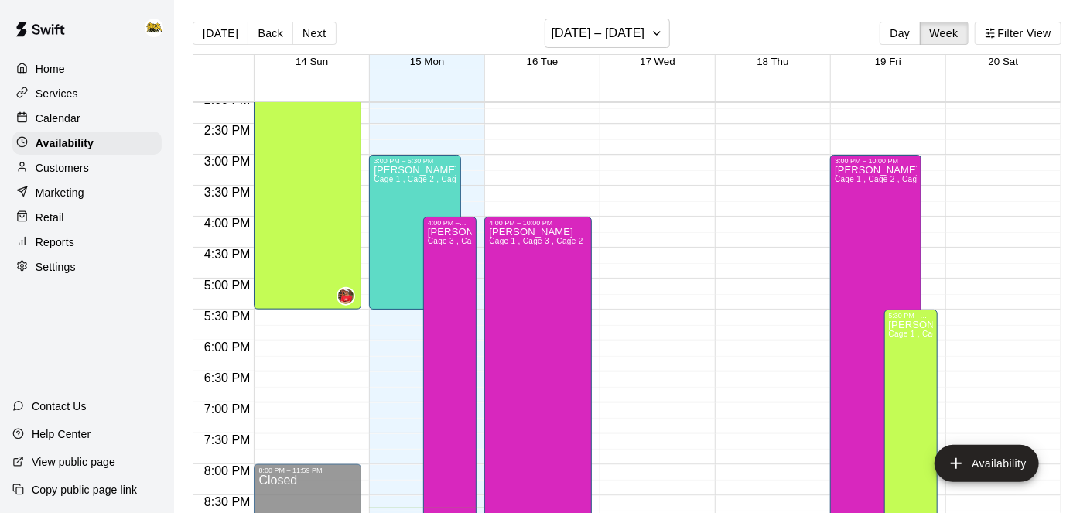
scroll to position [871, 0]
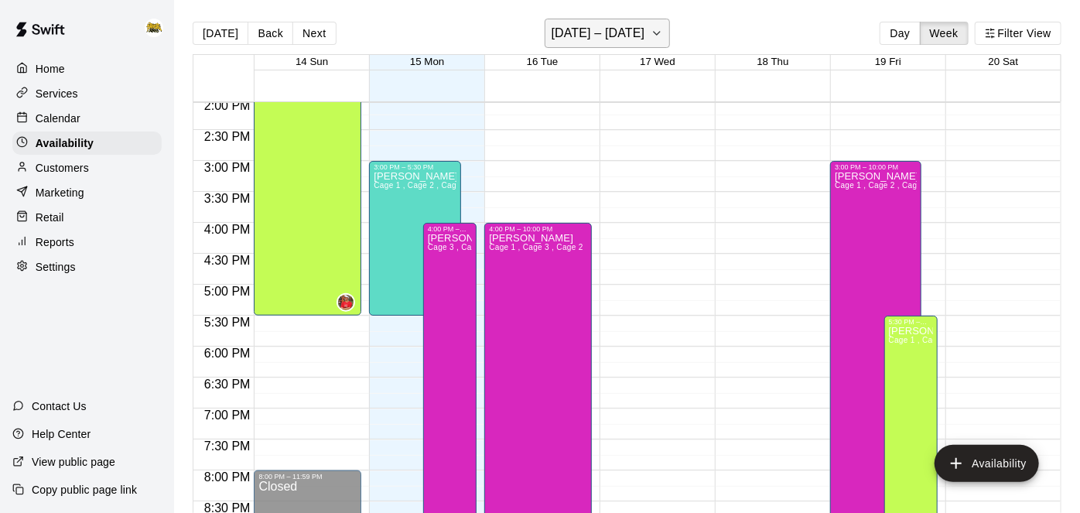
click at [662, 22] on button "[DATE] – [DATE]" at bounding box center [608, 33] width 126 height 29
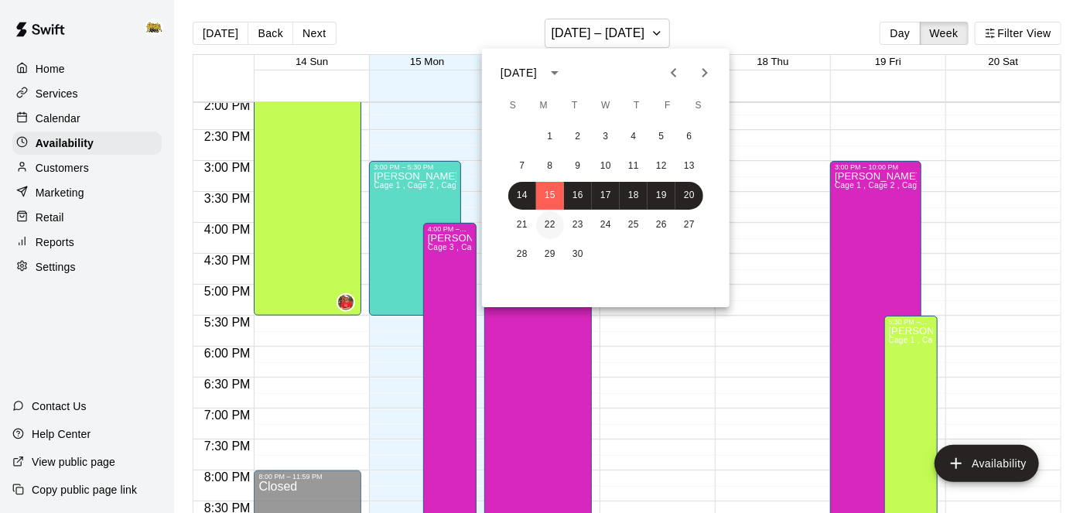
click at [547, 223] on button "22" at bounding box center [550, 225] width 28 height 28
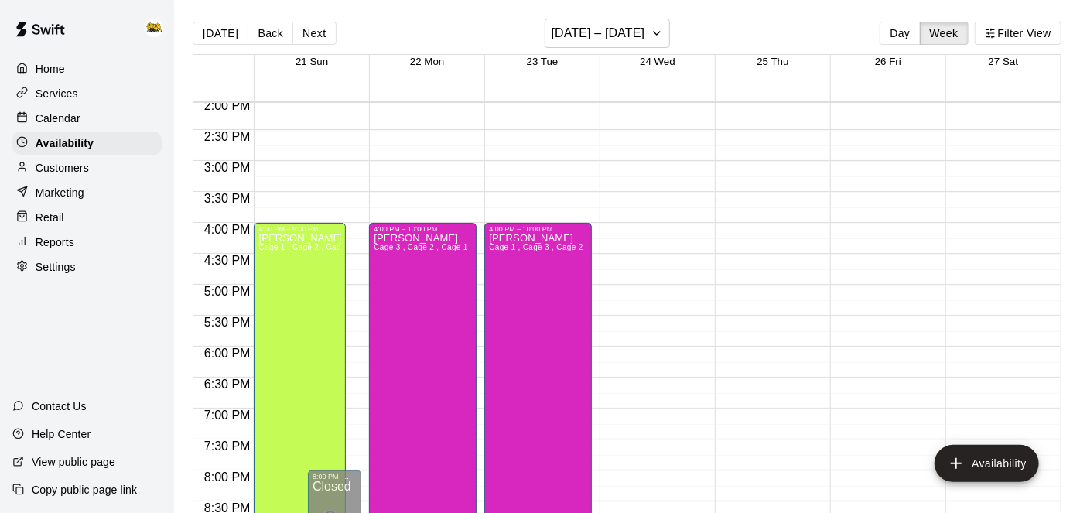
click at [61, 70] on p "Home" at bounding box center [50, 68] width 29 height 15
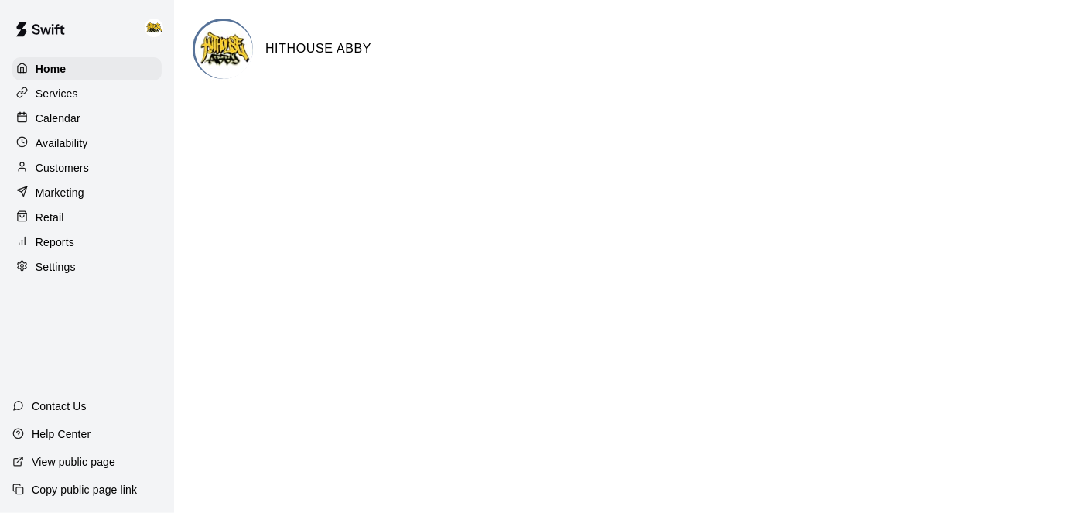
click at [71, 114] on p "Calendar" at bounding box center [58, 118] width 45 height 15
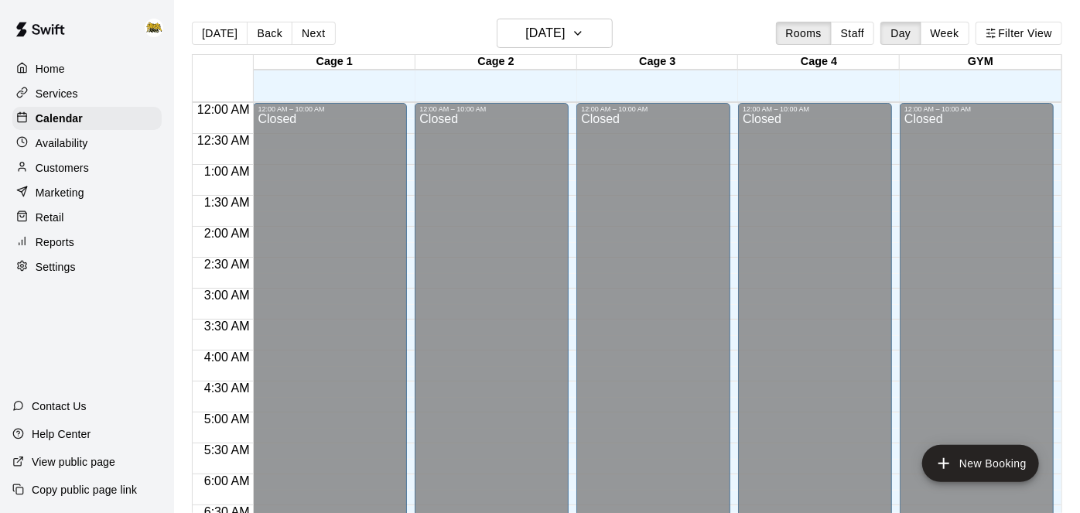
scroll to position [1011, 0]
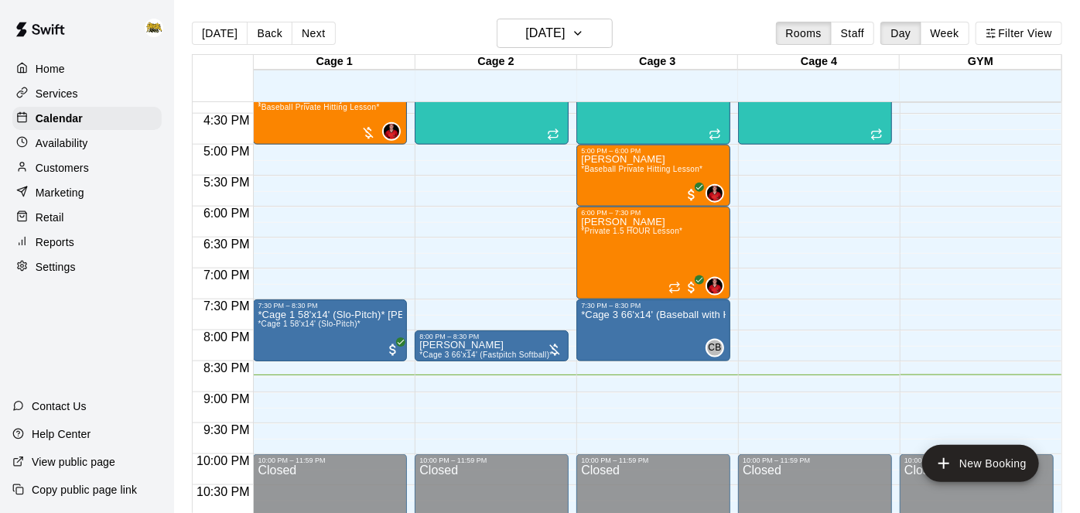
click at [578, 15] on main "[DATE] Back [DATE][DATE] Rooms Staff Day Week Filter View Cage 1 15 Mon Cage 2 …" at bounding box center [627, 269] width 906 height 538
click at [525, 30] on h6 "[DATE]" at bounding box center [544, 33] width 39 height 22
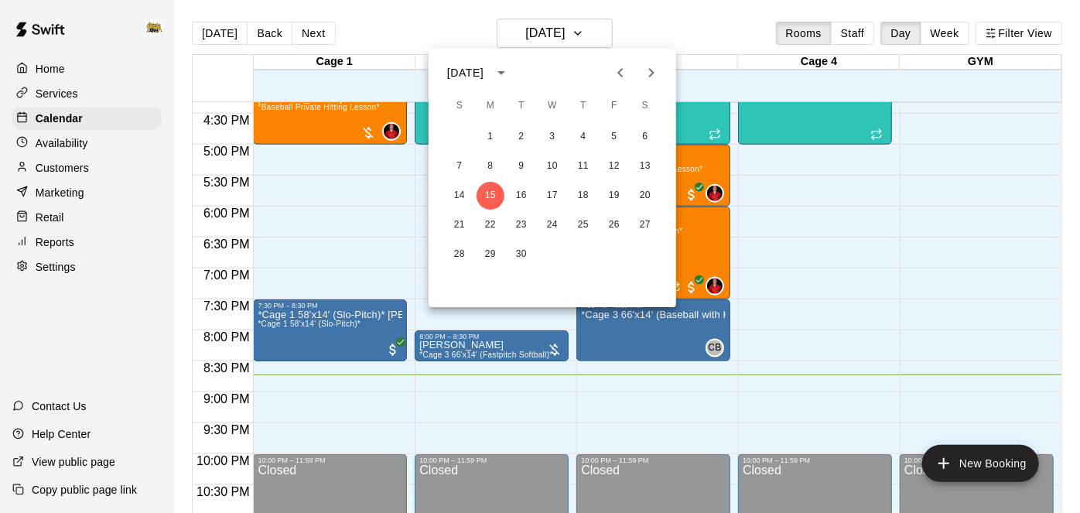
click at [622, 72] on icon "Previous month" at bounding box center [620, 72] width 19 height 19
click at [658, 74] on icon "Next month" at bounding box center [651, 72] width 19 height 19
click at [587, 191] on button "18" at bounding box center [584, 196] width 28 height 28
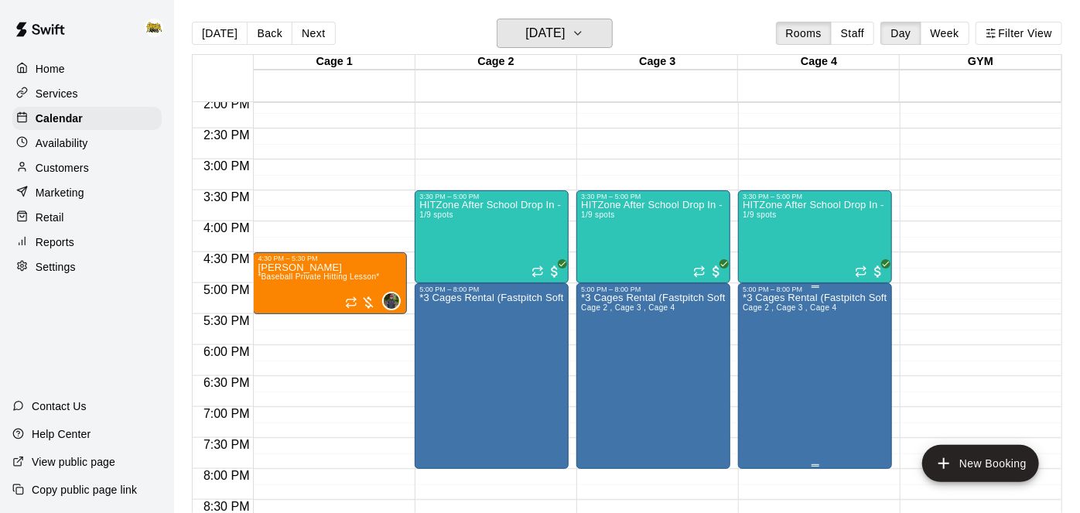
scroll to position [1047, 0]
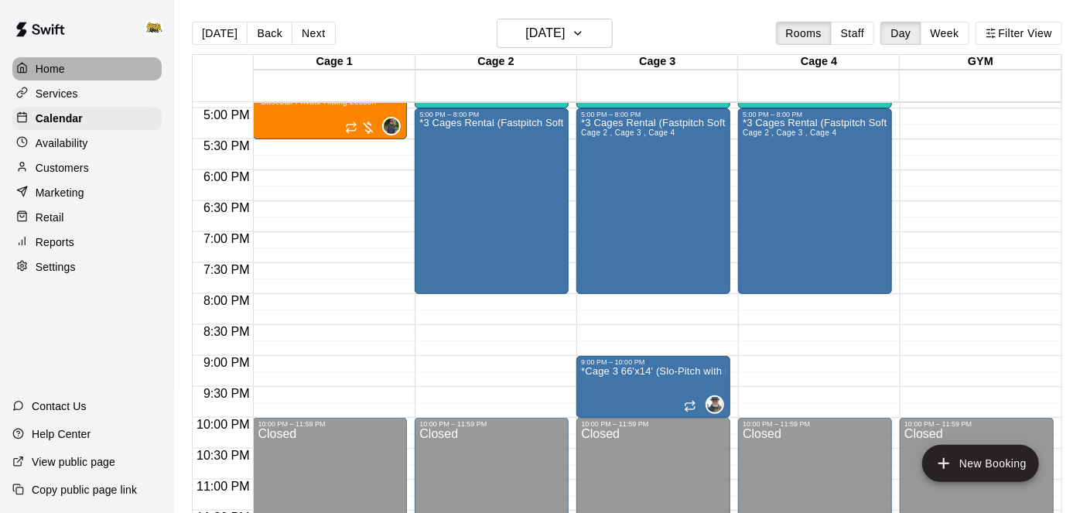
click at [49, 72] on p "Home" at bounding box center [50, 68] width 29 height 15
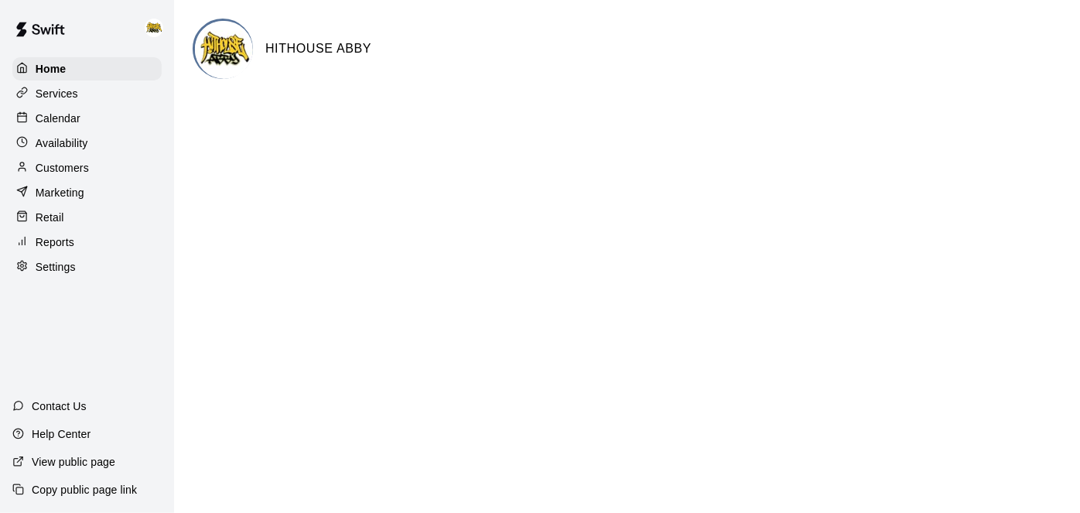
click at [56, 115] on p "Calendar" at bounding box center [58, 118] width 45 height 15
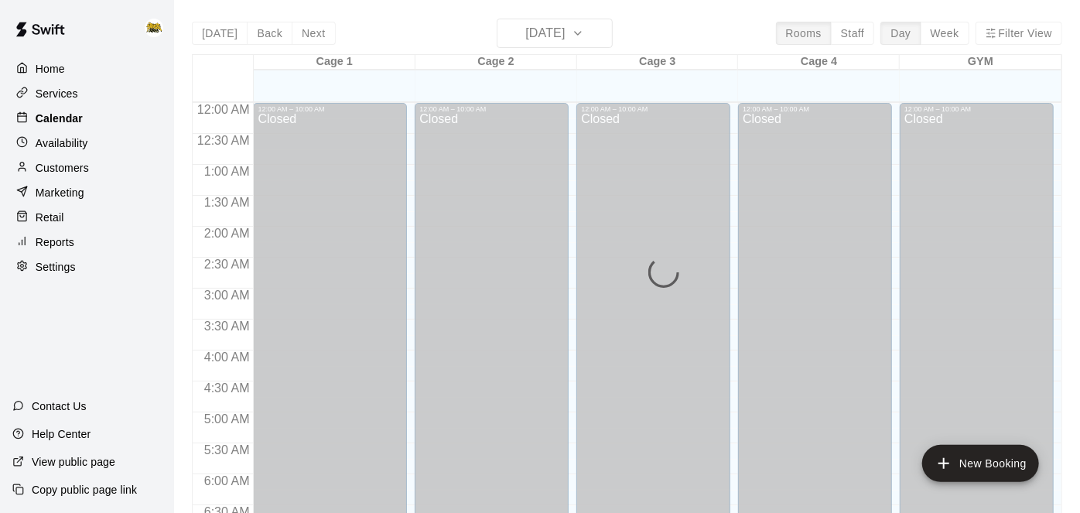
scroll to position [1011, 0]
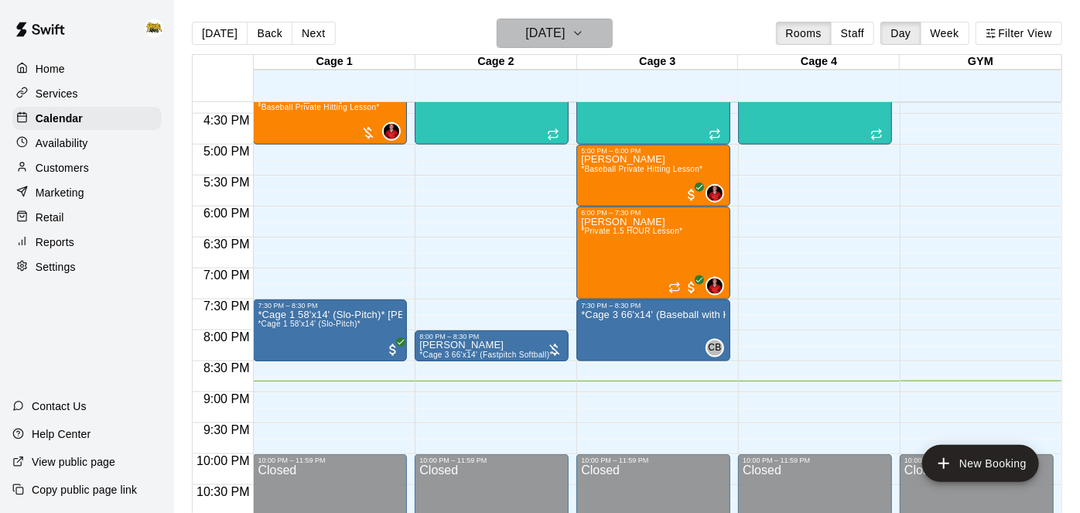
click at [608, 37] on button "[DATE]" at bounding box center [555, 33] width 116 height 29
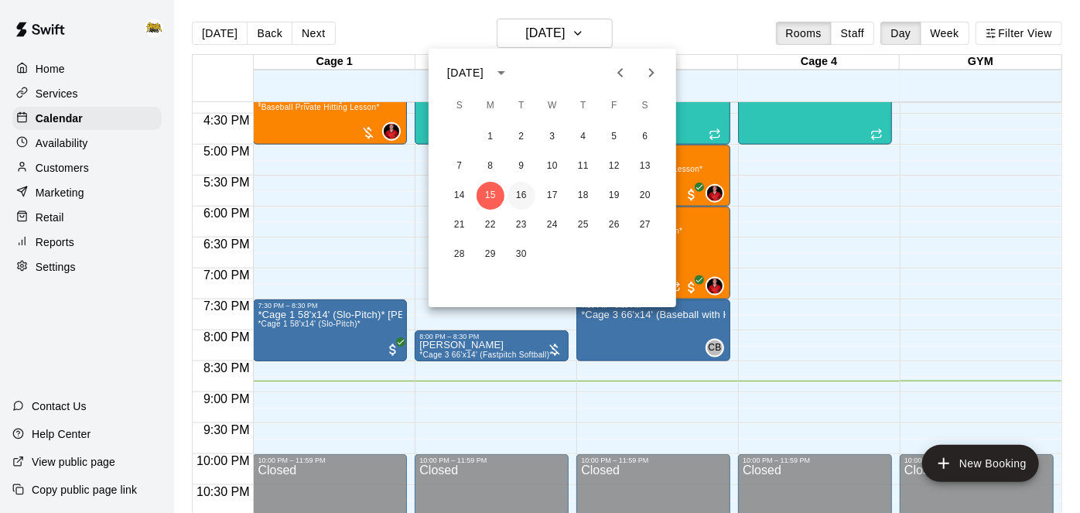
click at [521, 195] on button "16" at bounding box center [522, 196] width 28 height 28
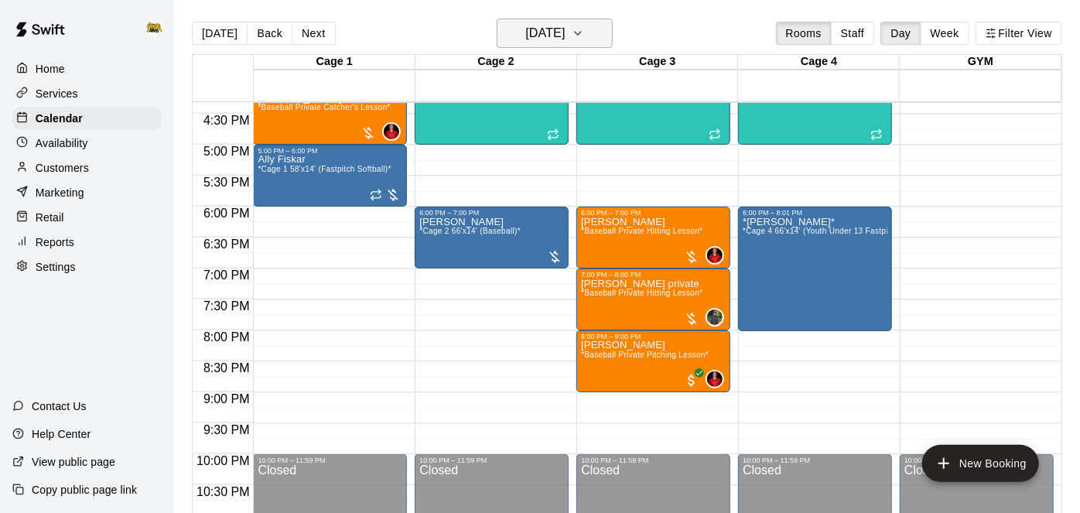
click at [525, 37] on h6 "[DATE]" at bounding box center [544, 33] width 39 height 22
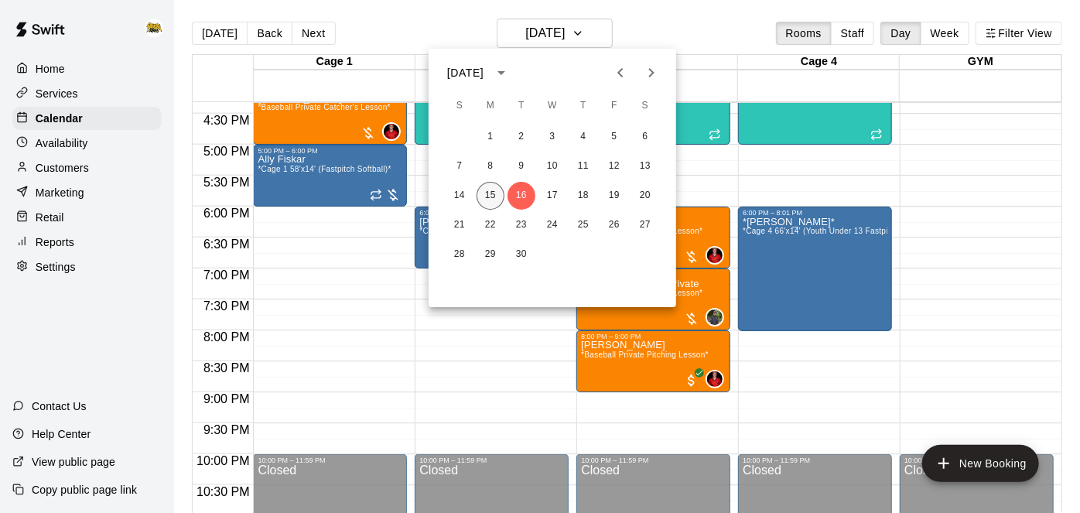
click at [491, 195] on button "15" at bounding box center [491, 196] width 28 height 28
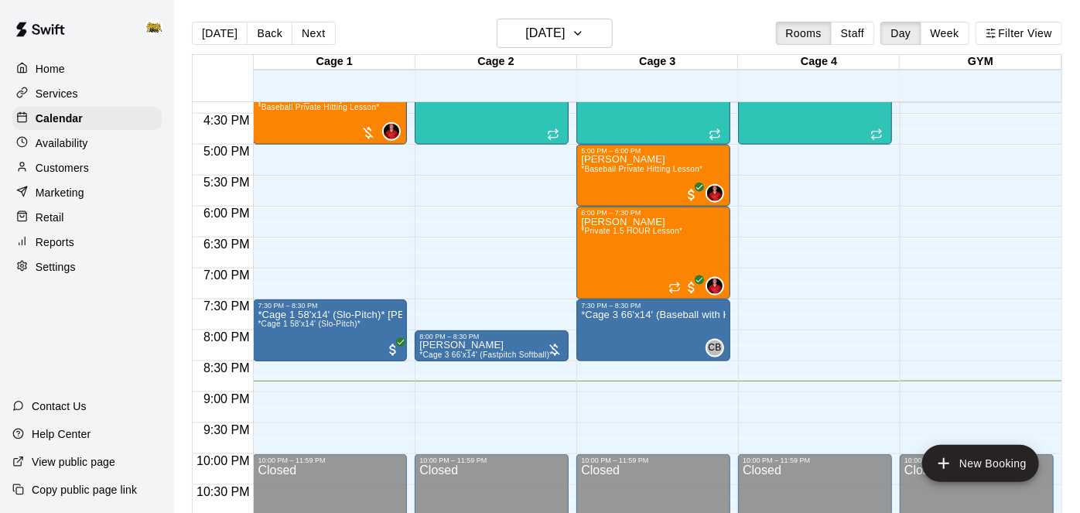
click at [595, 55] on div "Cage 3" at bounding box center [658, 62] width 162 height 15
click at [565, 43] on h6 "[DATE]" at bounding box center [544, 33] width 39 height 22
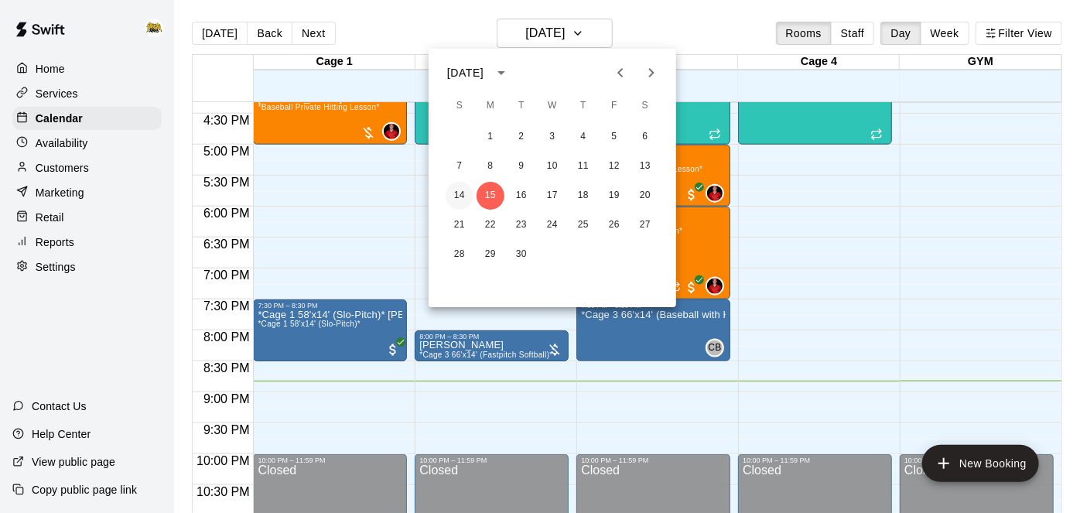
click at [467, 201] on button "14" at bounding box center [460, 196] width 28 height 28
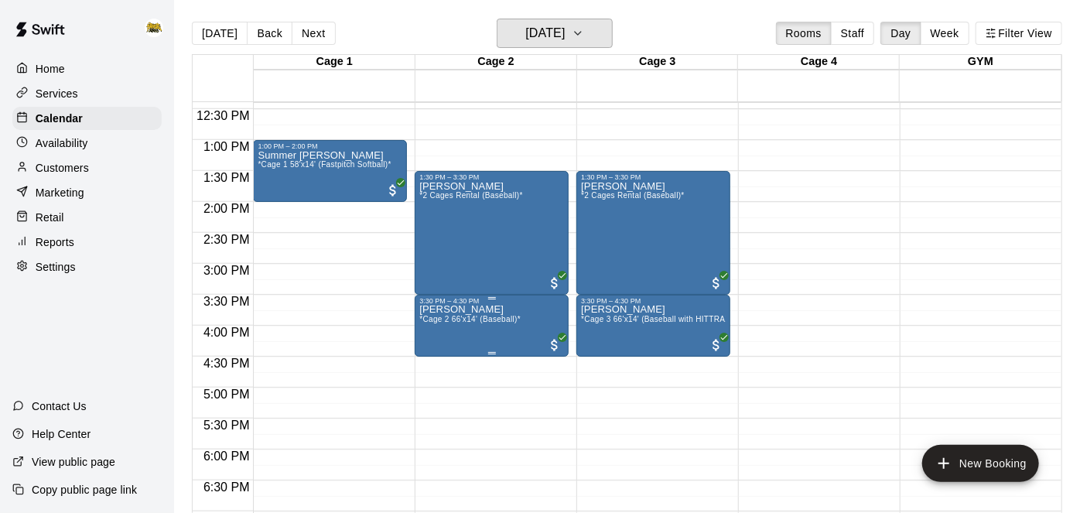
scroll to position [747, 0]
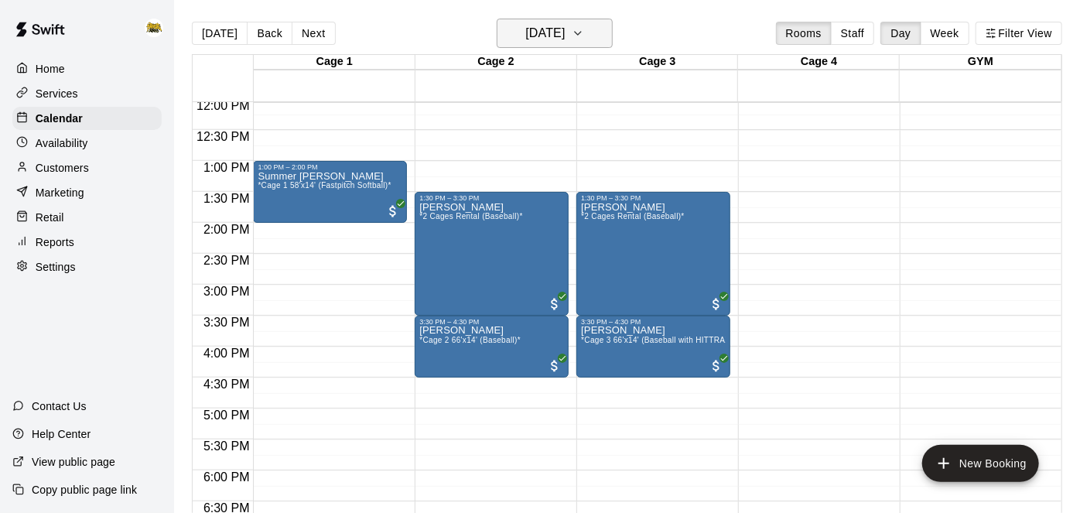
click at [565, 37] on h6 "[DATE]" at bounding box center [544, 33] width 39 height 22
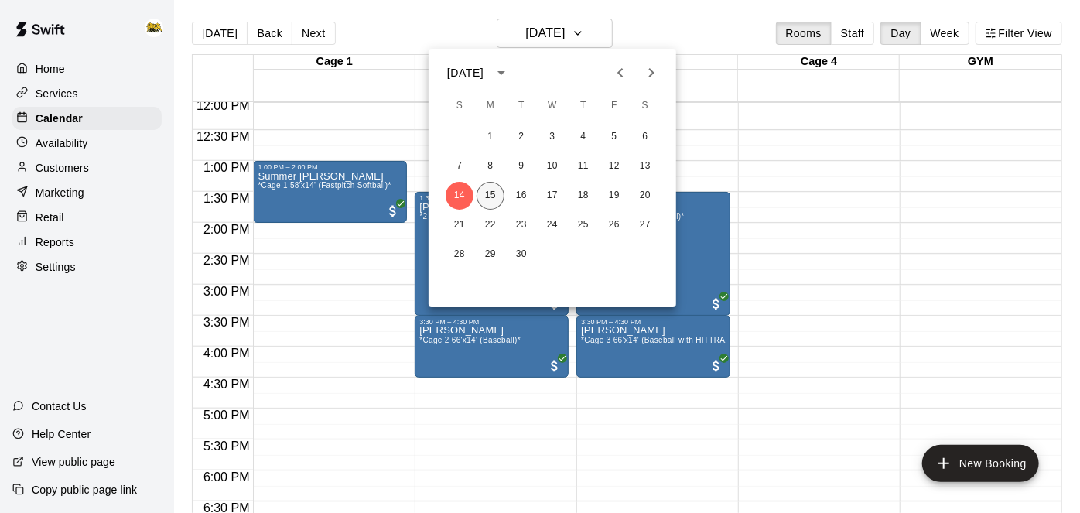
click at [500, 190] on button "15" at bounding box center [491, 196] width 28 height 28
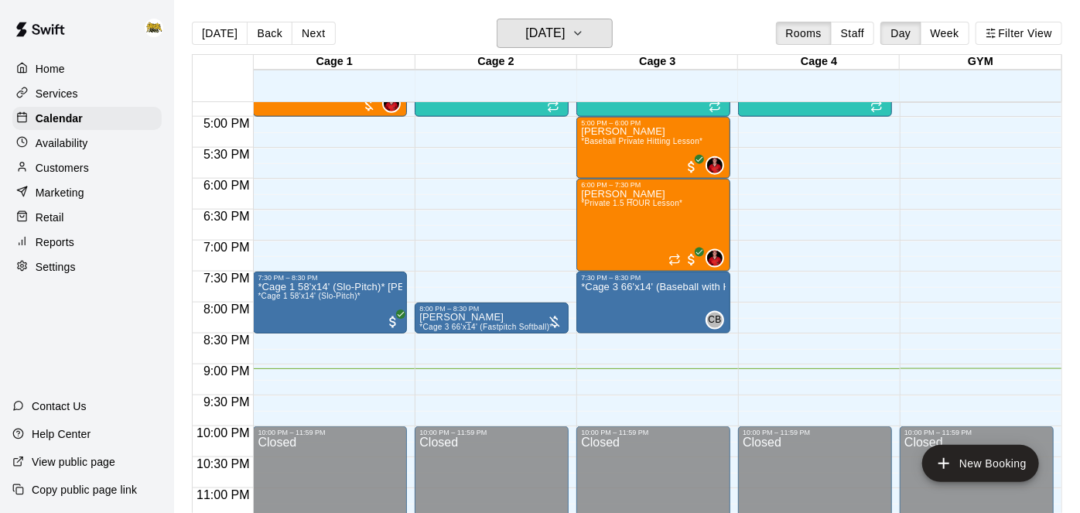
scroll to position [1039, 0]
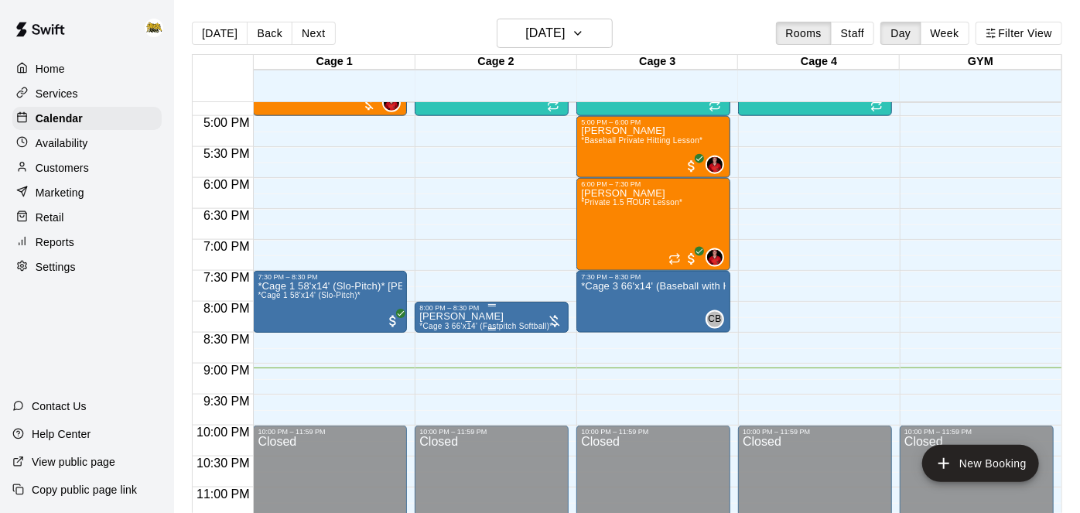
click at [436, 407] on icon "delete" at bounding box center [435, 401] width 11 height 14
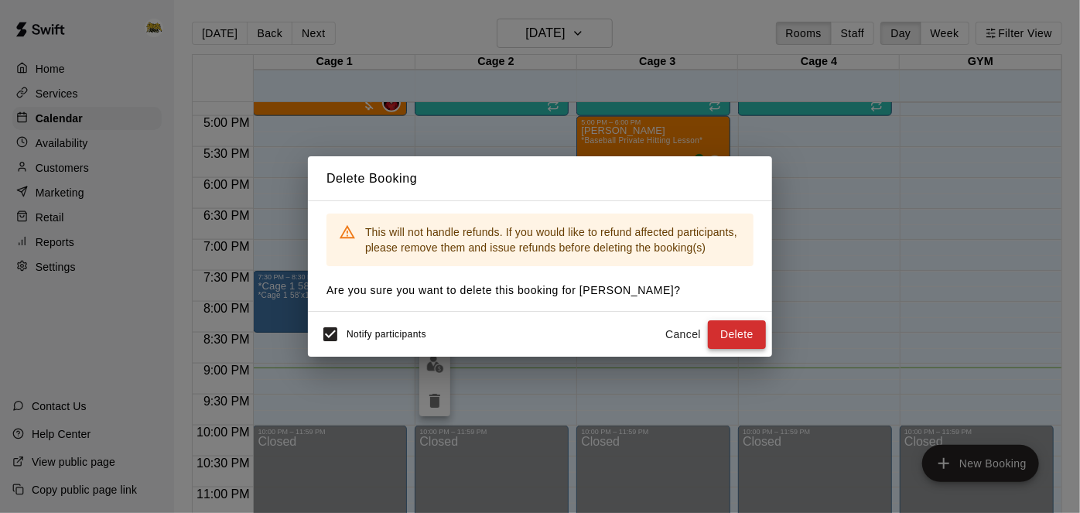
click at [745, 323] on button "Delete" at bounding box center [737, 334] width 58 height 29
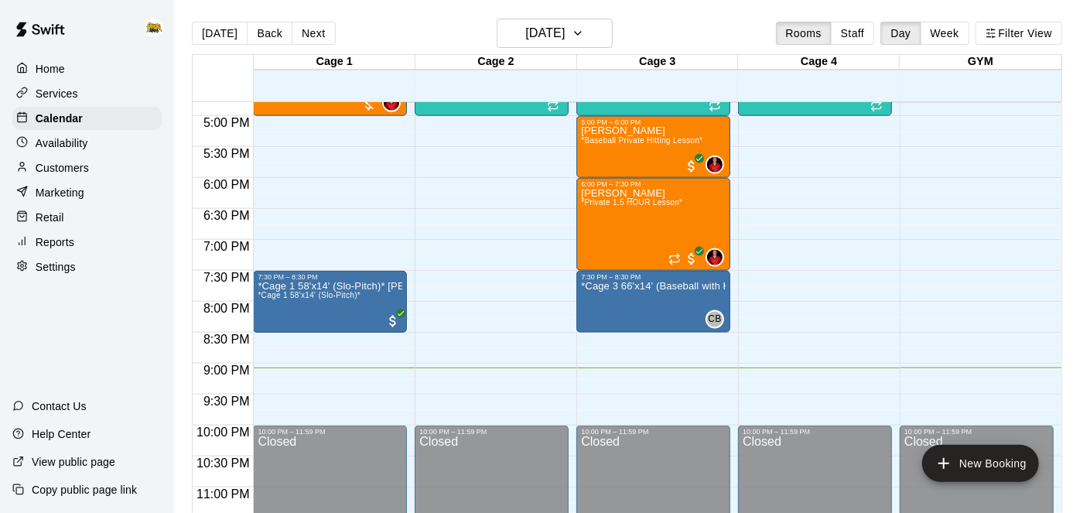
scroll to position [1057, 0]
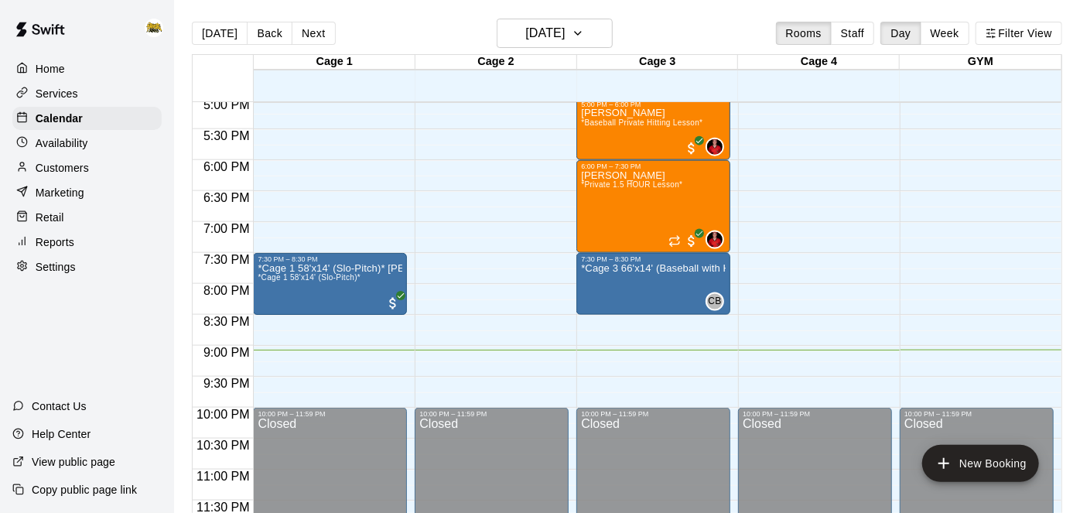
click at [65, 75] on div "Home" at bounding box center [86, 68] width 149 height 23
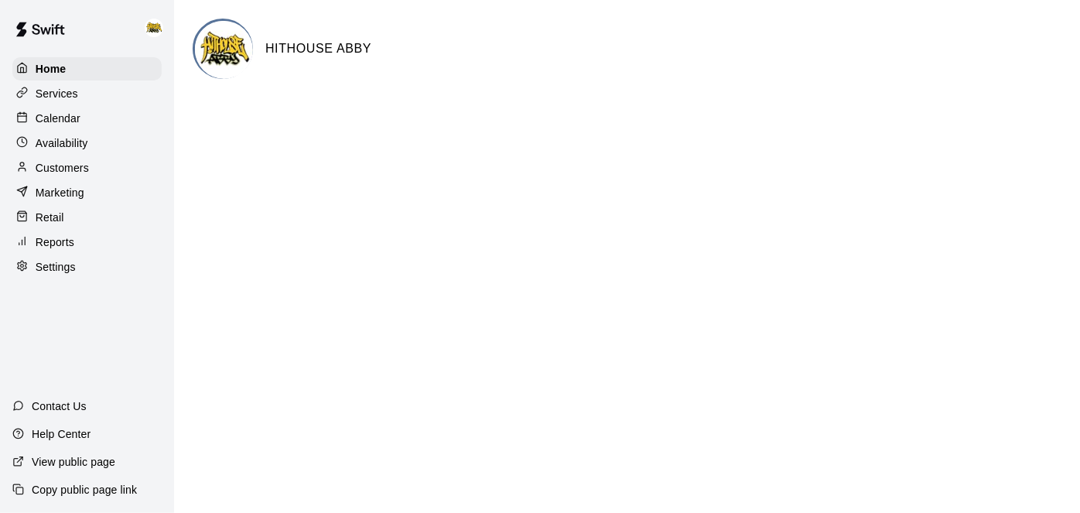
click at [78, 125] on p "Calendar" at bounding box center [58, 118] width 45 height 15
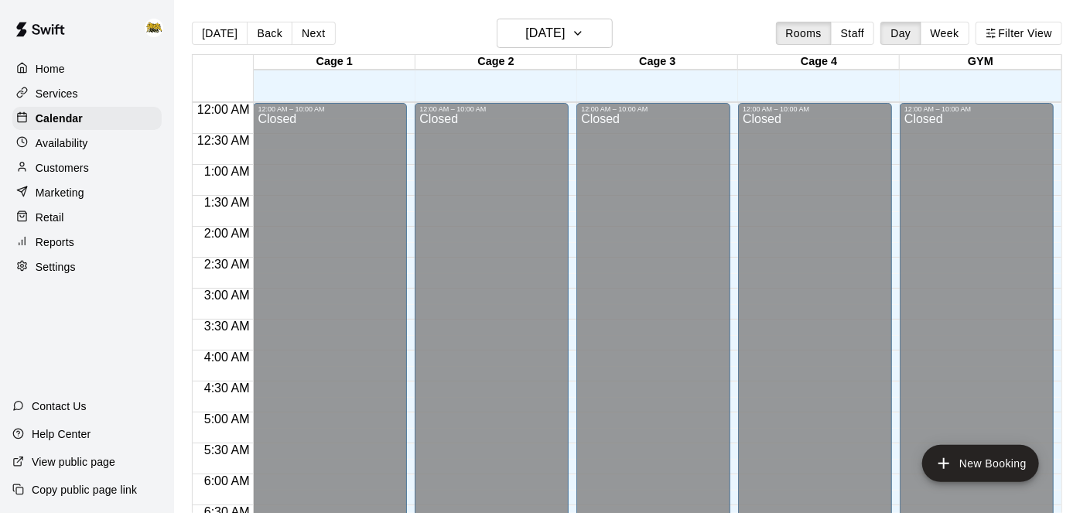
scroll to position [1011, 0]
